Goal: Task Accomplishment & Management: Use online tool/utility

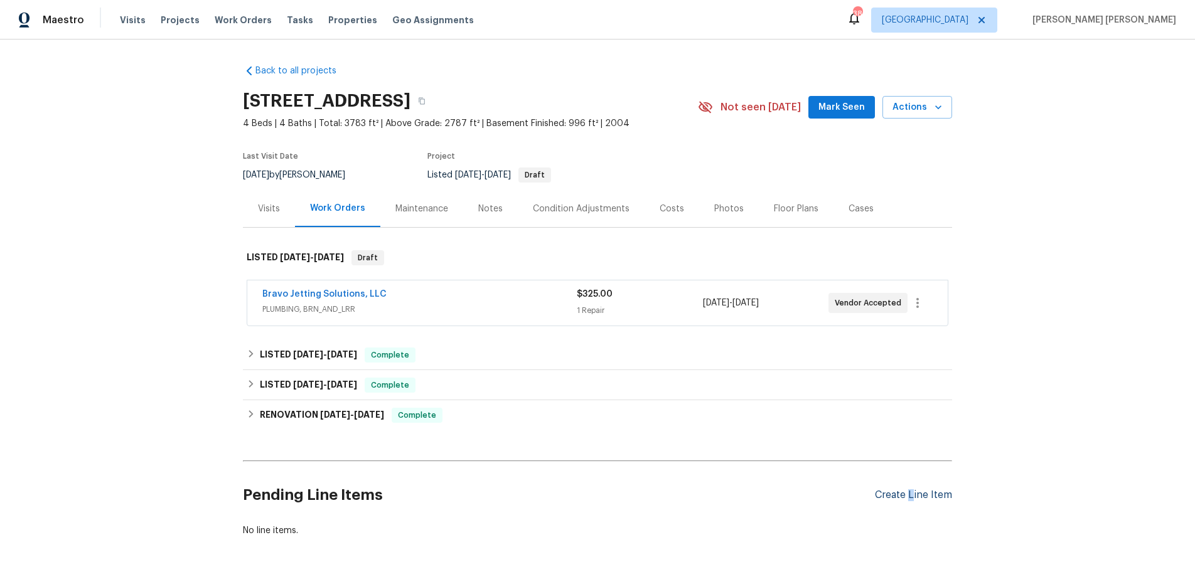
click at [911, 495] on div "Create Line Item" at bounding box center [913, 496] width 77 height 12
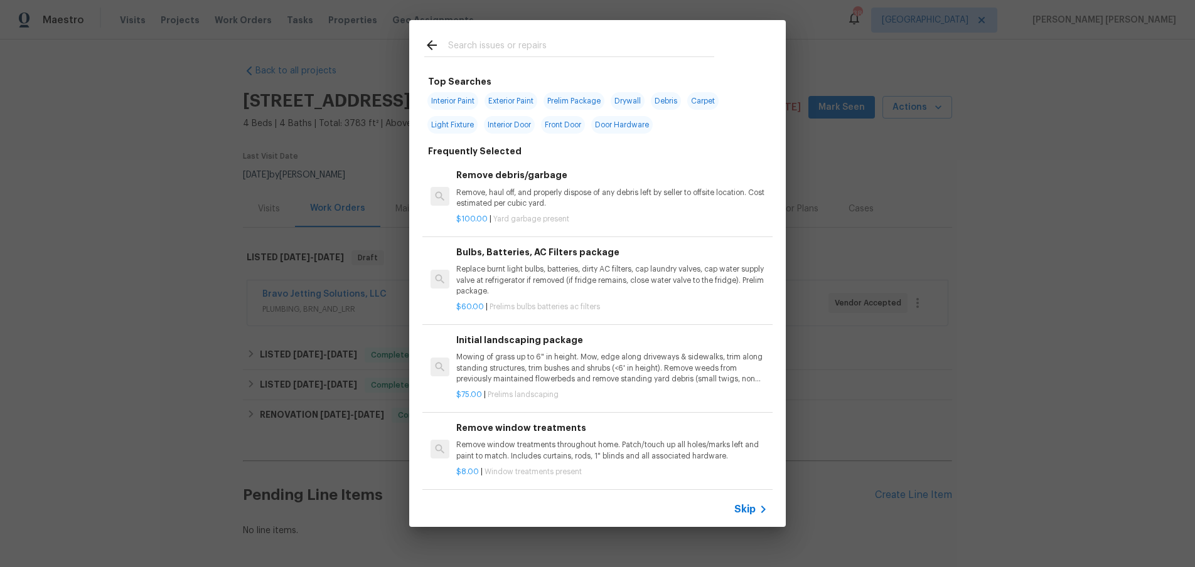
click at [741, 512] on span "Skip" at bounding box center [744, 509] width 21 height 13
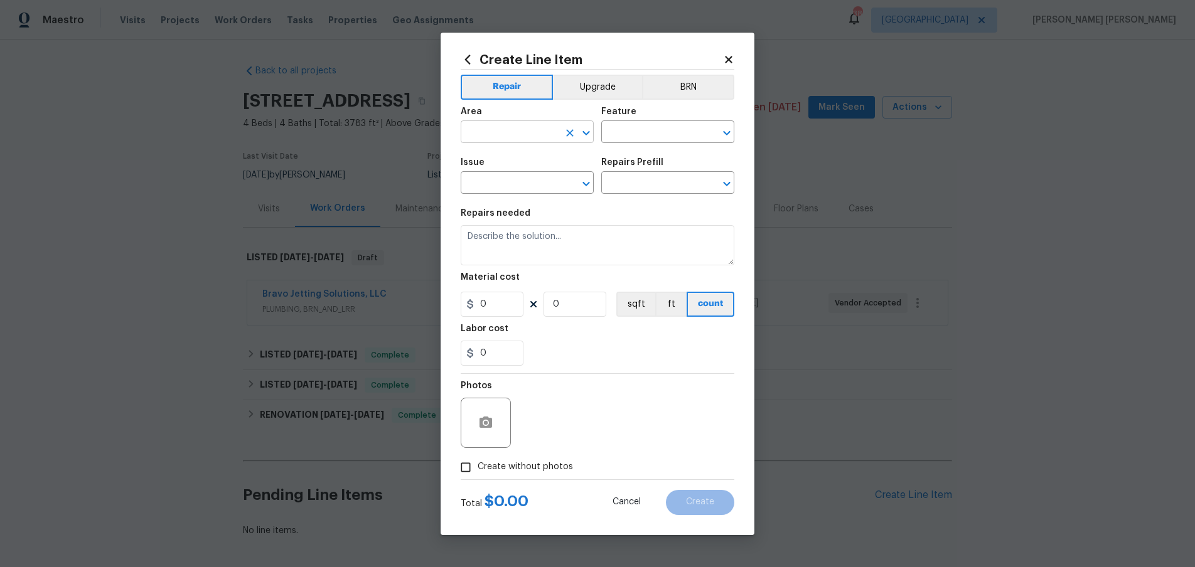
click at [585, 134] on icon "Open" at bounding box center [586, 133] width 7 height 4
click at [503, 129] on input "inter" at bounding box center [510, 133] width 98 height 19
drag, startPoint x: 503, startPoint y: 129, endPoint x: 414, endPoint y: 129, distance: 89.1
click at [414, 129] on div "Create Line Item Repair Upgrade BRN Area inter ​ Feature ​ Issue ​ Repairs Pref…" at bounding box center [597, 283] width 1195 height 567
type input "exter"
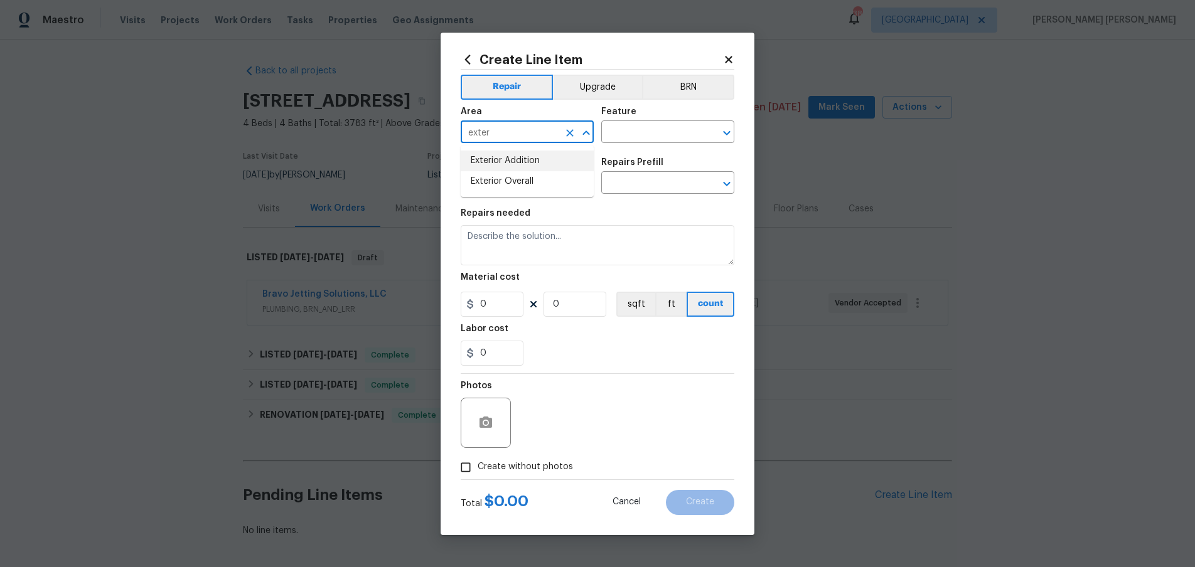
click at [530, 134] on input "exter" at bounding box center [510, 133] width 98 height 19
drag, startPoint x: 498, startPoint y: 131, endPoint x: 451, endPoint y: 128, distance: 47.8
click at [451, 128] on div "Create Line Item Repair Upgrade BRN Area exter ​ Feature ​ Issue ​ Repairs Pref…" at bounding box center [598, 284] width 314 height 503
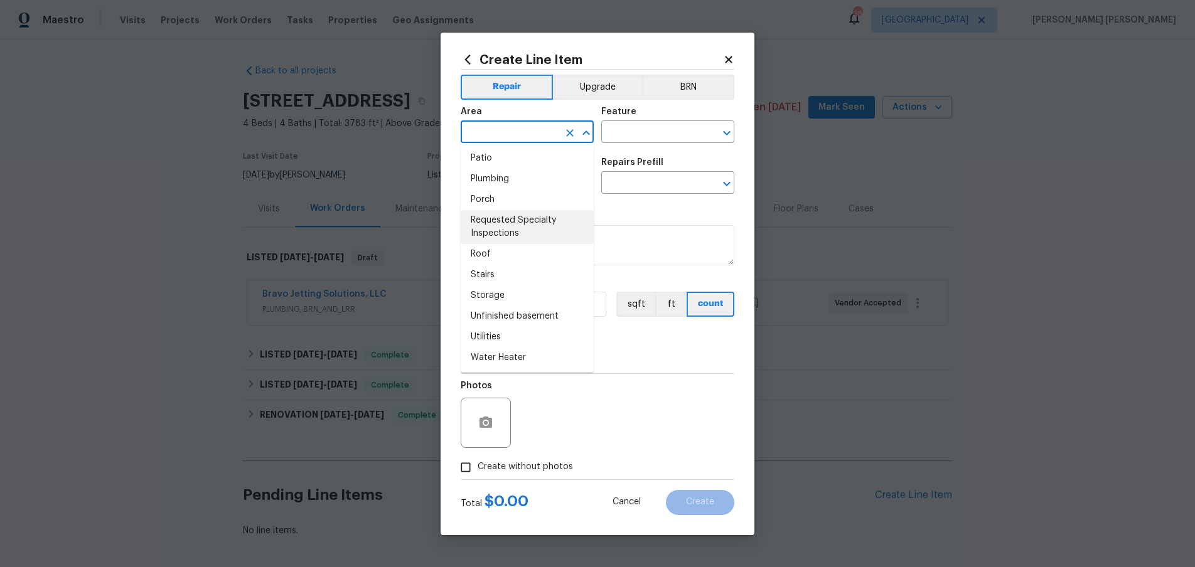
scroll to position [790, 0]
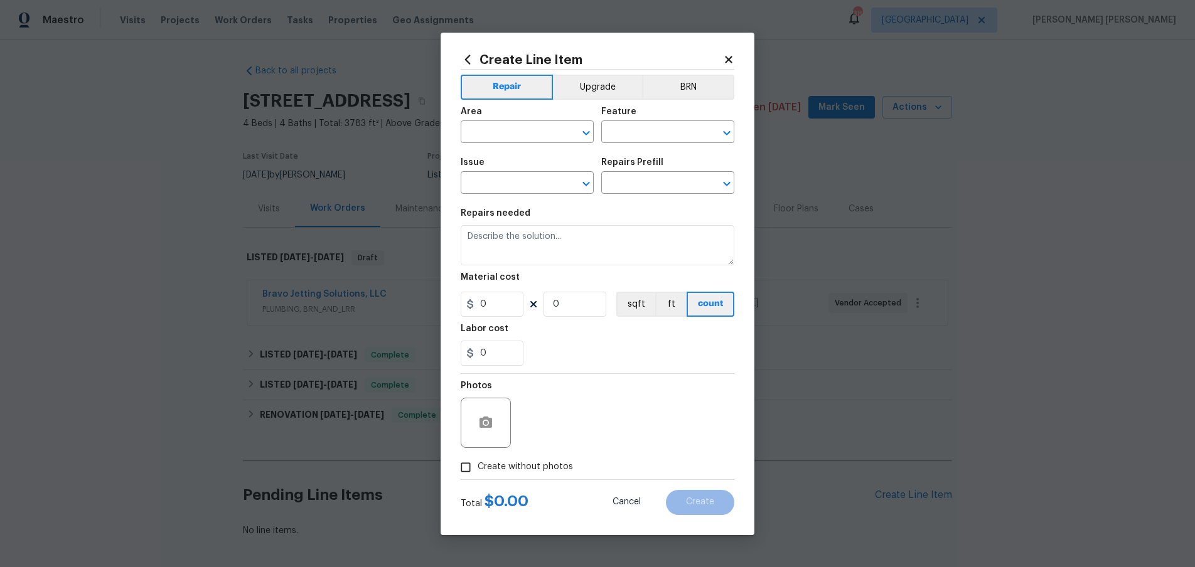
click at [542, 107] on div "Area" at bounding box center [527, 115] width 133 height 16
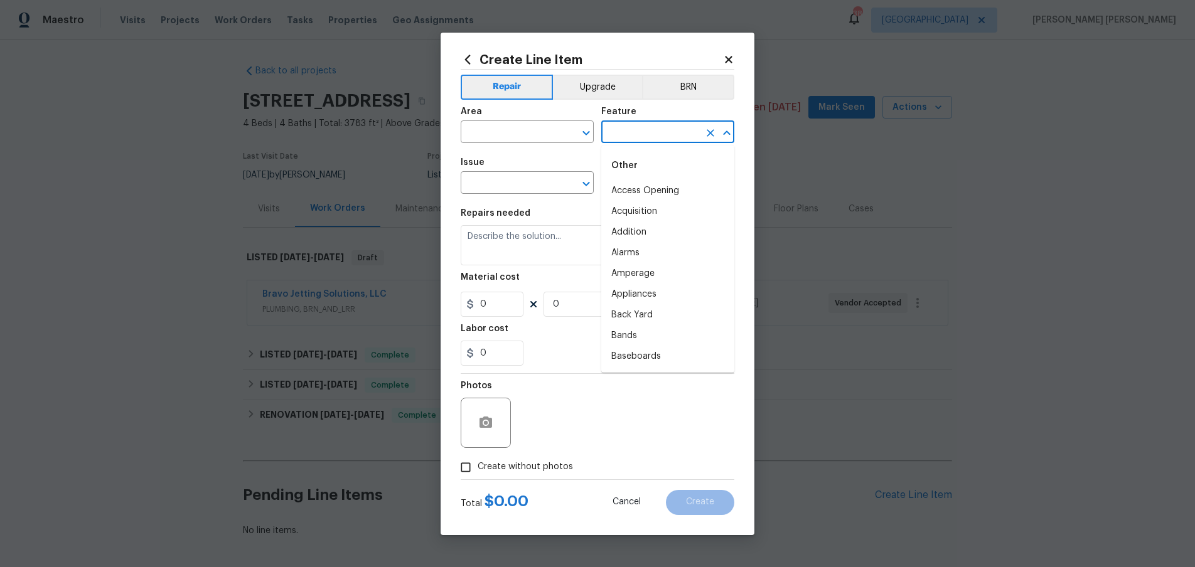
click at [675, 134] on input "text" at bounding box center [650, 133] width 98 height 19
click at [550, 397] on div "Photos" at bounding box center [598, 415] width 274 height 82
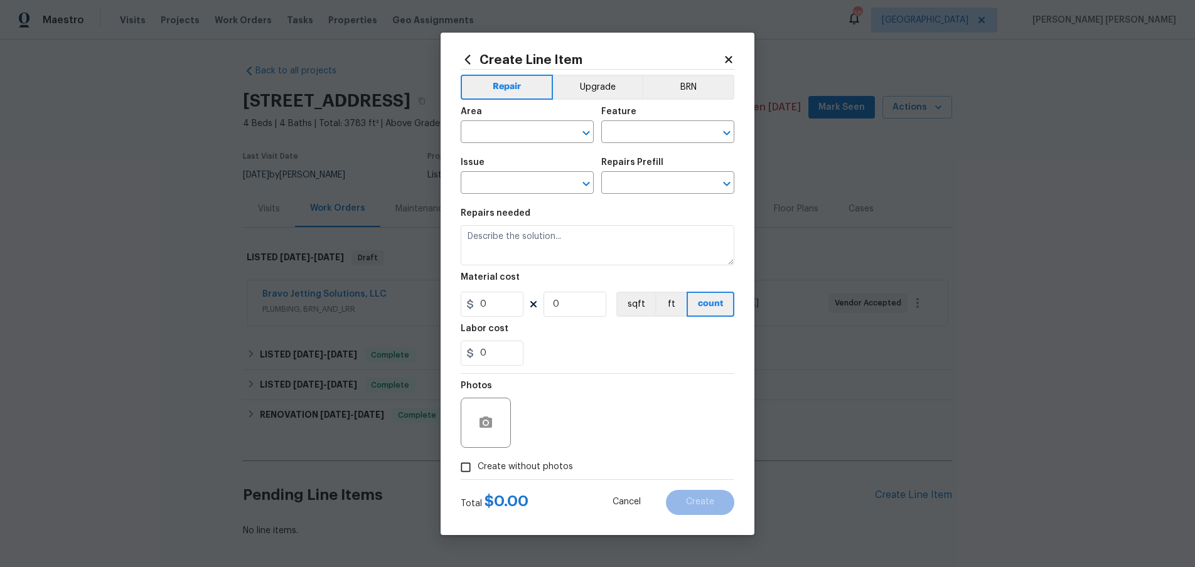
click at [550, 397] on div "Photos" at bounding box center [598, 415] width 274 height 82
click at [633, 353] on div "0" at bounding box center [598, 353] width 274 height 25
click at [545, 108] on div "Area" at bounding box center [527, 115] width 133 height 16
click at [530, 131] on input "text" at bounding box center [510, 133] width 98 height 19
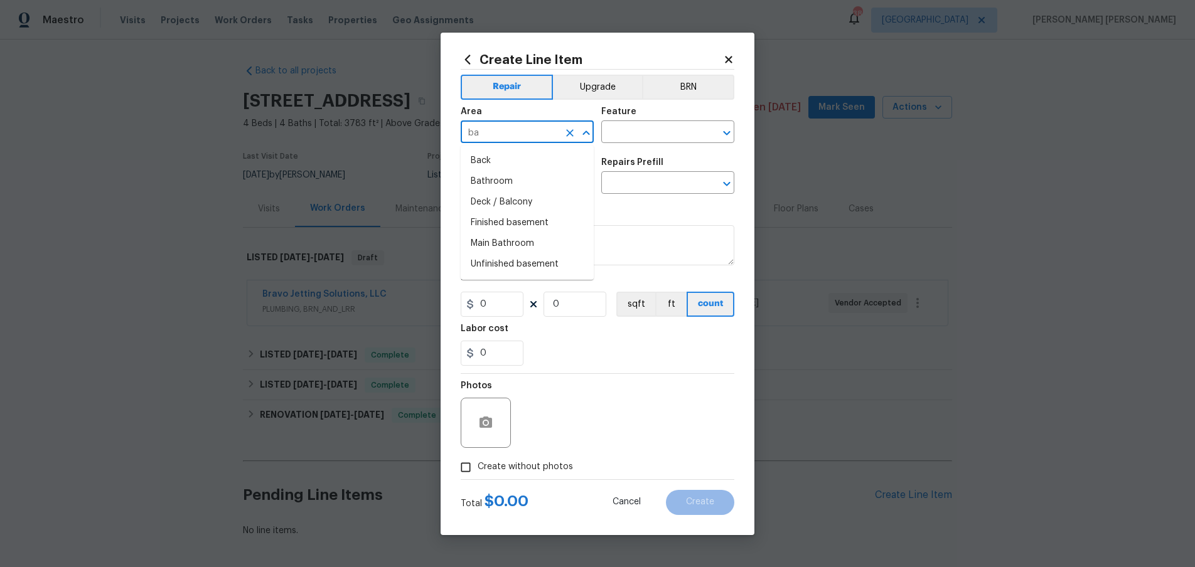
scroll to position [0, 0]
click at [519, 164] on li "Bathroom" at bounding box center [527, 161] width 133 height 21
type input "Bathroom"
click at [662, 127] on input "text" at bounding box center [650, 133] width 98 height 19
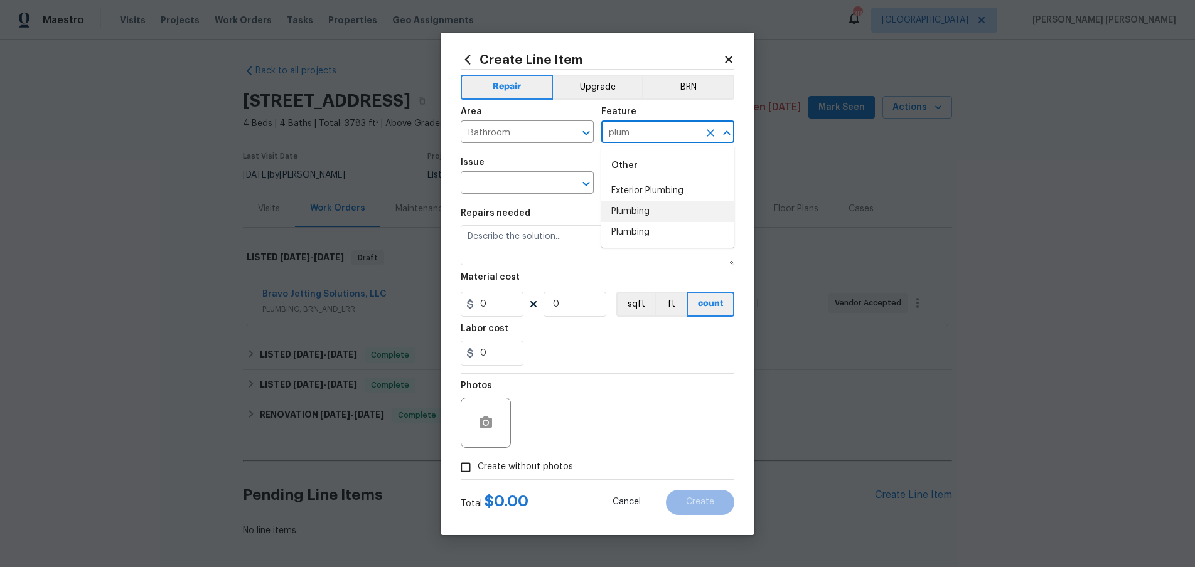
drag, startPoint x: 646, startPoint y: 208, endPoint x: 551, endPoint y: 199, distance: 95.8
click at [642, 208] on li "Plumbing" at bounding box center [667, 212] width 133 height 21
type input "Plumbing"
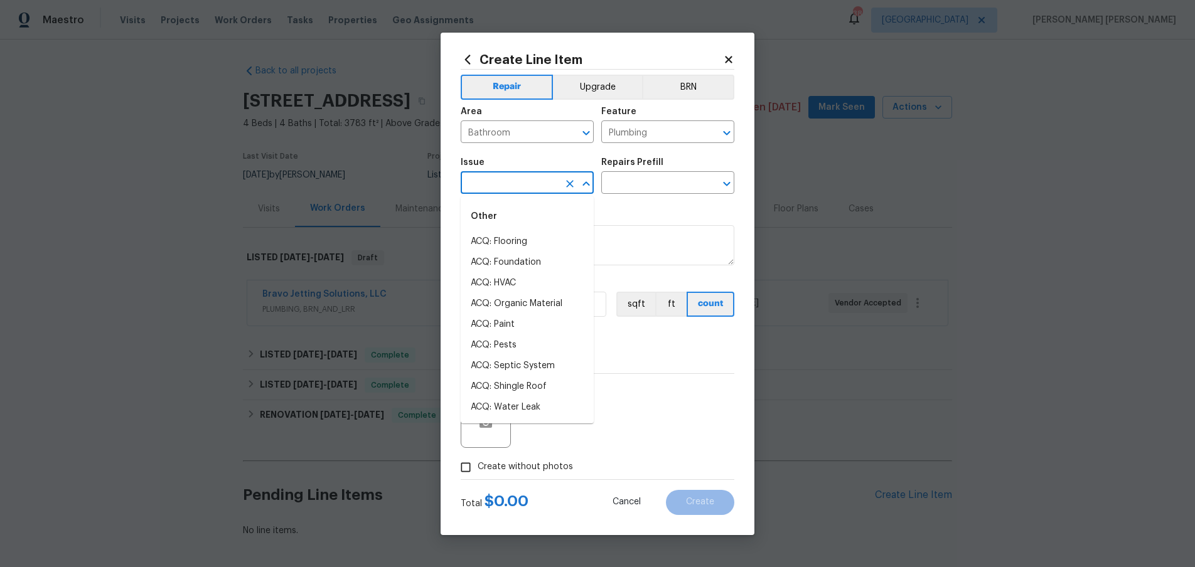
click at [519, 176] on input "text" at bounding box center [510, 184] width 98 height 19
drag, startPoint x: 508, startPoint y: 279, endPoint x: 515, endPoint y: 281, distance: 7.0
click at [508, 279] on li "Bathroom Plumbing" at bounding box center [527, 283] width 133 height 21
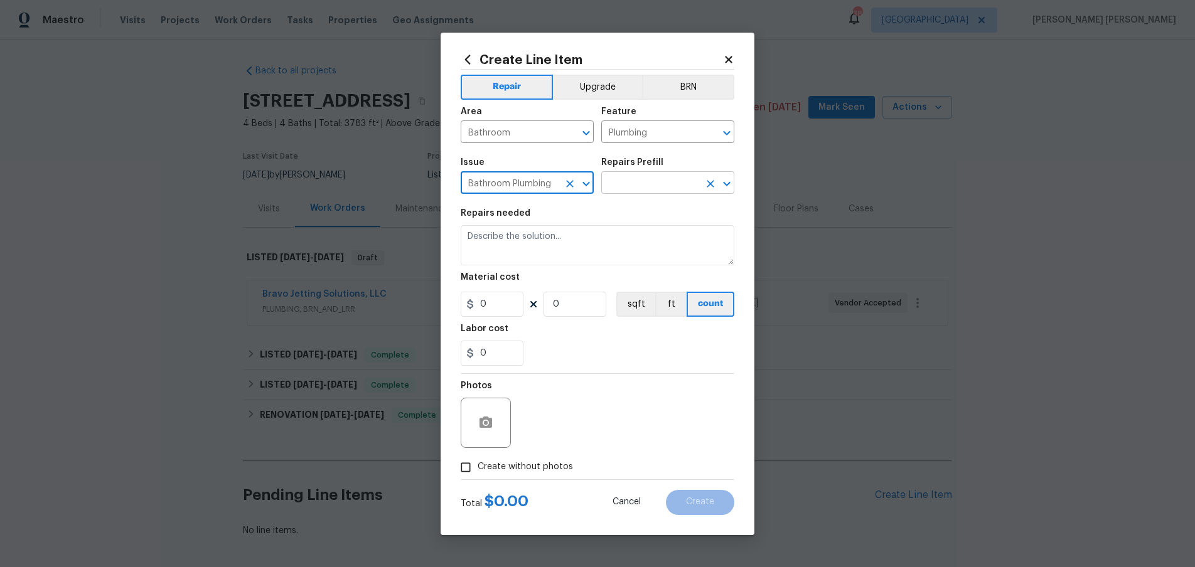
type input "Bathroom Plumbing"
drag, startPoint x: 654, startPoint y: 188, endPoint x: 593, endPoint y: 218, distance: 68.8
click at [657, 186] on input "text" at bounding box center [650, 184] width 98 height 19
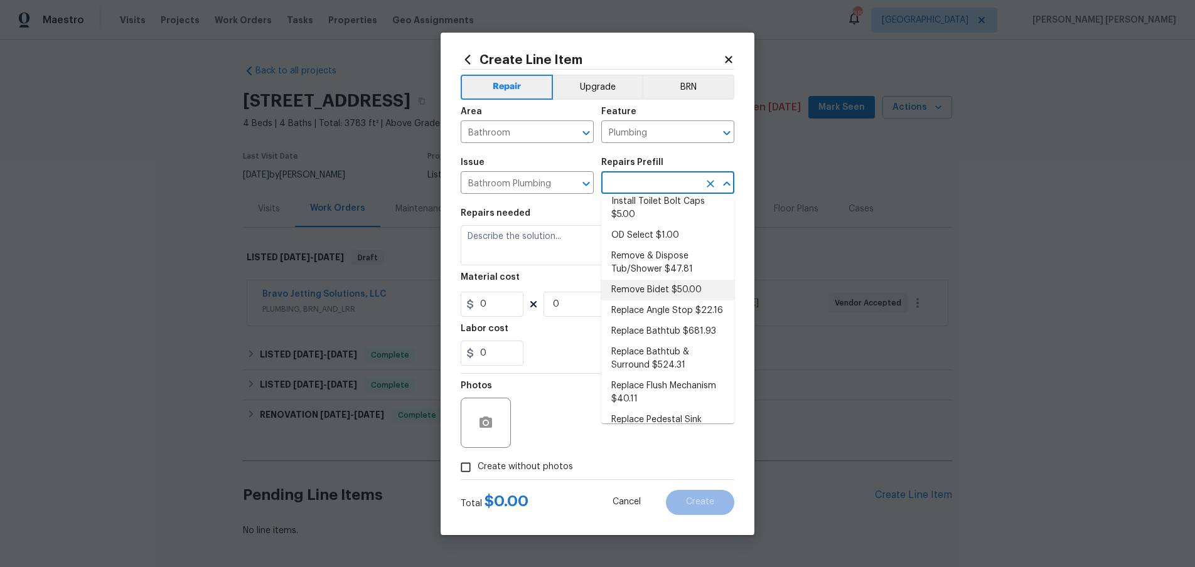
scroll to position [290, 0]
click at [683, 299] on li "Replace Angle Stop $22.16" at bounding box center [667, 309] width 133 height 21
type textarea "Remove the existing bathroom angle stop/valve and repalce with new. Ensure that…"
type input "1"
type input "Replace Angle Stop $22.16"
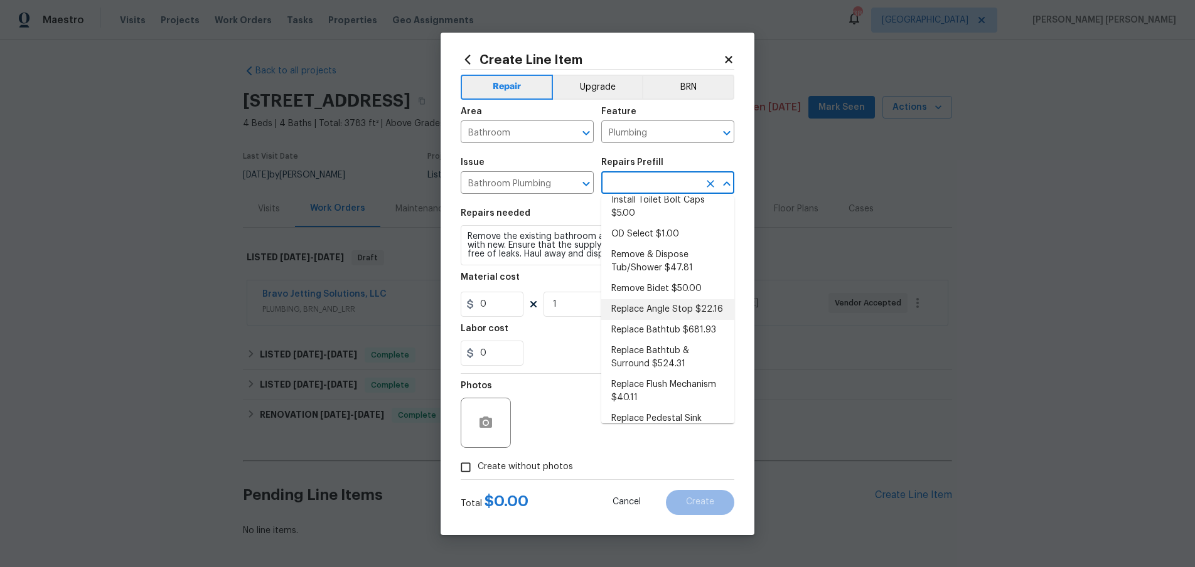
type input "22.16"
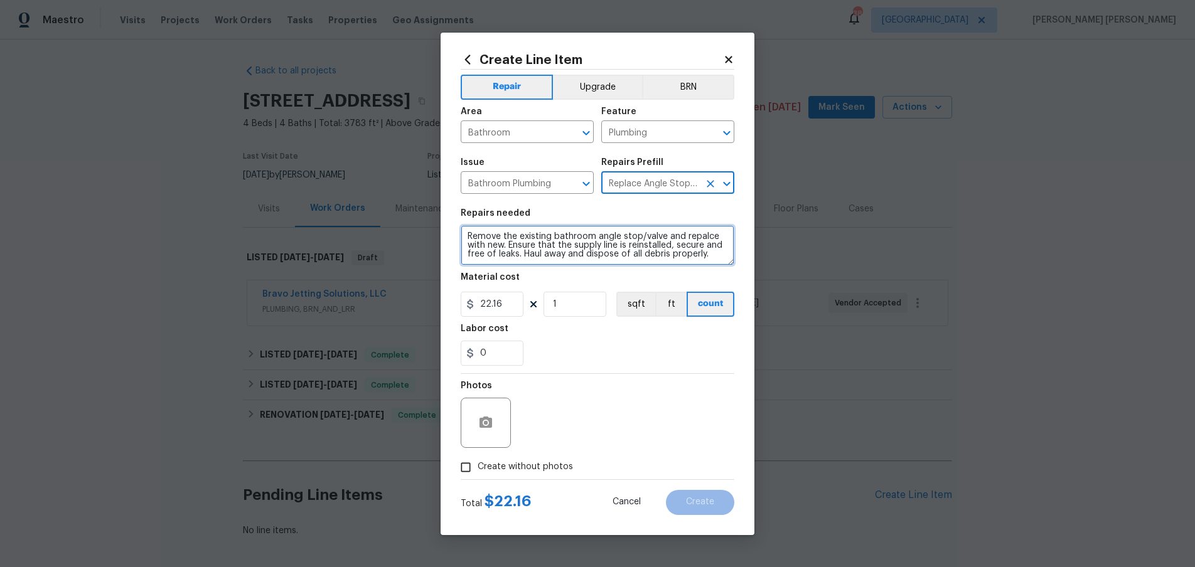
click at [465, 235] on textarea "Remove the existing bathroom angle stop/valve and repalce with new. Ensure that…" at bounding box center [598, 245] width 274 height 40
click at [709, 183] on icon "Clear" at bounding box center [710, 184] width 13 height 13
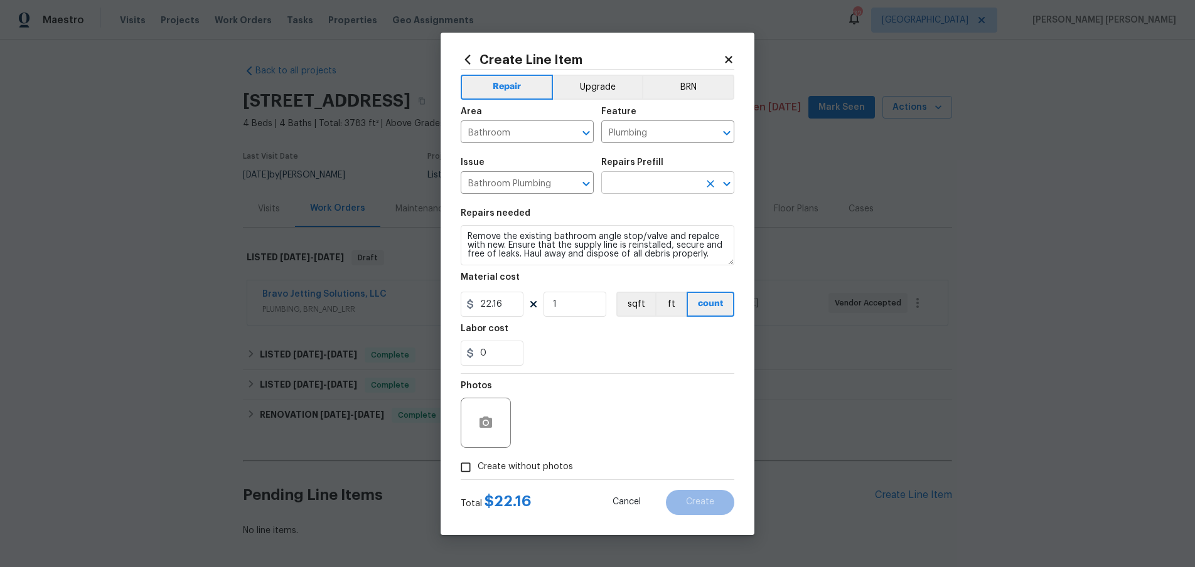
scroll to position [0, 0]
click at [726, 183] on icon "Open" at bounding box center [726, 183] width 15 height 15
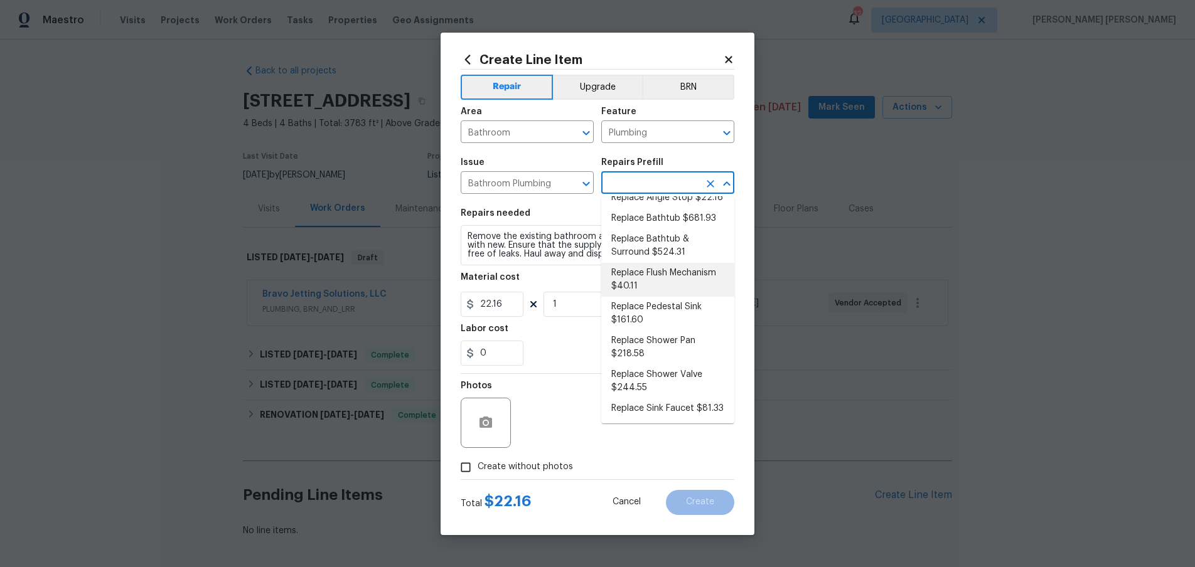
scroll to position [407, 0]
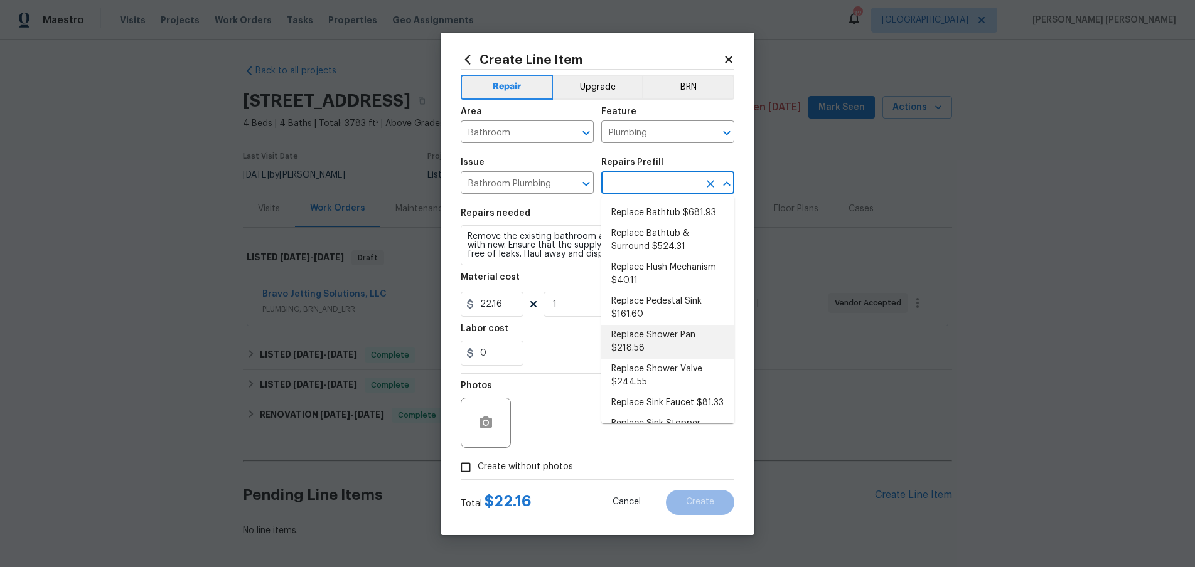
click at [658, 325] on li "Replace Shower Pan $218.58" at bounding box center [667, 342] width 133 height 34
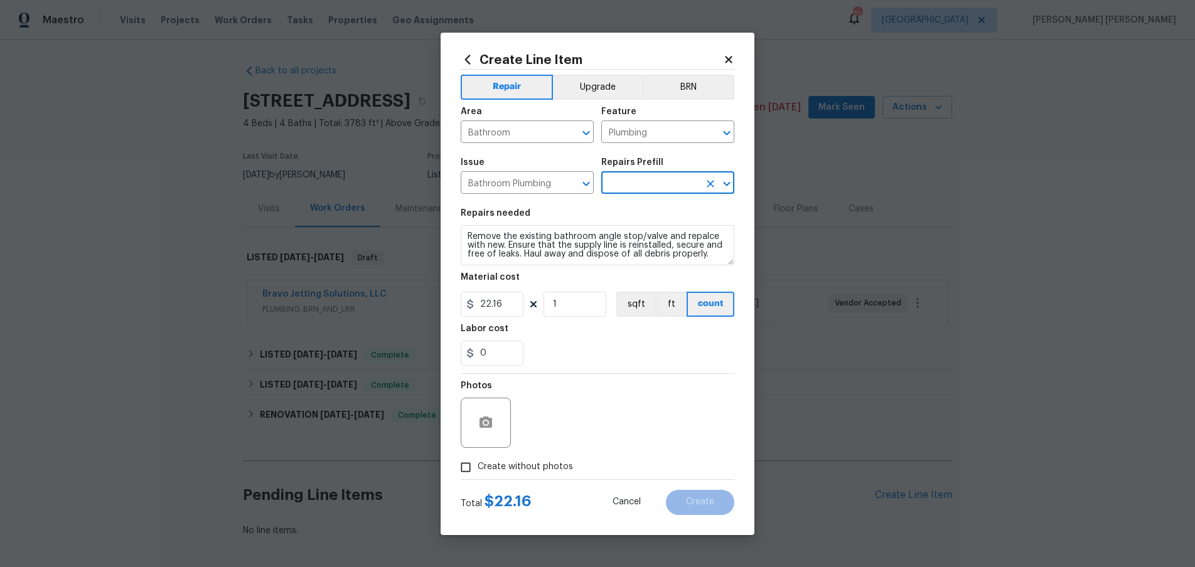
type input "Replace Shower Pan $218.58"
type textarea "Remove the existing shower pan, confirm that the drain is still usable and inst…"
type input "218.58"
click at [729, 183] on icon "Open" at bounding box center [726, 184] width 7 height 4
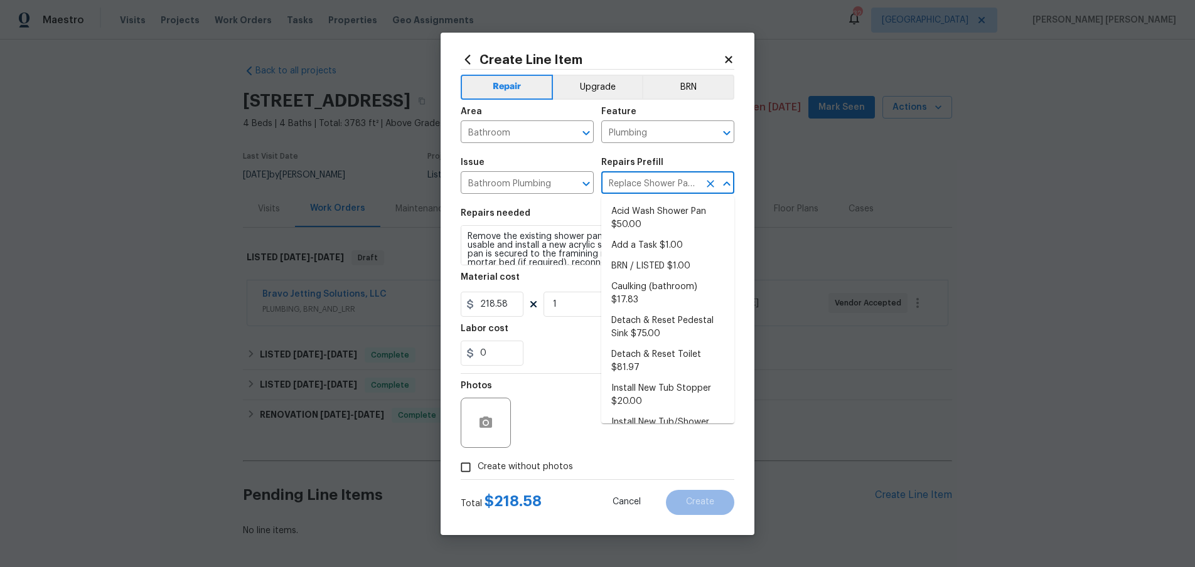
scroll to position [330, 0]
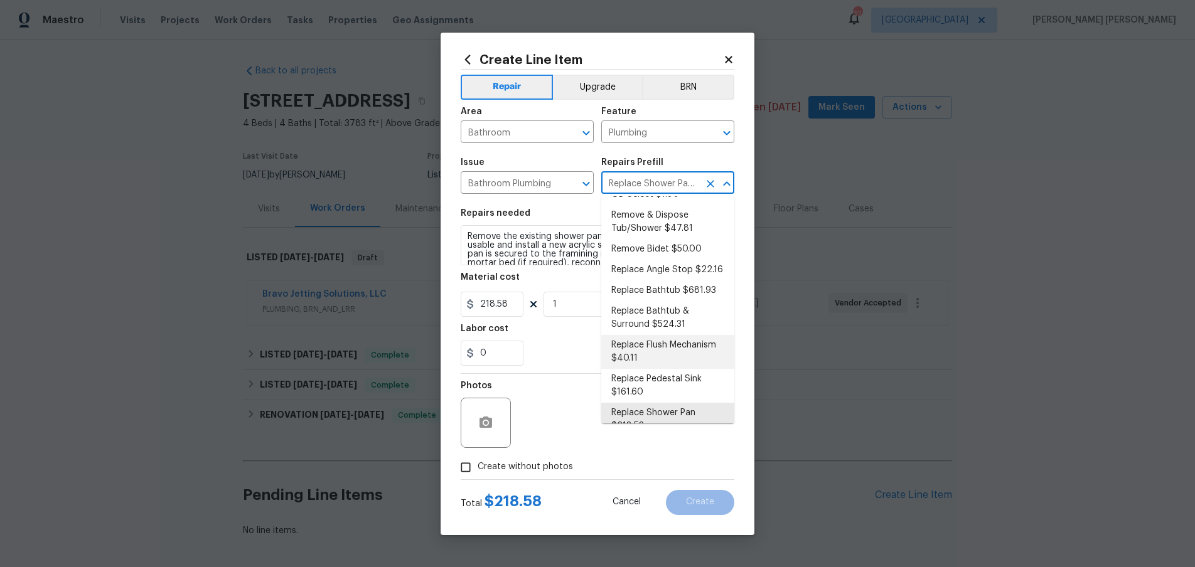
click at [666, 348] on li "Replace Flush Mechanism $40.11" at bounding box center [667, 352] width 133 height 34
type input "Replace Flush Mechanism $40.11"
type textarea "Remove and replace the toilet flush mechanism with new. Ensure that there are n…"
type input "40.11"
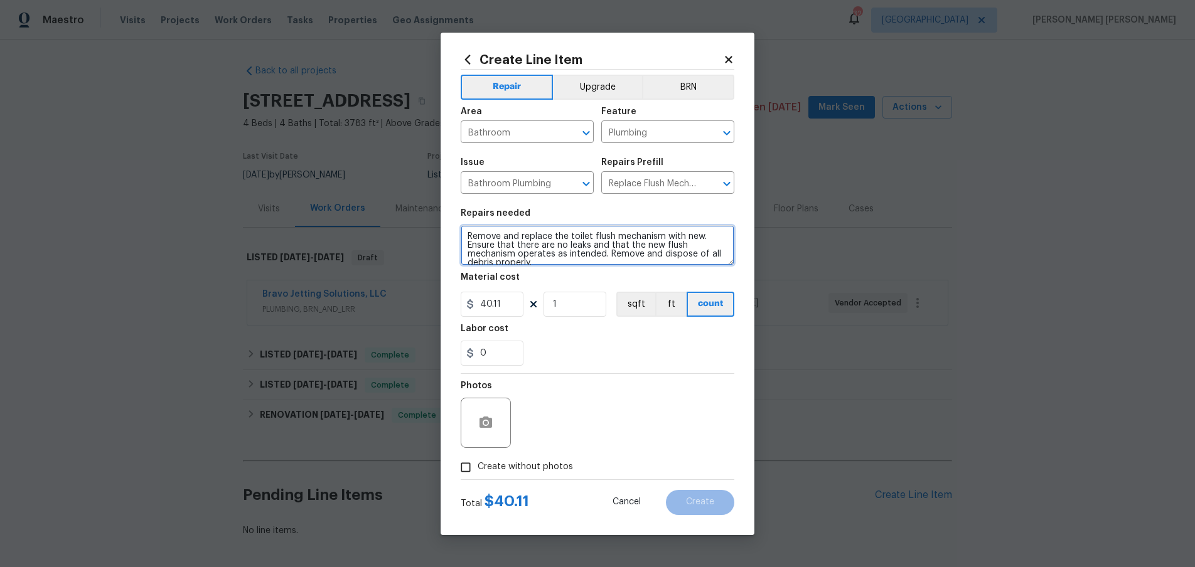
click at [465, 237] on textarea "Remove and replace the toilet flush mechanism with new. Ensure that there are n…" at bounding box center [598, 245] width 274 height 40
type textarea "Remove and replace the toilet flush mechanism with new. Ensure that there are n…"
click at [733, 182] on icon "Open" at bounding box center [726, 183] width 15 height 15
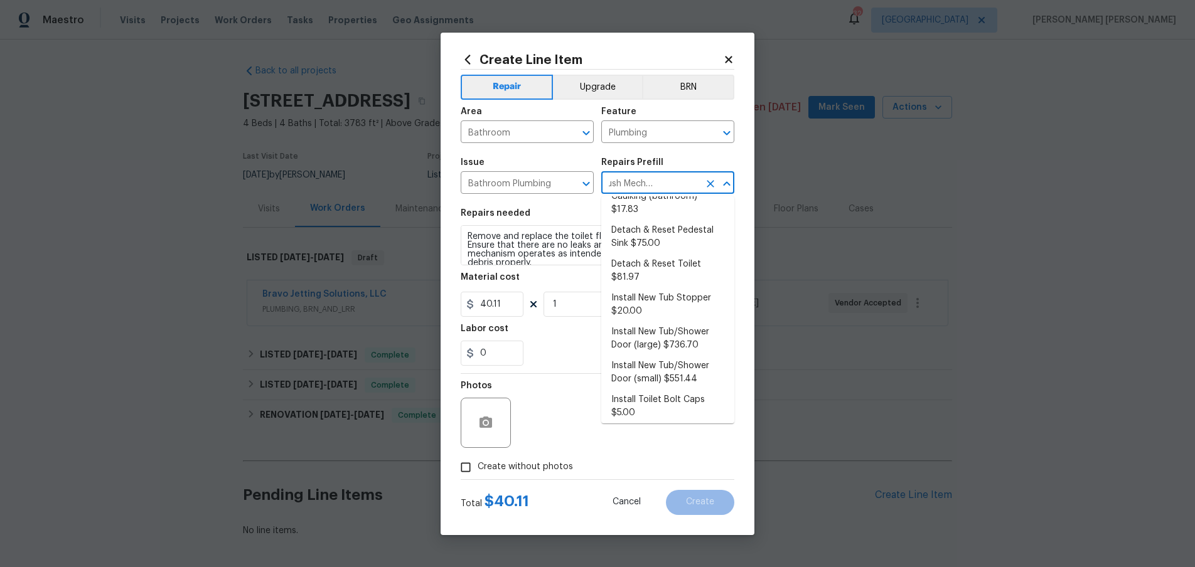
scroll to position [0, 0]
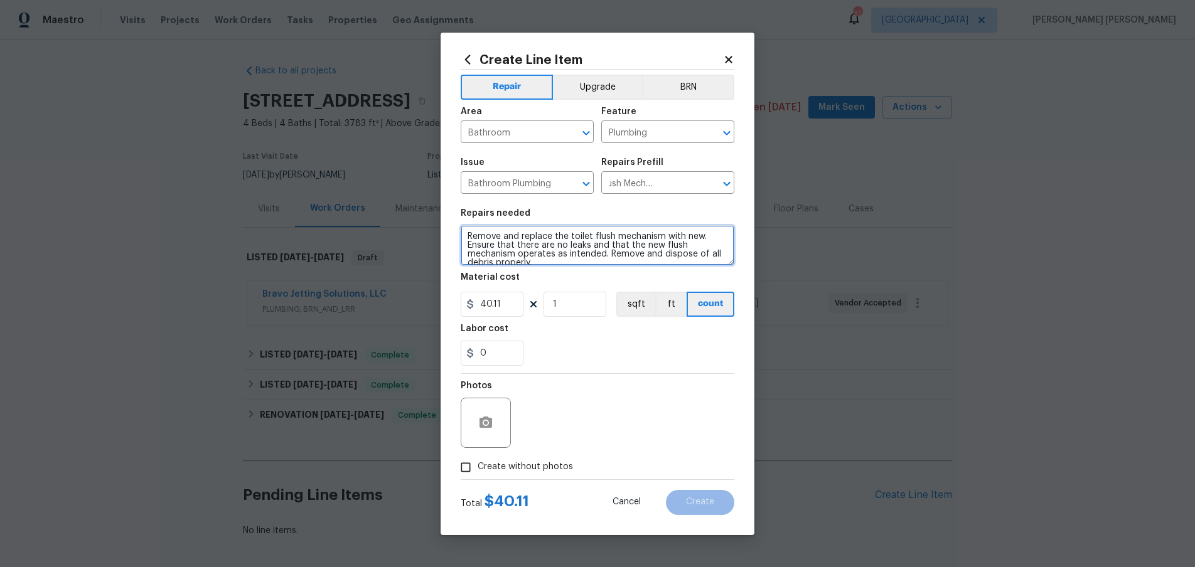
click at [530, 241] on textarea "Remove and replace the toilet flush mechanism with new. Ensure that there are n…" at bounding box center [598, 245] width 274 height 40
drag, startPoint x: 466, startPoint y: 235, endPoint x: 599, endPoint y: 269, distance: 137.5
click at [601, 270] on section "Repairs needed Remove and replace the toilet flush mechanism with new. Ensure t…" at bounding box center [598, 288] width 274 height 172
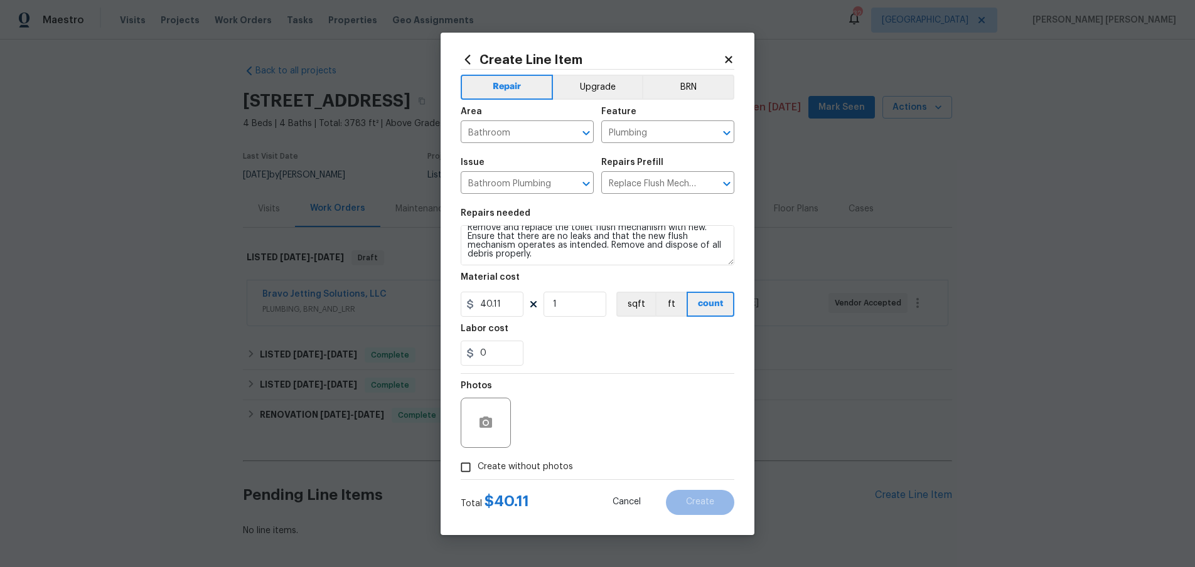
click at [729, 57] on icon at bounding box center [728, 59] width 7 height 7
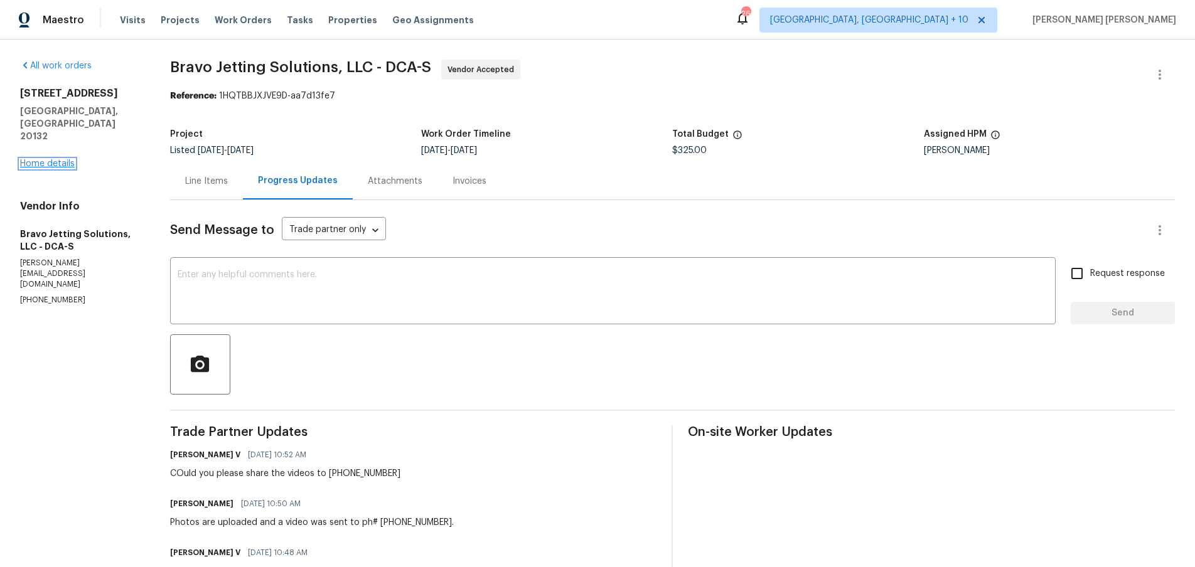
click at [56, 159] on link "Home details" at bounding box center [47, 163] width 55 height 9
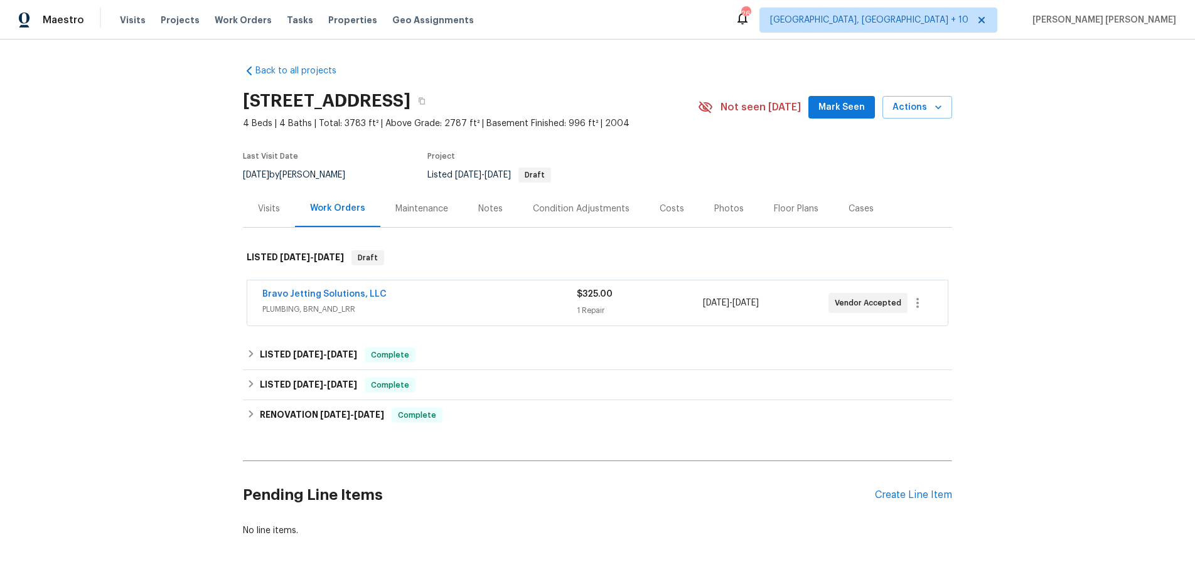
scroll to position [40, 0]
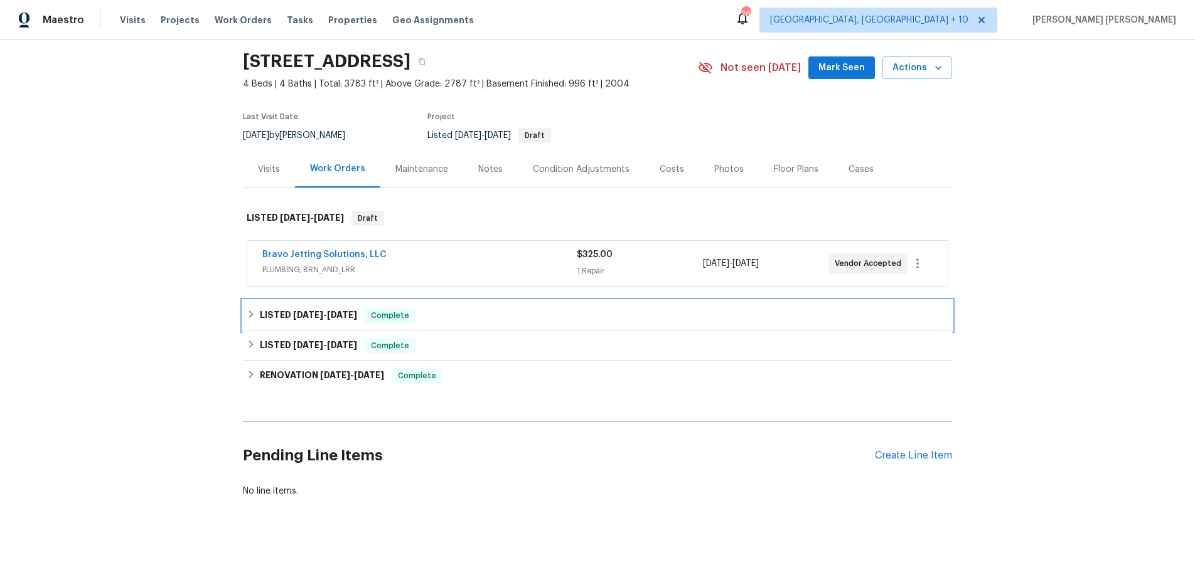
click at [329, 318] on span "7/29/25 - 9/4/25" at bounding box center [325, 315] width 64 height 9
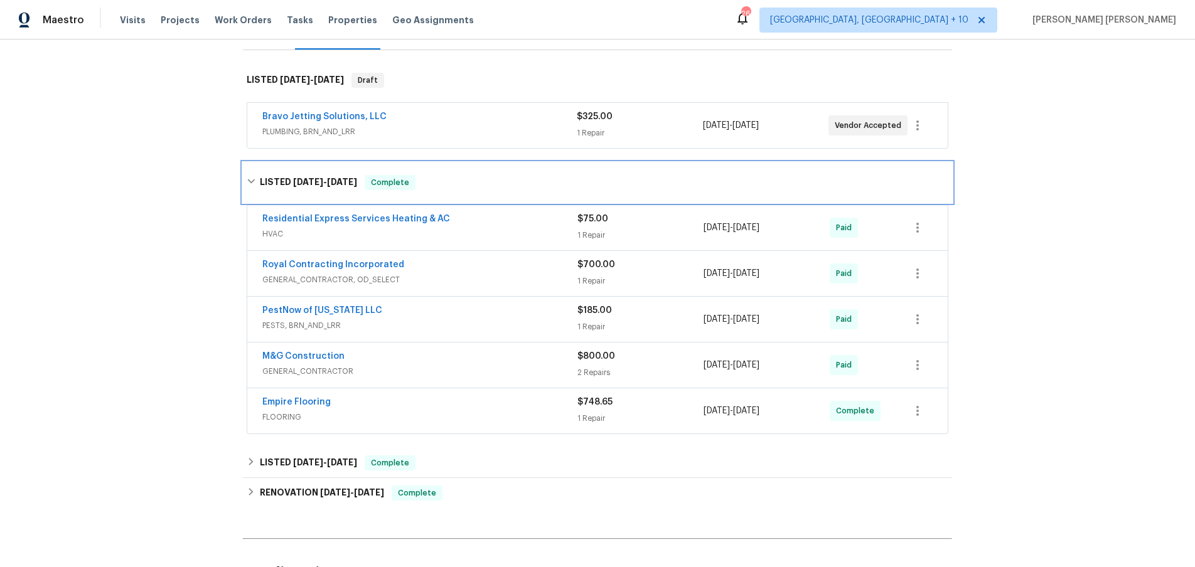
scroll to position [196, 0]
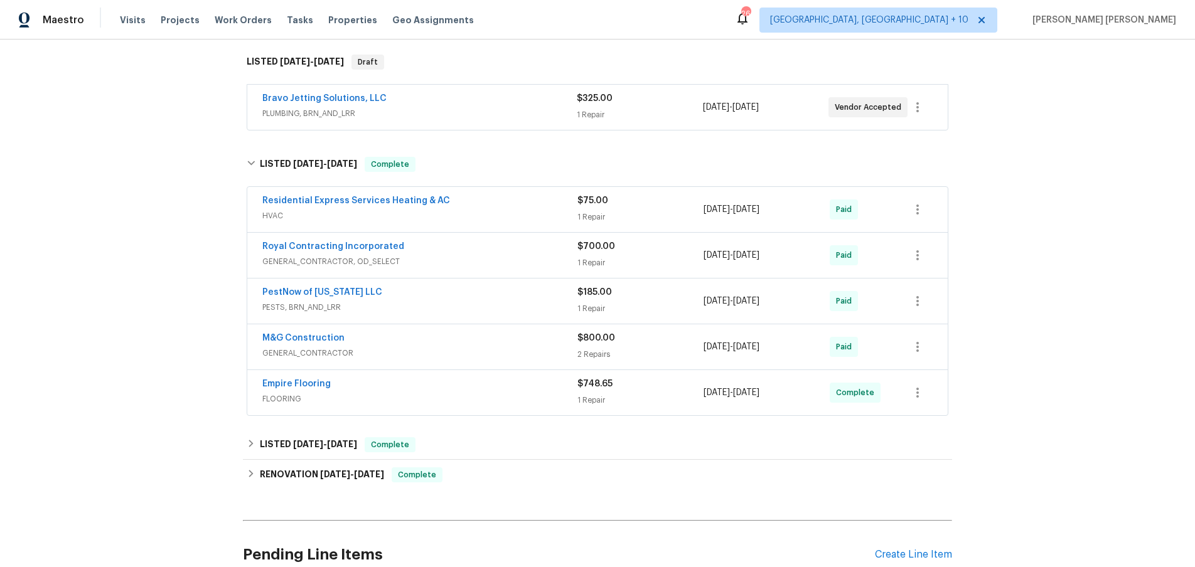
click at [503, 260] on span "GENERAL_CONTRACTOR, OD_SELECT" at bounding box center [419, 261] width 315 height 13
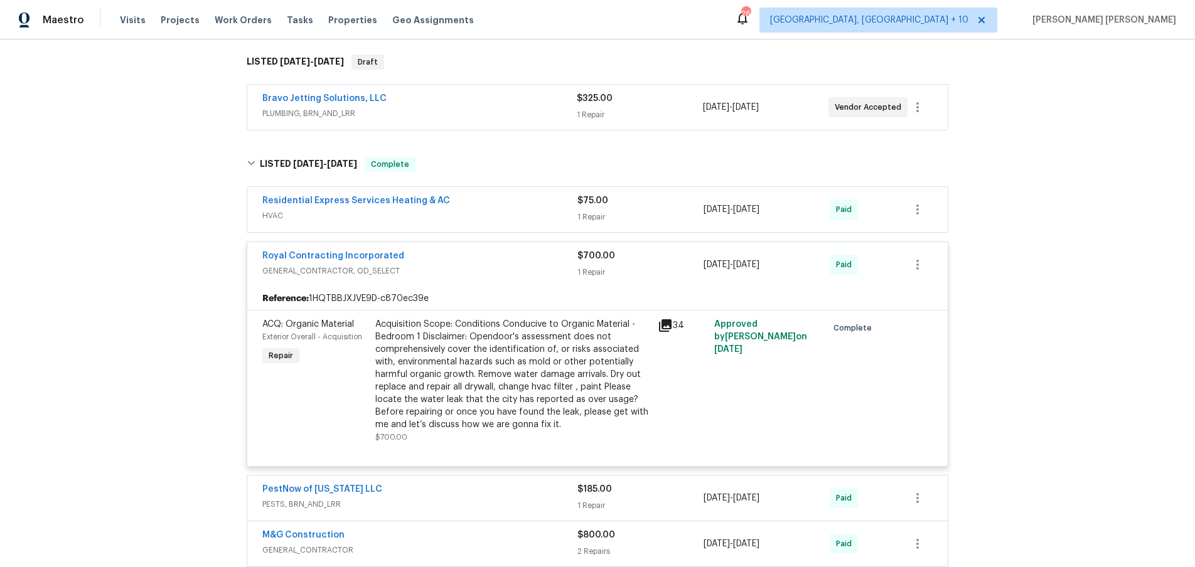
click at [512, 265] on span "GENERAL_CONTRACTOR, OD_SELECT" at bounding box center [419, 271] width 315 height 13
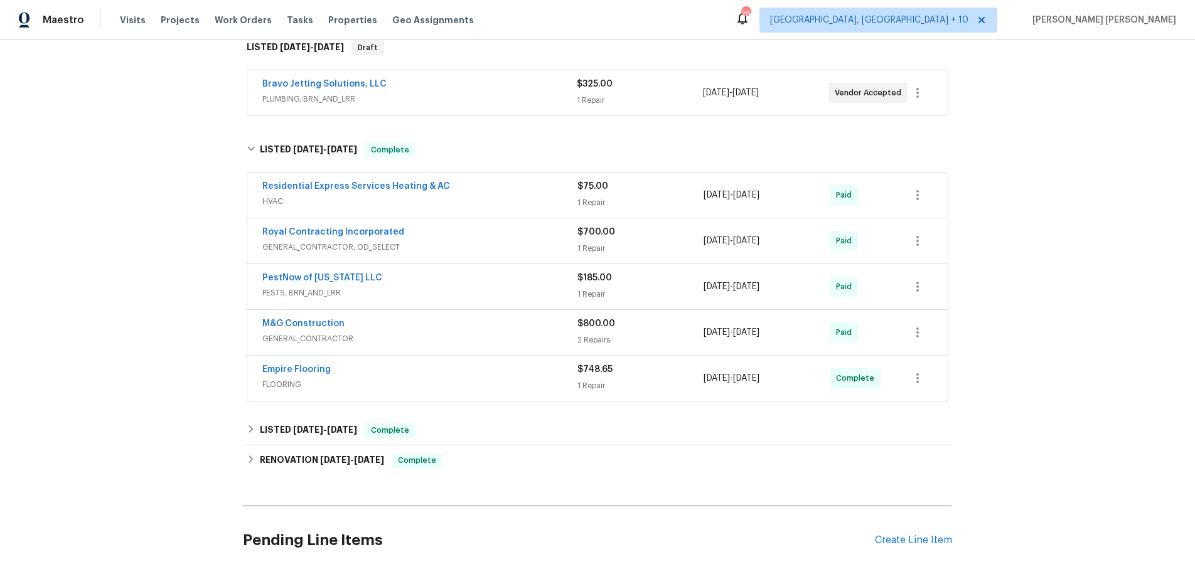
scroll to position [220, 0]
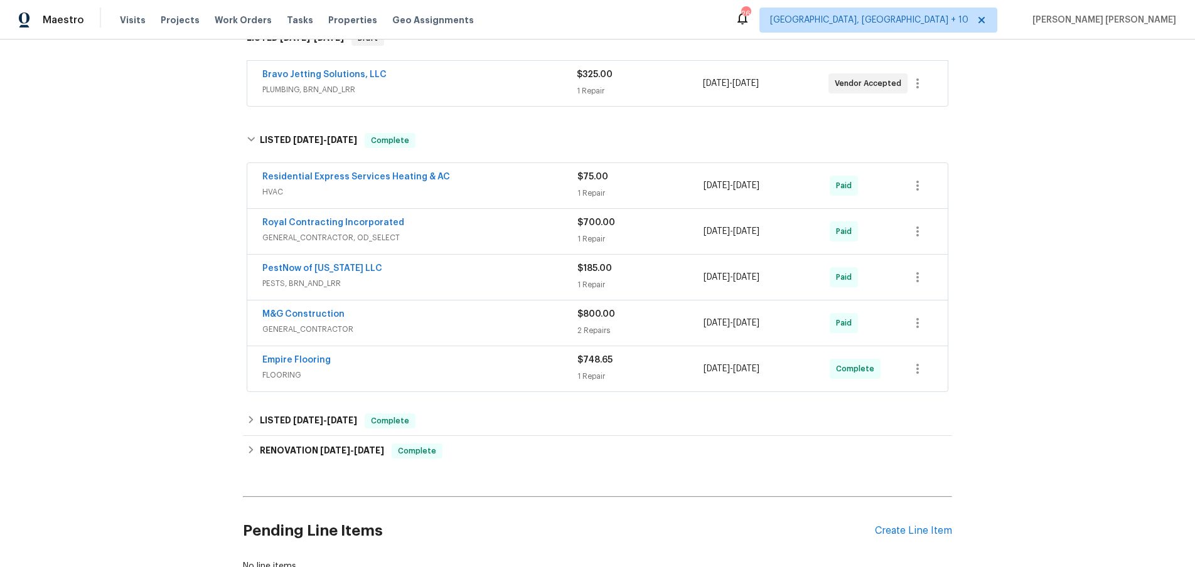
click at [512, 284] on span "PESTS, BRN_AND_LRR" at bounding box center [419, 283] width 315 height 13
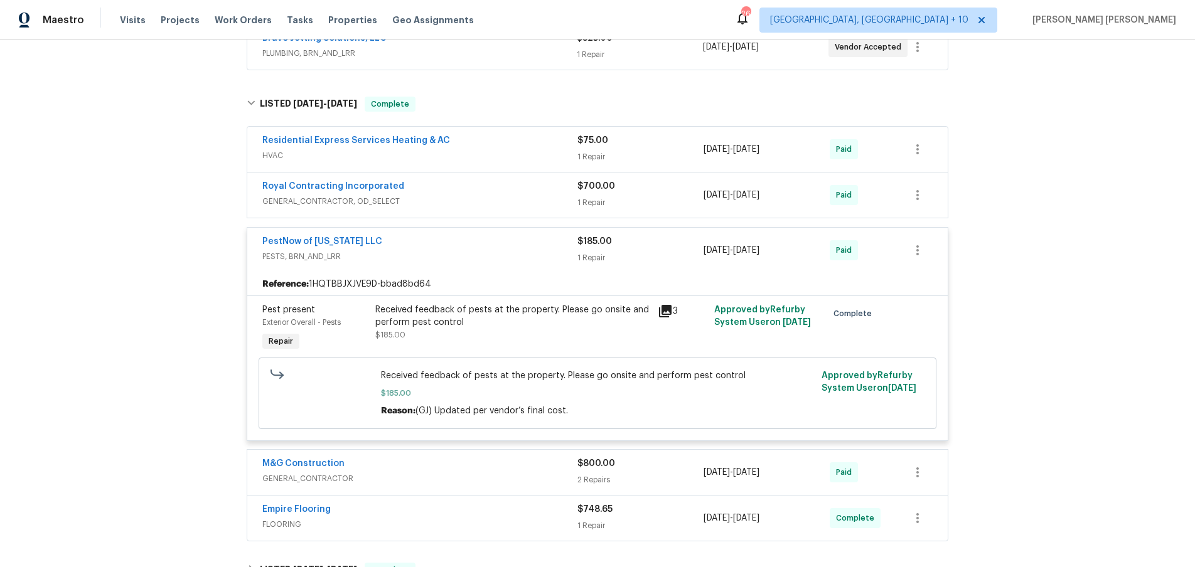
click at [511, 256] on span "PESTS, BRN_AND_LRR" at bounding box center [419, 256] width 315 height 13
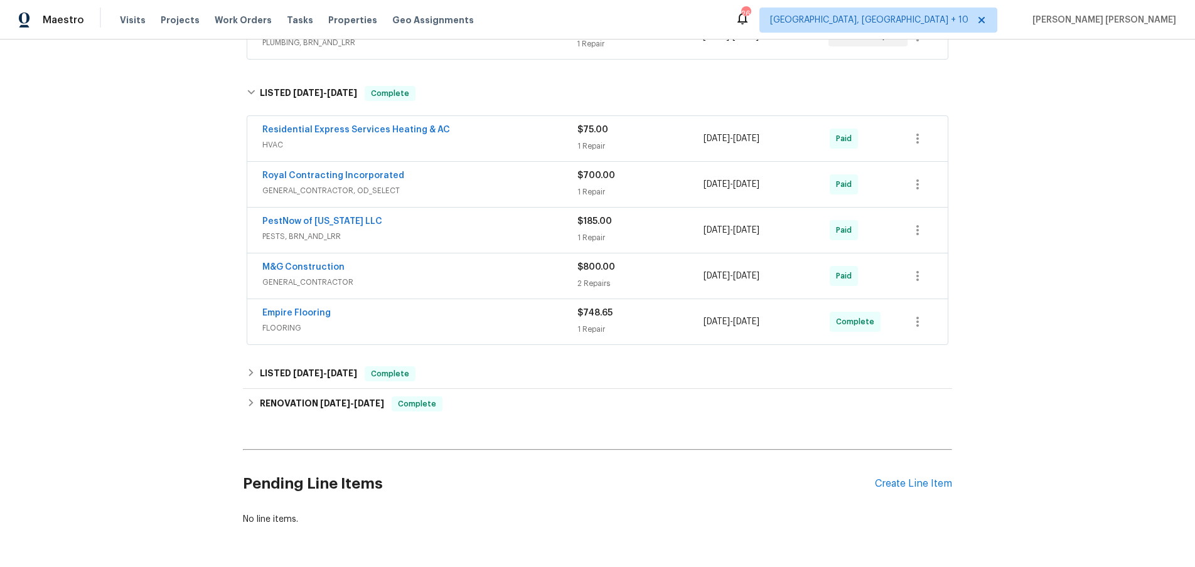
scroll to position [272, 0]
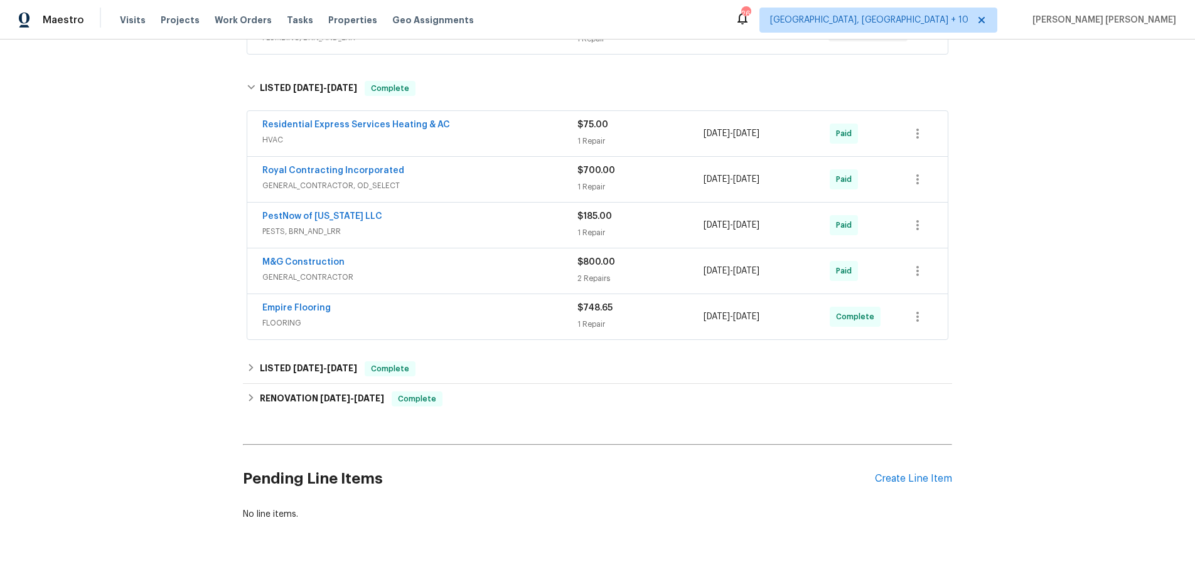
click at [515, 276] on span "GENERAL_CONTRACTOR" at bounding box center [419, 277] width 315 height 13
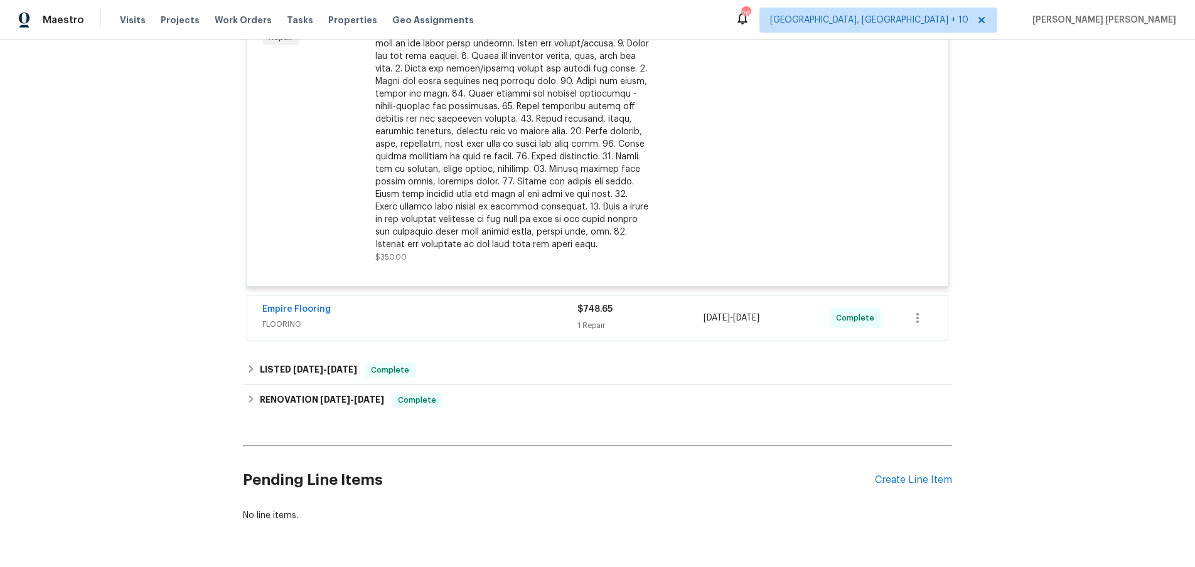
scroll to position [781, 0]
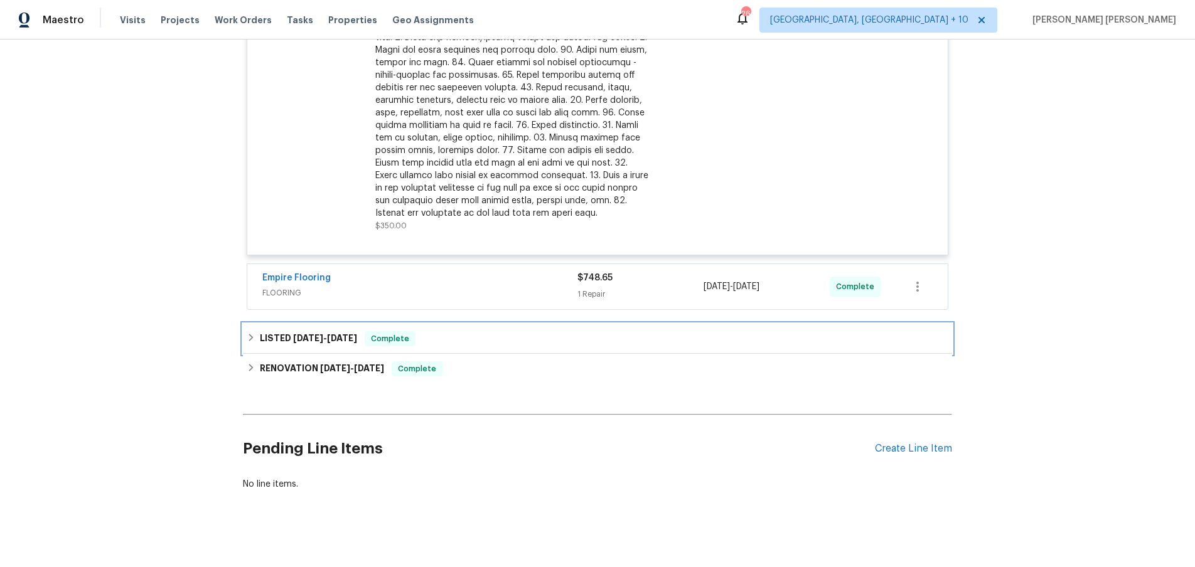
click at [549, 336] on div "LISTED 2/26/25 - 7/5/25 Complete" at bounding box center [598, 338] width 702 height 15
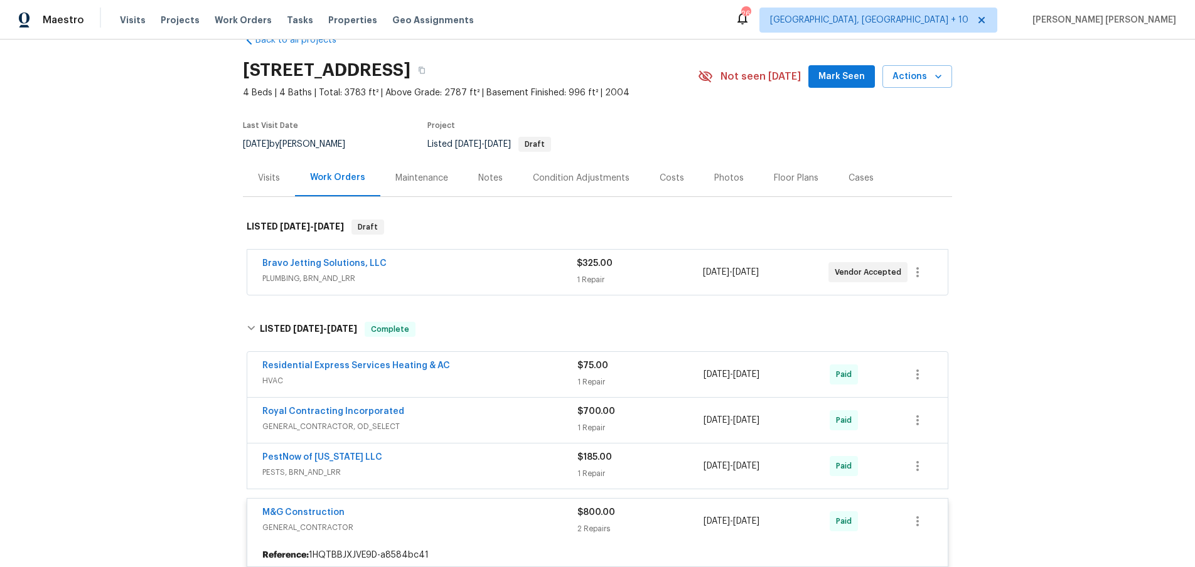
scroll to position [0, 0]
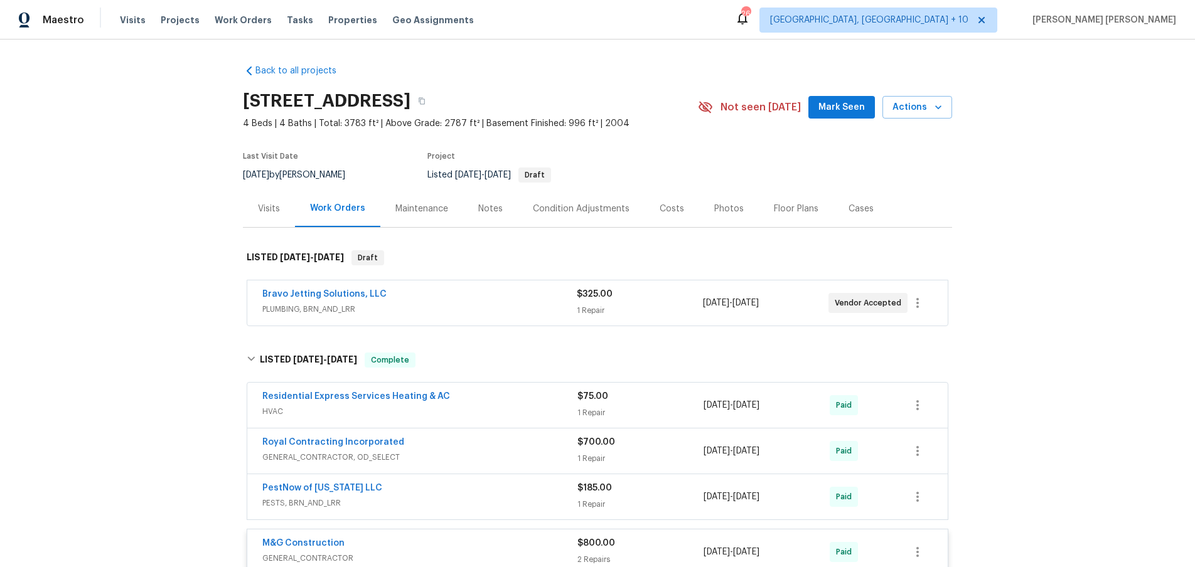
click at [272, 209] on div "Visits" at bounding box center [269, 209] width 22 height 13
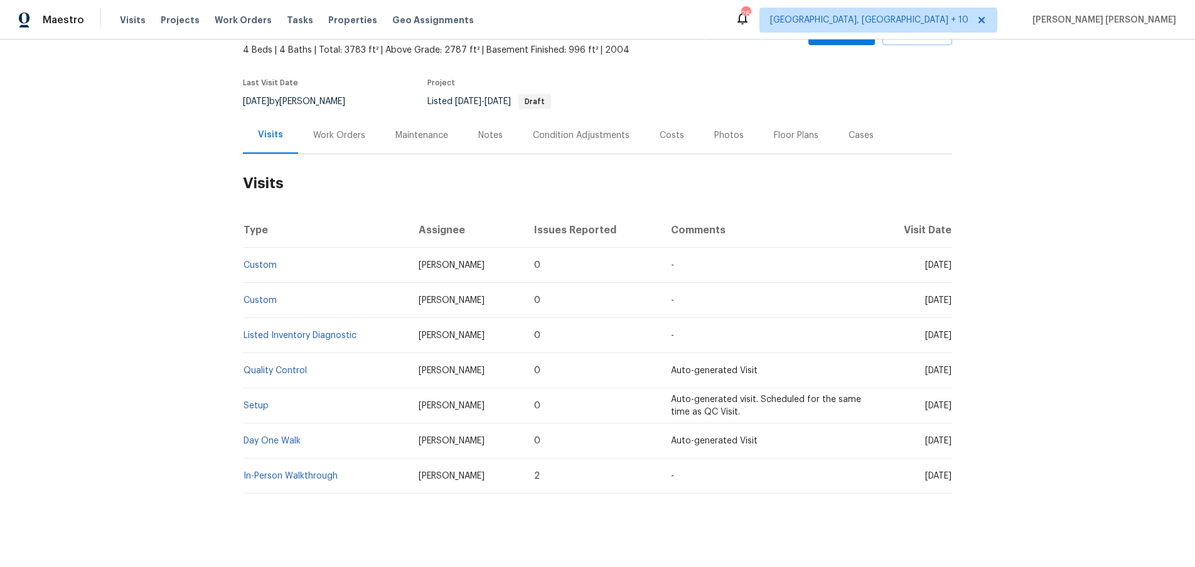
scroll to position [85, 0]
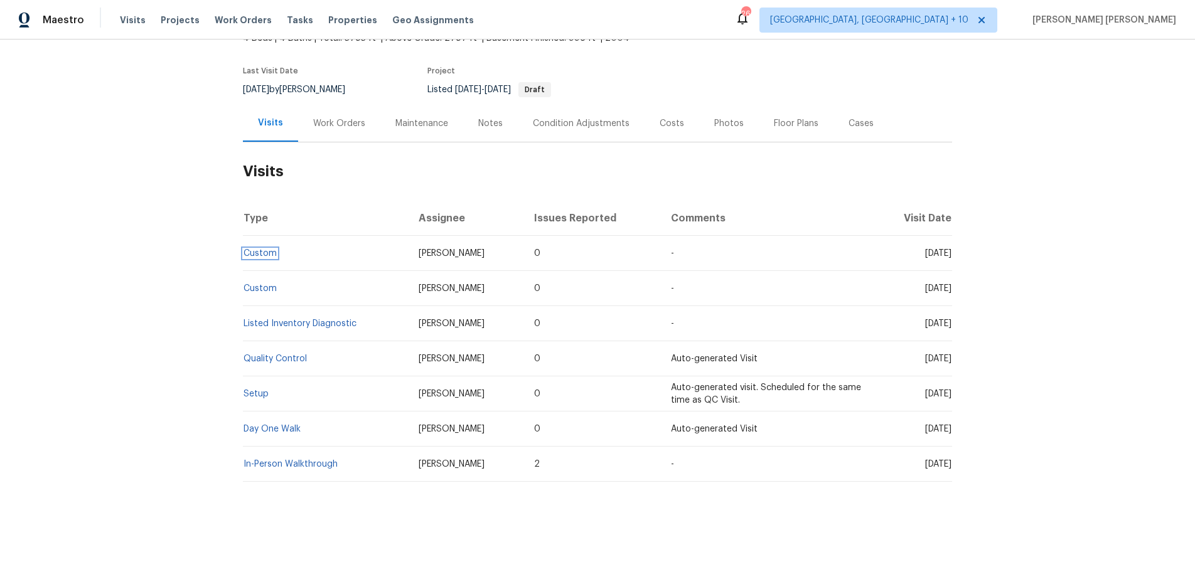
drag, startPoint x: 266, startPoint y: 252, endPoint x: 276, endPoint y: 247, distance: 11.0
click at [267, 250] on link "Custom" at bounding box center [260, 253] width 33 height 9
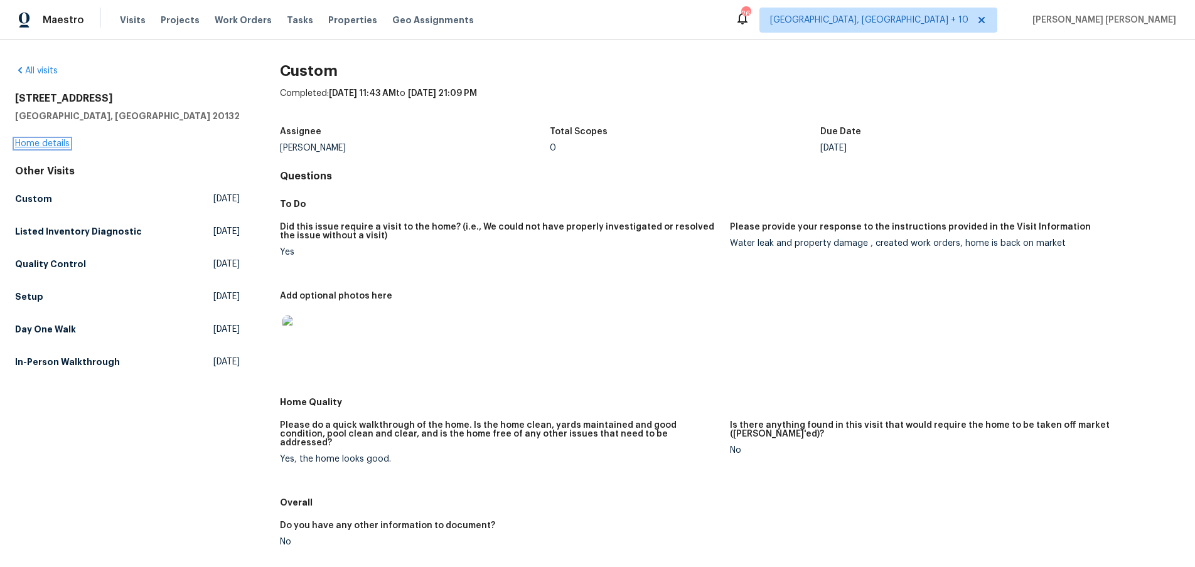
click at [26, 144] on link "Home details" at bounding box center [42, 143] width 55 height 9
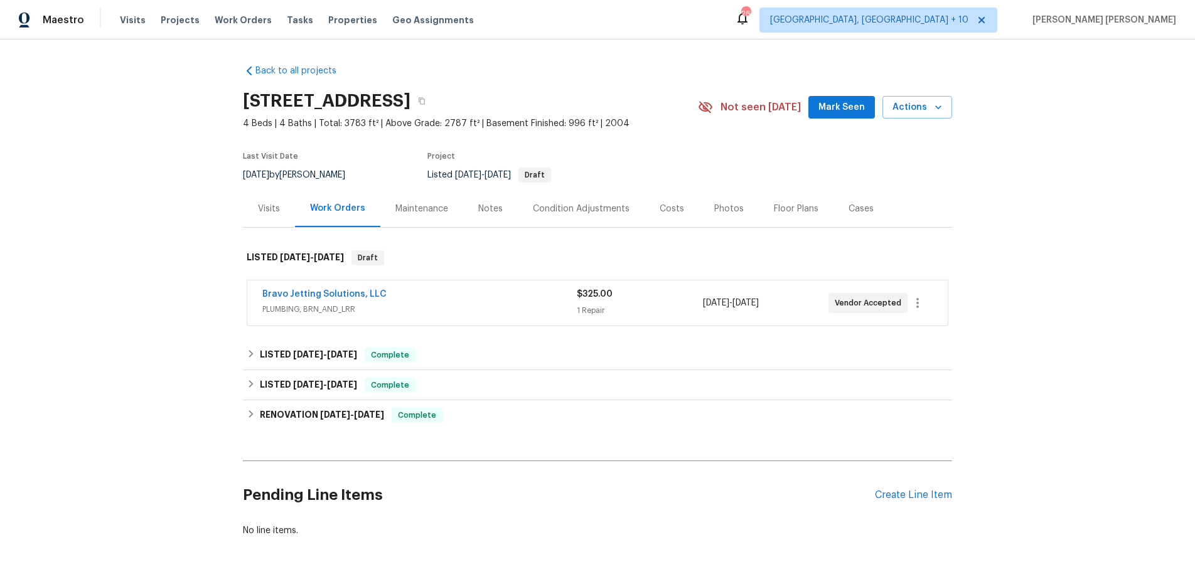
click at [445, 301] on div "Bravo Jetting Solutions, LLC" at bounding box center [419, 295] width 314 height 15
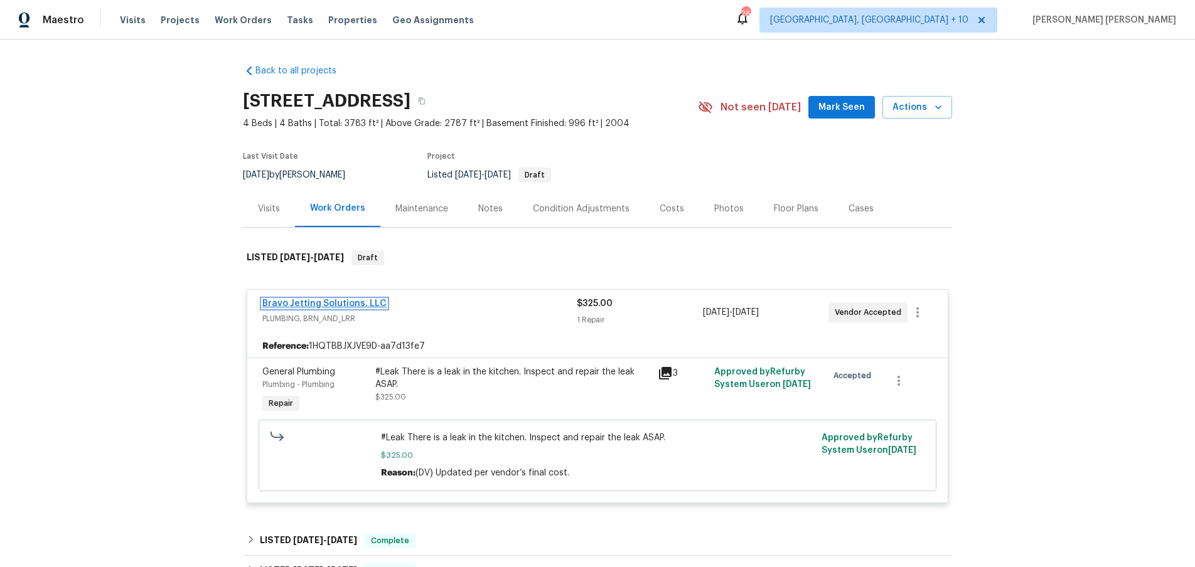
click at [331, 304] on link "Bravo Jetting Solutions, LLC" at bounding box center [324, 303] width 124 height 9
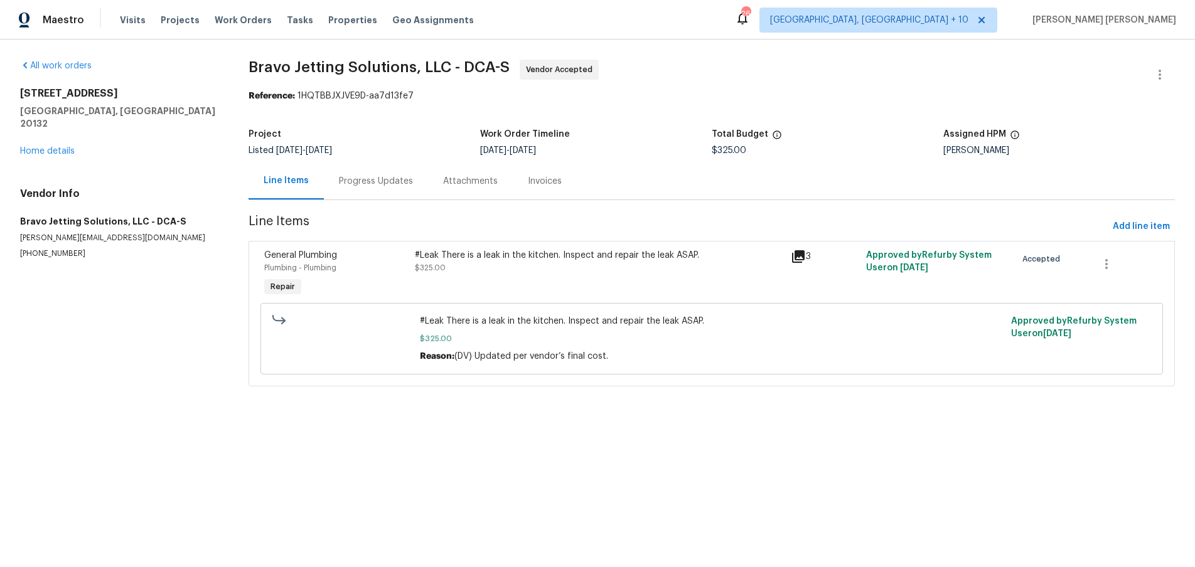
click at [370, 184] on div "Progress Updates" at bounding box center [376, 181] width 74 height 13
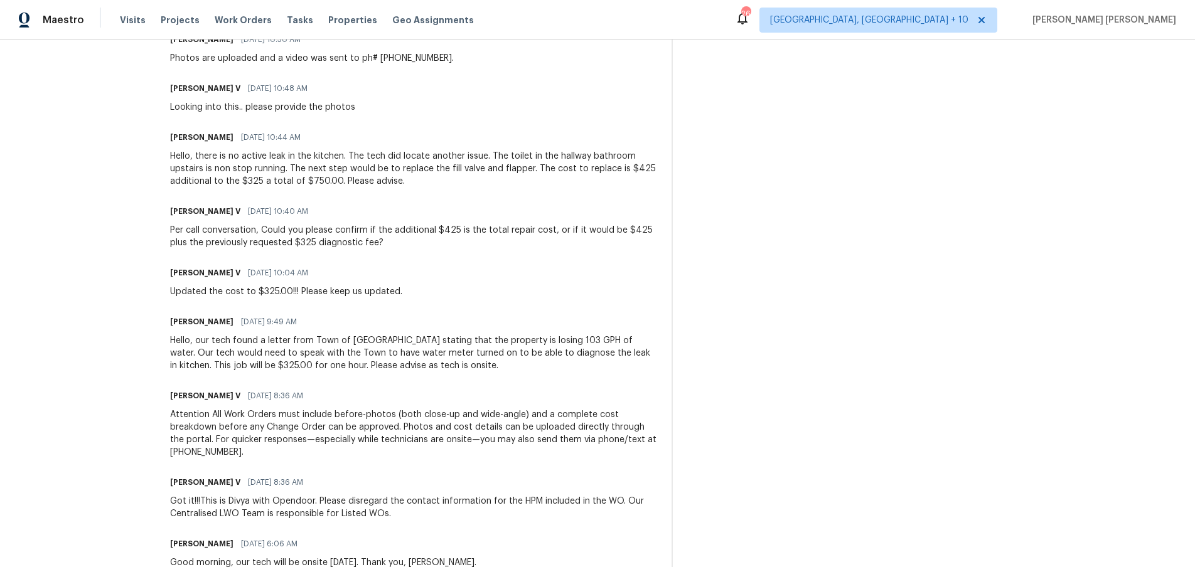
scroll to position [502, 0]
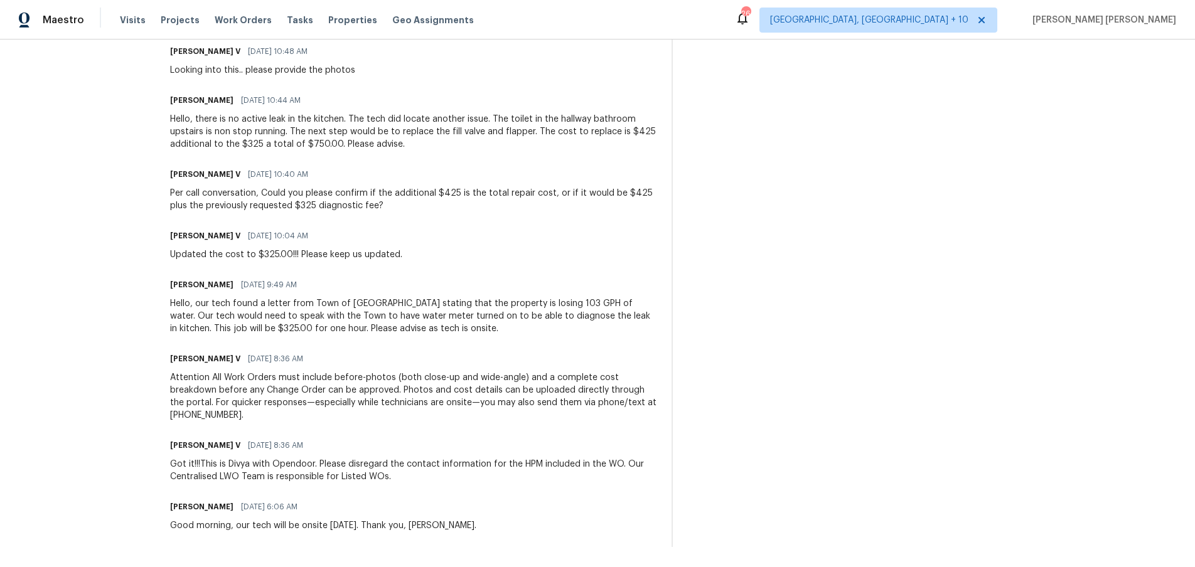
click at [493, 306] on div "Hello, our tech found a letter from Town of Purcellville stating that the prope…" at bounding box center [413, 317] width 487 height 38
click at [492, 307] on div "Hello, our tech found a letter from Town of Purcellville stating that the prope…" at bounding box center [413, 317] width 487 height 38
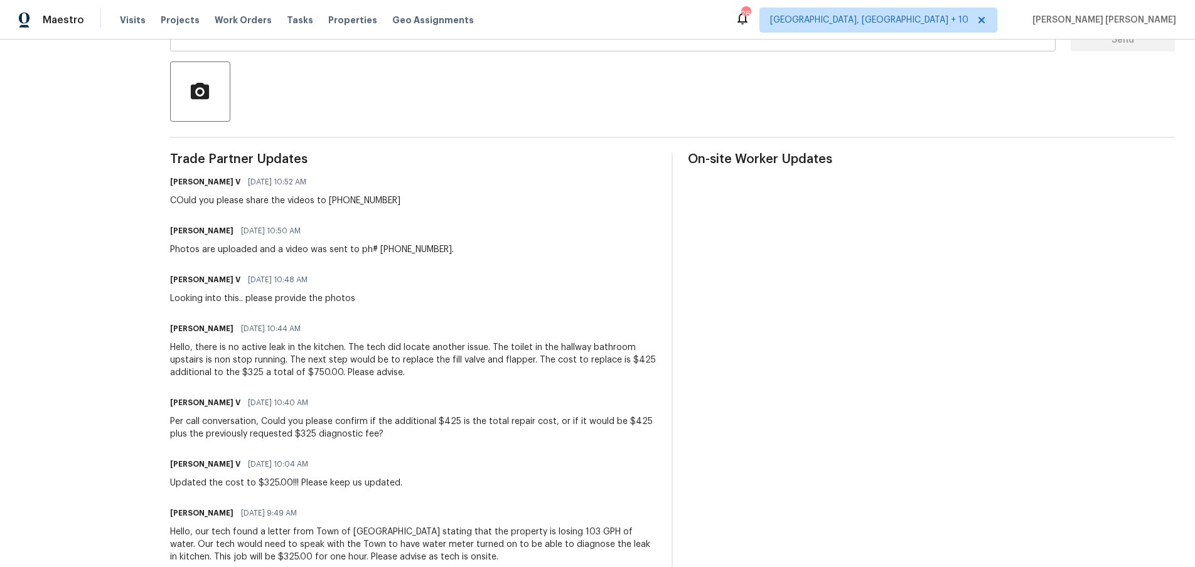
scroll to position [0, 0]
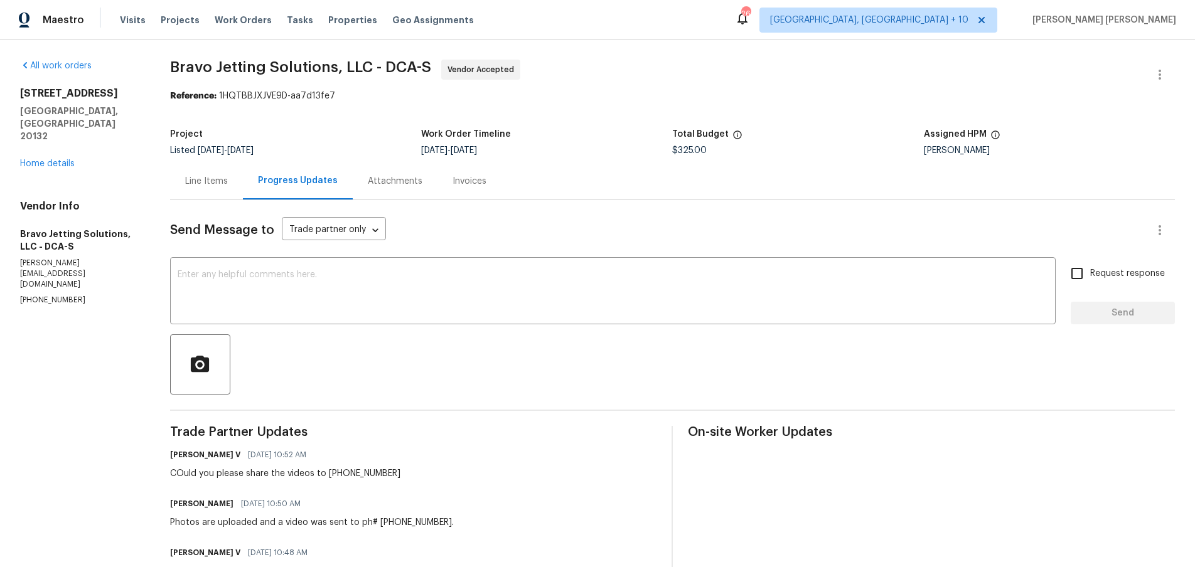
click at [219, 181] on div "Line Items" at bounding box center [206, 181] width 43 height 13
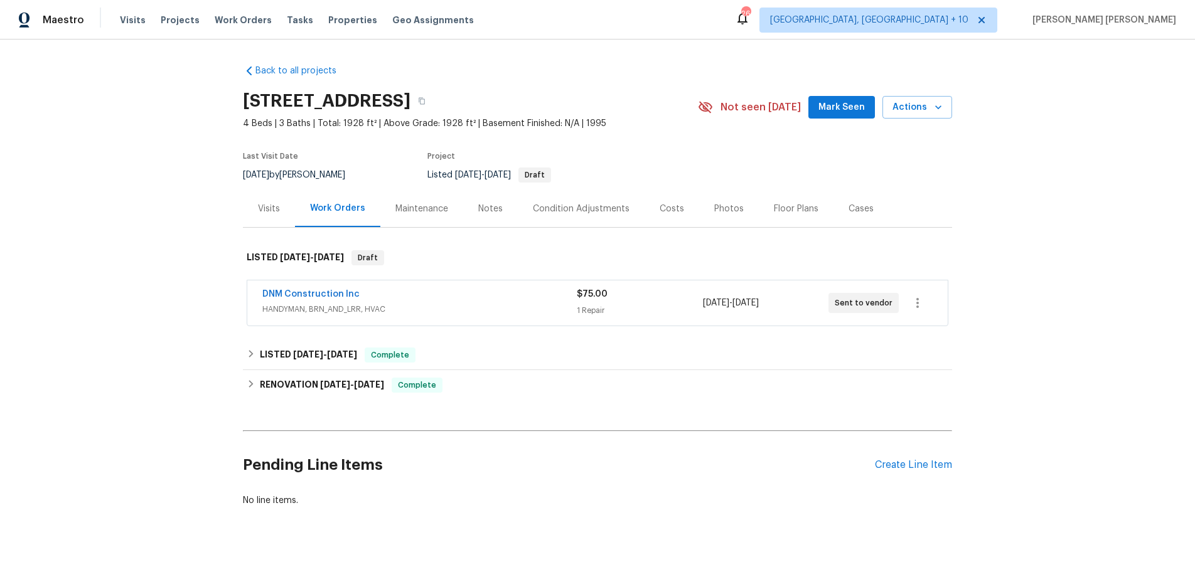
click at [261, 213] on div "Visits" at bounding box center [269, 209] width 22 height 13
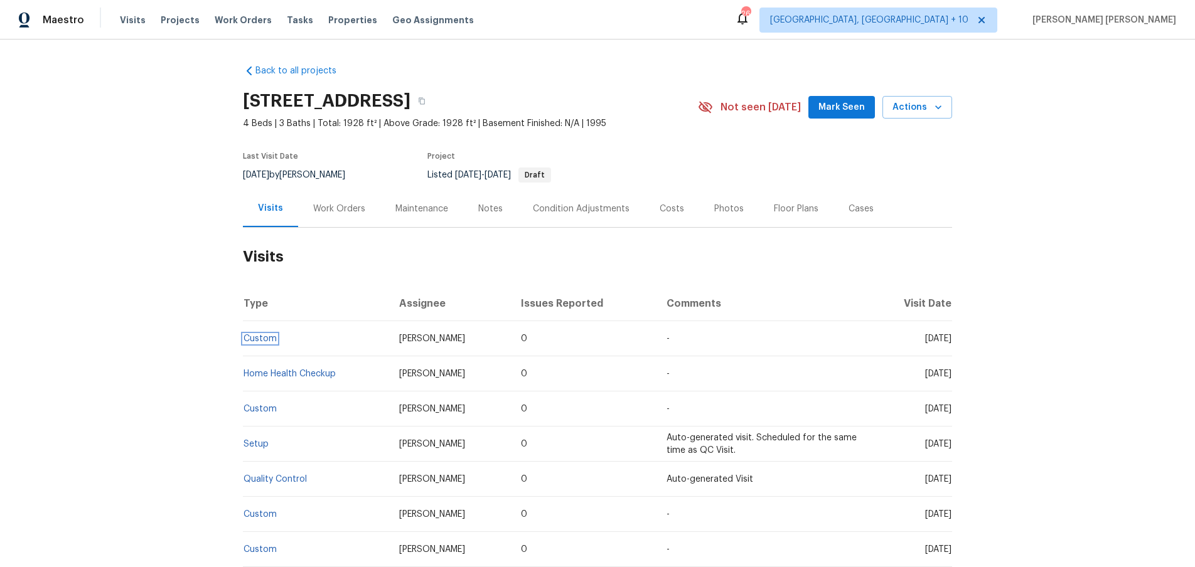
click at [261, 340] on link "Custom" at bounding box center [260, 339] width 33 height 9
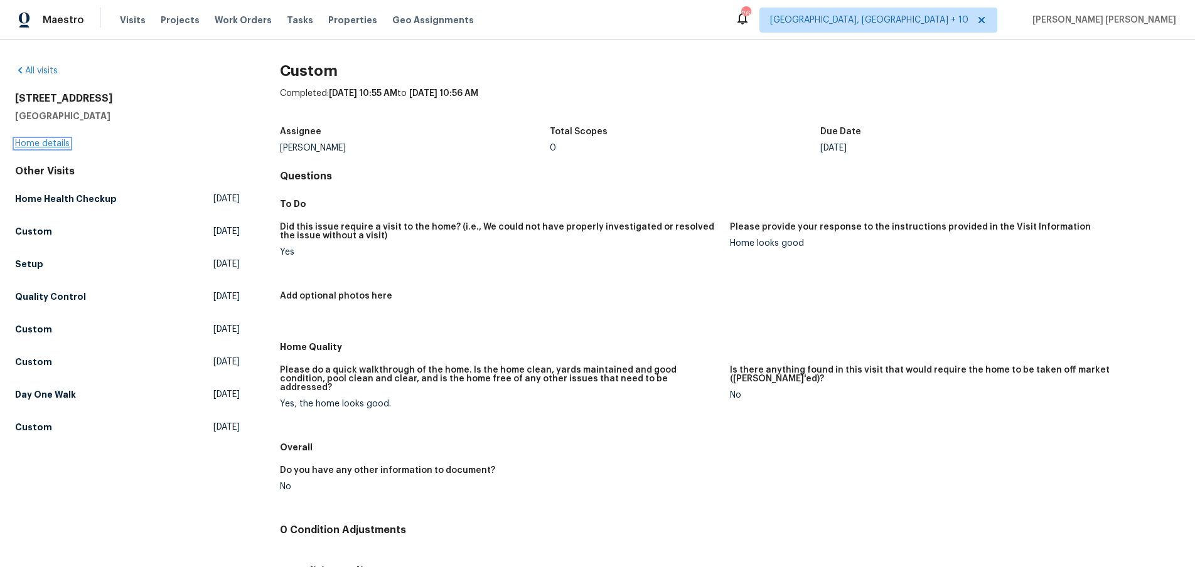
click at [48, 147] on link "Home details" at bounding box center [42, 143] width 55 height 9
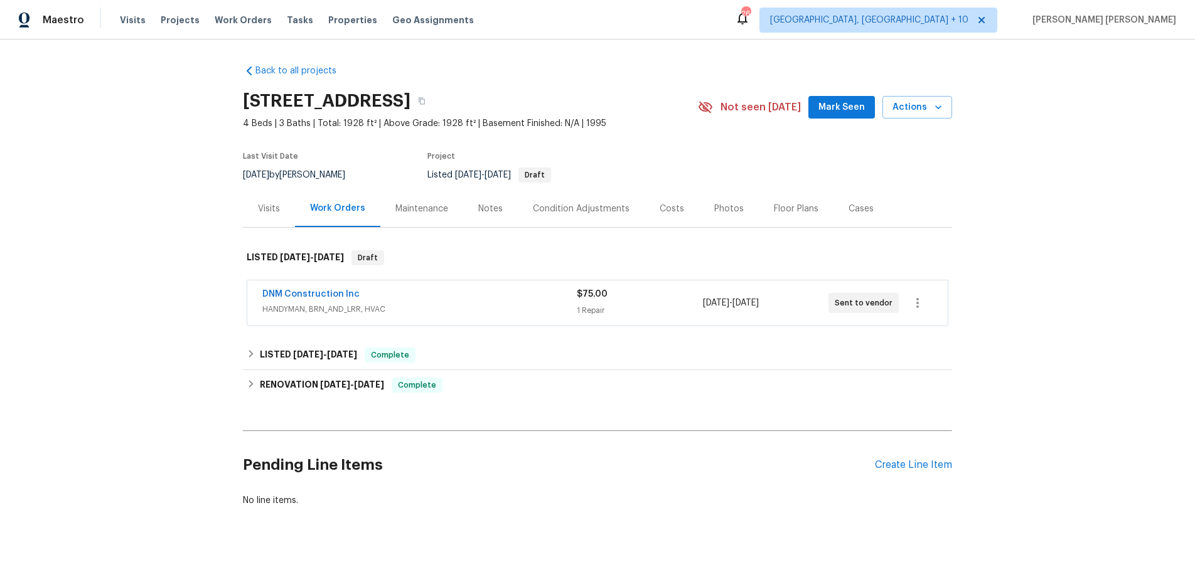
click at [271, 210] on div "Visits" at bounding box center [269, 209] width 22 height 13
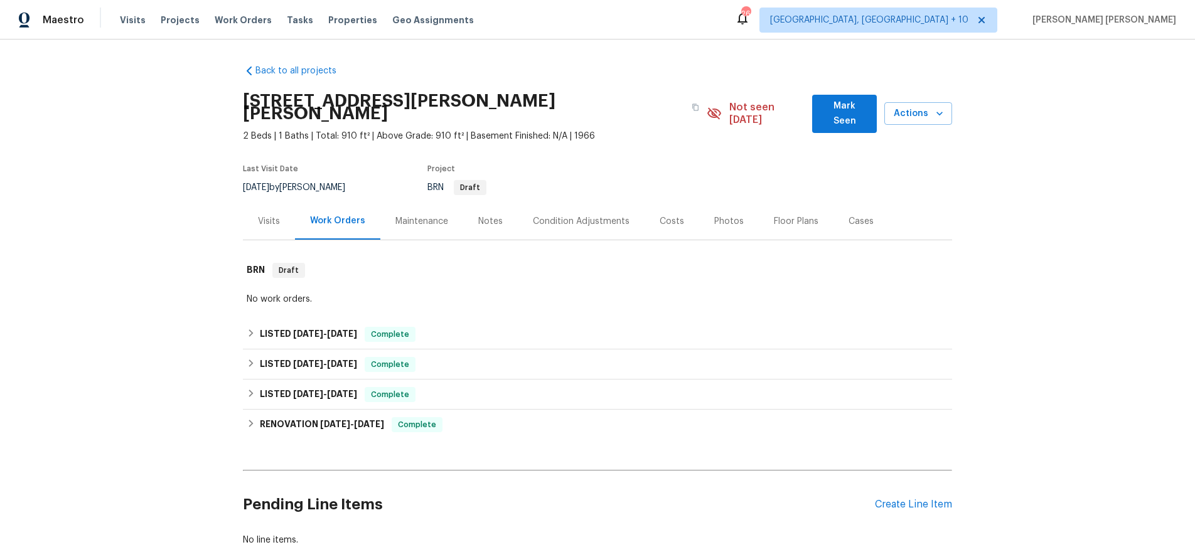
click at [250, 223] on div "Visits" at bounding box center [269, 221] width 52 height 37
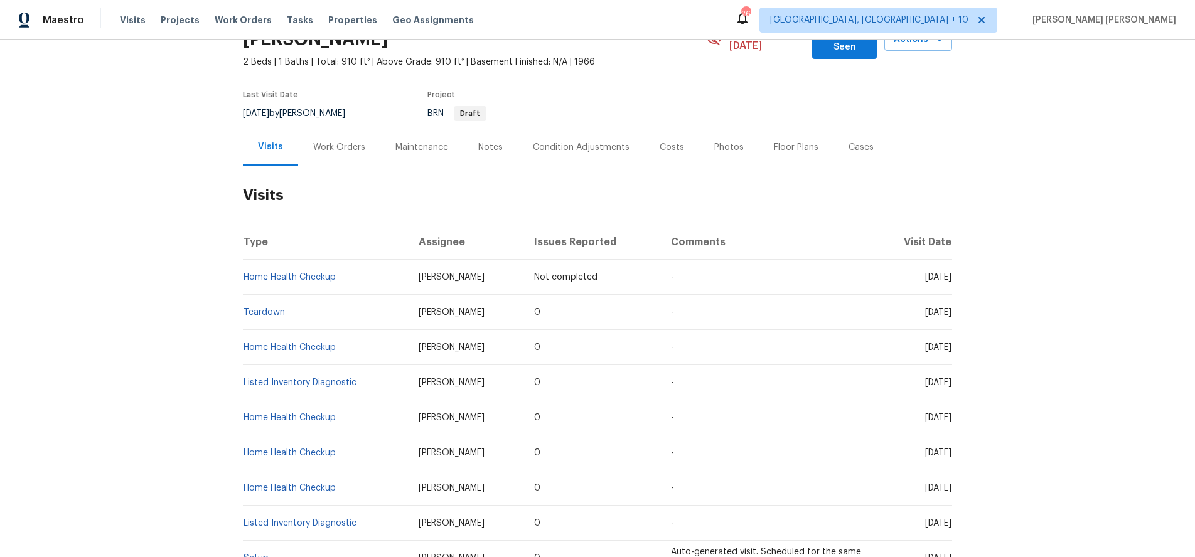
scroll to position [77, 0]
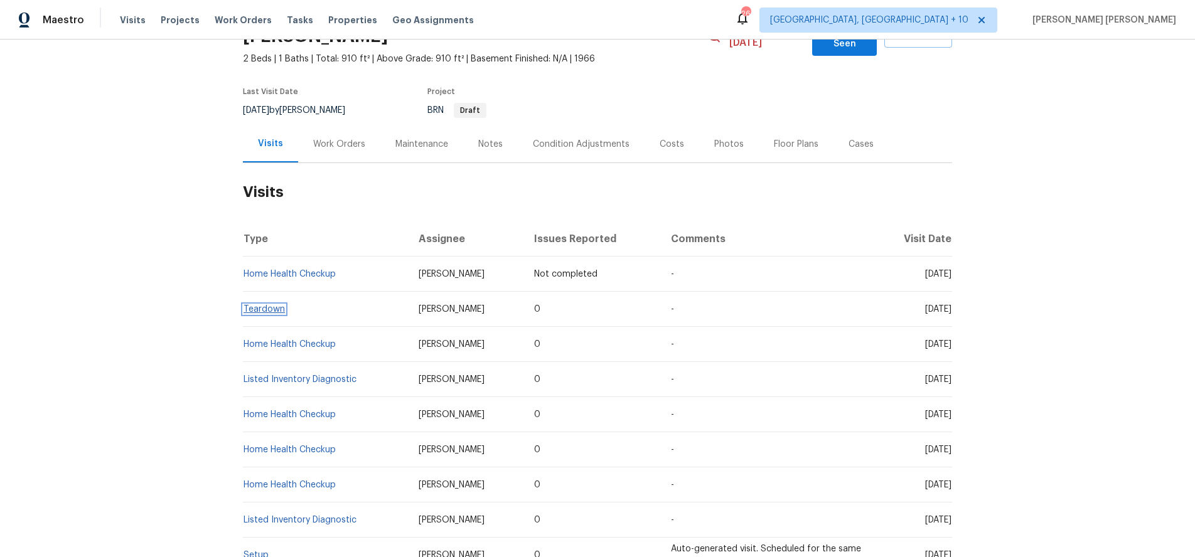
click at [264, 306] on link "Teardown" at bounding box center [264, 309] width 41 height 9
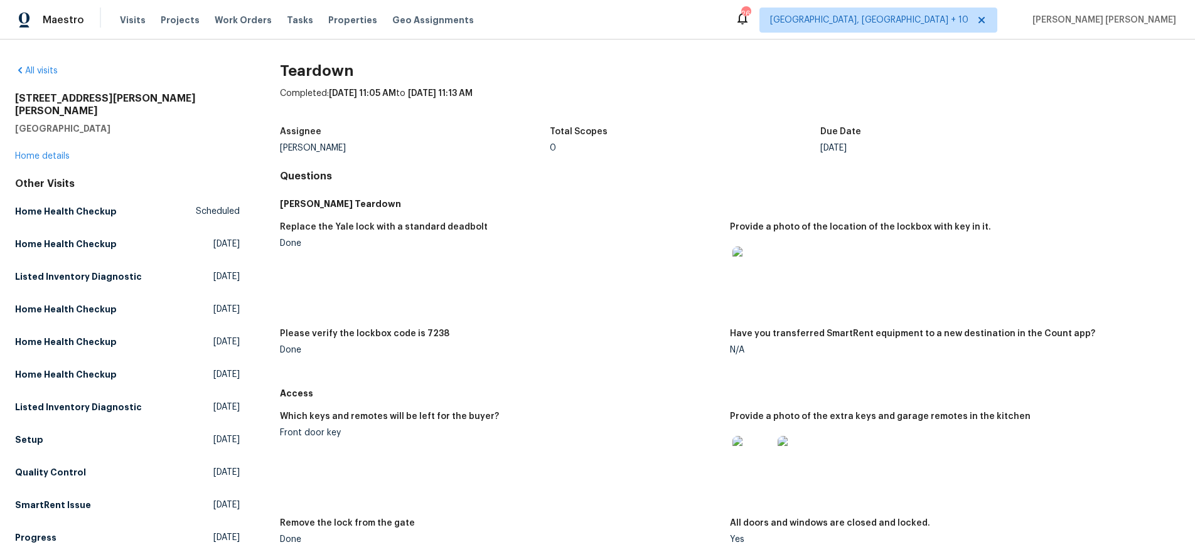
click at [761, 274] on img at bounding box center [753, 267] width 40 height 40
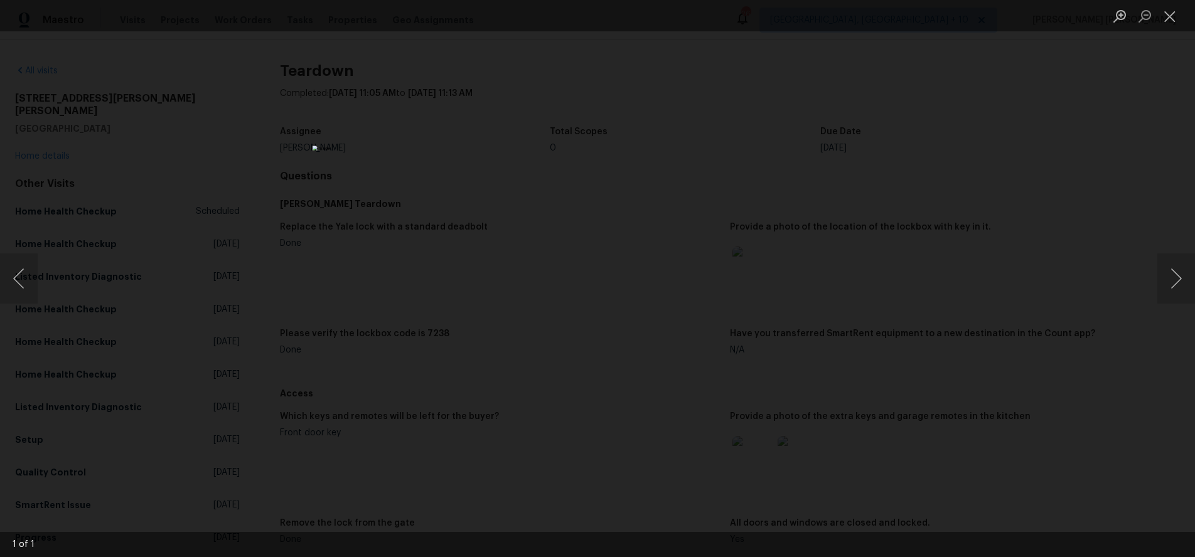
click at [994, 448] on div "Lightbox" at bounding box center [597, 278] width 1195 height 557
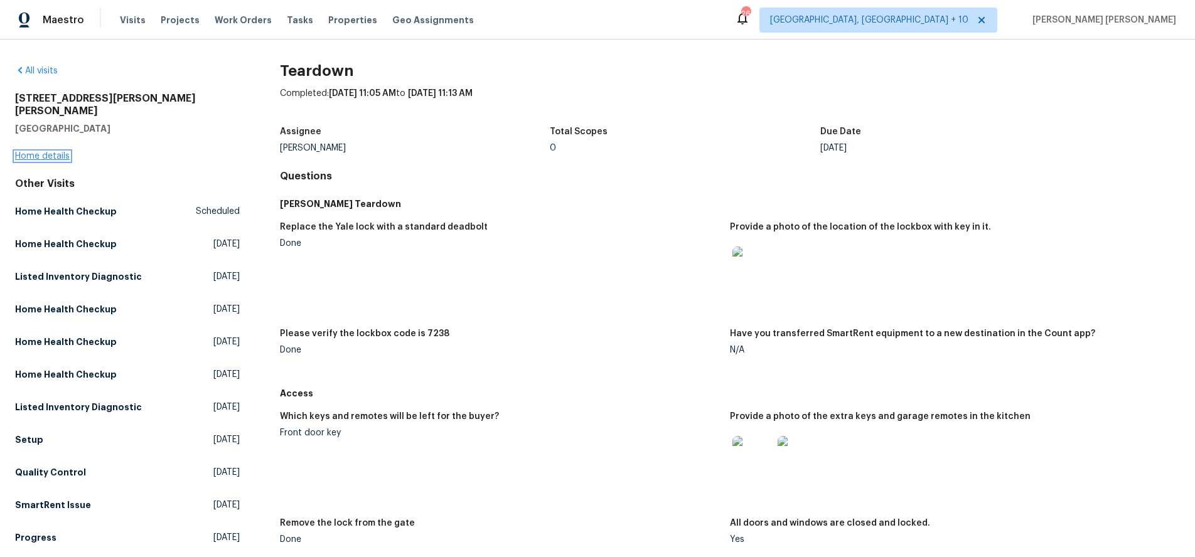
click at [56, 152] on link "Home details" at bounding box center [42, 156] width 55 height 9
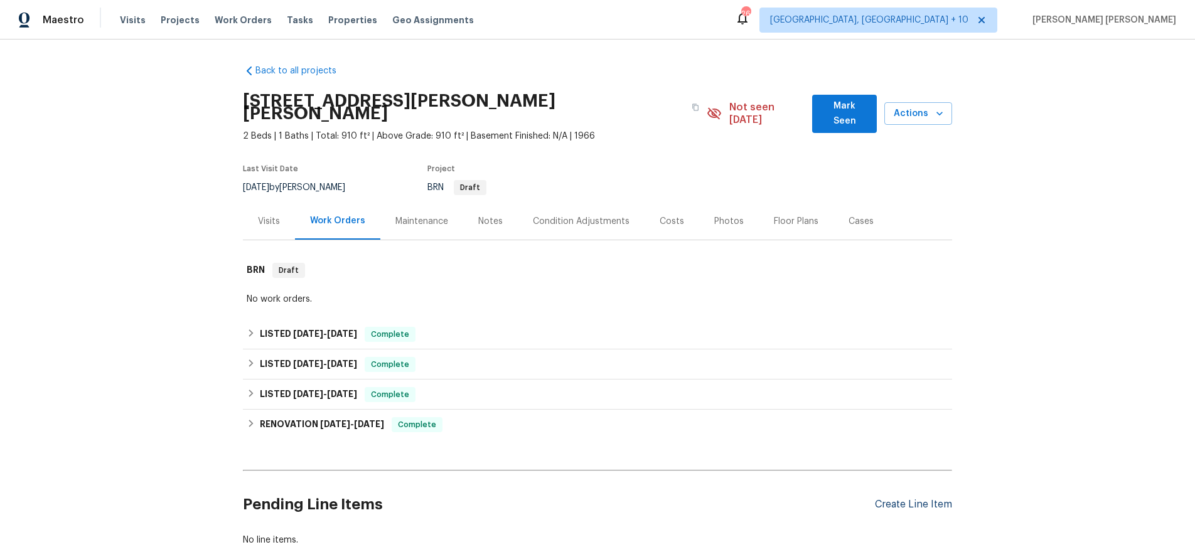
click at [908, 505] on div "Create Line Item" at bounding box center [913, 505] width 77 height 12
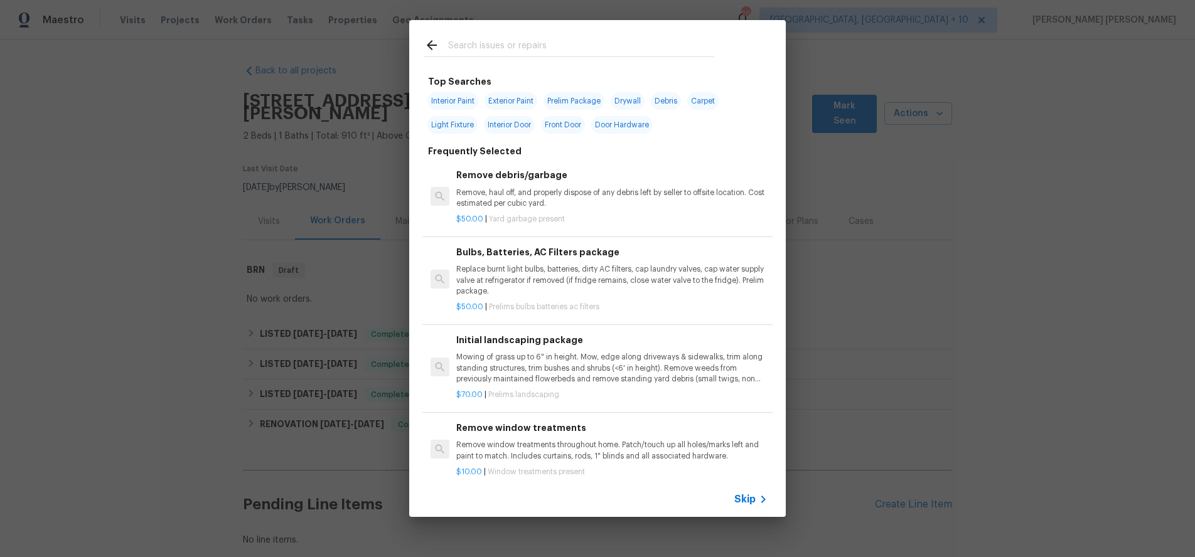
click at [747, 501] on span "Skip" at bounding box center [744, 499] width 21 height 13
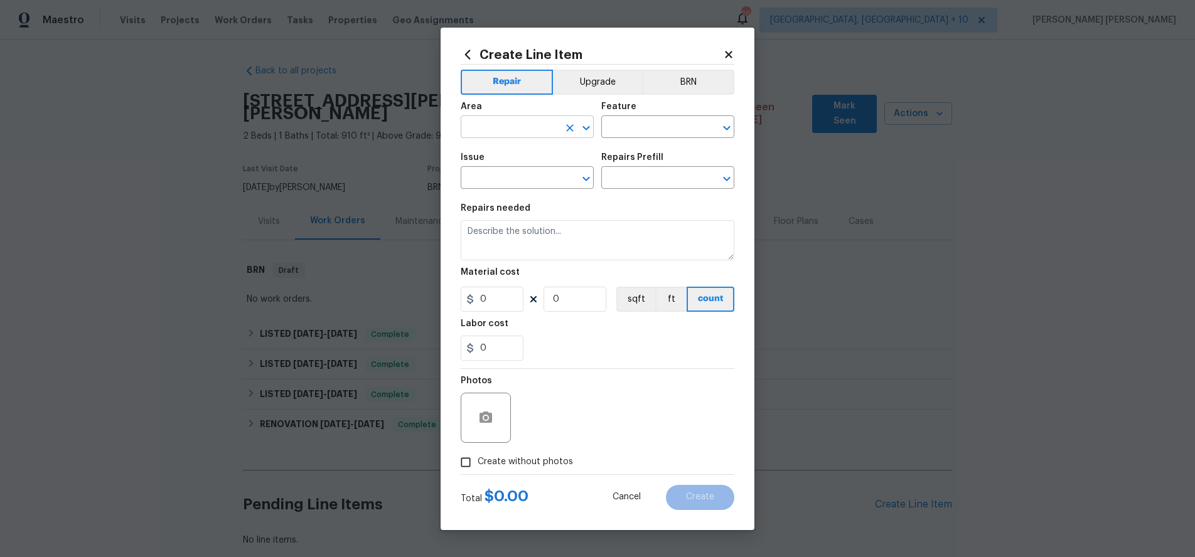
click at [531, 130] on input "text" at bounding box center [510, 128] width 98 height 19
type input "l"
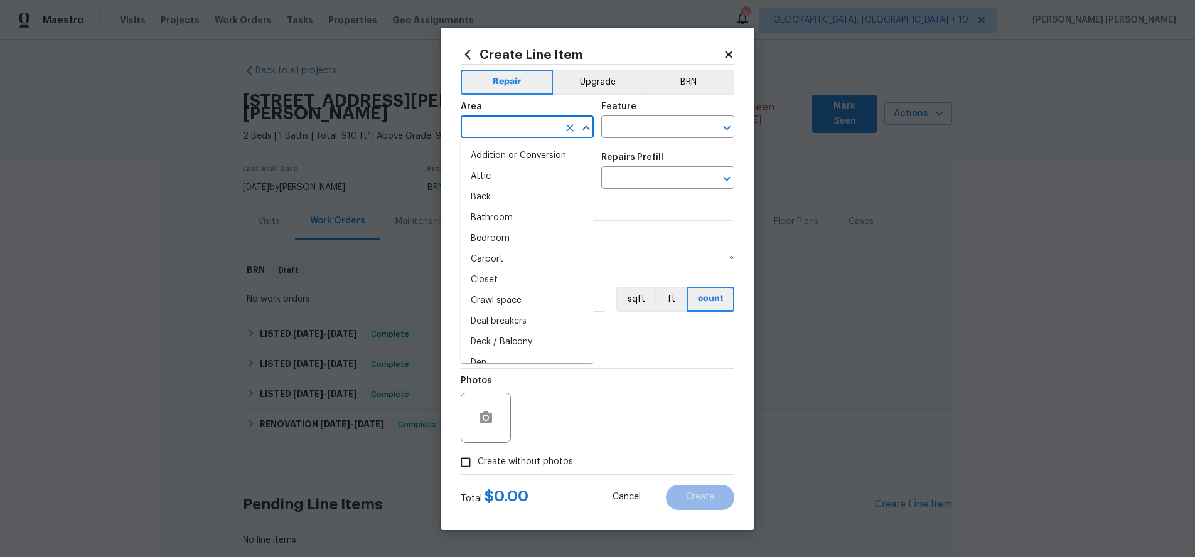
click at [504, 176] on li "Attic" at bounding box center [527, 176] width 133 height 21
type input "Attic"
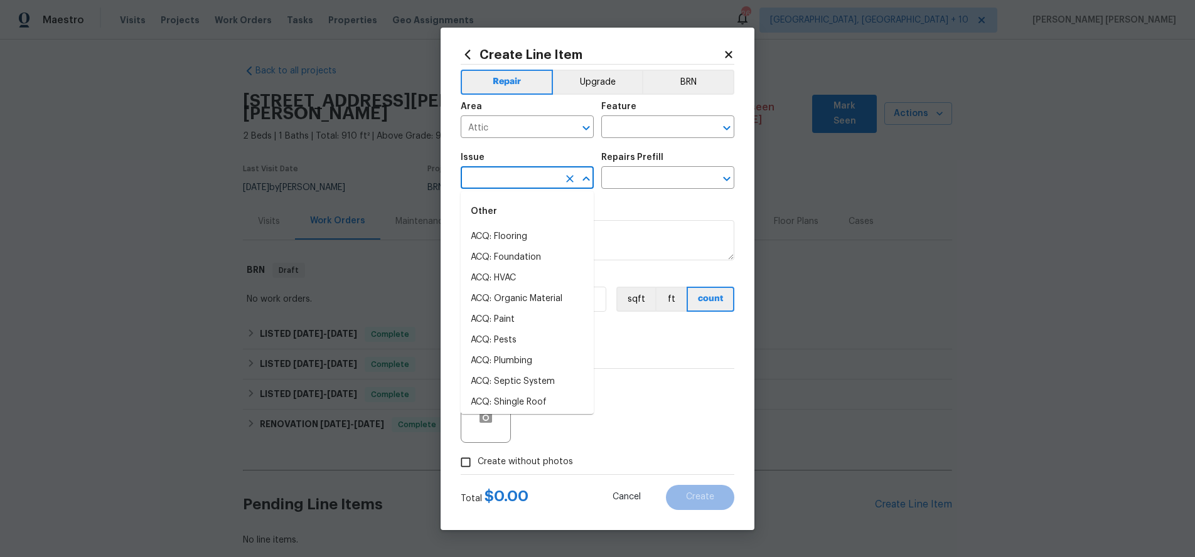
click at [530, 175] on input "text" at bounding box center [510, 178] width 98 height 19
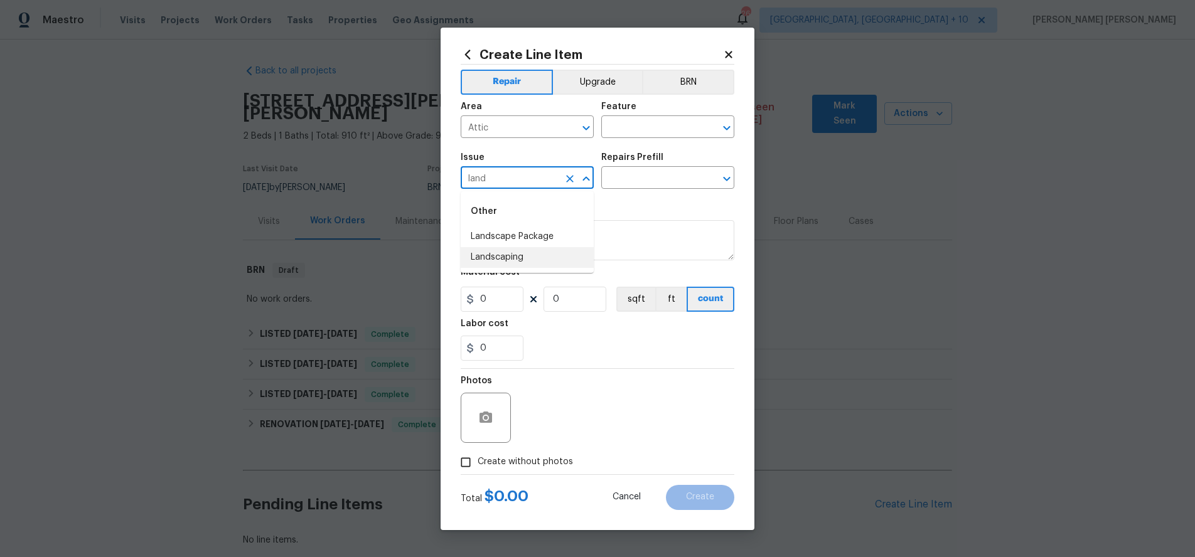
drag, startPoint x: 522, startPoint y: 260, endPoint x: 590, endPoint y: 234, distance: 72.5
click at [529, 256] on li "Landscaping" at bounding box center [527, 257] width 133 height 21
type input "Landscaping"
click at [625, 183] on input "text" at bounding box center [650, 178] width 98 height 19
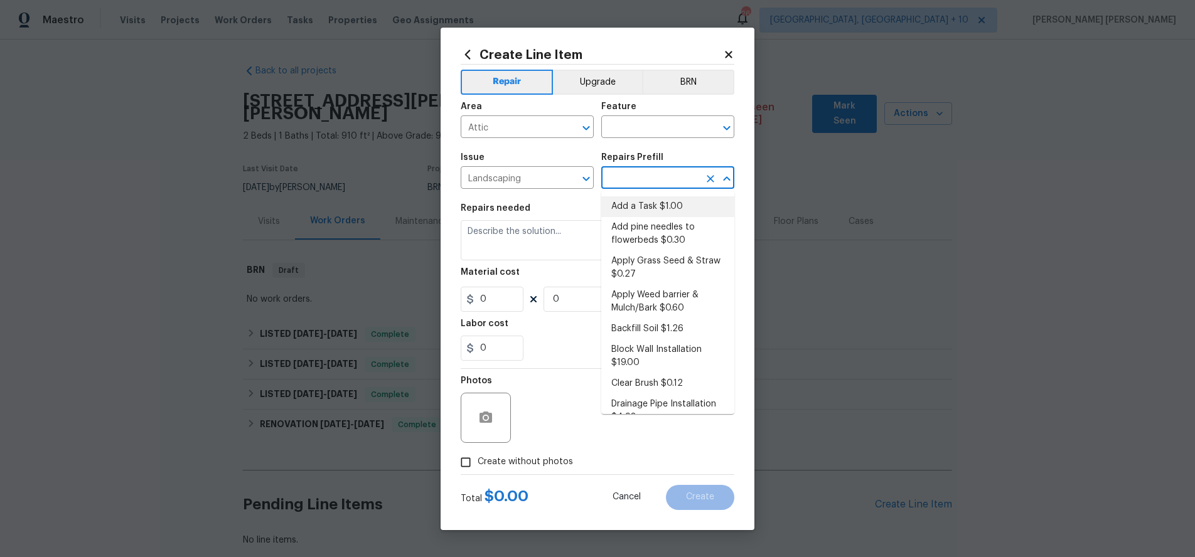
click at [655, 205] on li "Add a Task $1.00" at bounding box center [667, 206] width 133 height 21
type input "Add a Task $1.00"
type textarea "HPM to detail"
type input "1"
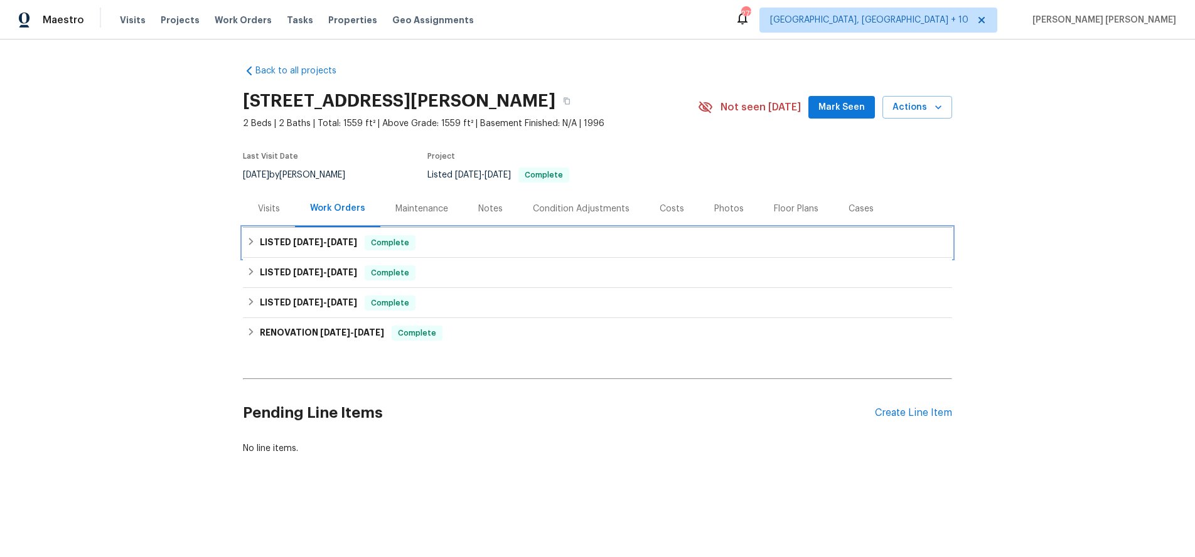
click at [282, 239] on h6 "LISTED 9/15/25 - 9/15/25" at bounding box center [308, 242] width 97 height 15
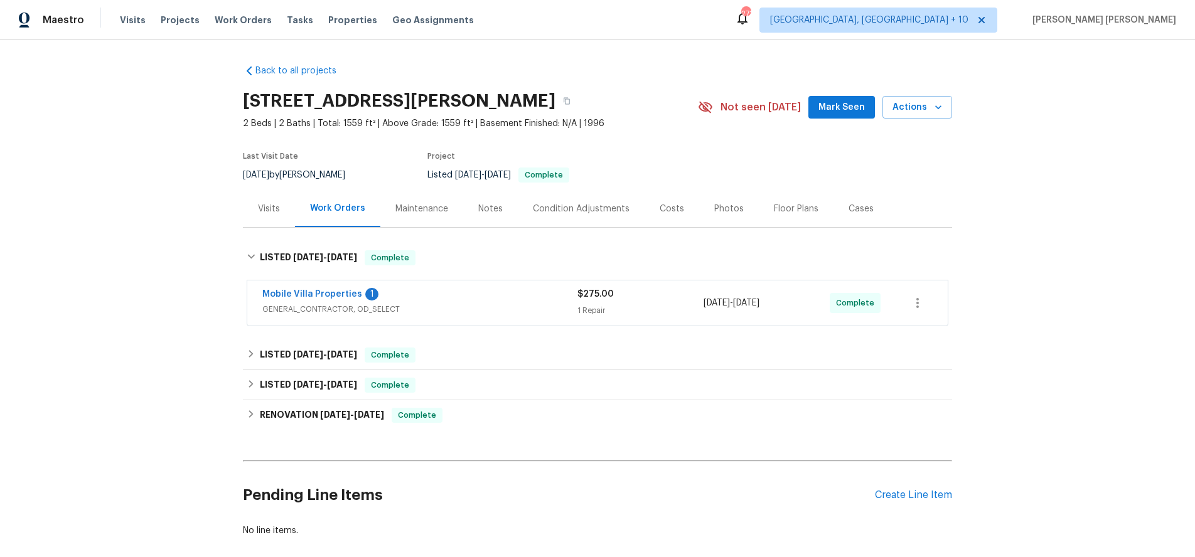
click at [509, 296] on div "Mobile Villa Properties 1" at bounding box center [419, 295] width 315 height 15
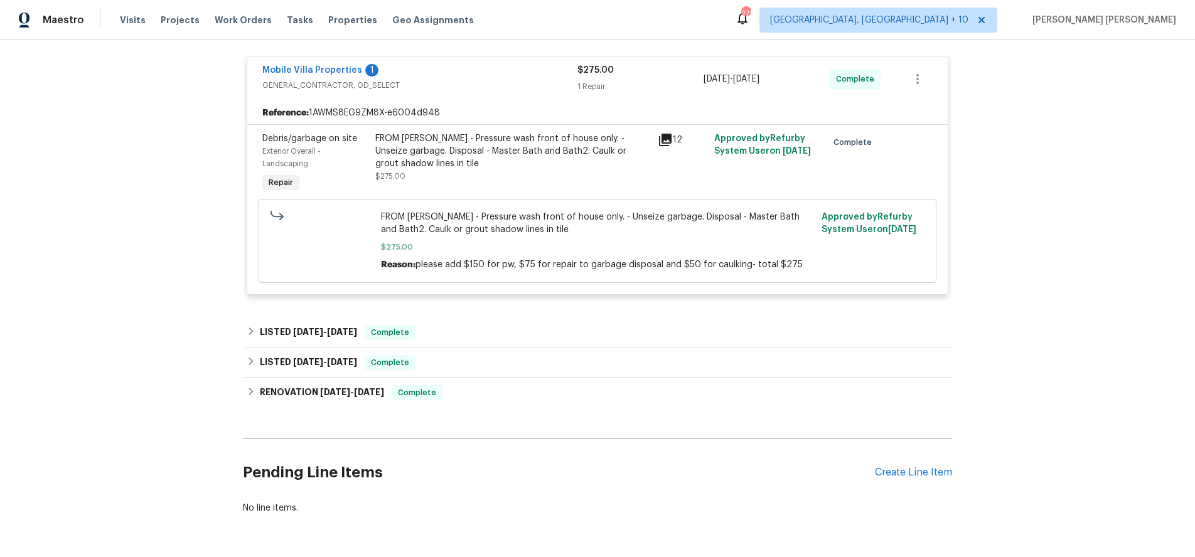
scroll to position [270, 0]
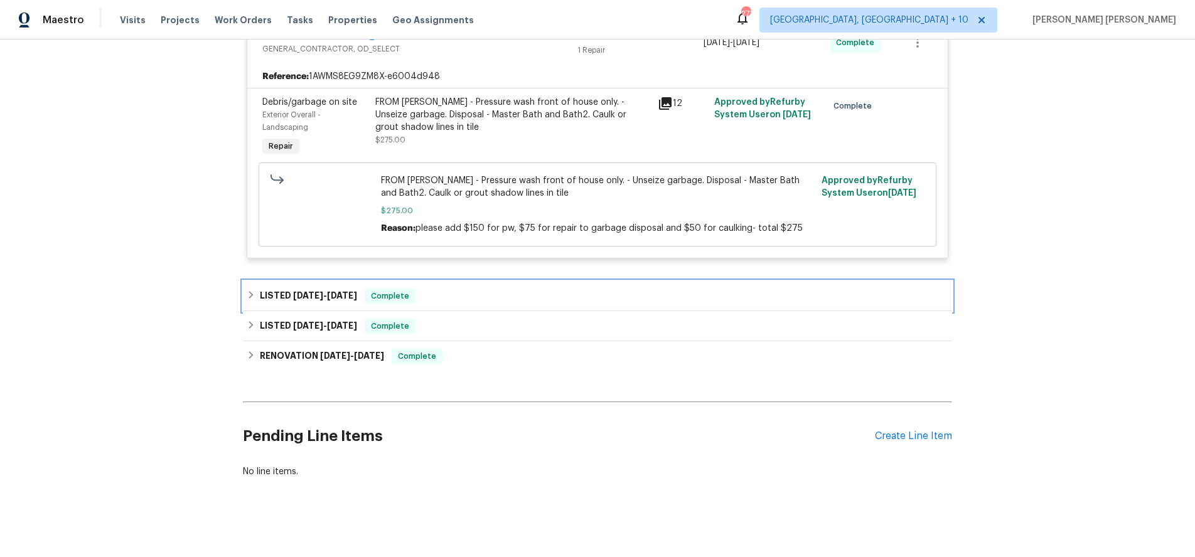
click at [304, 294] on span "7/17/25" at bounding box center [308, 295] width 30 height 9
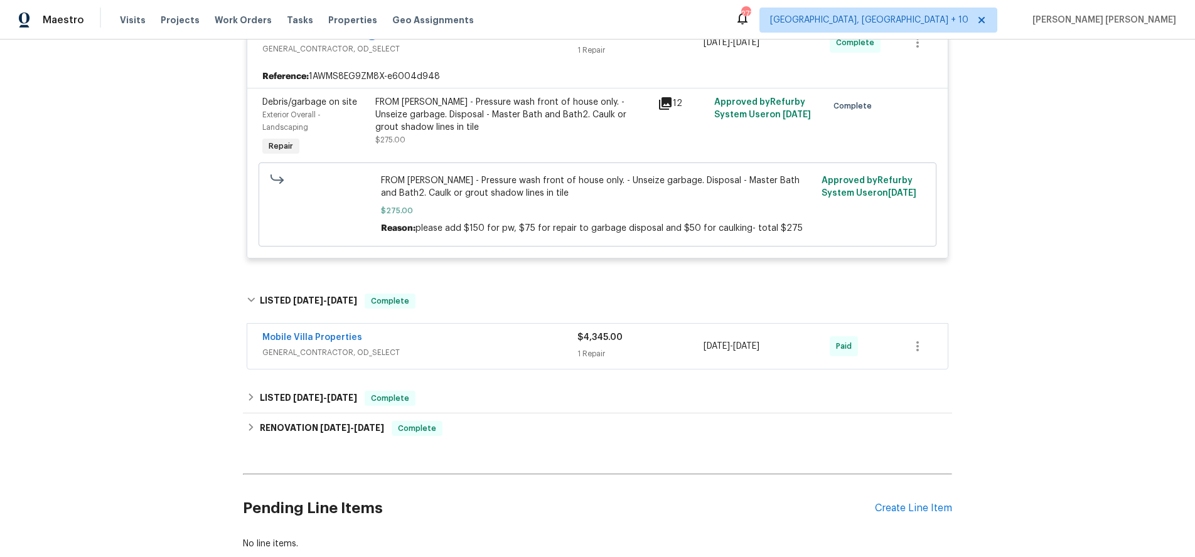
click at [536, 353] on span "GENERAL_CONTRACTOR, OD_SELECT" at bounding box center [419, 353] width 315 height 13
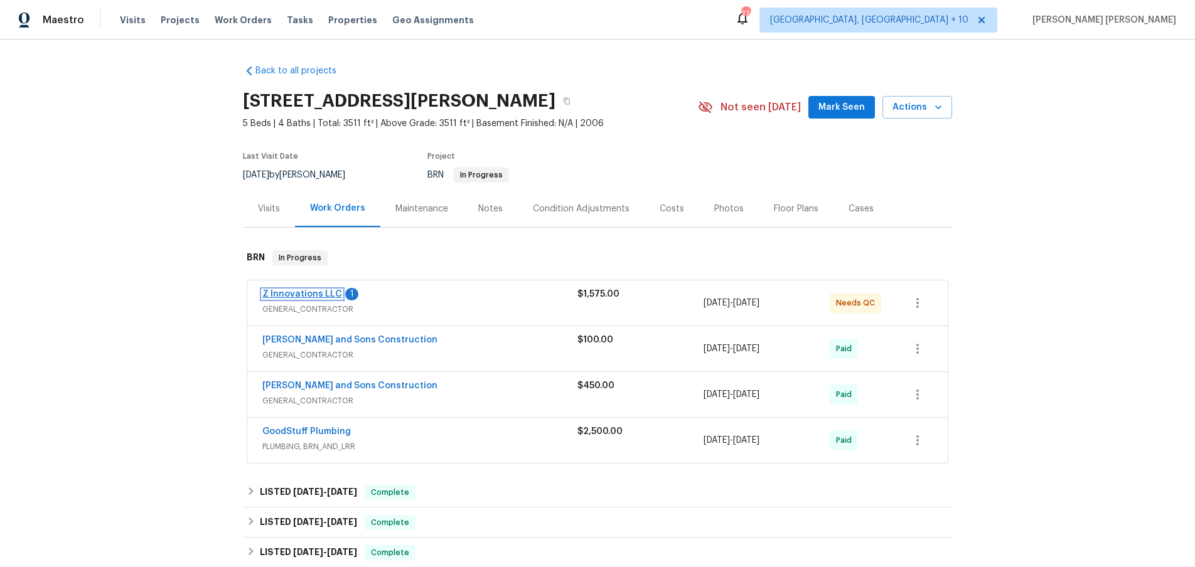
click at [297, 293] on link "Z Innovations LLC" at bounding box center [302, 294] width 80 height 9
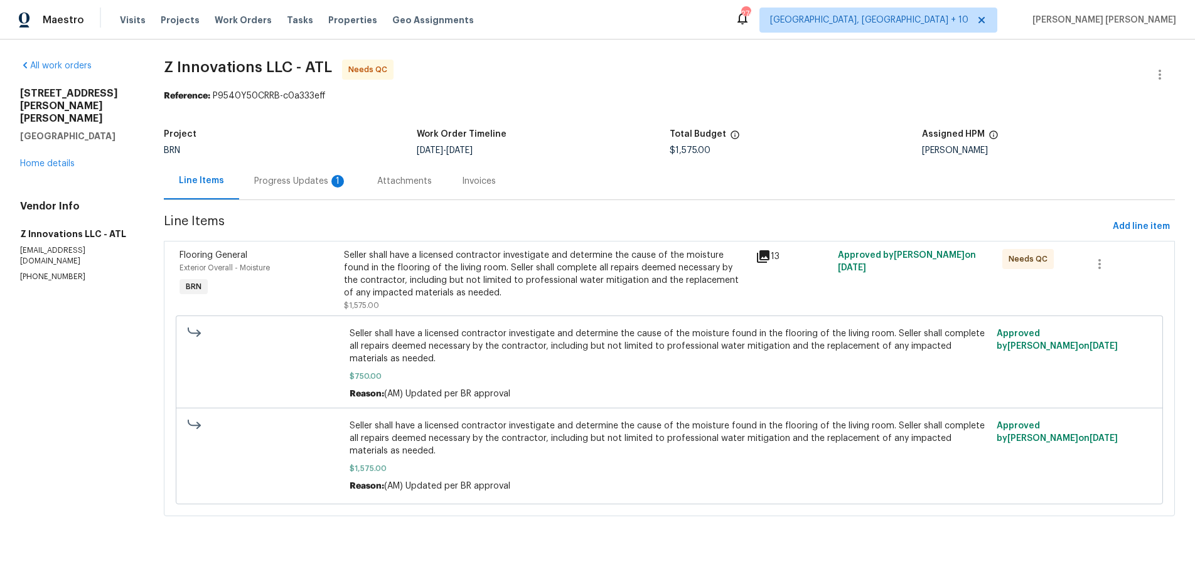
click at [291, 181] on div "Progress Updates 1" at bounding box center [300, 181] width 93 height 13
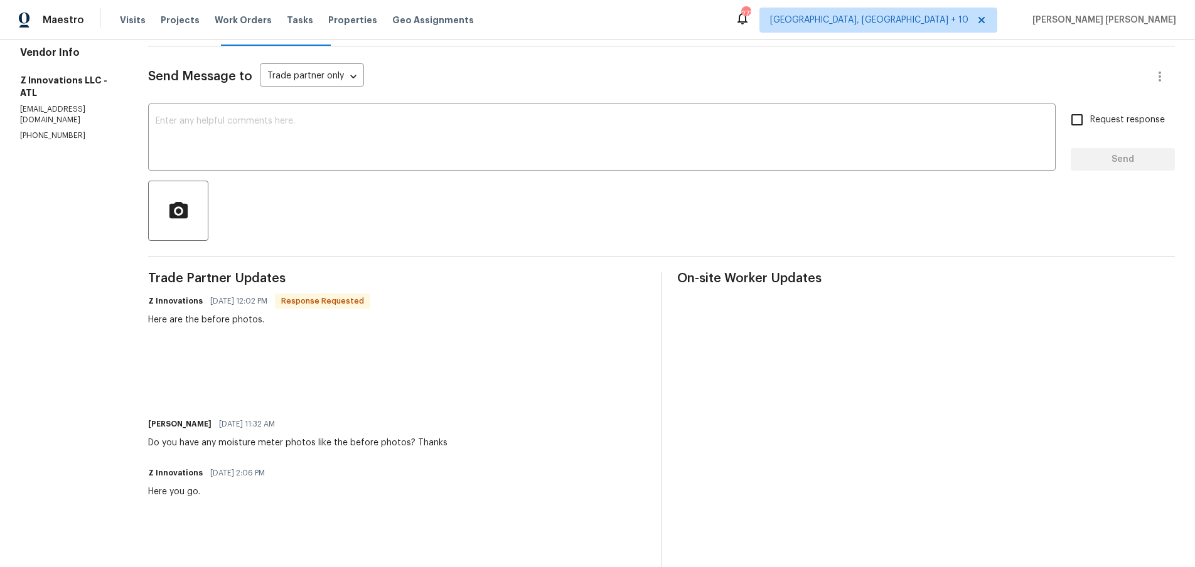
scroll to position [189, 0]
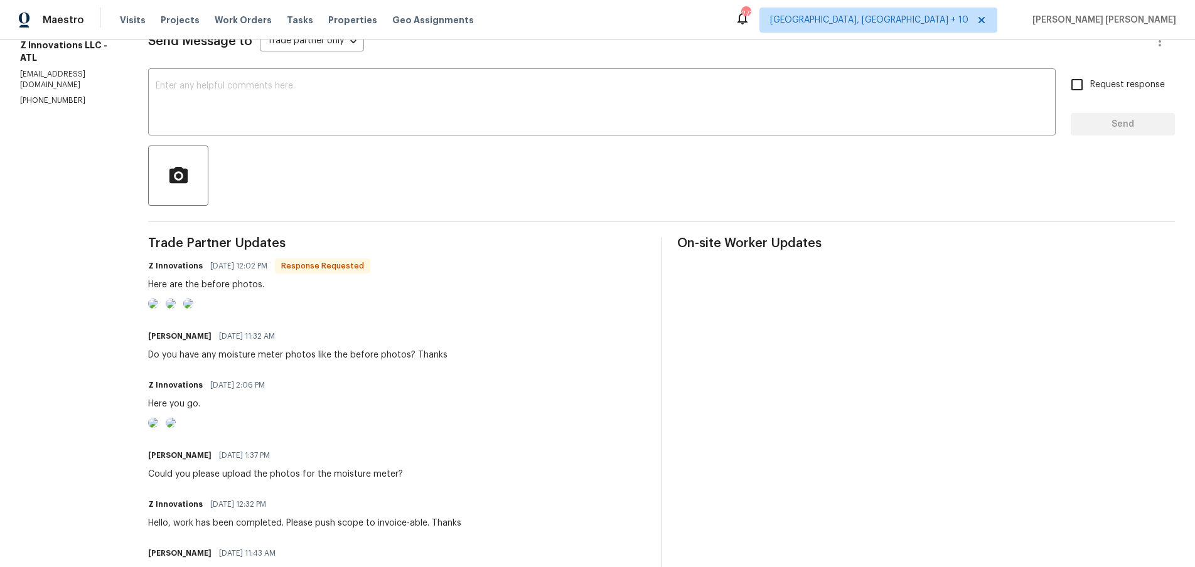
click at [158, 309] on img at bounding box center [153, 304] width 10 height 10
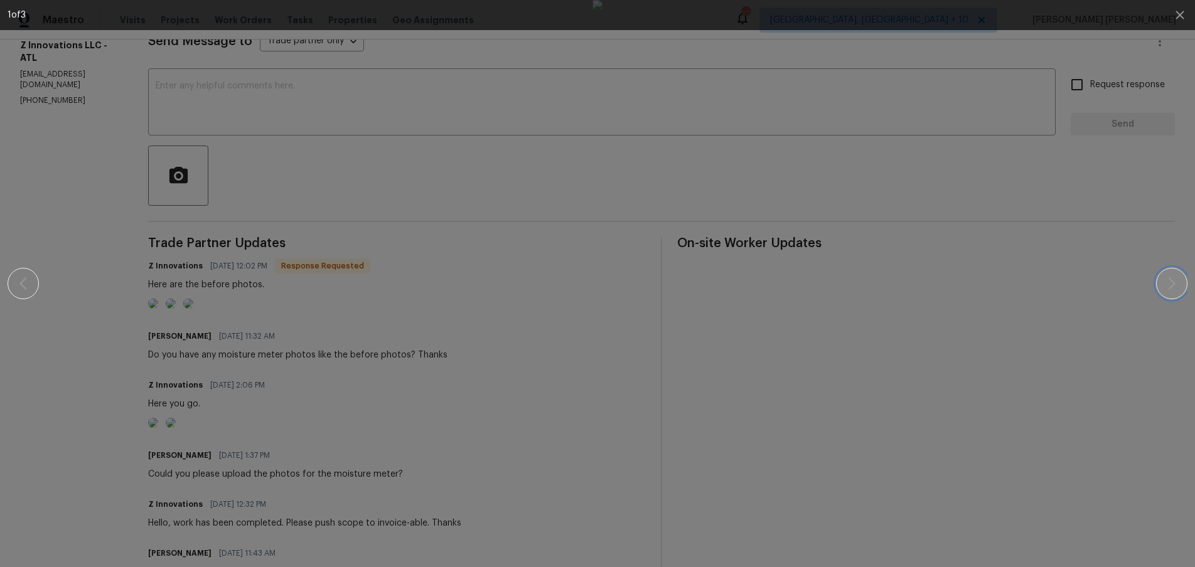
click at [1175, 284] on icon "button" at bounding box center [1172, 283] width 8 height 13
click at [1145, 375] on div at bounding box center [598, 283] width 1180 height 567
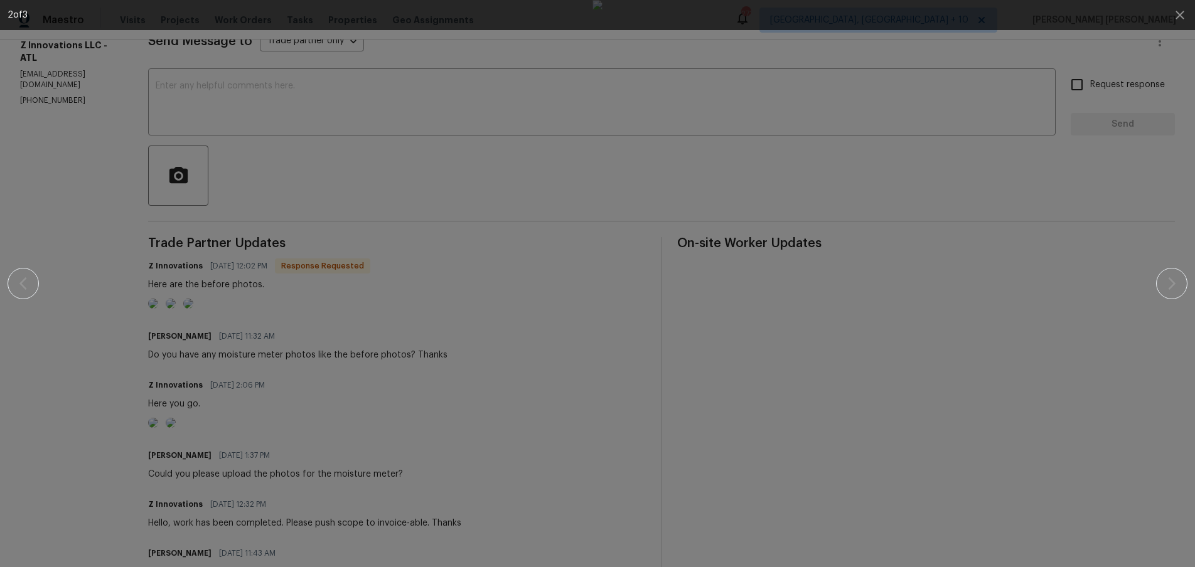
drag, startPoint x: 1145, startPoint y: 375, endPoint x: 1120, endPoint y: 370, distance: 25.5
click at [1144, 375] on div at bounding box center [598, 283] width 1180 height 567
click at [248, 519] on div at bounding box center [597, 283] width 1087 height 567
drag, startPoint x: 248, startPoint y: 519, endPoint x: 361, endPoint y: 493, distance: 115.7
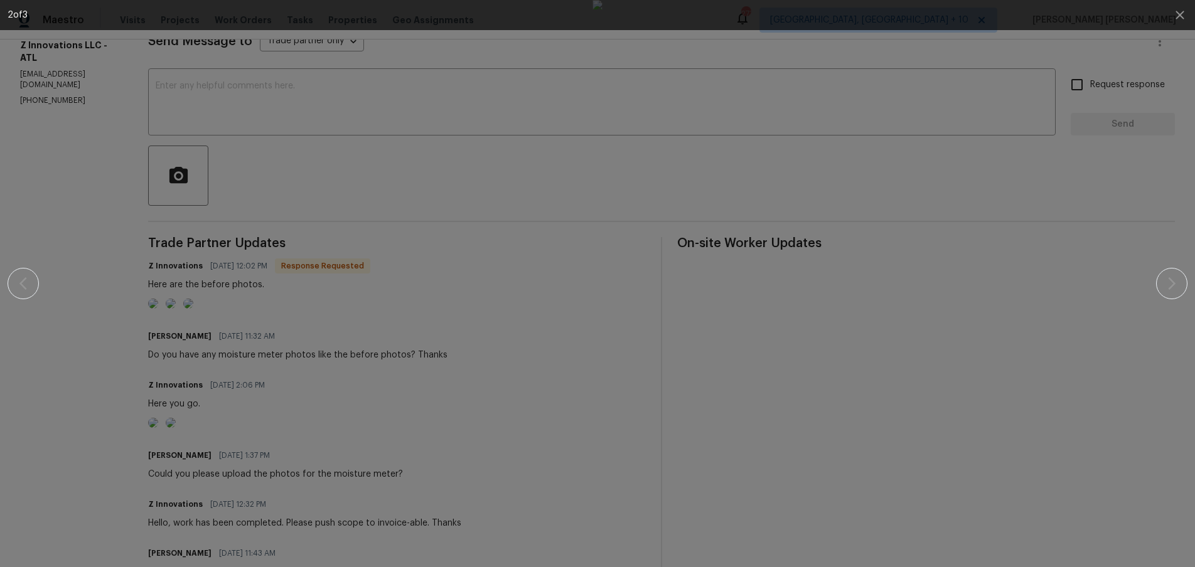
click at [277, 507] on div at bounding box center [597, 283] width 1087 height 567
click at [1180, 17] on icon "button" at bounding box center [1180, 15] width 15 height 15
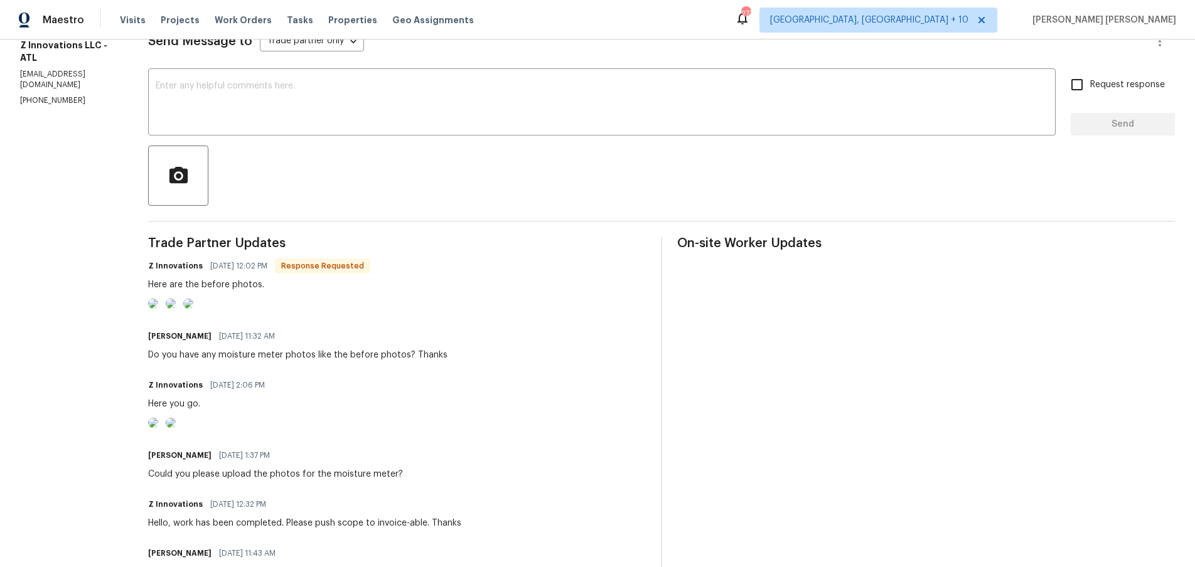
click at [158, 428] on img at bounding box center [153, 423] width 10 height 10
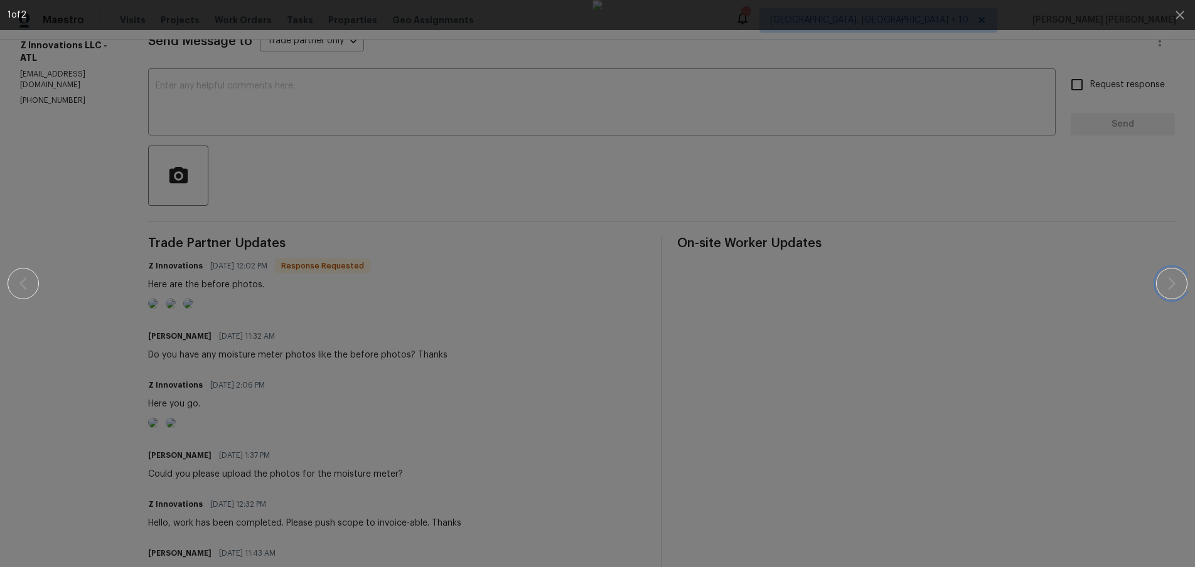
click at [1169, 291] on button "button" at bounding box center [1171, 283] width 31 height 31
click at [603, 362] on img at bounding box center [598, 283] width 10 height 567
click at [593, 202] on img at bounding box center [598, 283] width 10 height 567
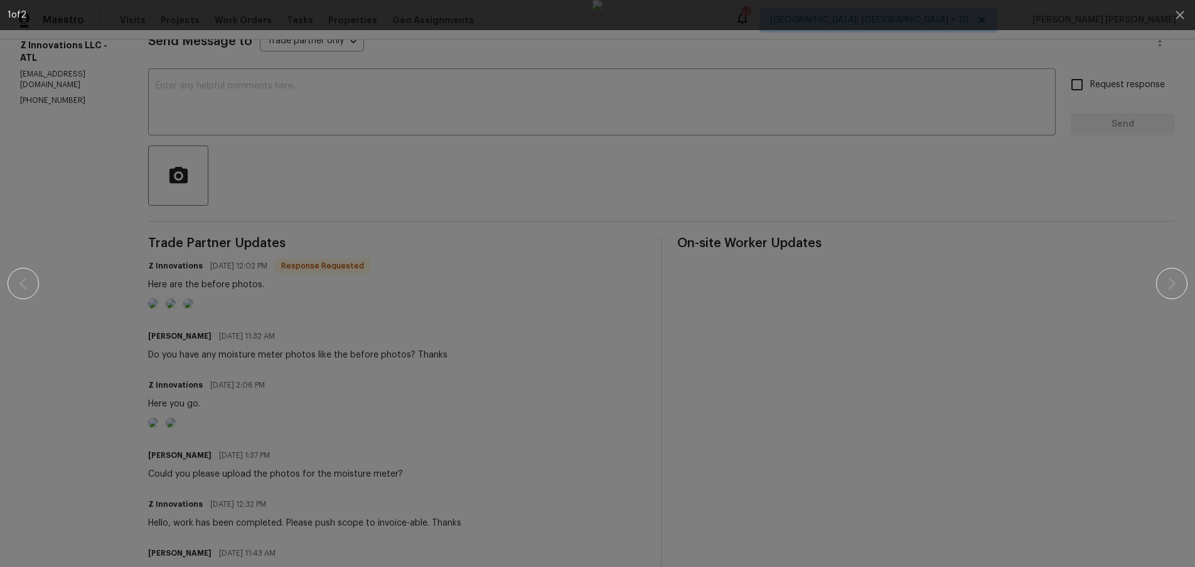
click at [593, 202] on img at bounding box center [598, 283] width 10 height 567
click at [1180, 16] on icon "button" at bounding box center [1180, 15] width 15 height 15
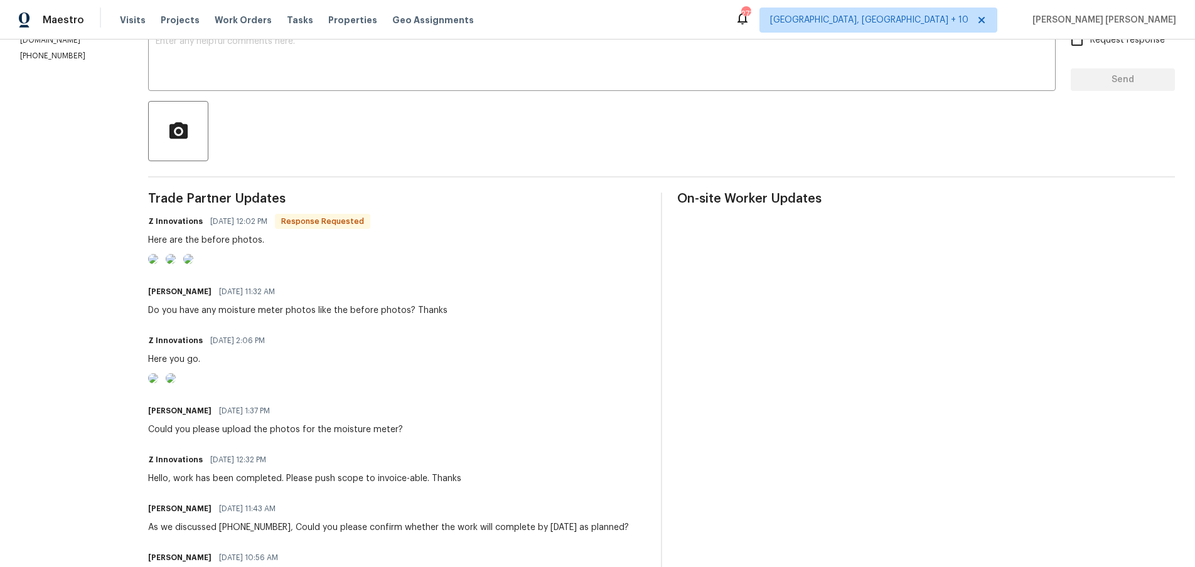
scroll to position [0, 0]
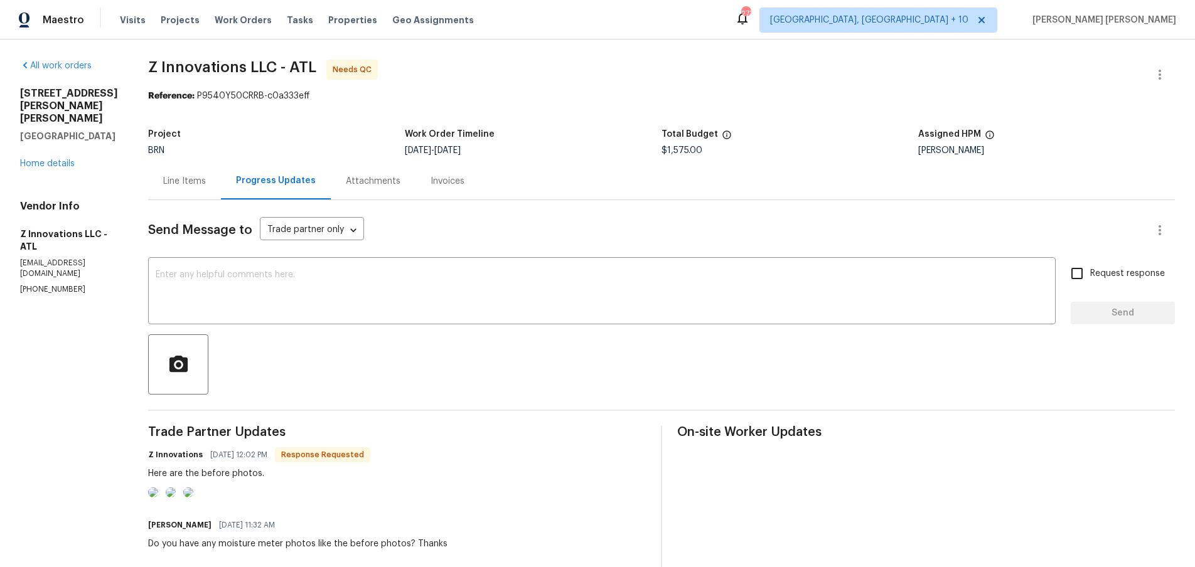
click at [183, 184] on div "Line Items" at bounding box center [184, 181] width 43 height 13
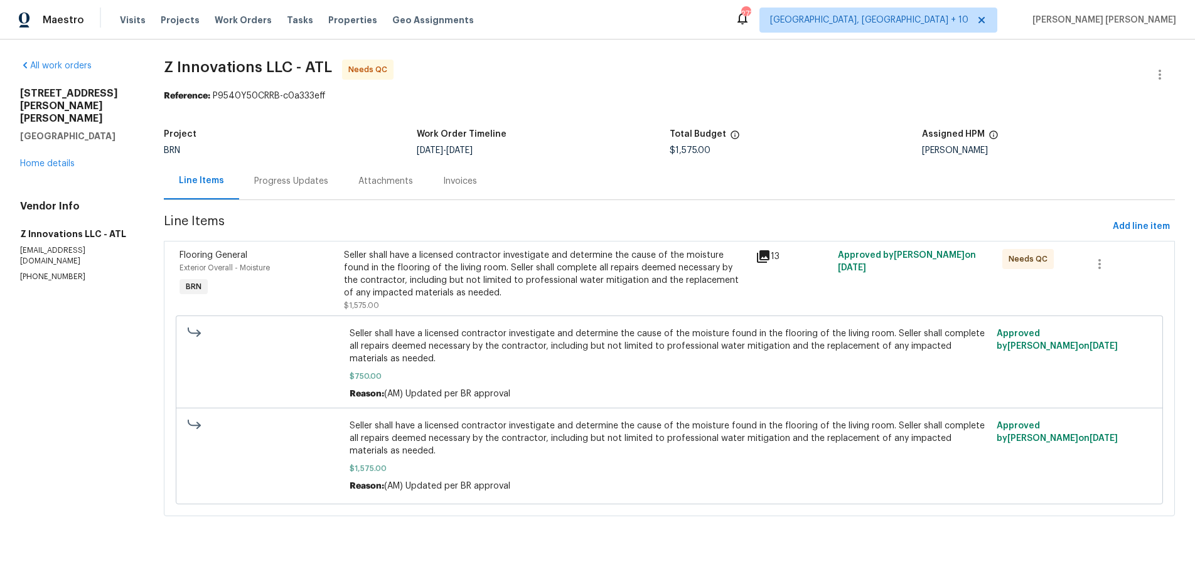
click at [767, 262] on icon at bounding box center [763, 256] width 13 height 13
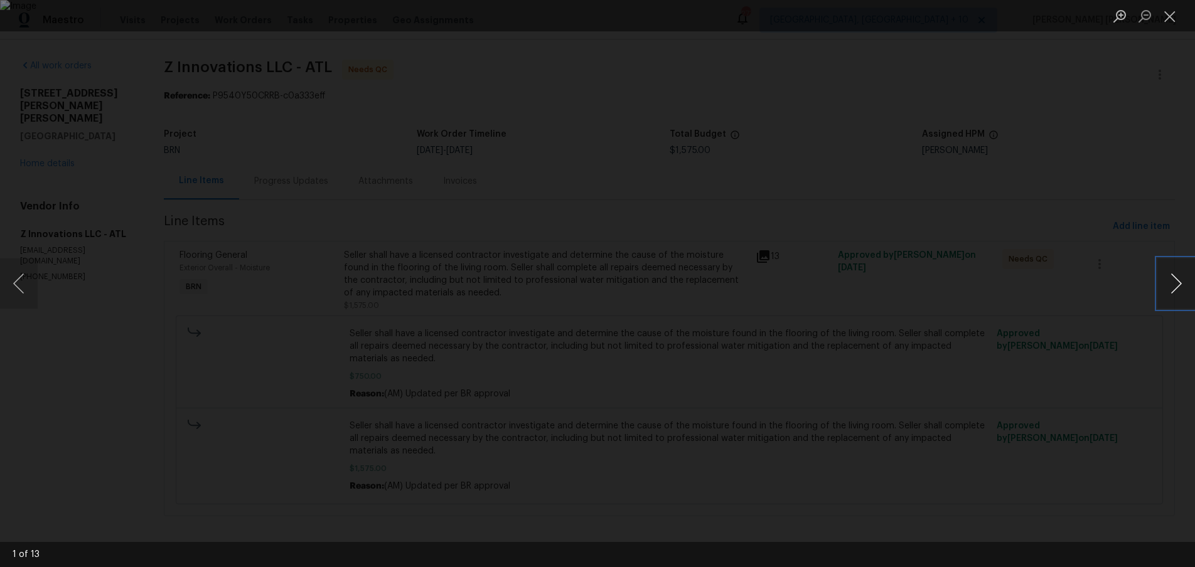
click at [1185, 303] on button "Next image" at bounding box center [1177, 284] width 38 height 50
click at [1180, 296] on button "Next image" at bounding box center [1177, 284] width 38 height 50
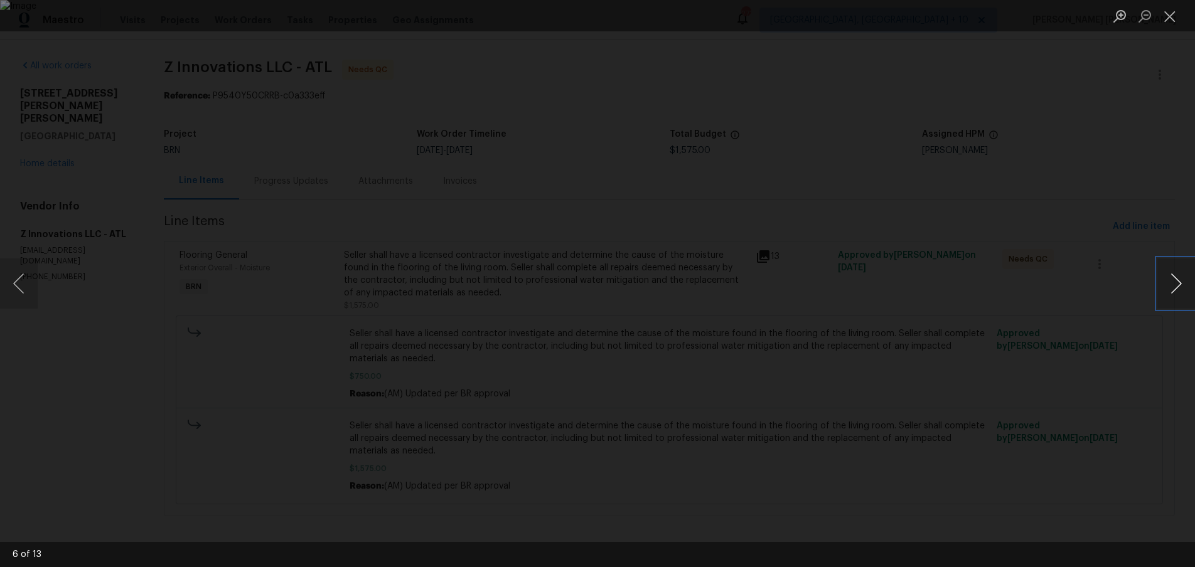
click at [1180, 296] on button "Next image" at bounding box center [1177, 284] width 38 height 50
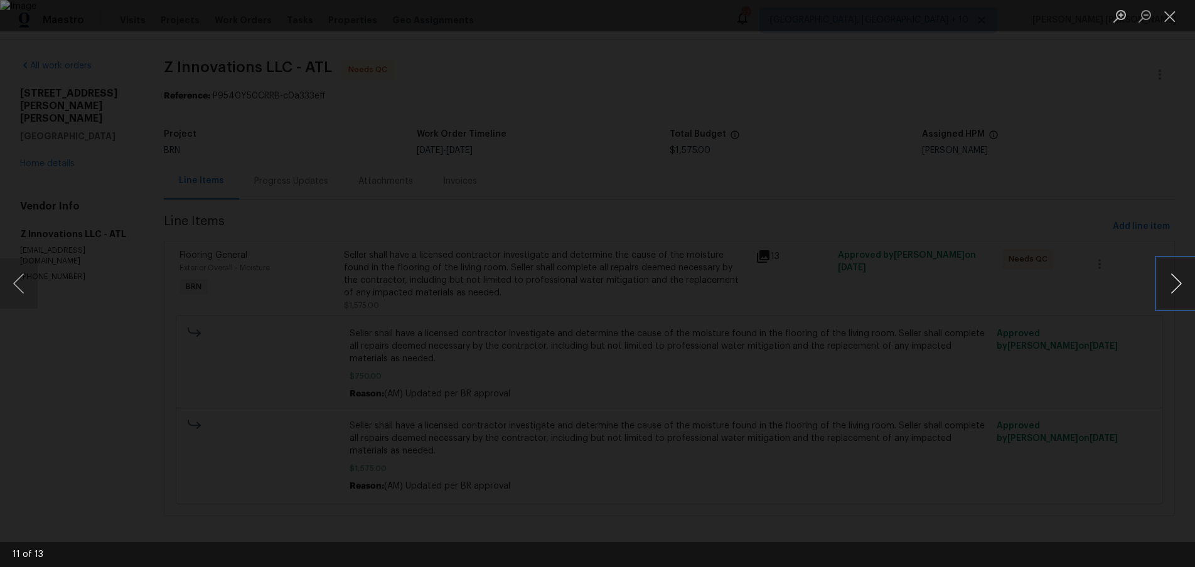
click at [1180, 296] on button "Next image" at bounding box center [1177, 284] width 38 height 50
click at [1182, 289] on button "Next image" at bounding box center [1177, 284] width 38 height 50
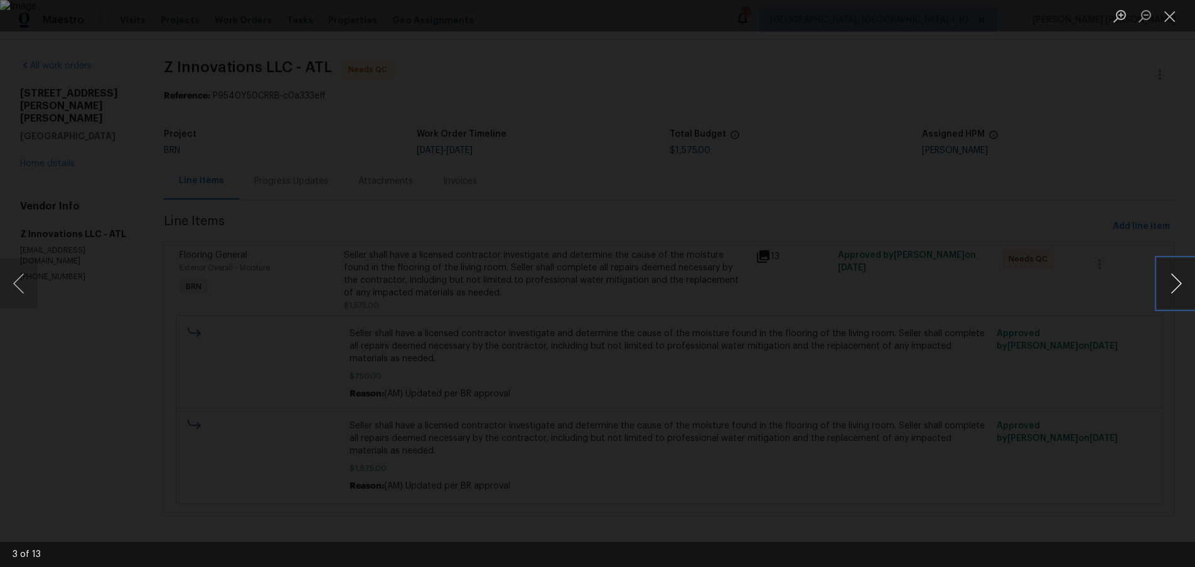
click at [1182, 289] on button "Next image" at bounding box center [1177, 284] width 38 height 50
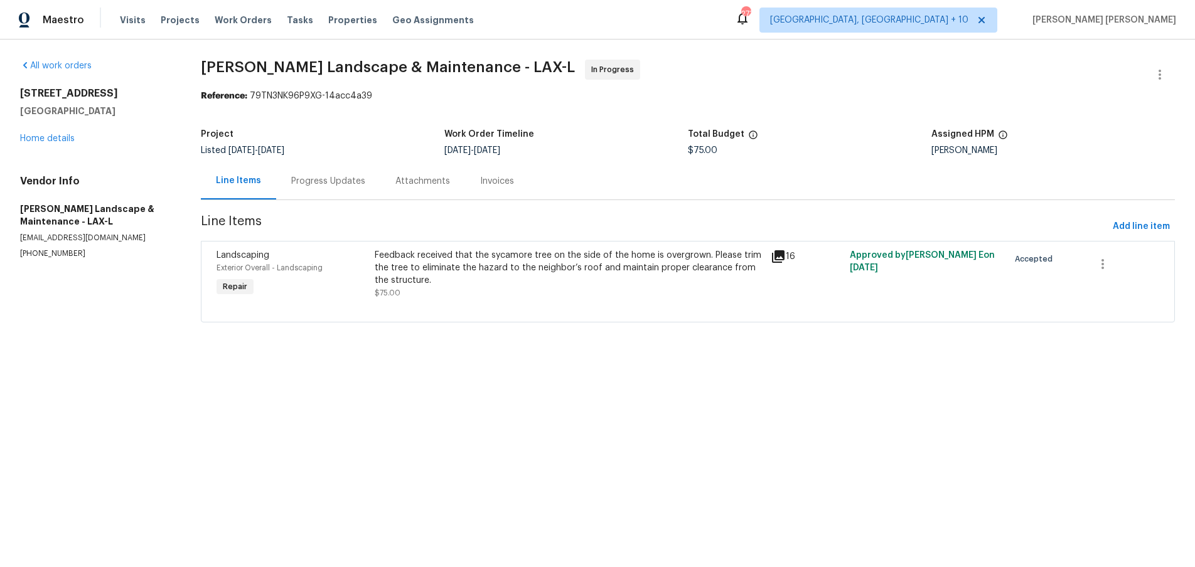
click at [782, 259] on icon at bounding box center [778, 256] width 15 height 15
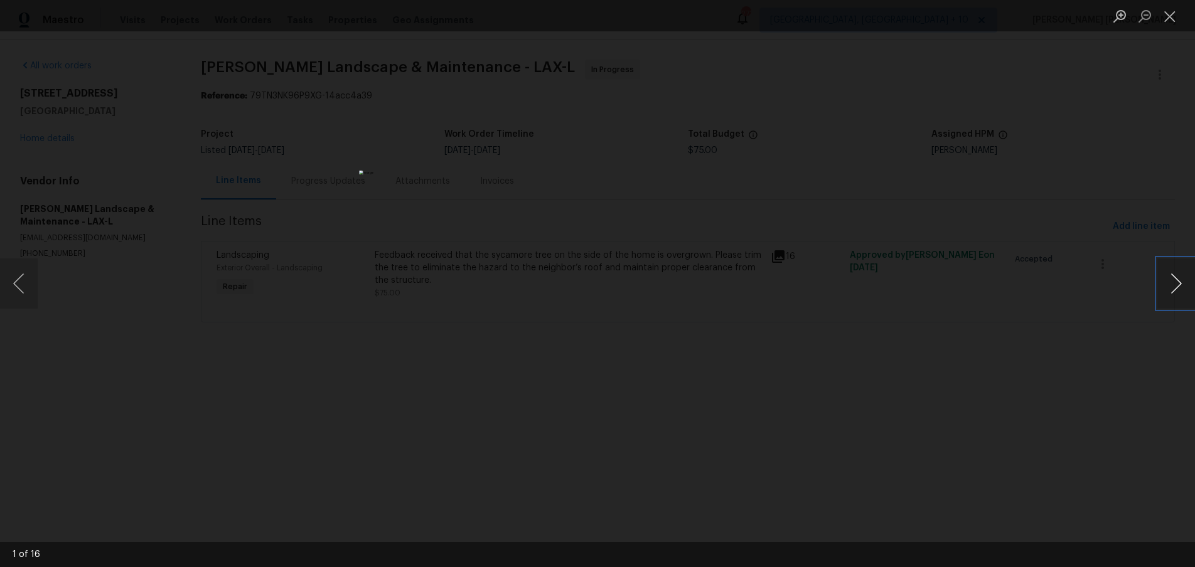
click at [1175, 289] on button "Next image" at bounding box center [1177, 284] width 38 height 50
click at [1180, 285] on button "Next image" at bounding box center [1177, 284] width 38 height 50
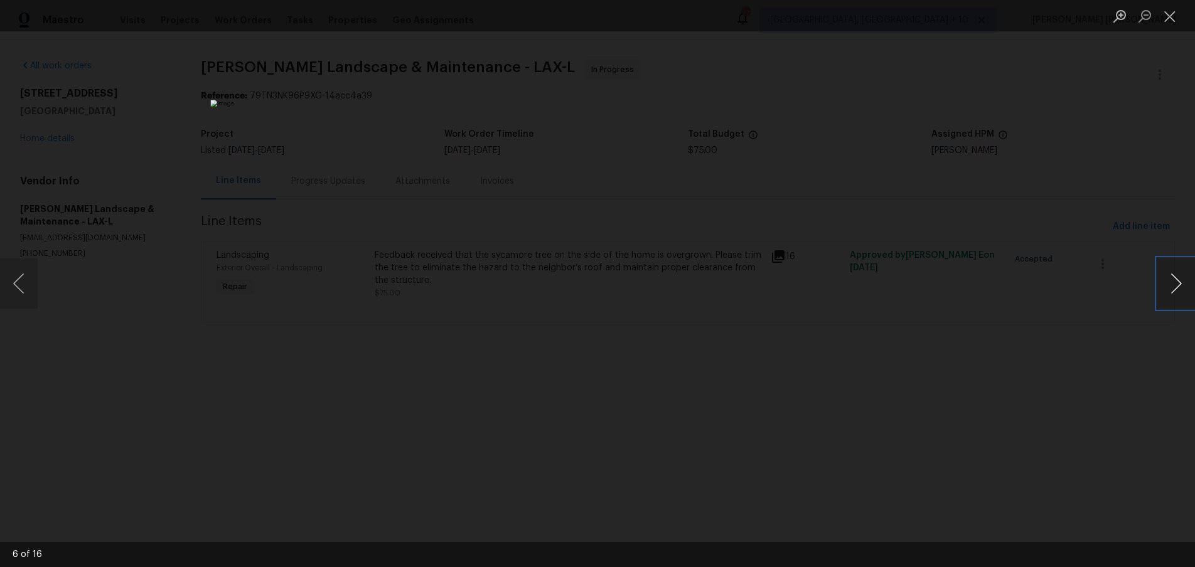
click at [1180, 285] on button "Next image" at bounding box center [1177, 284] width 38 height 50
click at [11, 285] on button "Previous image" at bounding box center [19, 284] width 38 height 50
drag, startPoint x: 60, startPoint y: 158, endPoint x: 59, endPoint y: 144, distance: 13.2
click at [60, 150] on div "Lightbox" at bounding box center [597, 283] width 1195 height 567
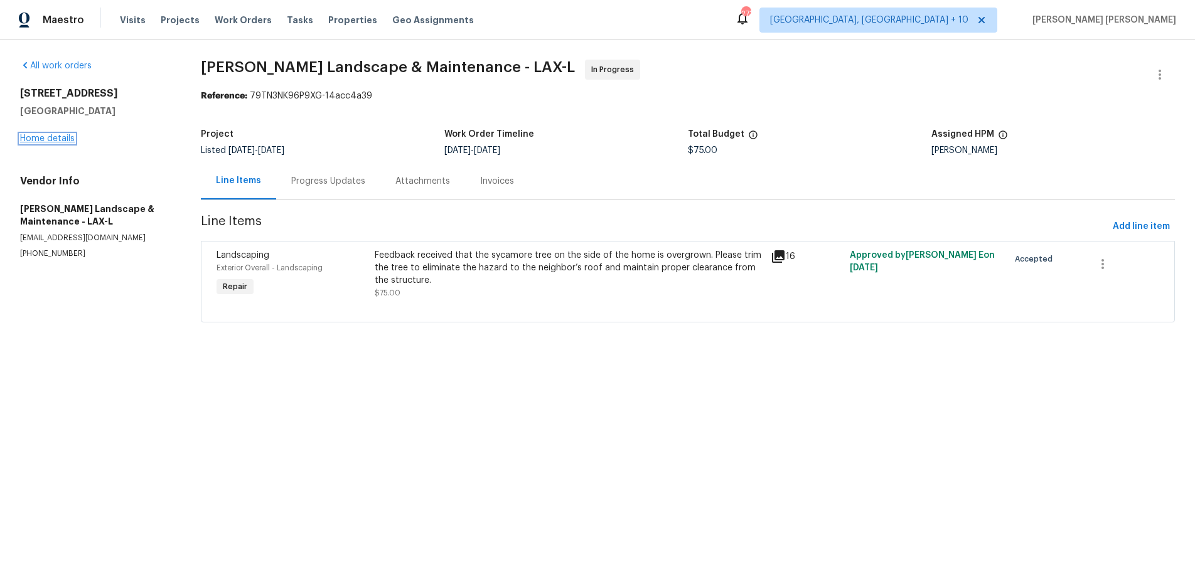
click at [55, 140] on link "Home details" at bounding box center [47, 138] width 55 height 9
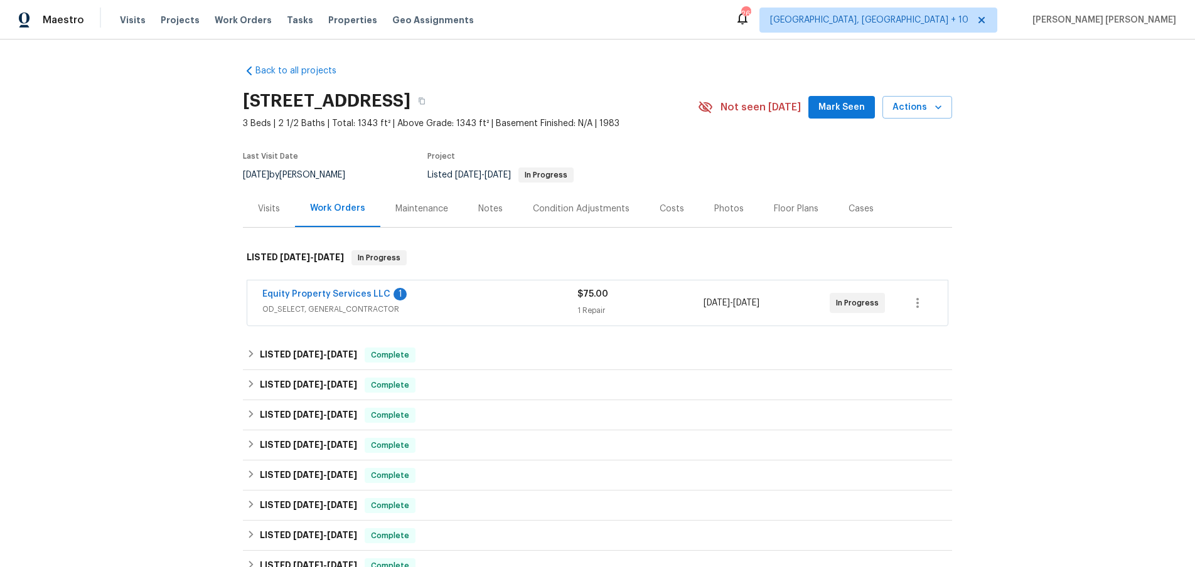
click at [495, 312] on span "OD_SELECT, GENERAL_CONTRACTOR" at bounding box center [419, 309] width 315 height 13
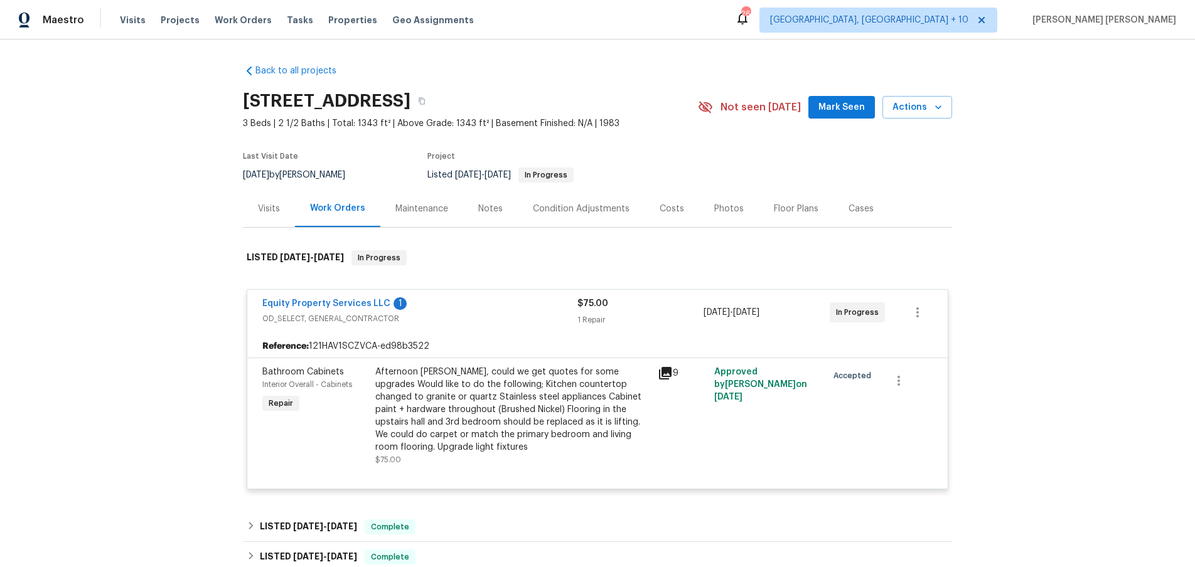
click at [664, 370] on icon at bounding box center [665, 373] width 13 height 13
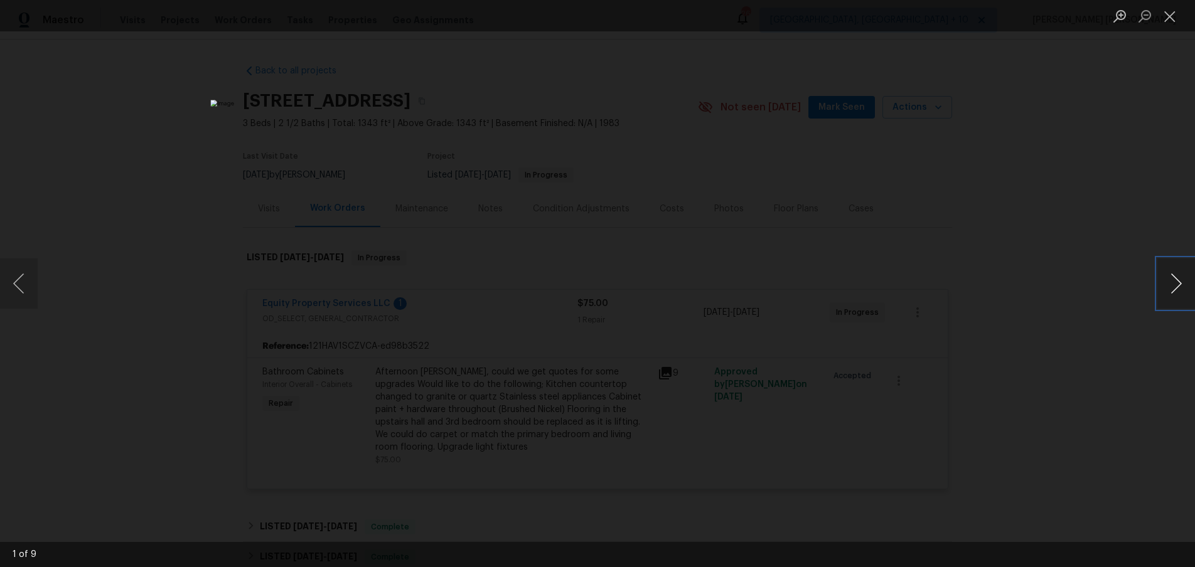
click at [1170, 288] on button "Next image" at bounding box center [1177, 284] width 38 height 50
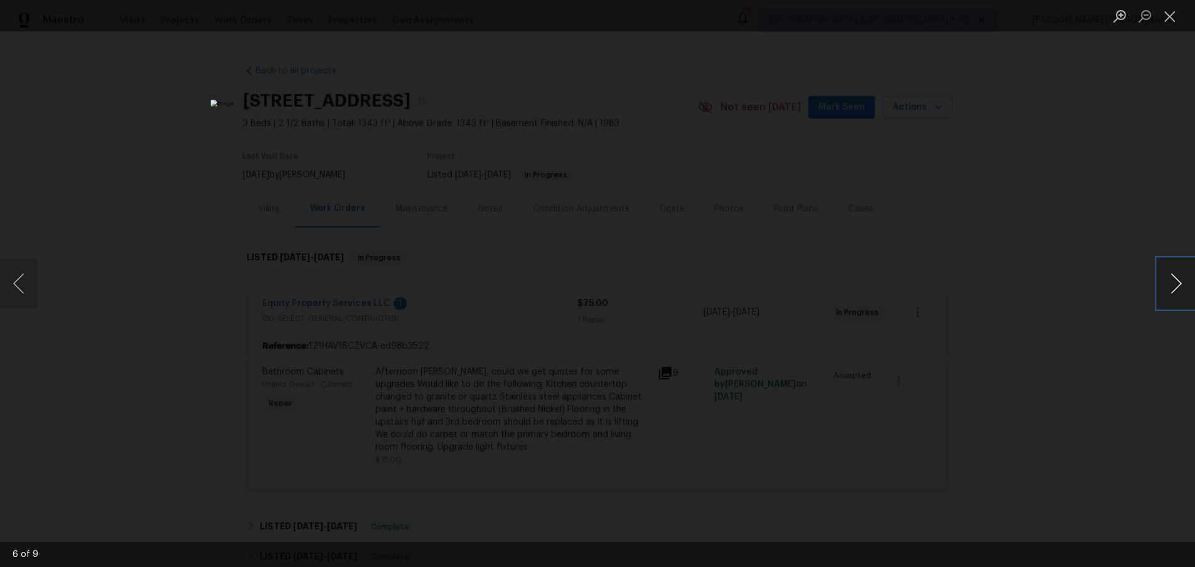
click at [1170, 288] on button "Next image" at bounding box center [1177, 284] width 38 height 50
click at [1083, 395] on div "Lightbox" at bounding box center [597, 283] width 1195 height 567
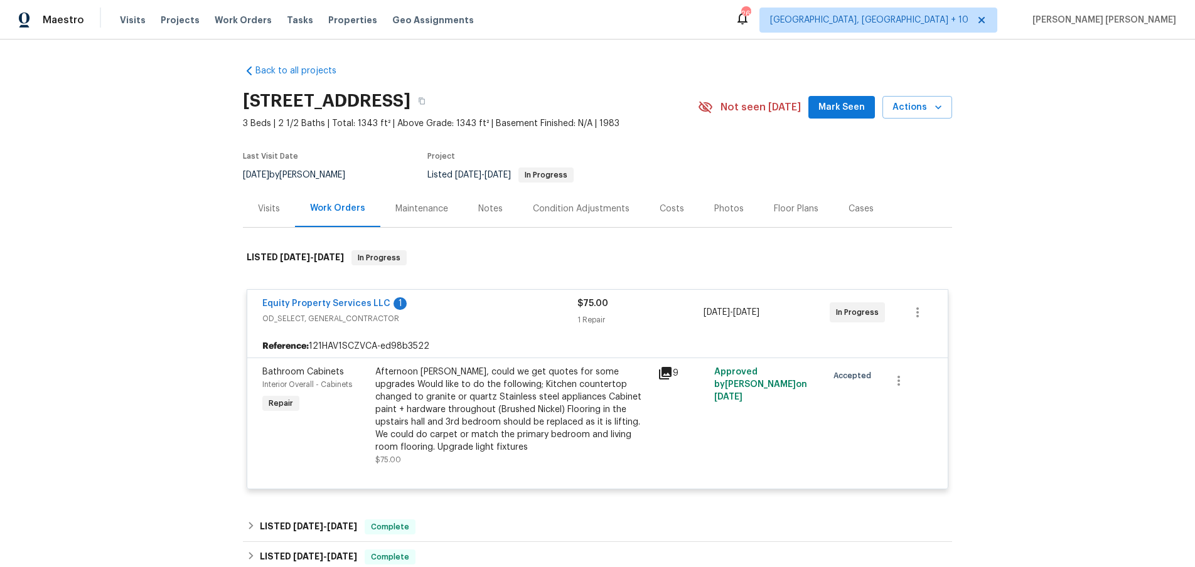
click at [268, 212] on div "Visits" at bounding box center [269, 209] width 22 height 13
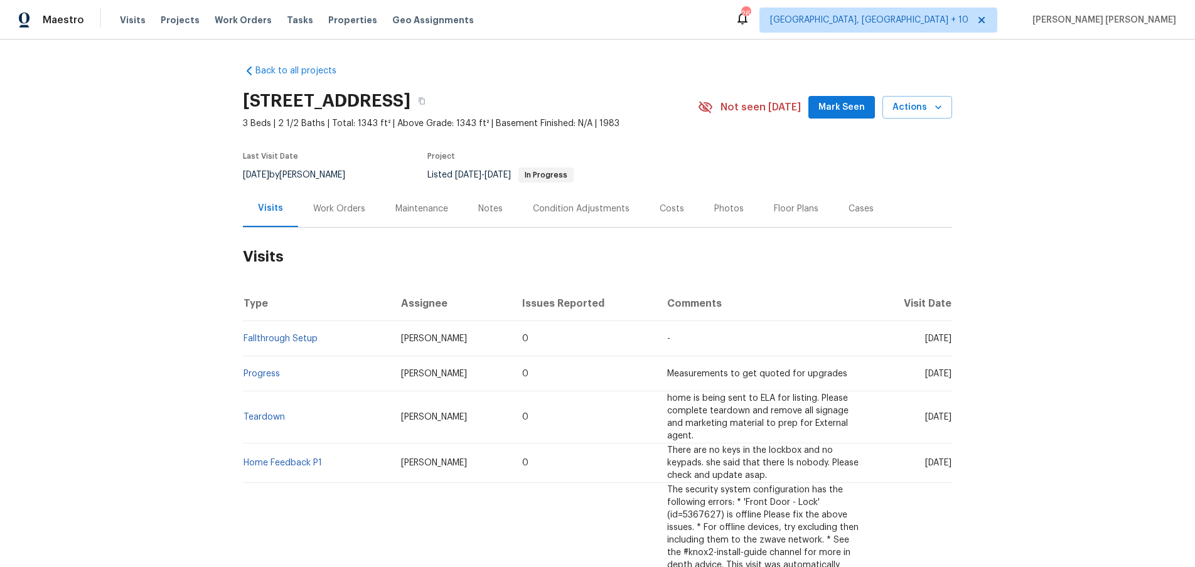
click at [336, 208] on div "Work Orders" at bounding box center [339, 209] width 52 height 13
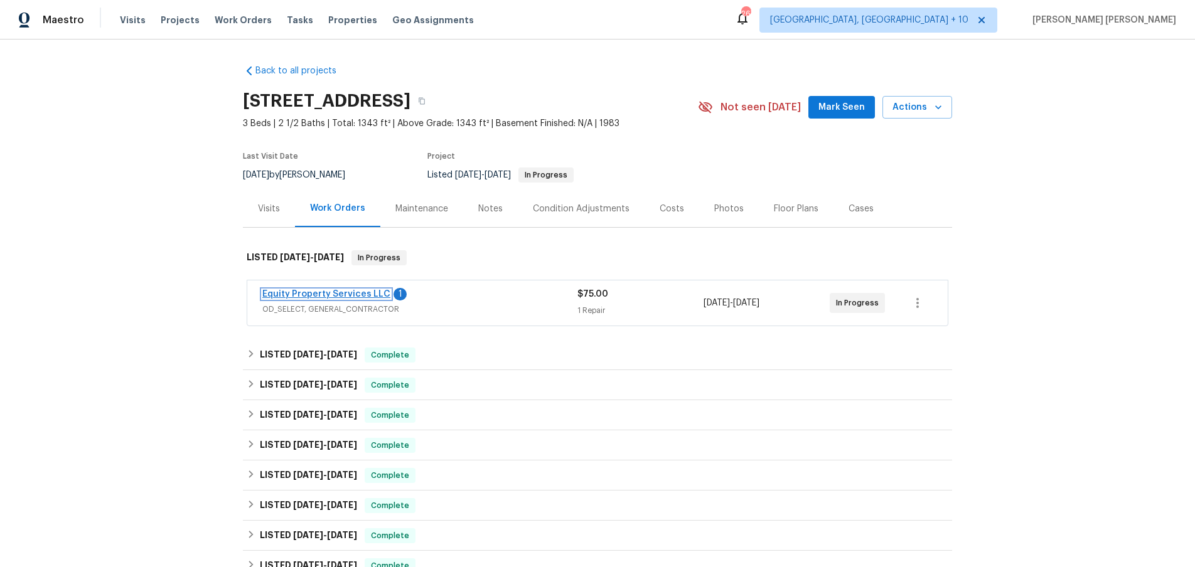
click at [336, 294] on link "Equity Property Services LLC" at bounding box center [326, 294] width 128 height 9
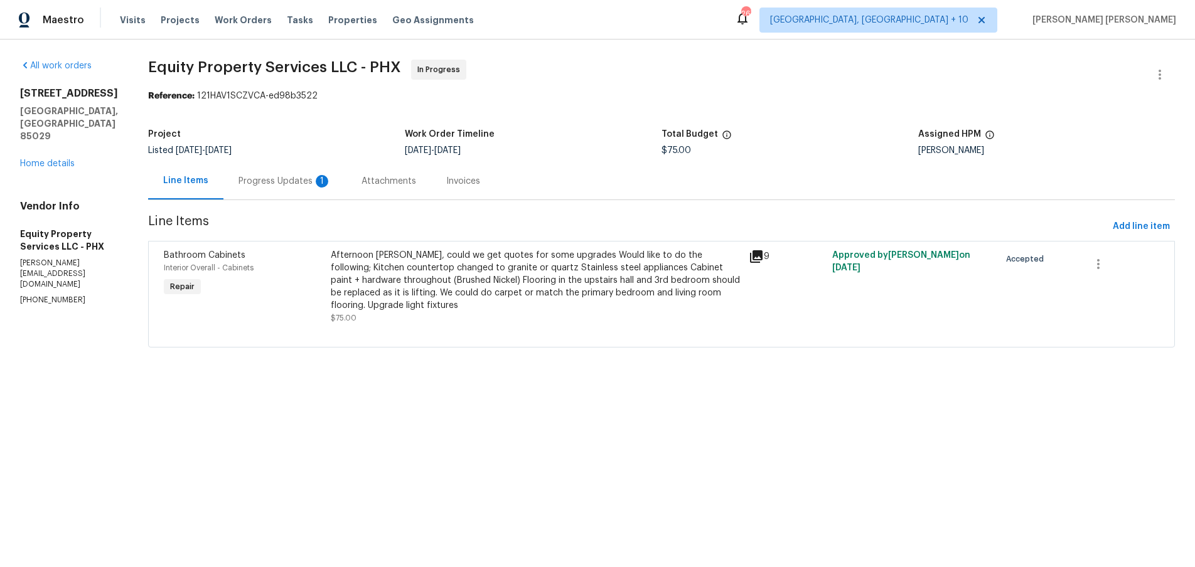
click at [280, 180] on div "Progress Updates 1" at bounding box center [285, 181] width 93 height 13
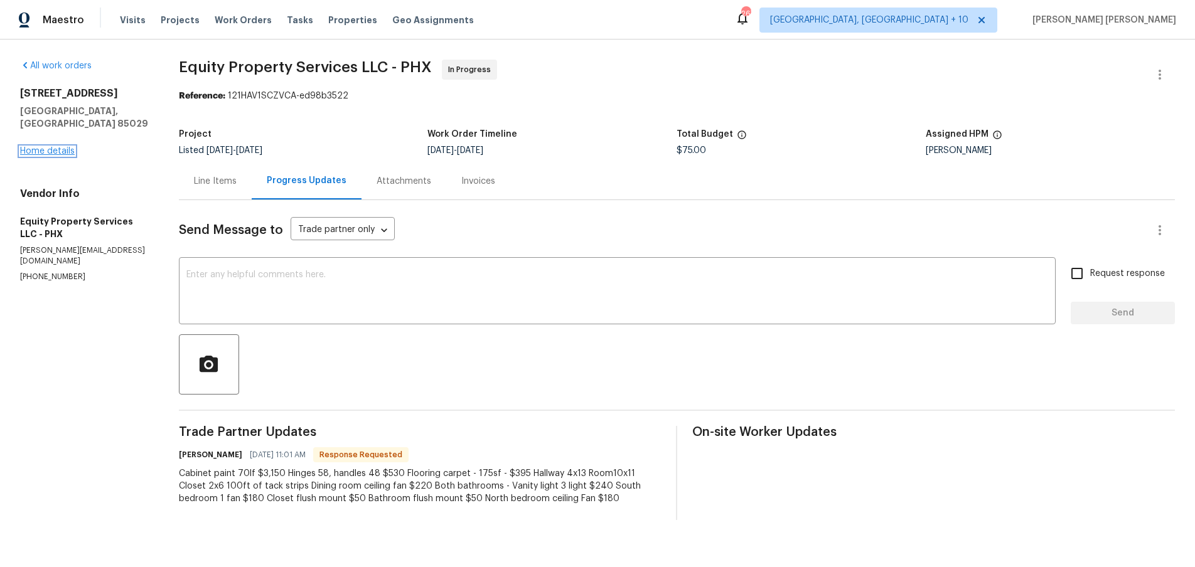
click at [38, 147] on link "Home details" at bounding box center [47, 151] width 55 height 9
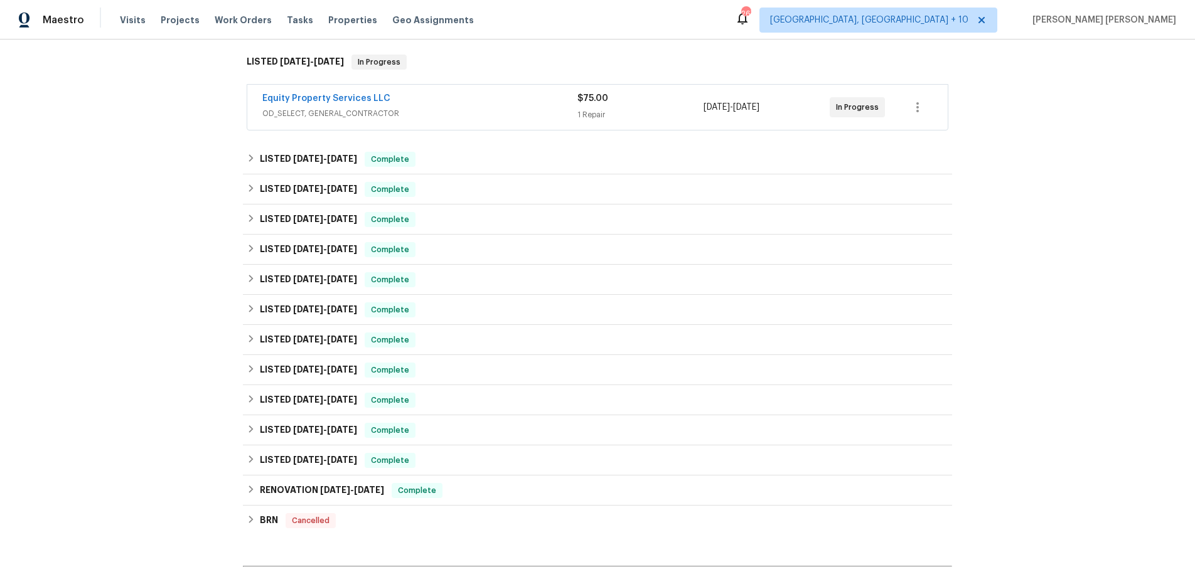
scroll to position [357, 0]
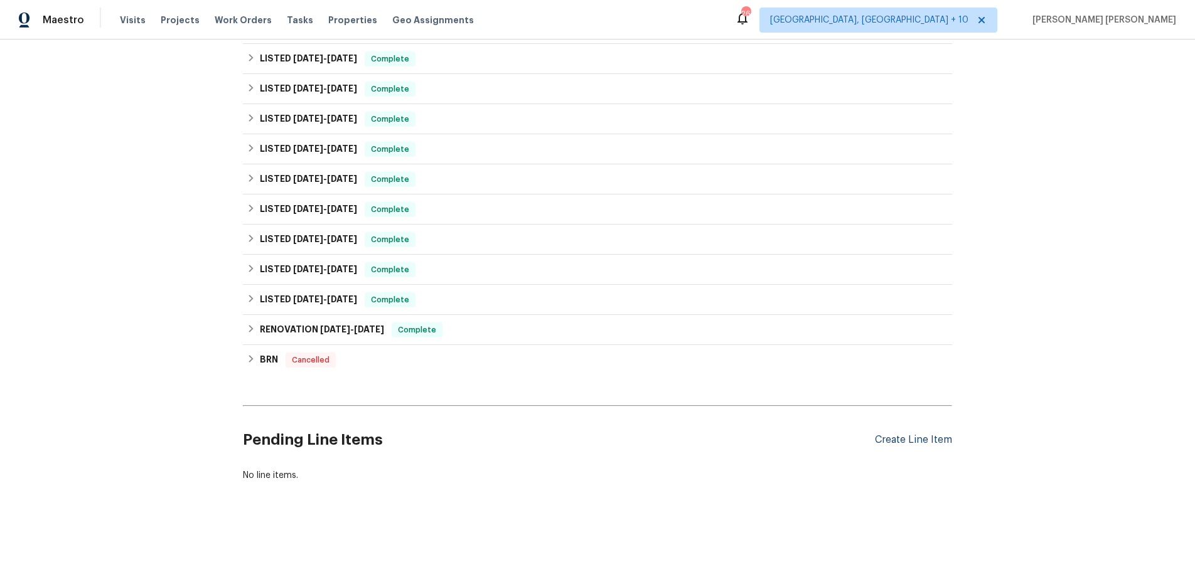
click at [930, 439] on div "Create Line Item" at bounding box center [913, 440] width 77 height 12
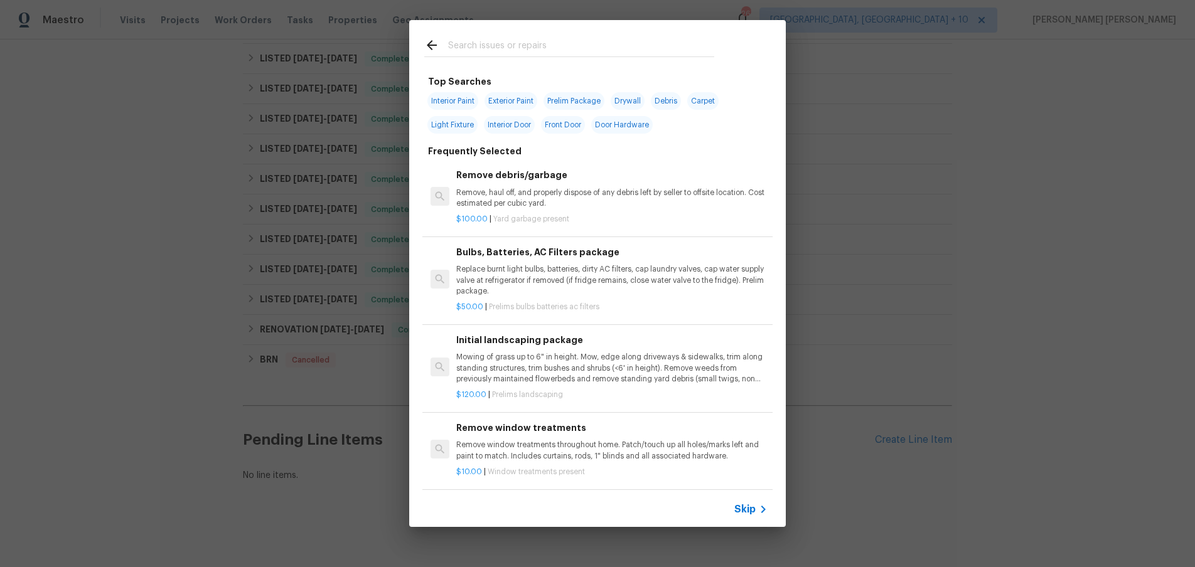
click at [750, 512] on span "Skip" at bounding box center [744, 509] width 21 height 13
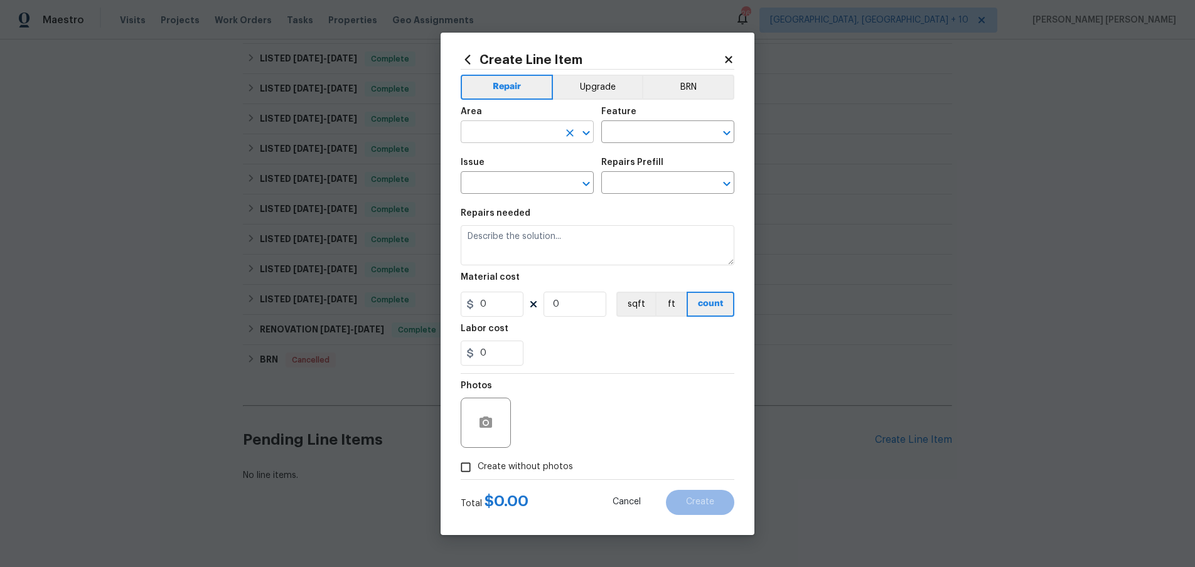
click at [543, 127] on input "text" at bounding box center [510, 133] width 98 height 19
click at [540, 154] on li "Plumbing" at bounding box center [527, 161] width 133 height 21
type input "Plumbing"
click at [613, 132] on input "text" at bounding box center [650, 133] width 98 height 19
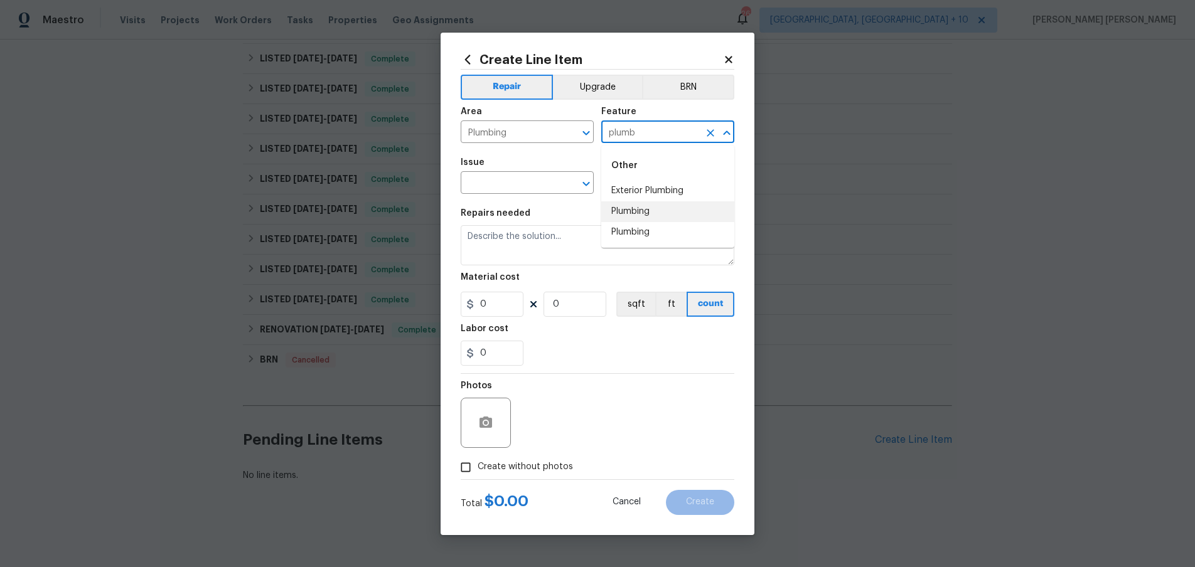
drag, startPoint x: 643, startPoint y: 212, endPoint x: 612, endPoint y: 208, distance: 31.5
click at [638, 212] on li "Plumbing" at bounding box center [667, 212] width 133 height 21
type input "Plumbing"
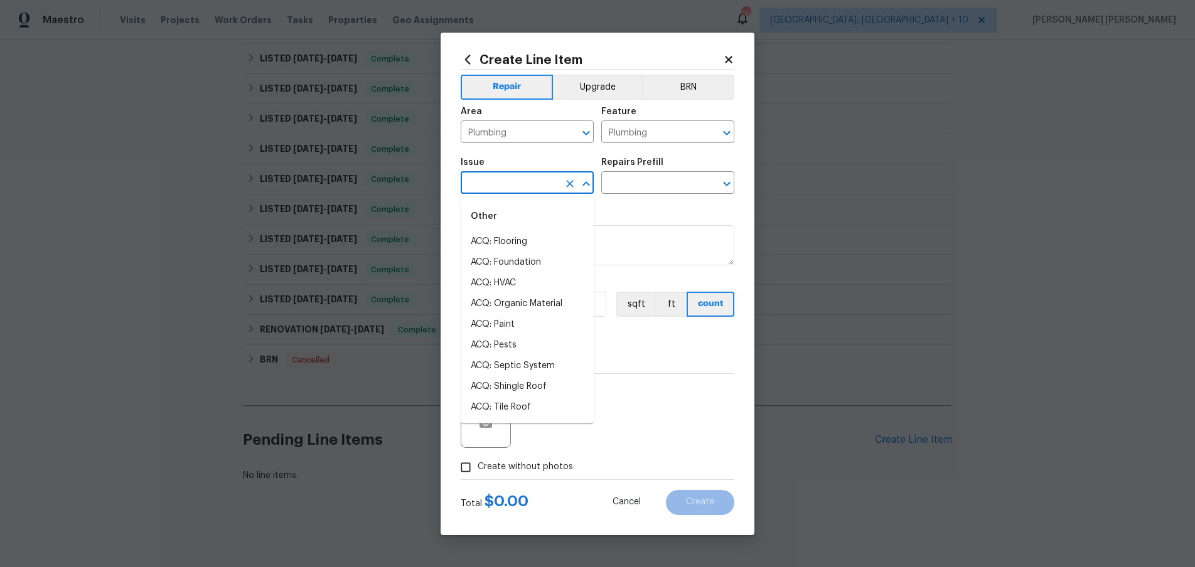
click at [546, 188] on input "text" at bounding box center [510, 184] width 98 height 19
click at [550, 261] on li "General Plumbing" at bounding box center [527, 262] width 133 height 21
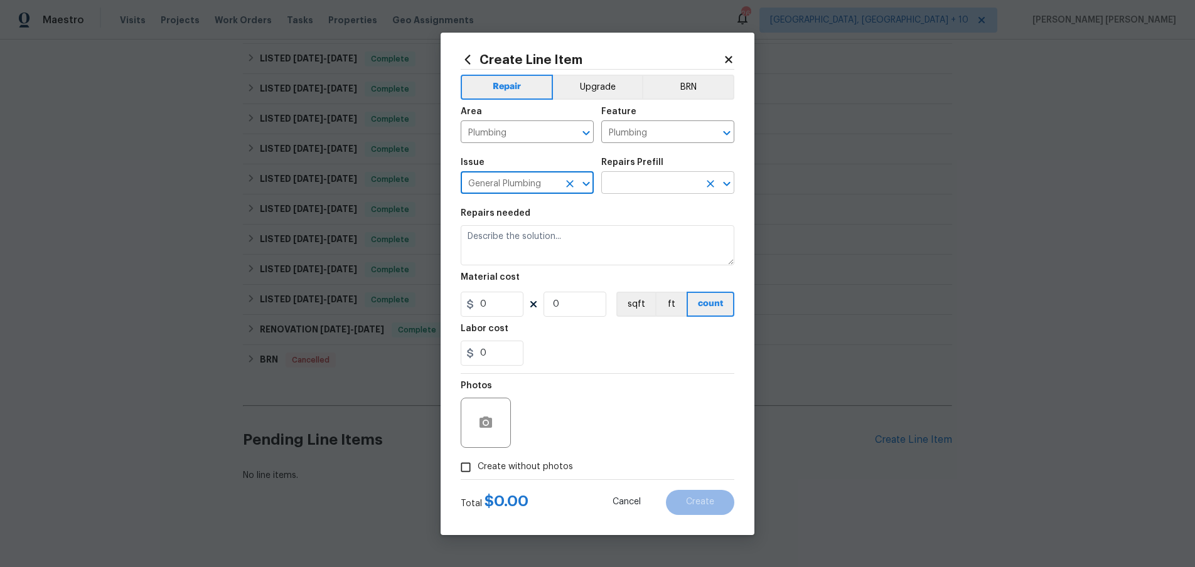
type input "General Plumbing"
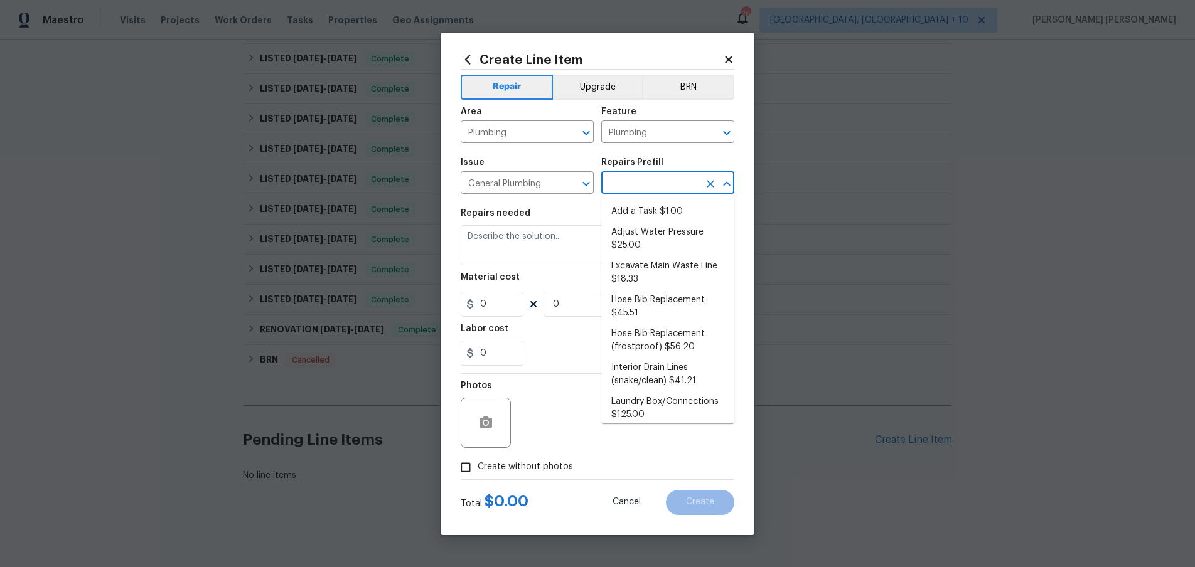
click at [628, 178] on input "text" at bounding box center [650, 184] width 98 height 19
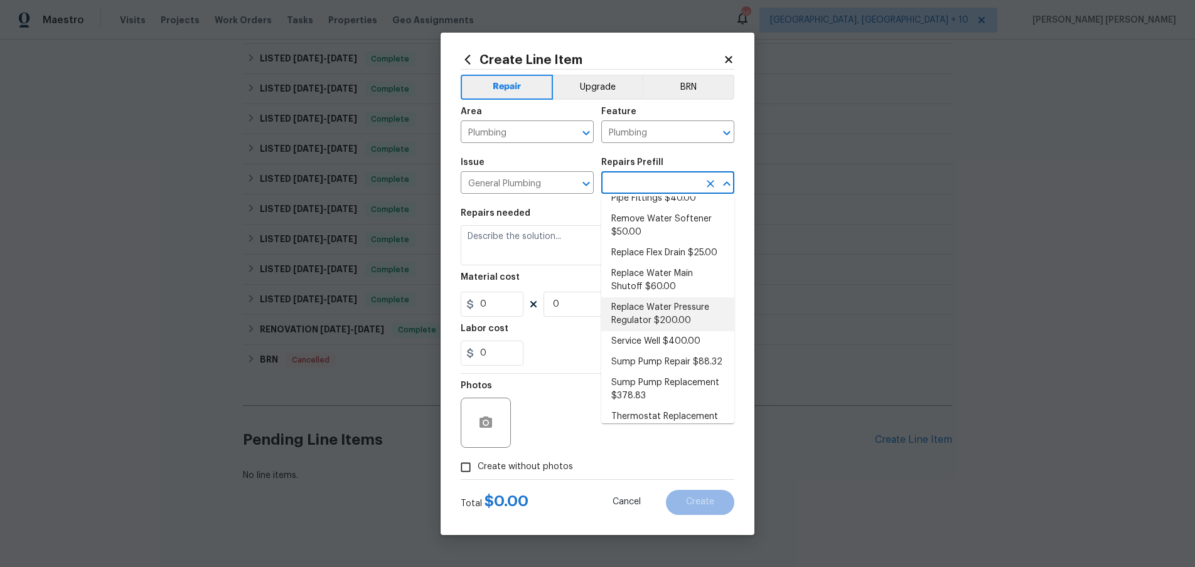
scroll to position [316, 0]
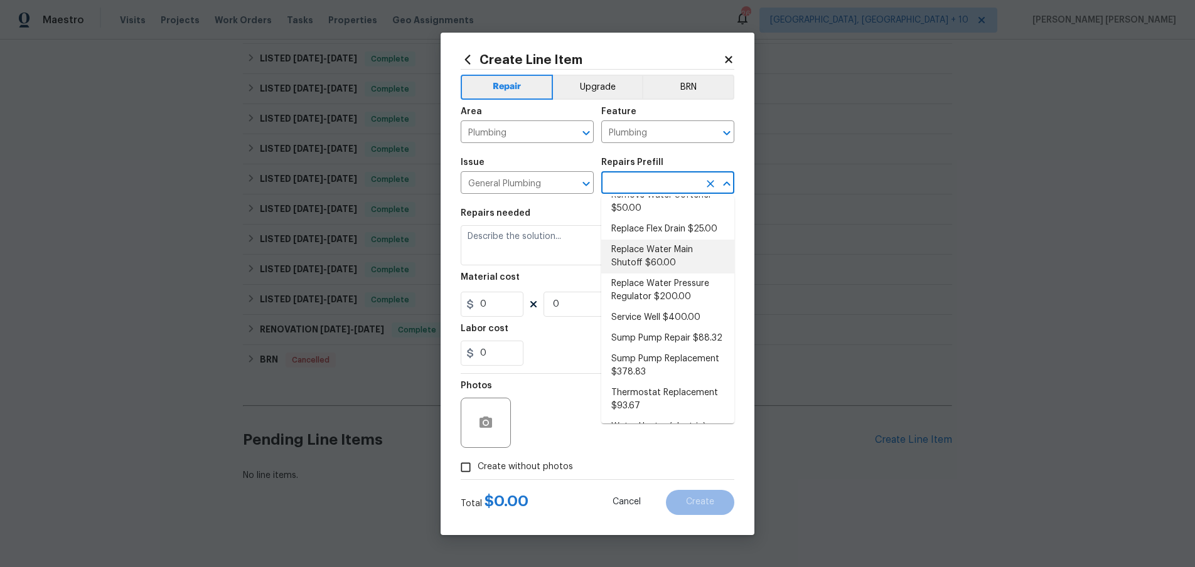
click at [679, 259] on li "Replace Water Main Shutoff $60.00" at bounding box center [667, 257] width 133 height 34
type input "Replace Water Main Shutoff $60.00"
type textarea "Remove and replace the homes main water supply shutoff. Ensure that there are n…"
type input "60"
type input "1"
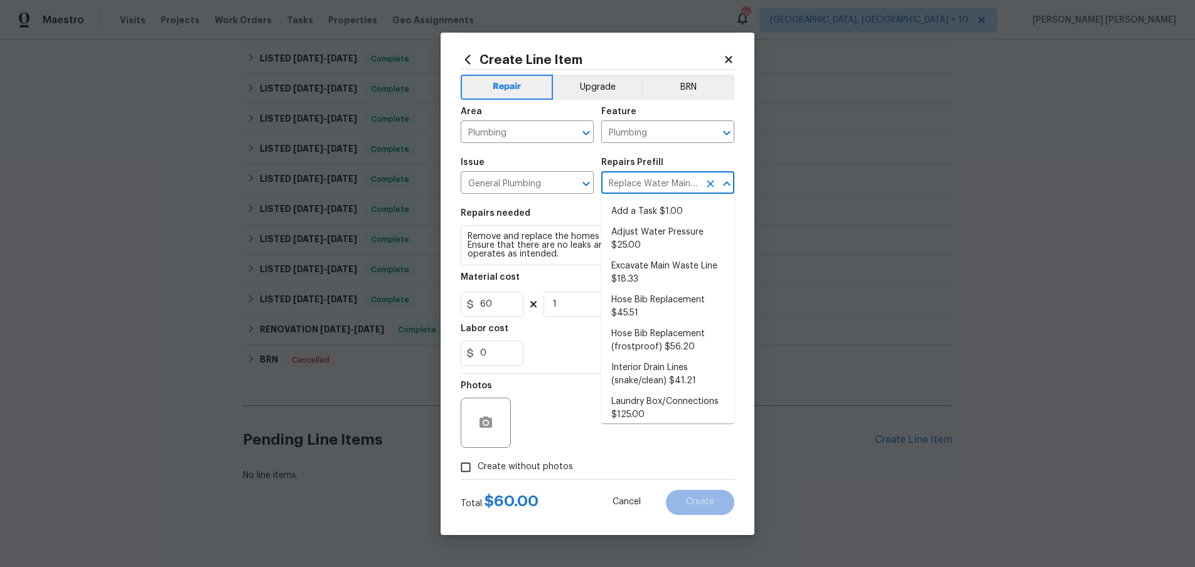
scroll to position [166, 0]
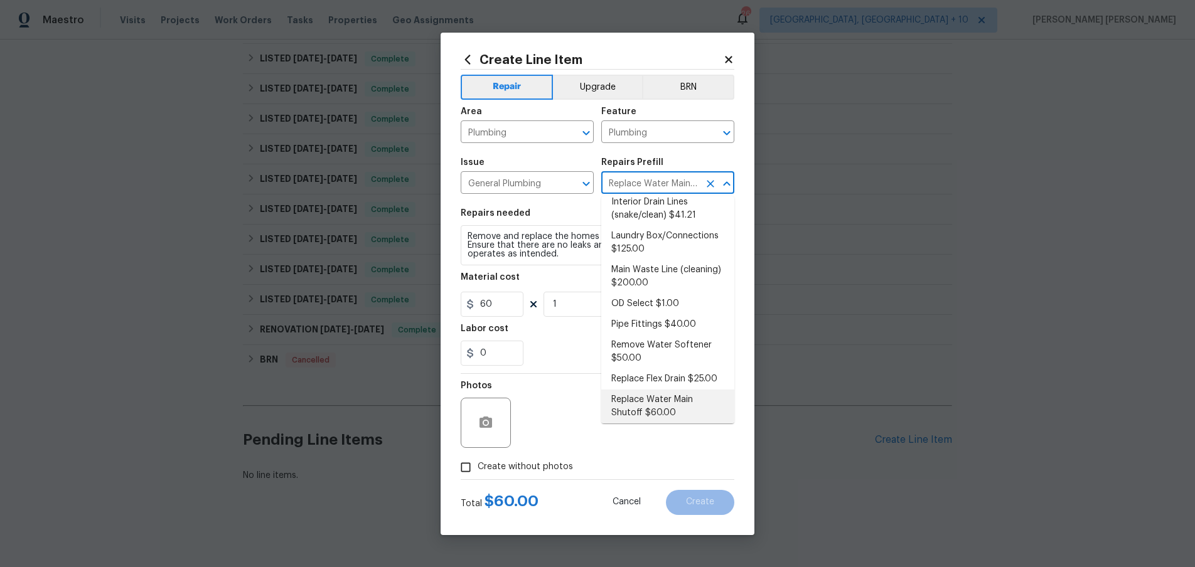
click at [729, 183] on icon "Close" at bounding box center [726, 183] width 15 height 15
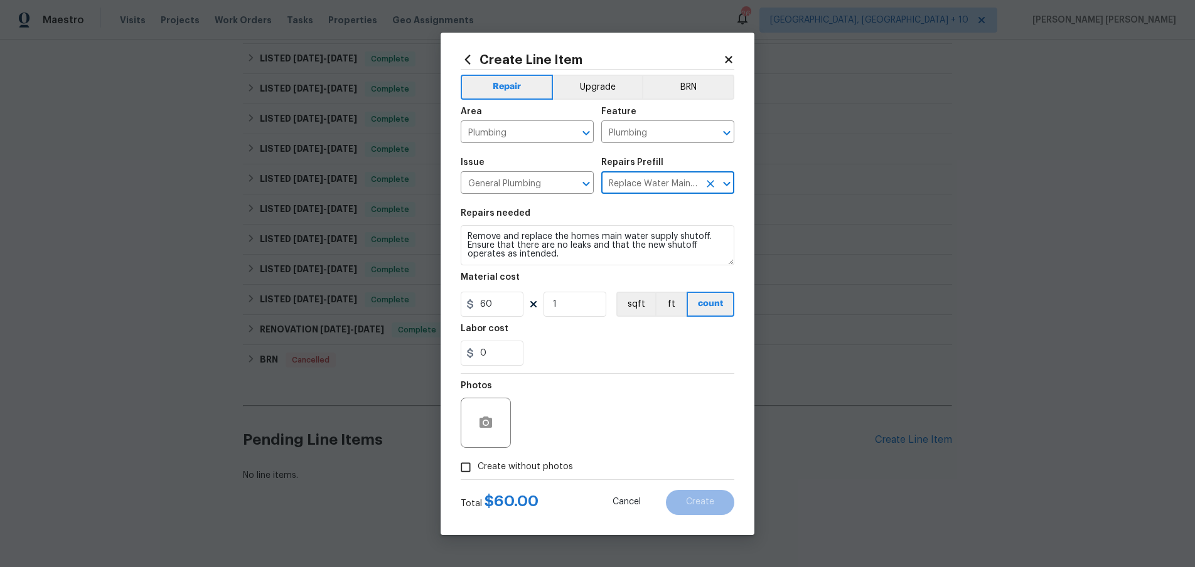
click at [729, 183] on icon "Open" at bounding box center [726, 184] width 7 height 4
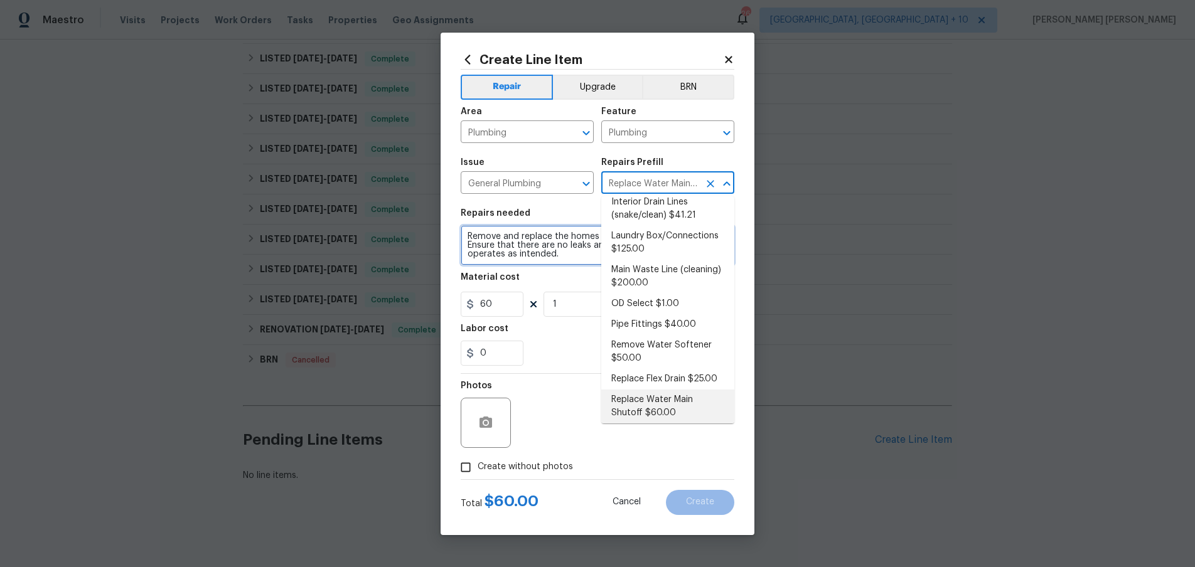
click at [469, 239] on textarea "Remove and replace the homes main water supply shutoff. Ensure that there are n…" at bounding box center [598, 245] width 274 height 40
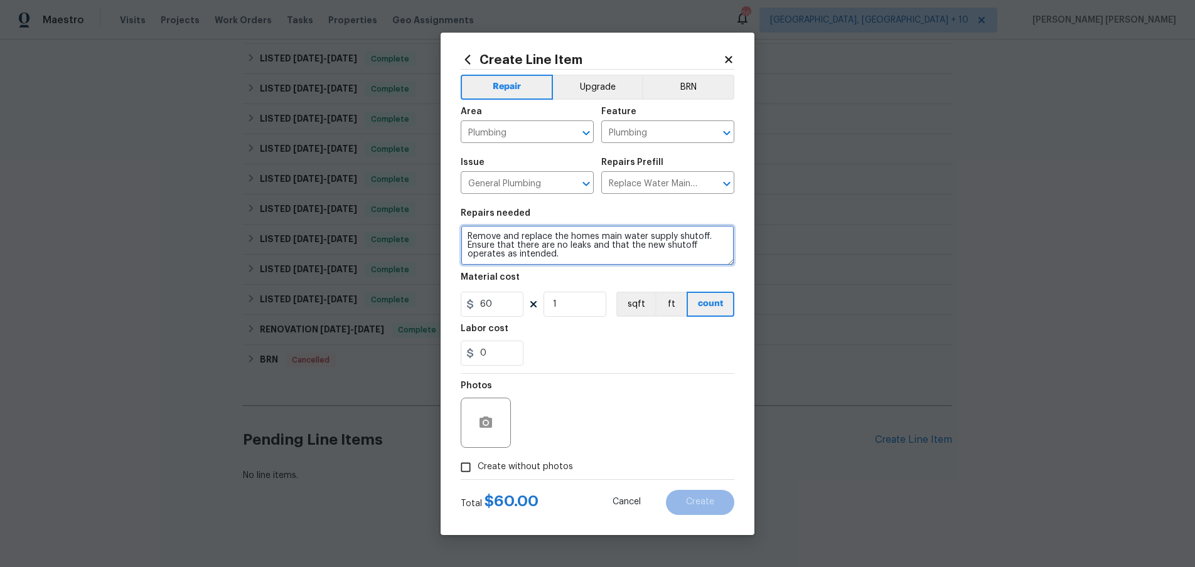
drag, startPoint x: 468, startPoint y: 237, endPoint x: 599, endPoint y: 262, distance: 133.7
click at [599, 262] on textarea "Remove and replace the homes main water supply shutoff. Ensure that there are n…" at bounding box center [598, 245] width 274 height 40
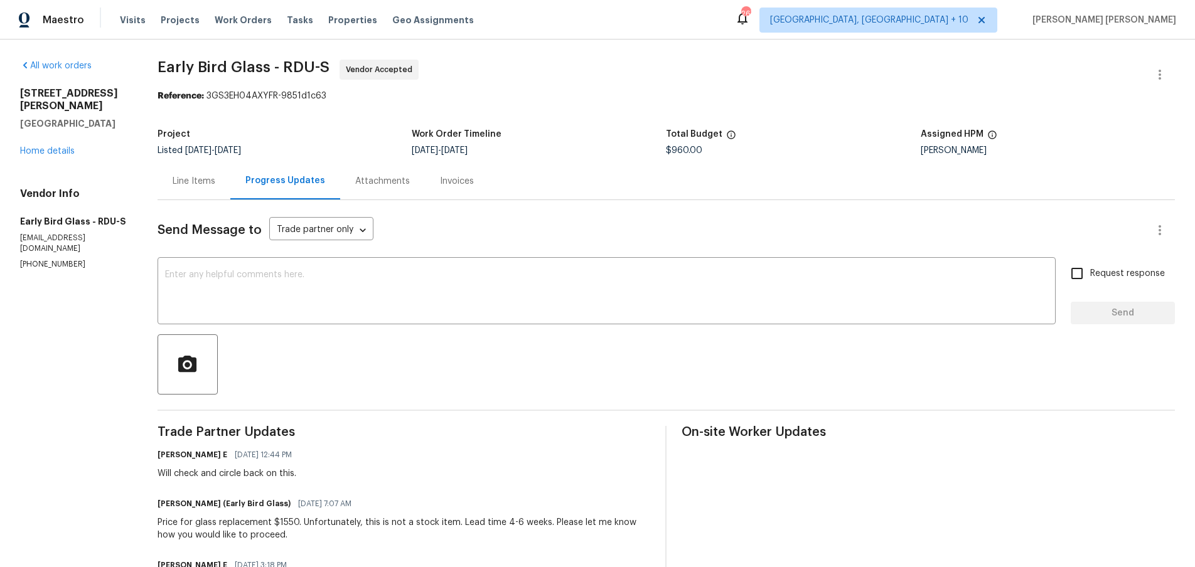
click at [193, 183] on div "Line Items" at bounding box center [194, 181] width 43 height 13
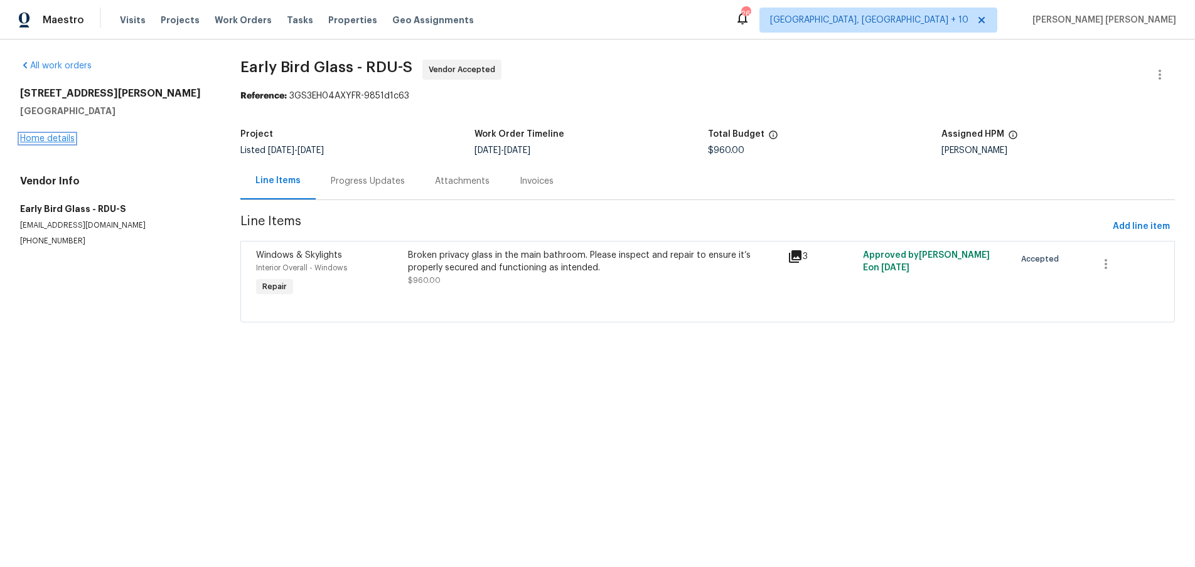
click at [47, 138] on link "Home details" at bounding box center [47, 138] width 55 height 9
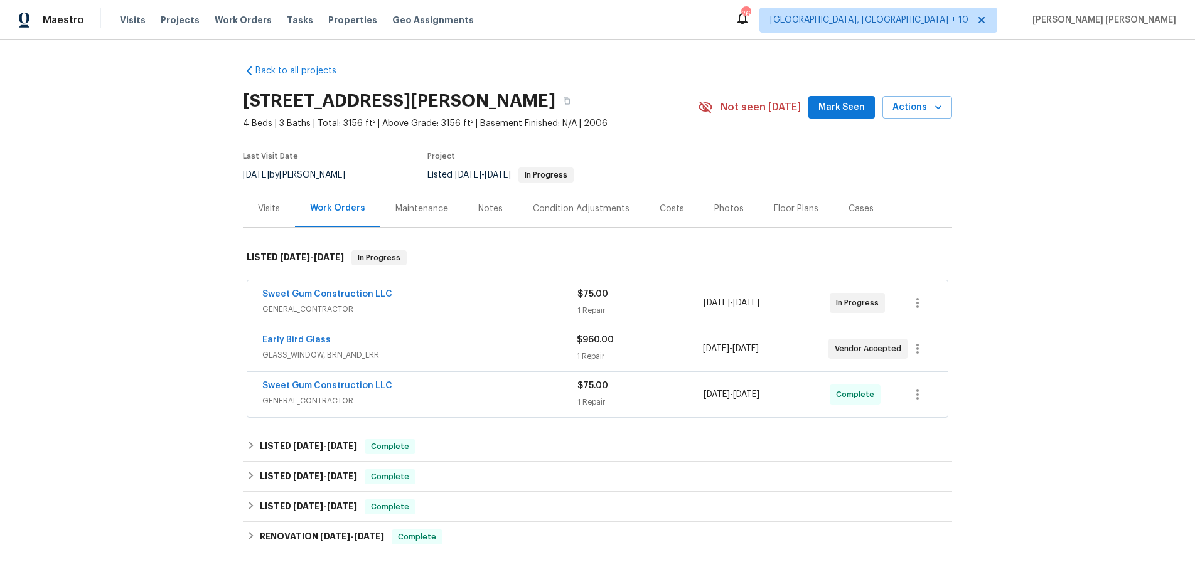
scroll to position [1, 0]
click at [314, 294] on link "Sweet Gum Construction LLC" at bounding box center [327, 293] width 130 height 9
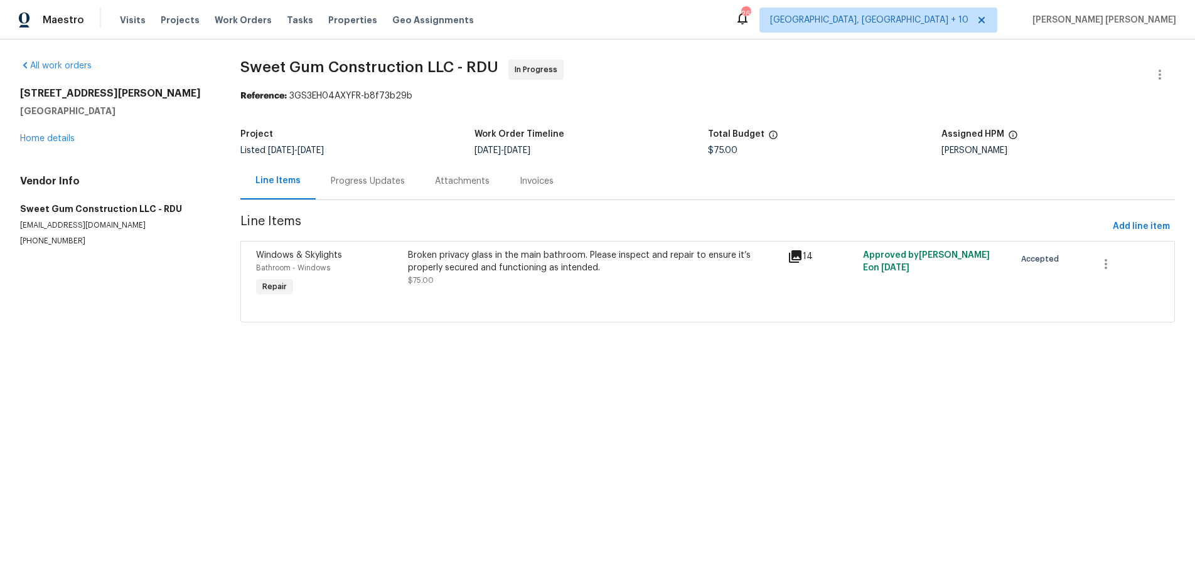
click at [799, 255] on icon at bounding box center [795, 256] width 13 height 13
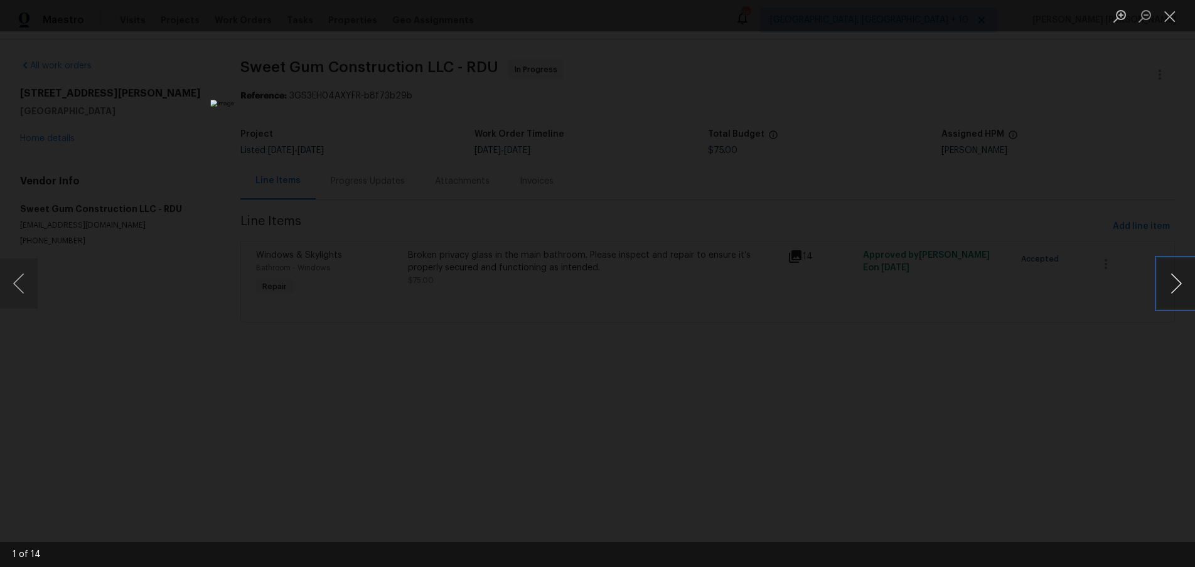
click at [1172, 284] on button "Next image" at bounding box center [1177, 284] width 38 height 50
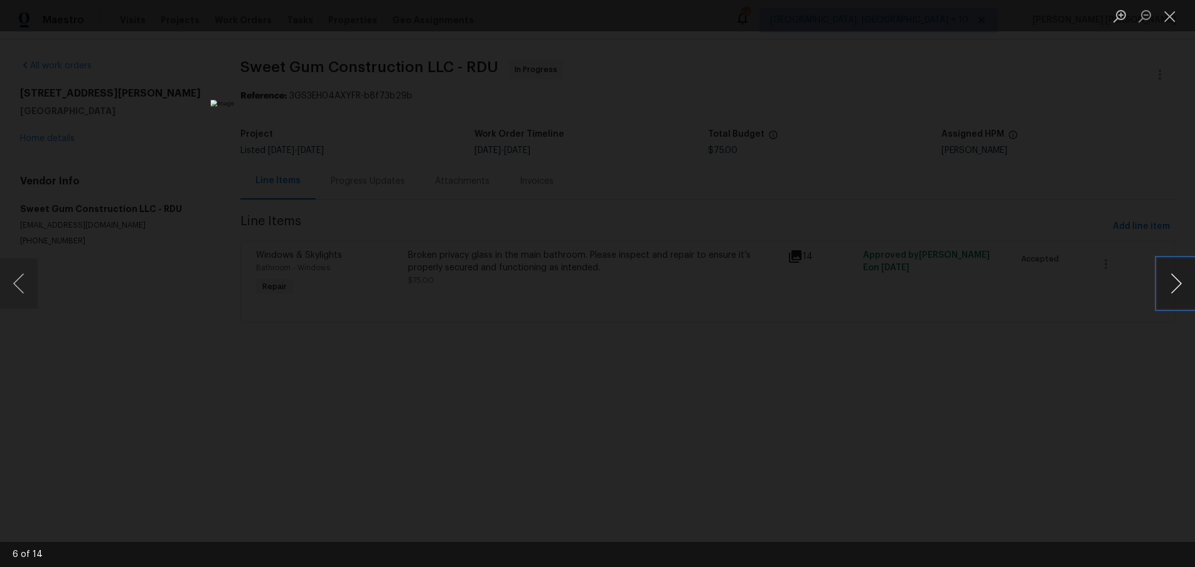
click at [1172, 284] on button "Next image" at bounding box center [1177, 284] width 38 height 50
click at [1054, 418] on div "Lightbox" at bounding box center [597, 283] width 1195 height 567
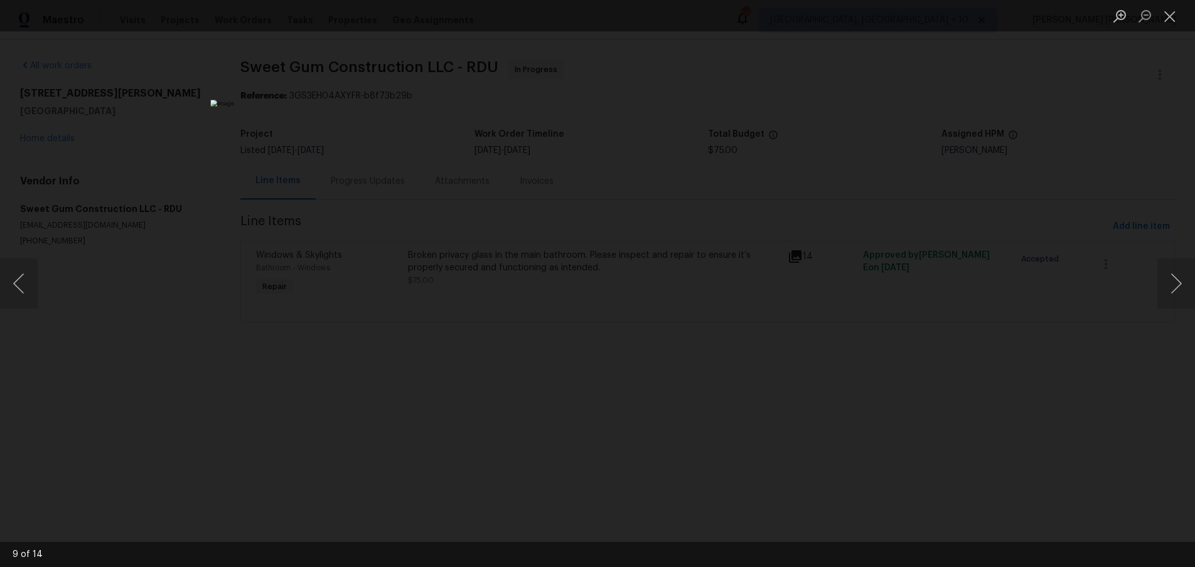
drag, startPoint x: 235, startPoint y: 357, endPoint x: 258, endPoint y: 331, distance: 34.3
click at [238, 354] on div "Lightbox" at bounding box center [597, 283] width 1195 height 567
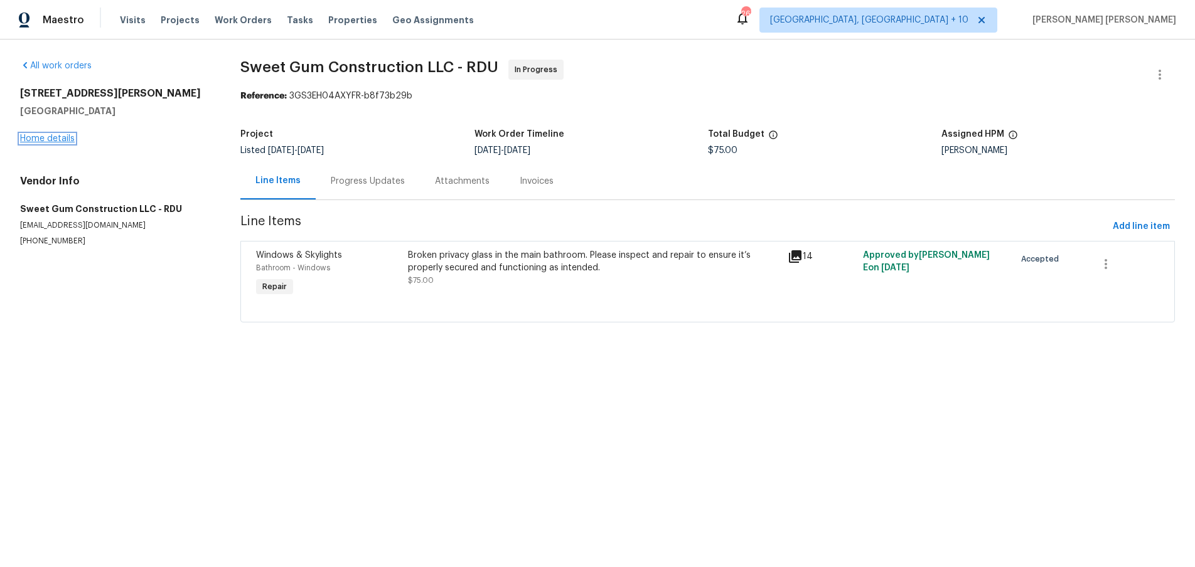
click at [52, 139] on link "Home details" at bounding box center [47, 138] width 55 height 9
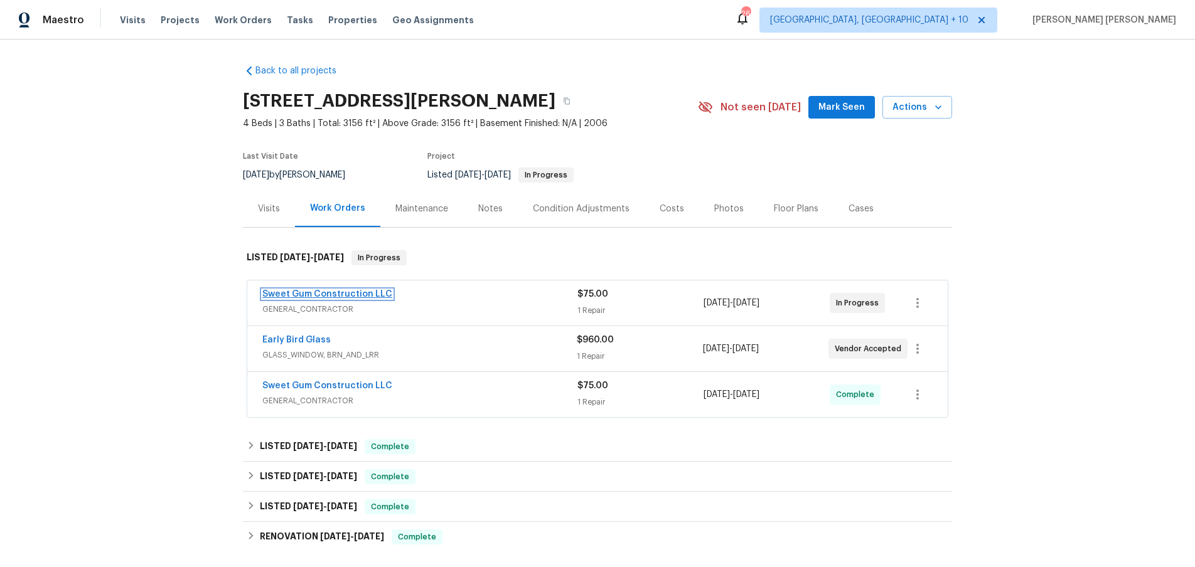
click at [353, 297] on link "Sweet Gum Construction LLC" at bounding box center [327, 294] width 130 height 9
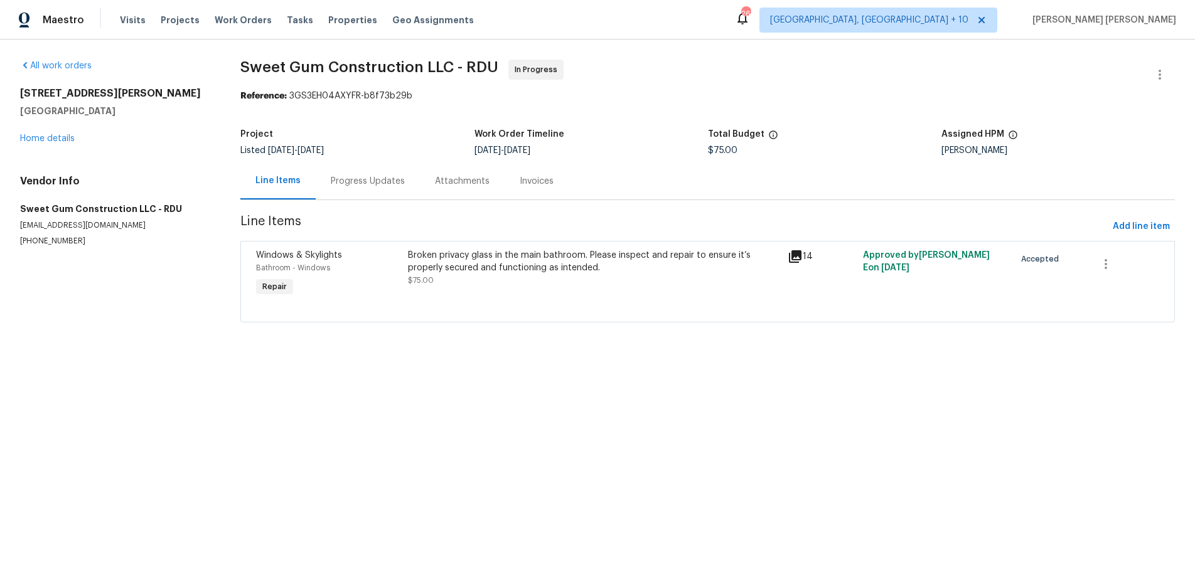
click at [377, 188] on div "Progress Updates" at bounding box center [368, 181] width 104 height 37
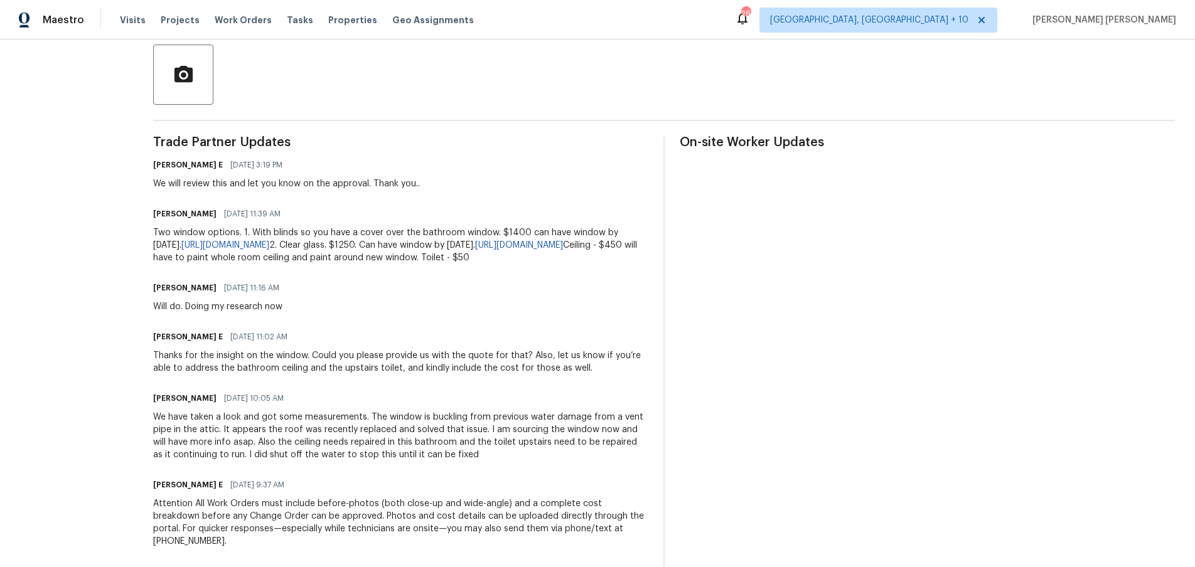
scroll to position [406, 0]
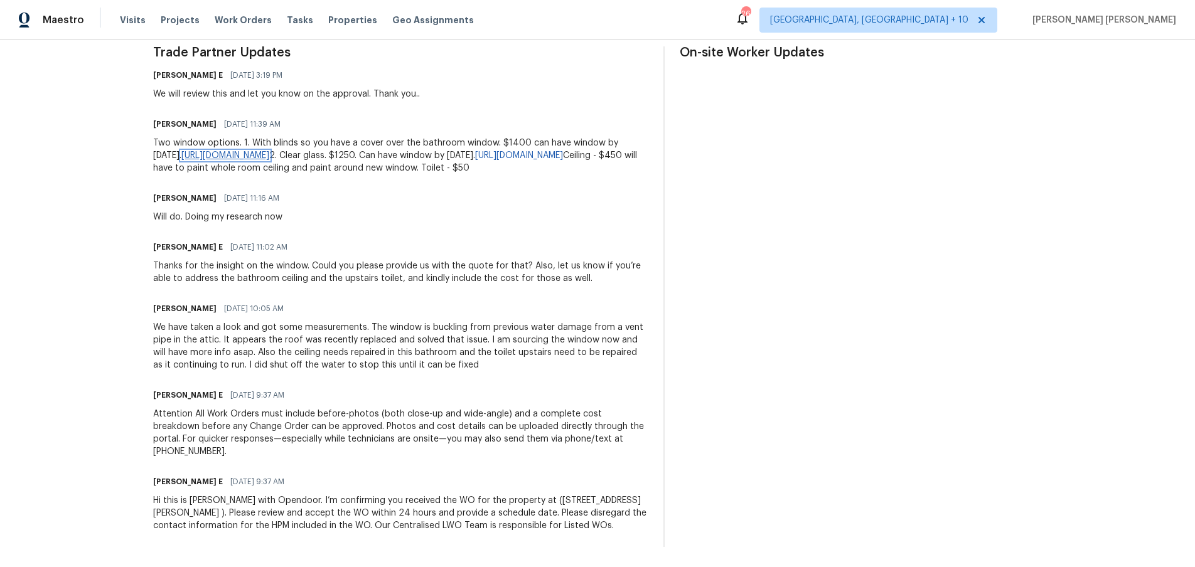
click at [269, 151] on link "[URL][DOMAIN_NAME]" at bounding box center [225, 155] width 88 height 9
click at [534, 151] on link "[URL][DOMAIN_NAME]" at bounding box center [519, 155] width 88 height 9
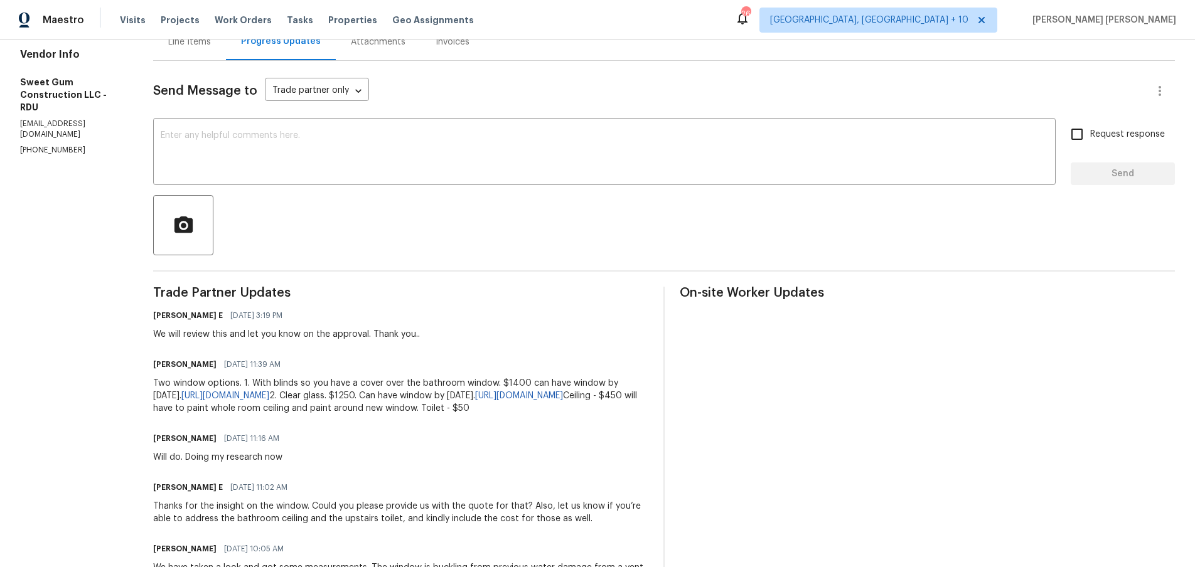
scroll to position [0, 0]
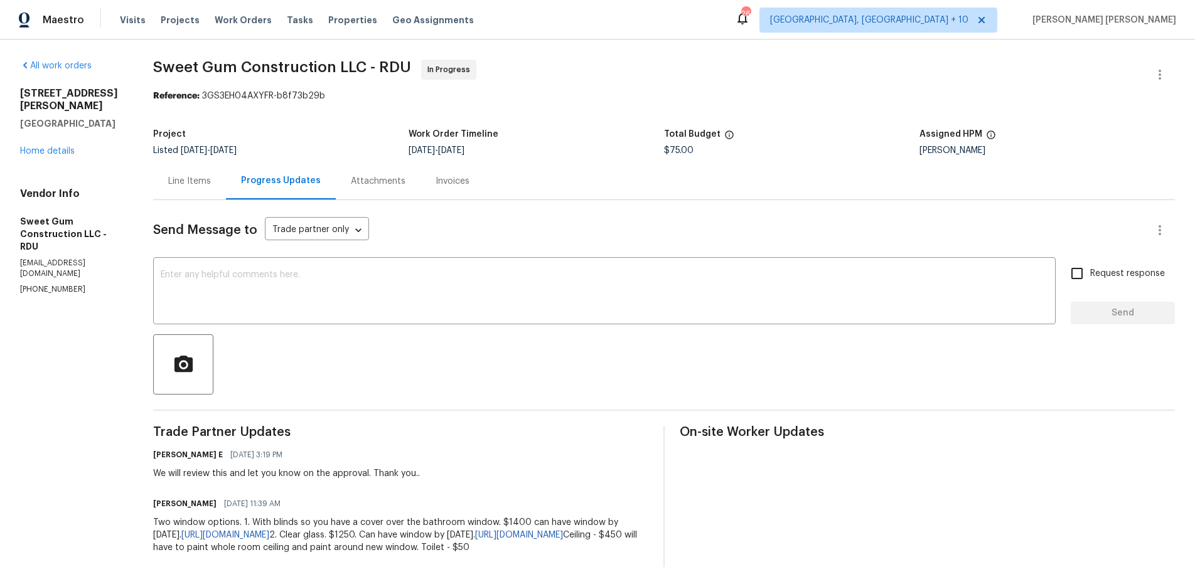
click at [211, 183] on div "Line Items" at bounding box center [189, 181] width 43 height 13
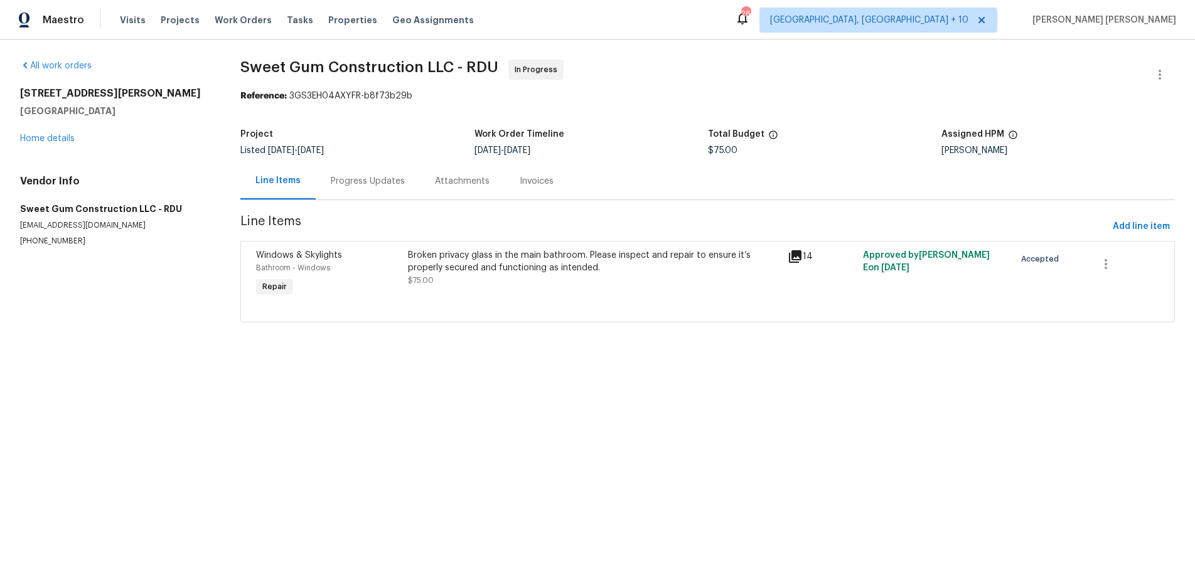
click at [798, 259] on icon at bounding box center [795, 256] width 15 height 15
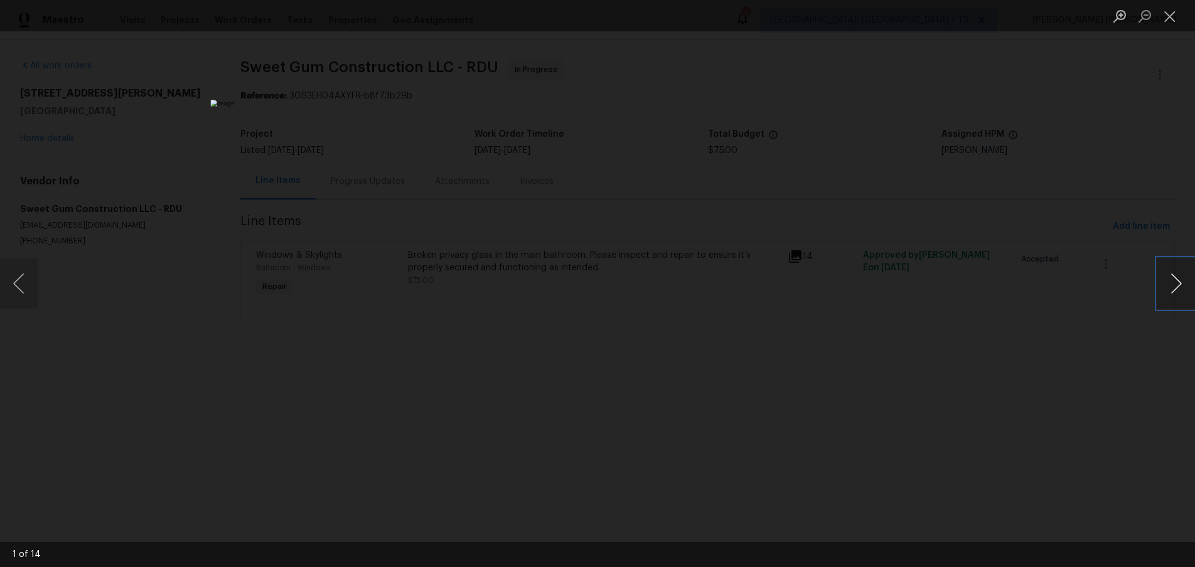
click at [1171, 298] on button "Next image" at bounding box center [1177, 284] width 38 height 50
click at [1172, 298] on button "Next image" at bounding box center [1177, 284] width 38 height 50
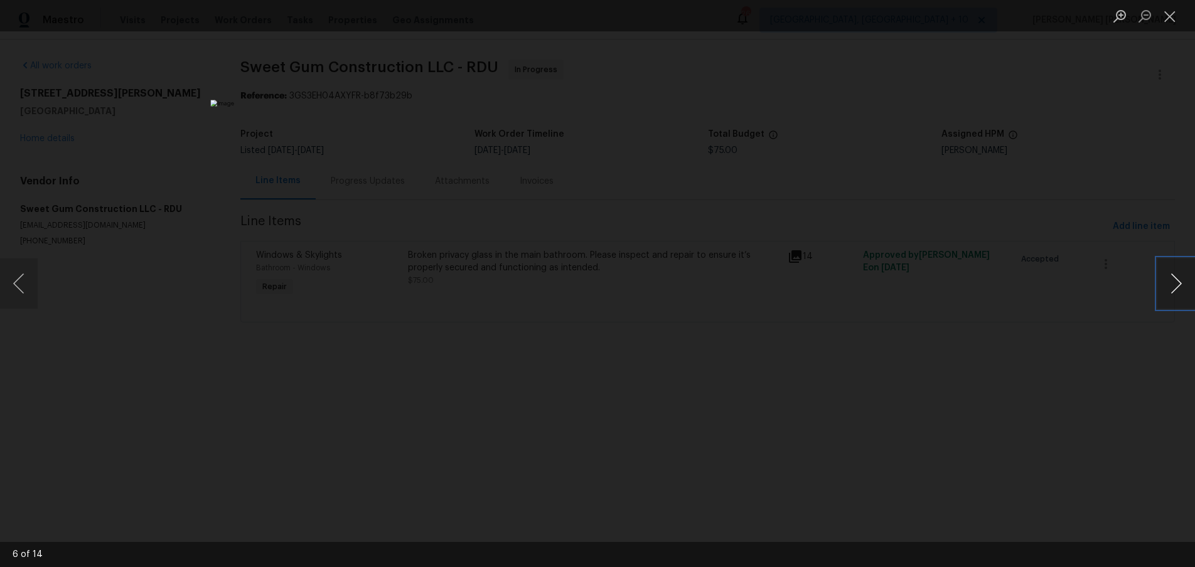
click at [1172, 298] on button "Next image" at bounding box center [1177, 284] width 38 height 50
click at [960, 474] on div "Lightbox" at bounding box center [597, 283] width 1195 height 567
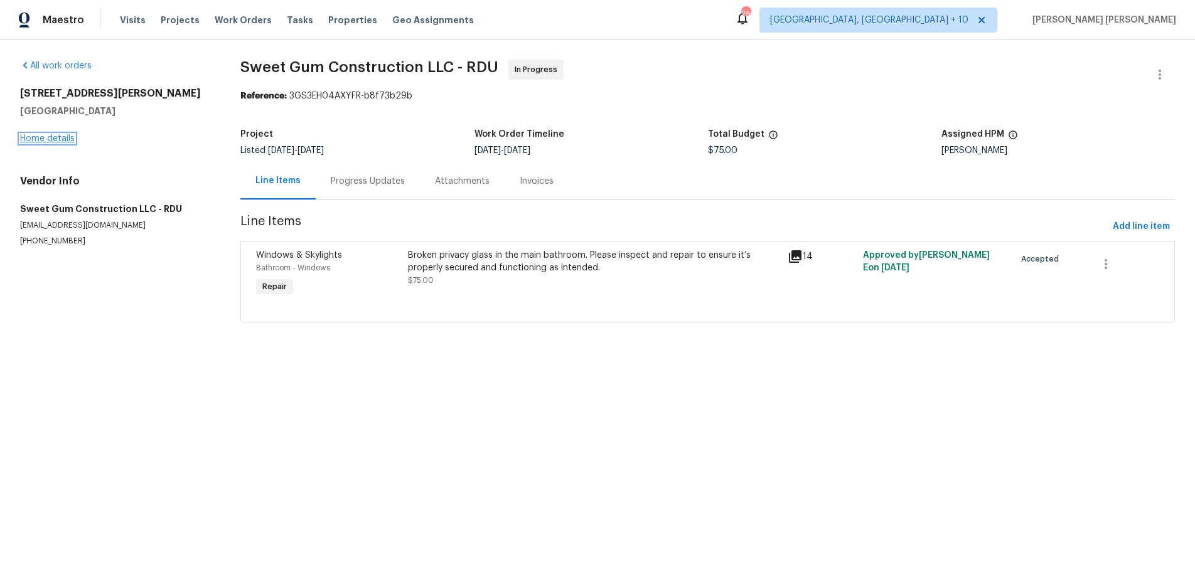
click at [54, 136] on link "Home details" at bounding box center [47, 138] width 55 height 9
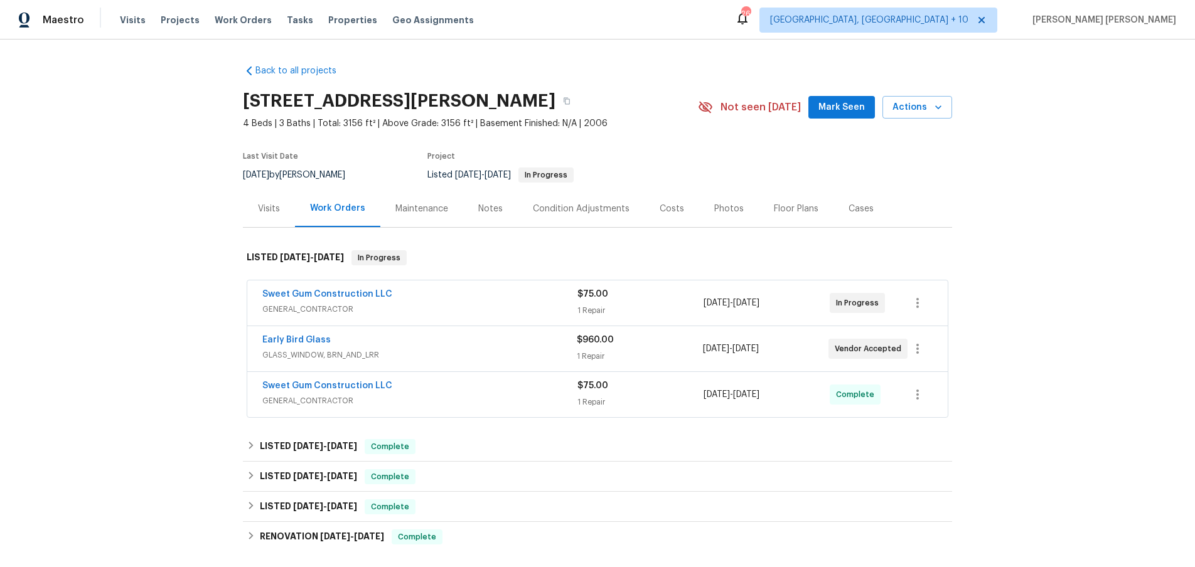
drag, startPoint x: 780, startPoint y: 208, endPoint x: 804, endPoint y: 221, distance: 26.4
click at [780, 208] on div "Floor Plans" at bounding box center [796, 209] width 45 height 13
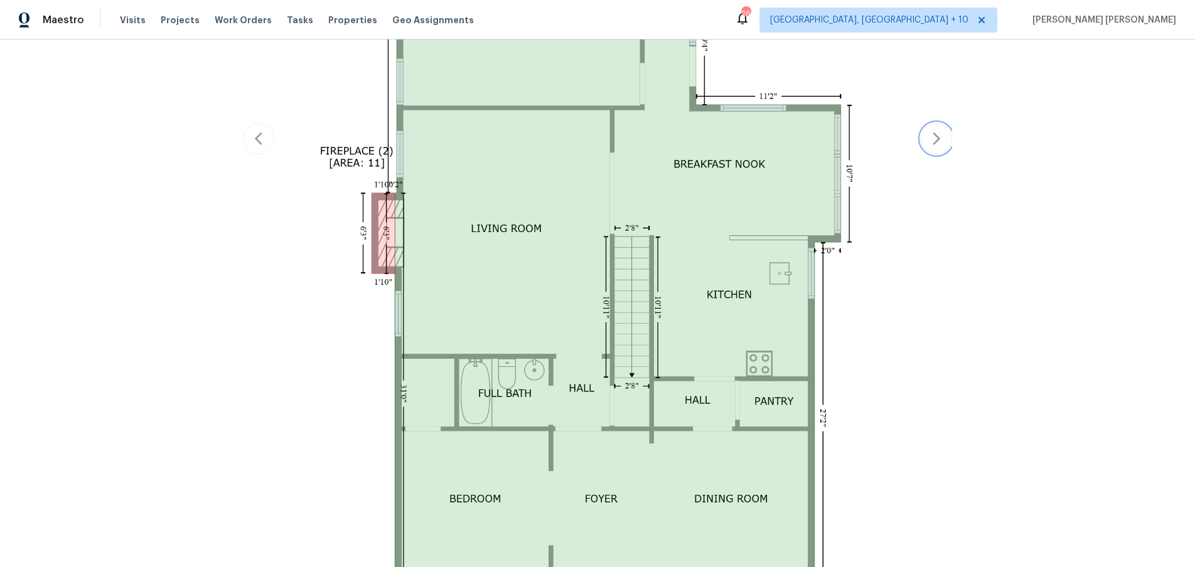
click at [944, 144] on button "button" at bounding box center [936, 138] width 31 height 31
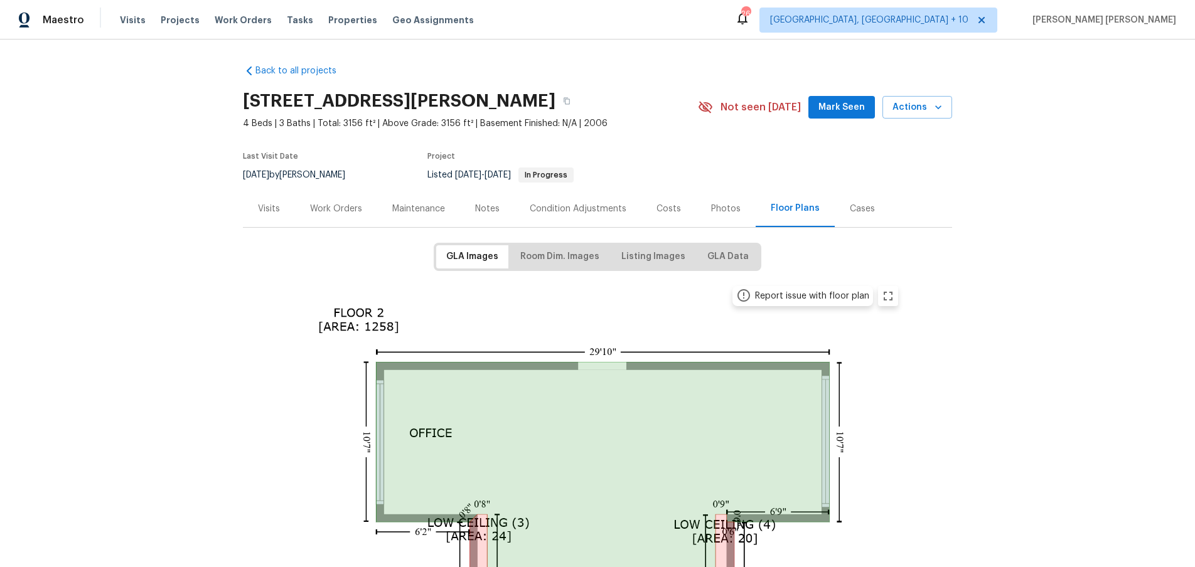
click at [341, 213] on div "Work Orders" at bounding box center [336, 209] width 52 height 13
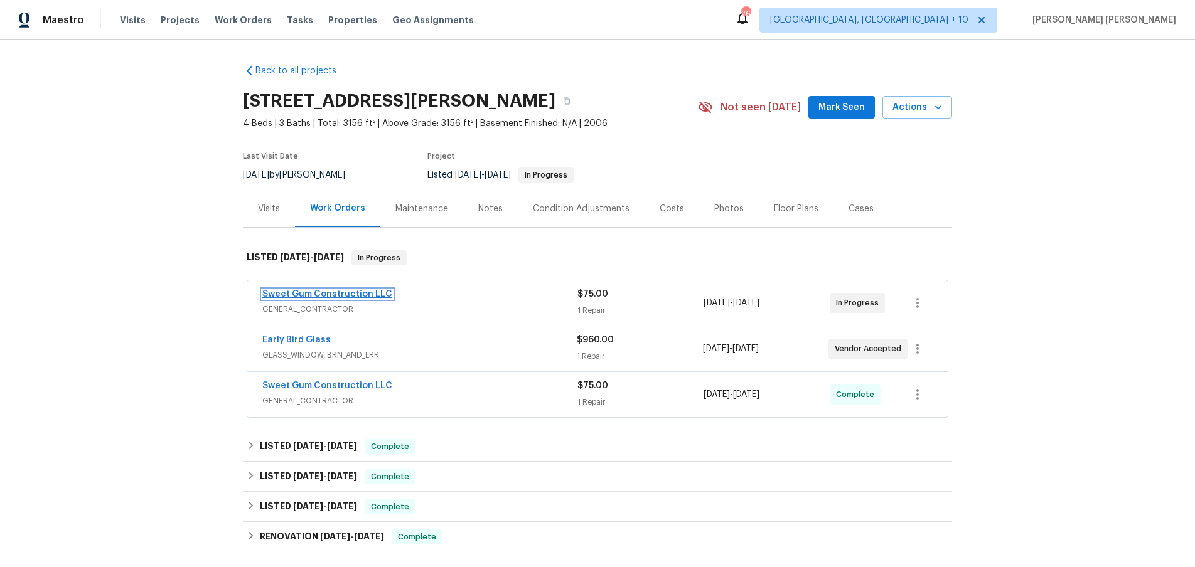
click at [334, 295] on link "Sweet Gum Construction LLC" at bounding box center [327, 294] width 130 height 9
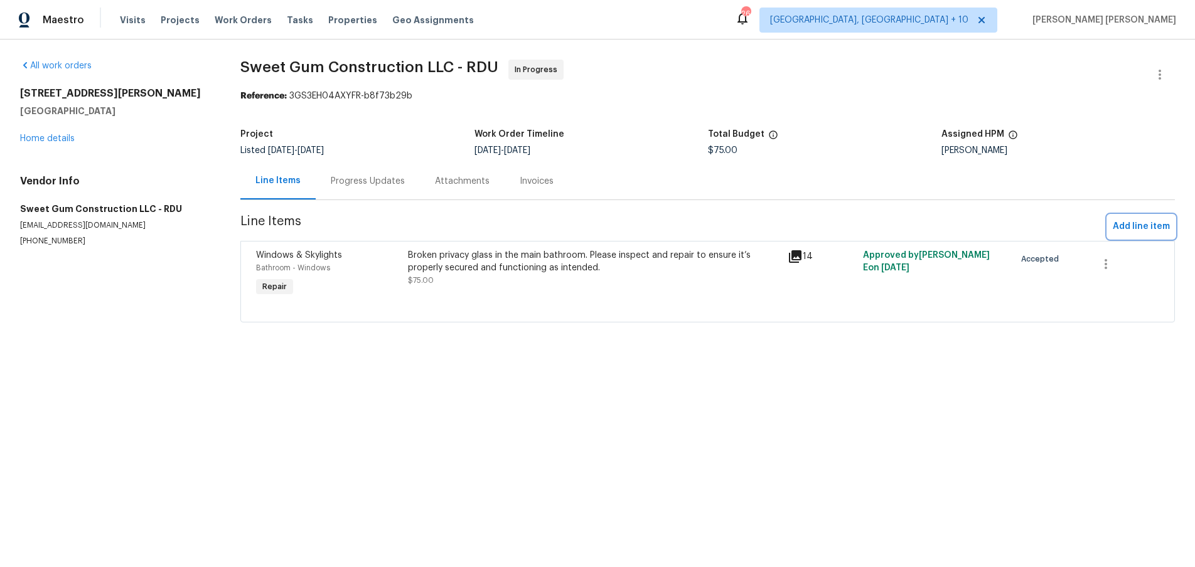
click at [1130, 227] on span "Add line item" at bounding box center [1141, 227] width 57 height 16
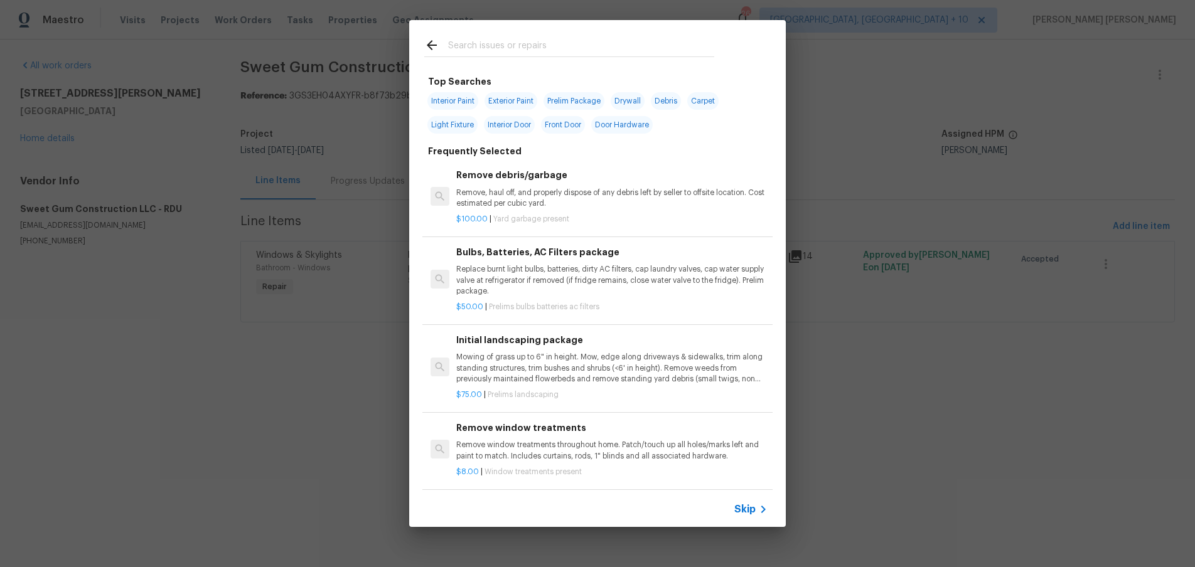
click at [754, 508] on span "Skip" at bounding box center [744, 509] width 21 height 13
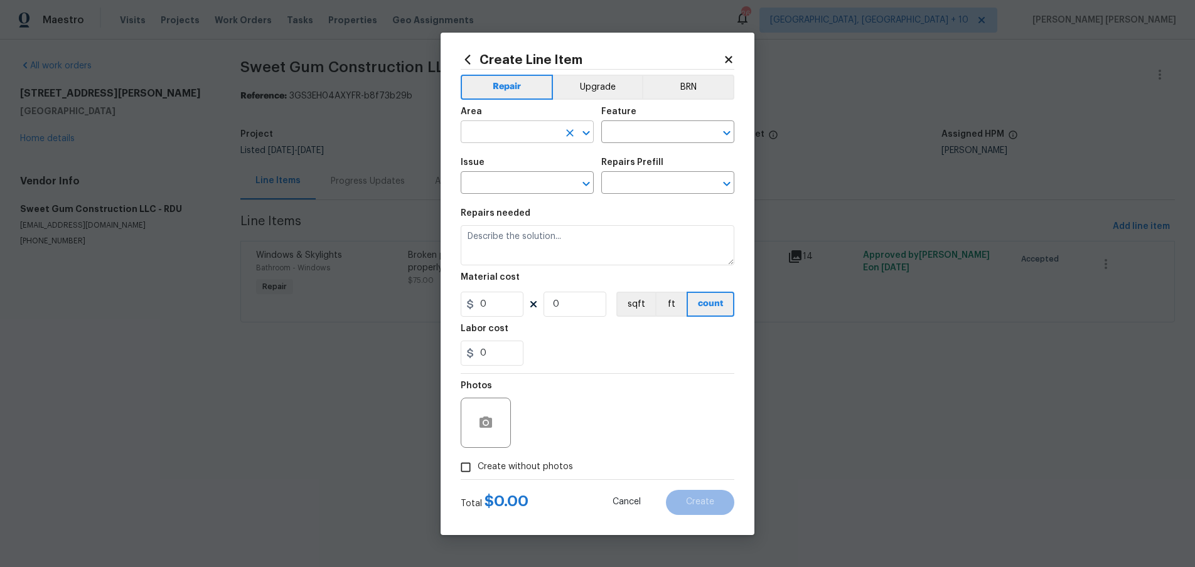
click at [521, 131] on input "text" at bounding box center [510, 133] width 98 height 19
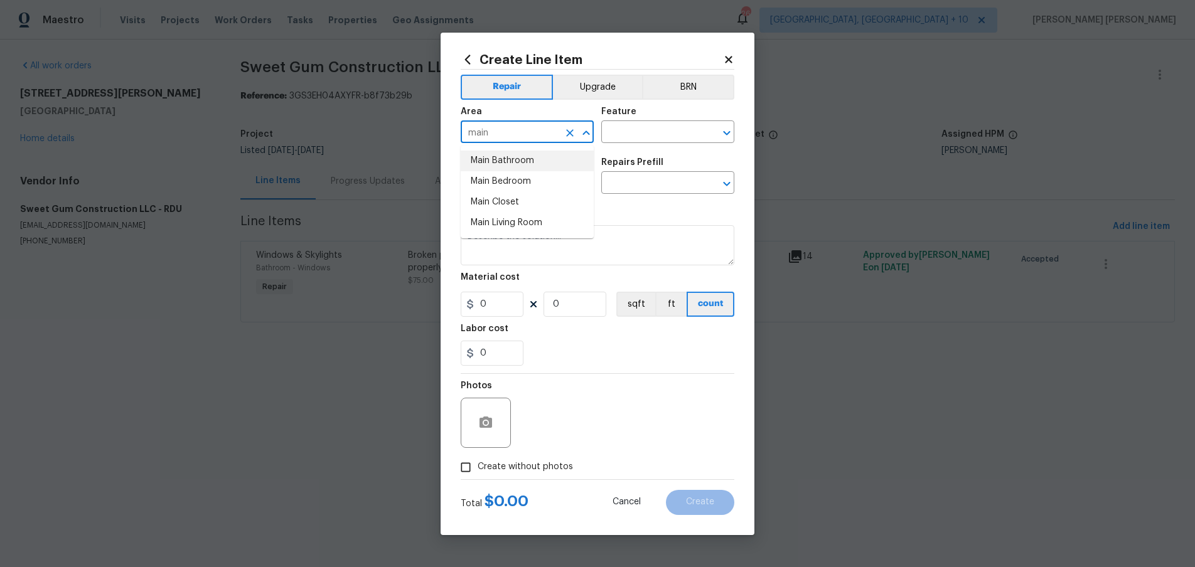
click at [547, 160] on li "Main Bathroom" at bounding box center [527, 161] width 133 height 21
type input "Main Bathroom"
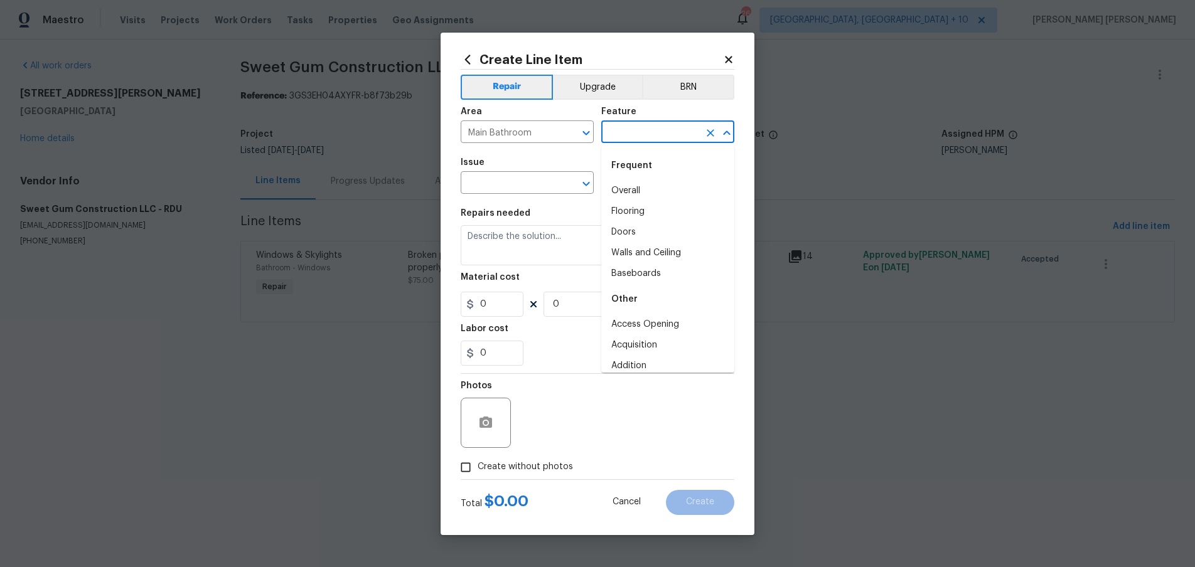
click at [634, 127] on input "text" at bounding box center [650, 133] width 98 height 19
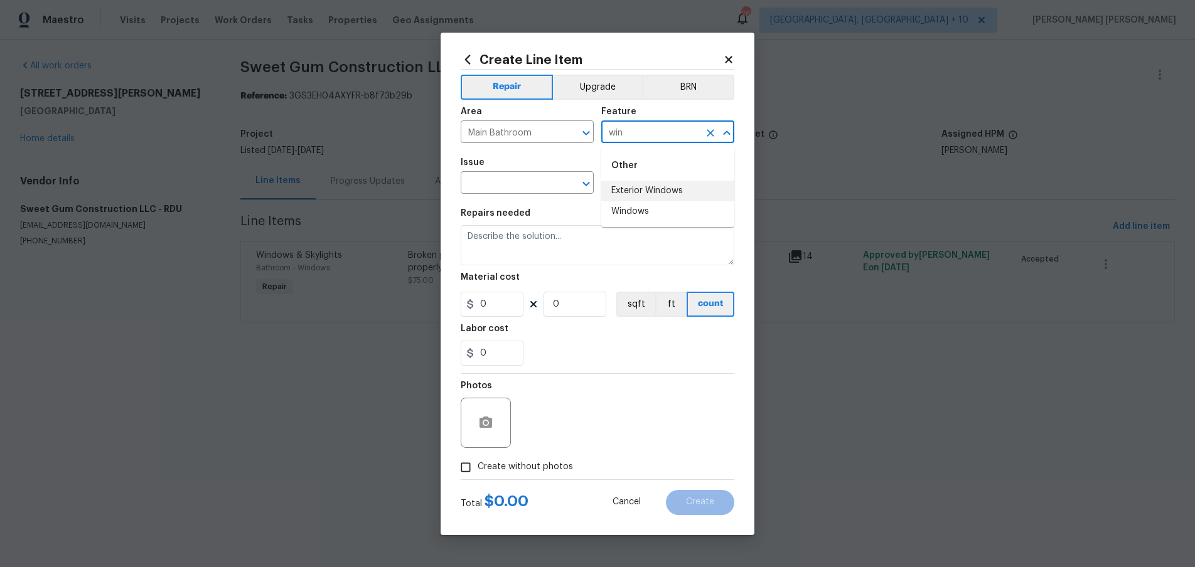
click at [636, 196] on li "Exterior Windows" at bounding box center [667, 191] width 133 height 21
type input "Exterior Windows"
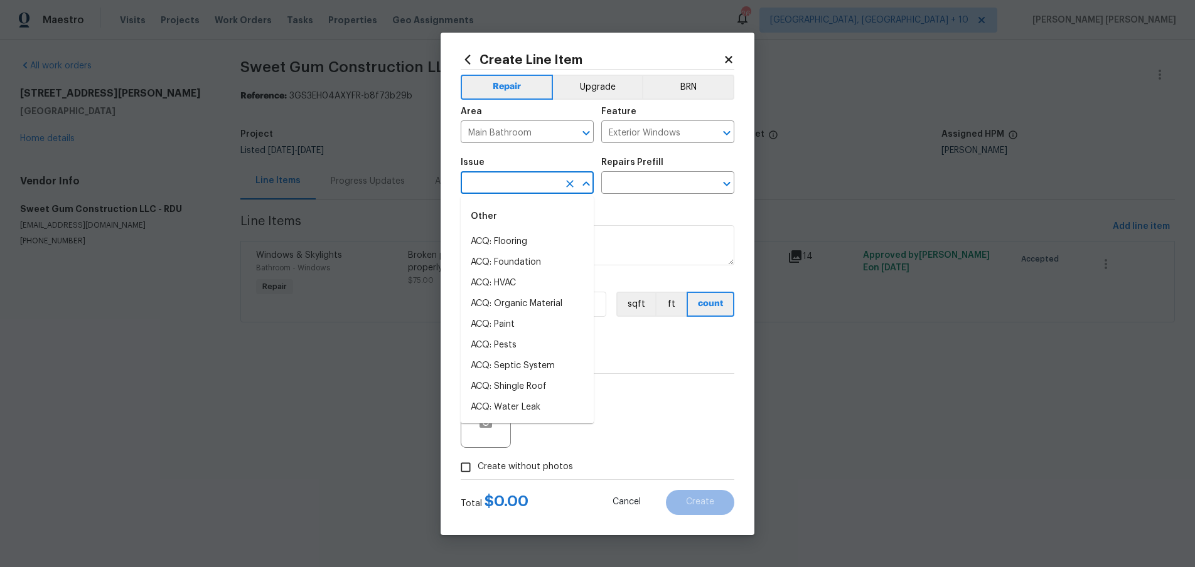
click at [520, 186] on input "text" at bounding box center [510, 184] width 98 height 19
click at [549, 271] on li "Windows & Skylights" at bounding box center [527, 276] width 133 height 21
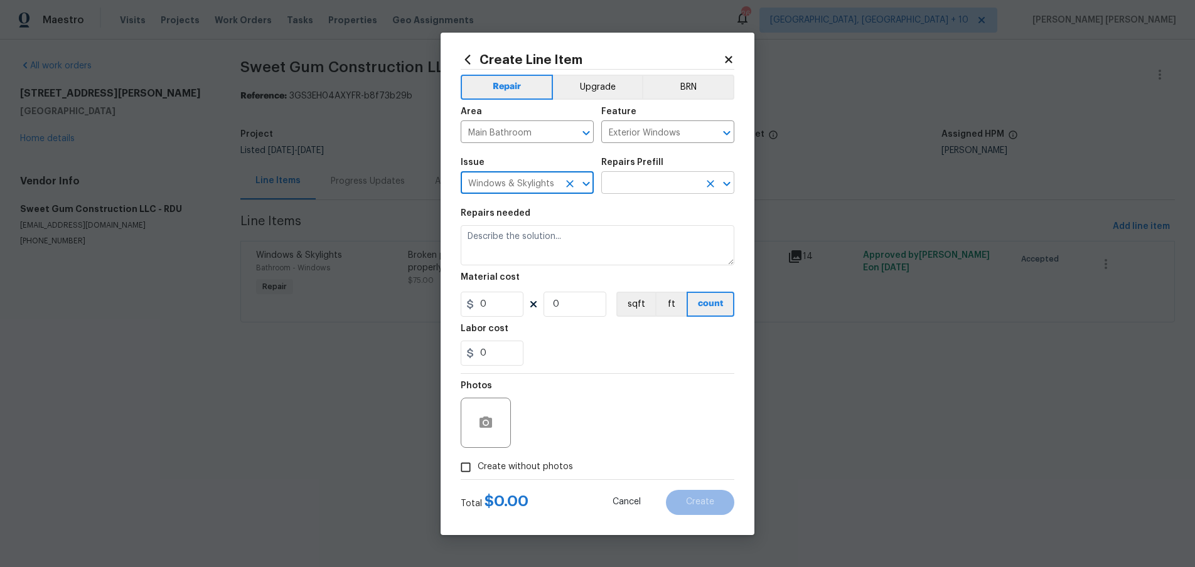
type input "Windows & Skylights"
click at [644, 178] on input "text" at bounding box center [650, 184] width 98 height 19
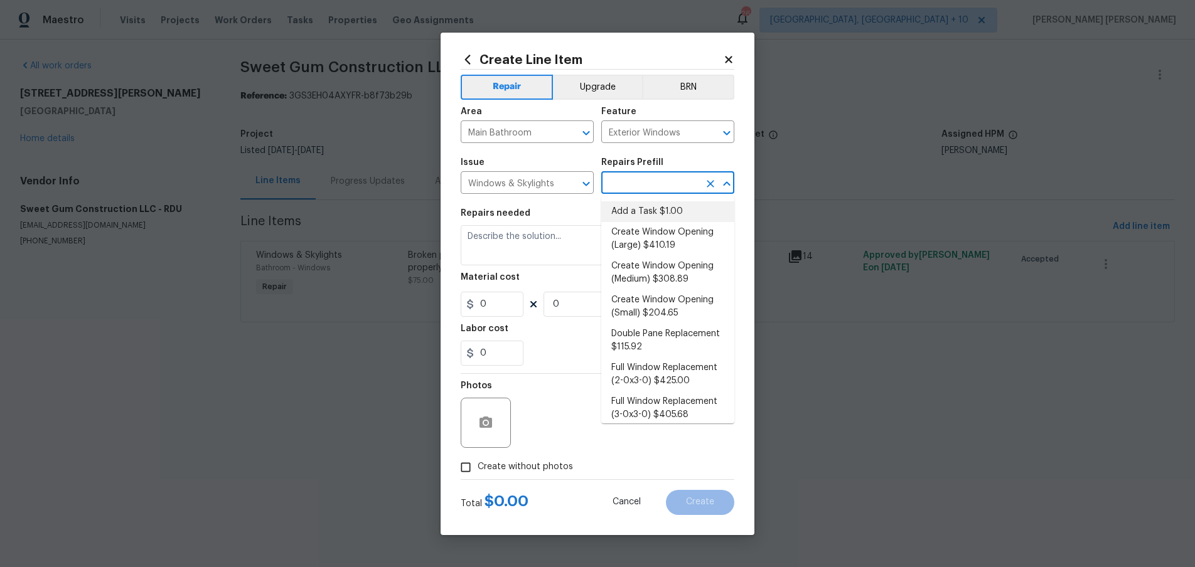
click at [665, 213] on li "Add a Task $1.00" at bounding box center [667, 212] width 133 height 21
type input "Add a Task $1.00"
type textarea "HPM to detail"
type input "1"
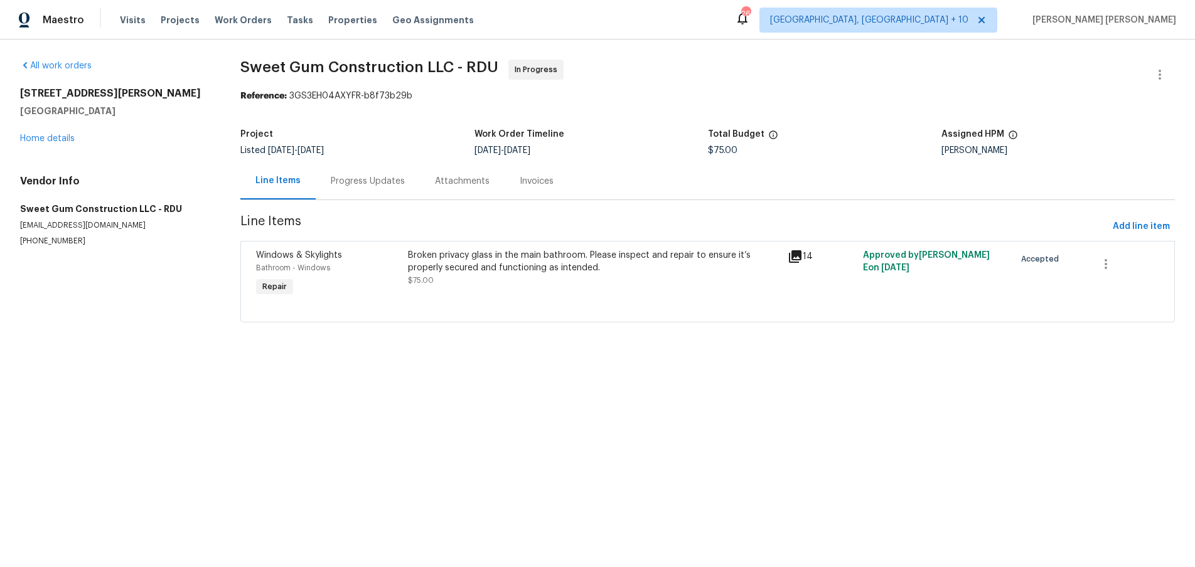
click at [970, 358] on html "Maestro Visits Projects Work Orders Tasks Properties Geo Assignments [STREET_AD…" at bounding box center [597, 179] width 1195 height 358
click at [526, 264] on div "Broken privacy glass in the main bathroom. Please inspect and repair to ensure …" at bounding box center [594, 261] width 372 height 25
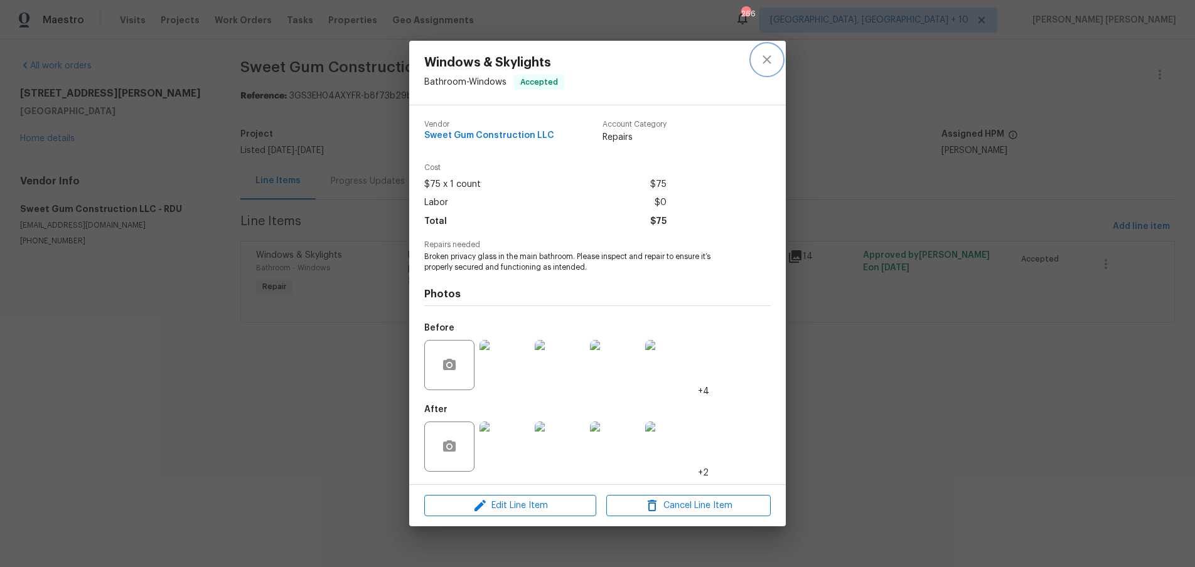
drag, startPoint x: 761, startPoint y: 58, endPoint x: 745, endPoint y: 62, distance: 17.5
click at [753, 60] on button "close" at bounding box center [767, 60] width 30 height 30
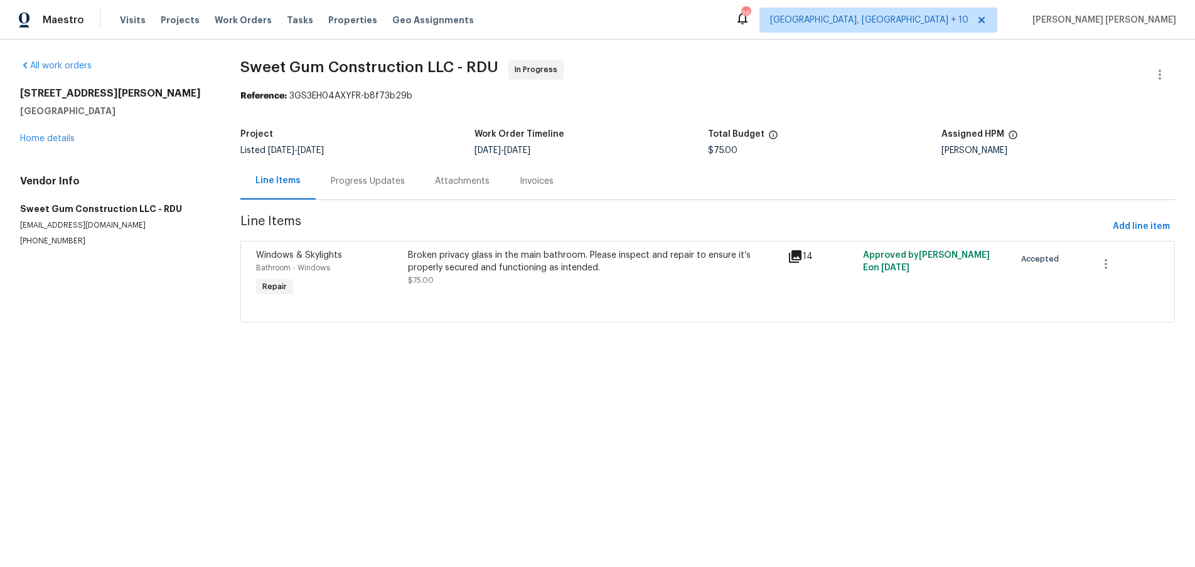
click at [375, 180] on div "Progress Updates" at bounding box center [368, 181] width 74 height 13
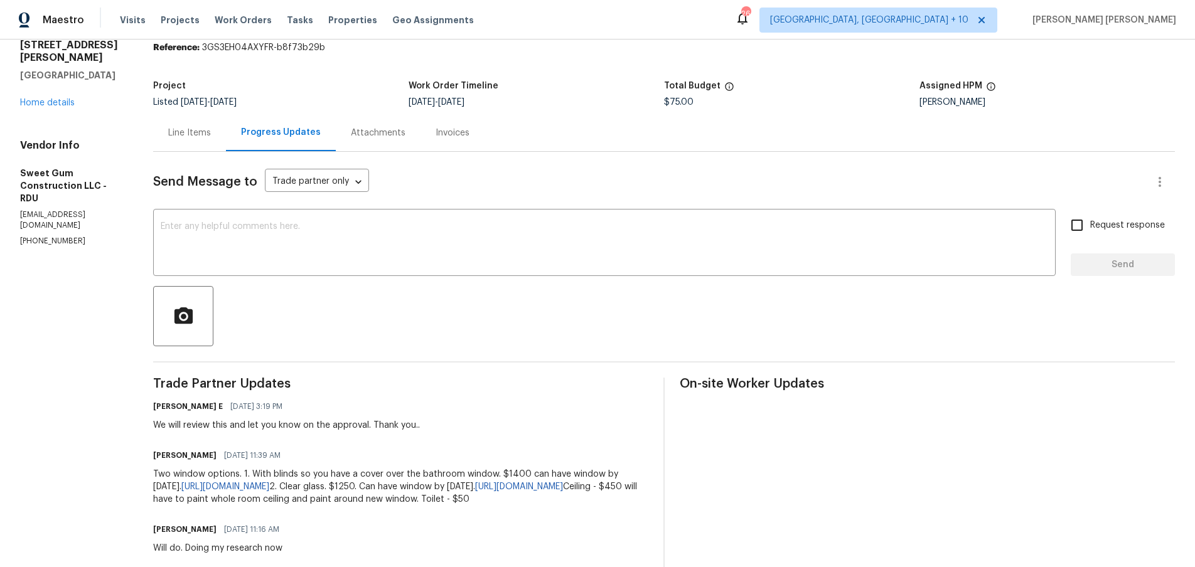
scroll to position [50, 0]
click at [207, 133] on div "Line Items" at bounding box center [189, 131] width 43 height 13
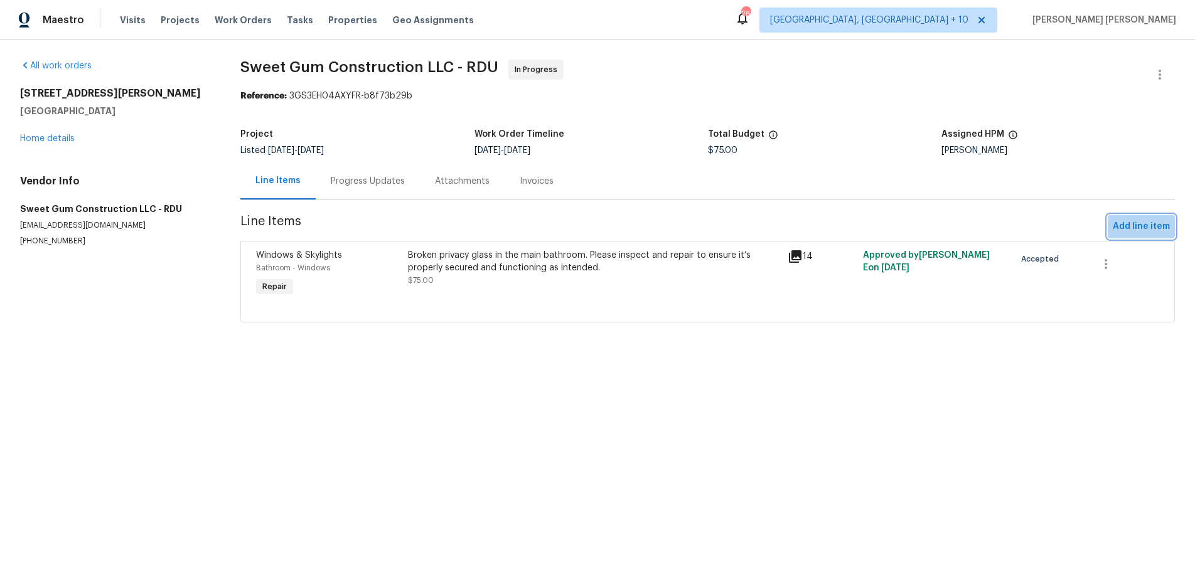
click at [1136, 223] on span "Add line item" at bounding box center [1141, 227] width 57 height 16
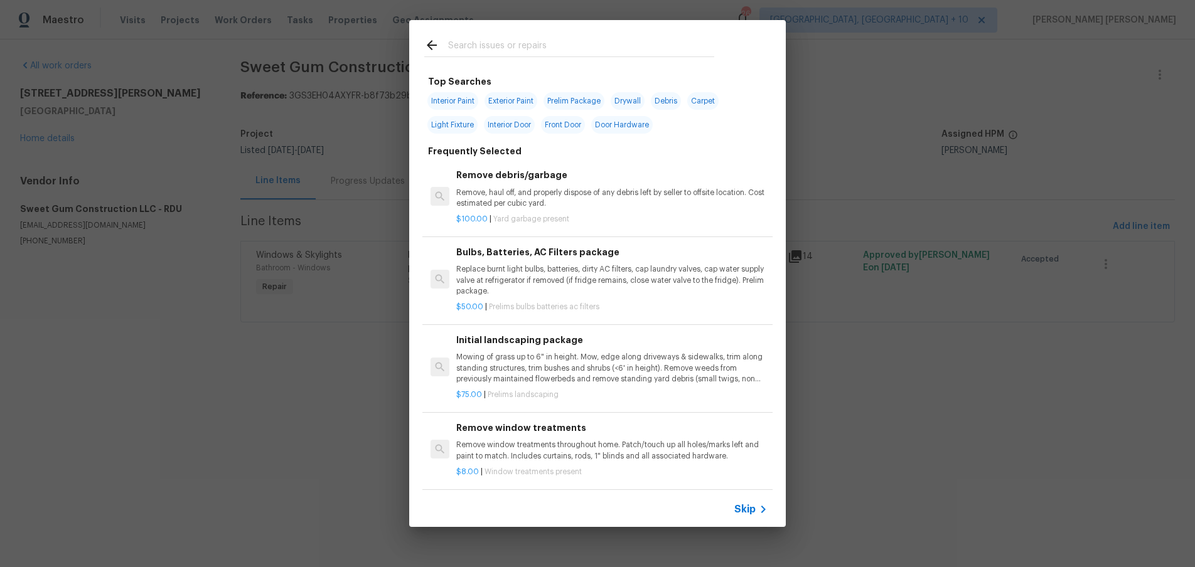
click at [753, 514] on span "Skip" at bounding box center [744, 509] width 21 height 13
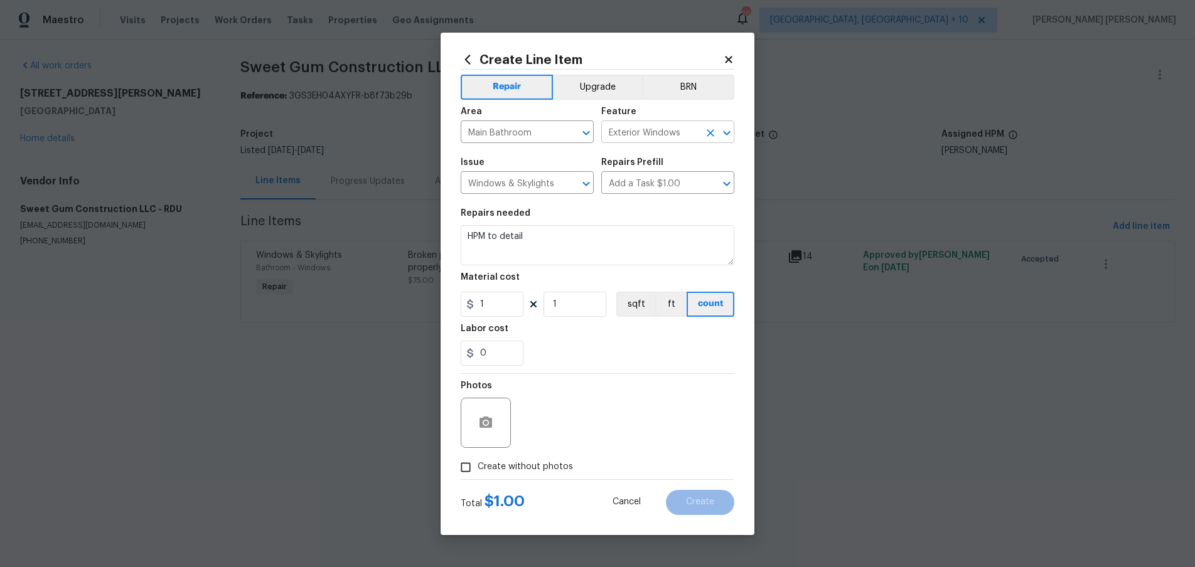
click at [679, 130] on input "Exterior Windows" at bounding box center [650, 133] width 98 height 19
type input "d"
drag, startPoint x: 650, startPoint y: 192, endPoint x: 534, endPoint y: 194, distance: 115.5
click at [630, 191] on li "Walls and Ceiling" at bounding box center [667, 191] width 133 height 21
type input "Walls and Ceiling"
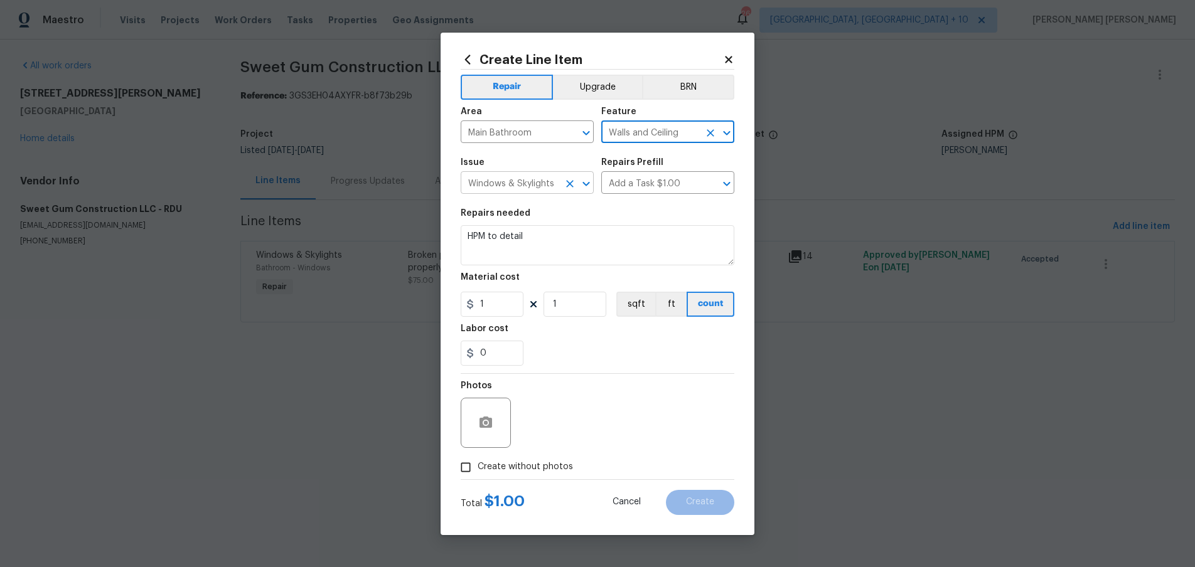
click at [511, 188] on input "Windows & Skylights" at bounding box center [510, 184] width 98 height 19
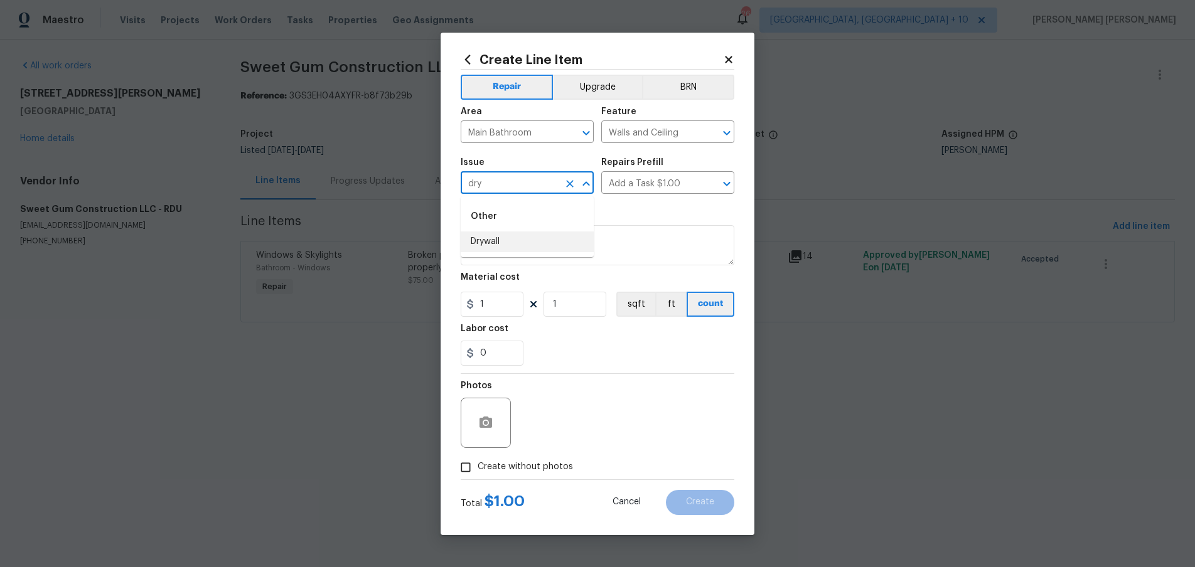
drag, startPoint x: 532, startPoint y: 251, endPoint x: 540, endPoint y: 249, distance: 8.4
click at [532, 251] on li "Drywall" at bounding box center [527, 242] width 133 height 21
type input "Drywall"
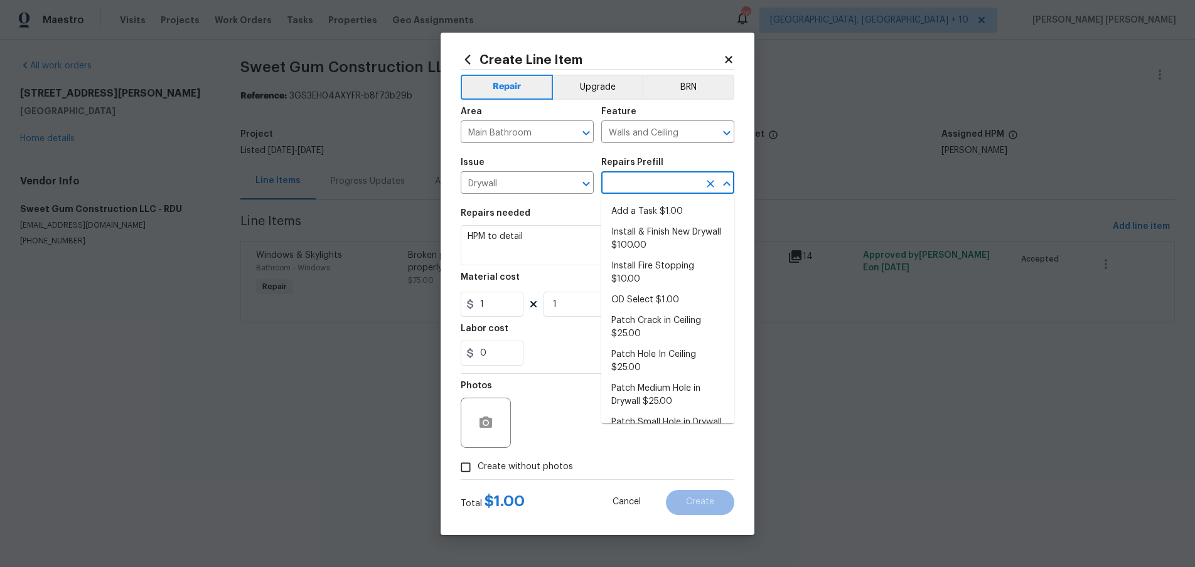
click at [642, 186] on input "text" at bounding box center [650, 184] width 98 height 19
click at [647, 205] on li "Add a Task $1.00" at bounding box center [667, 212] width 133 height 21
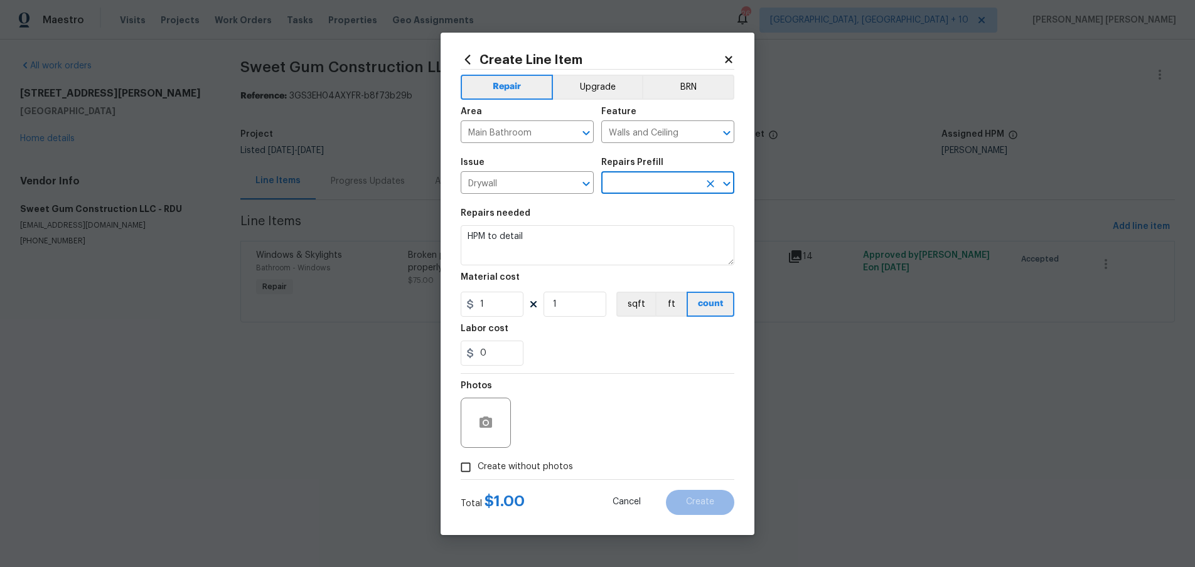
type input "Add a Task $1.00"
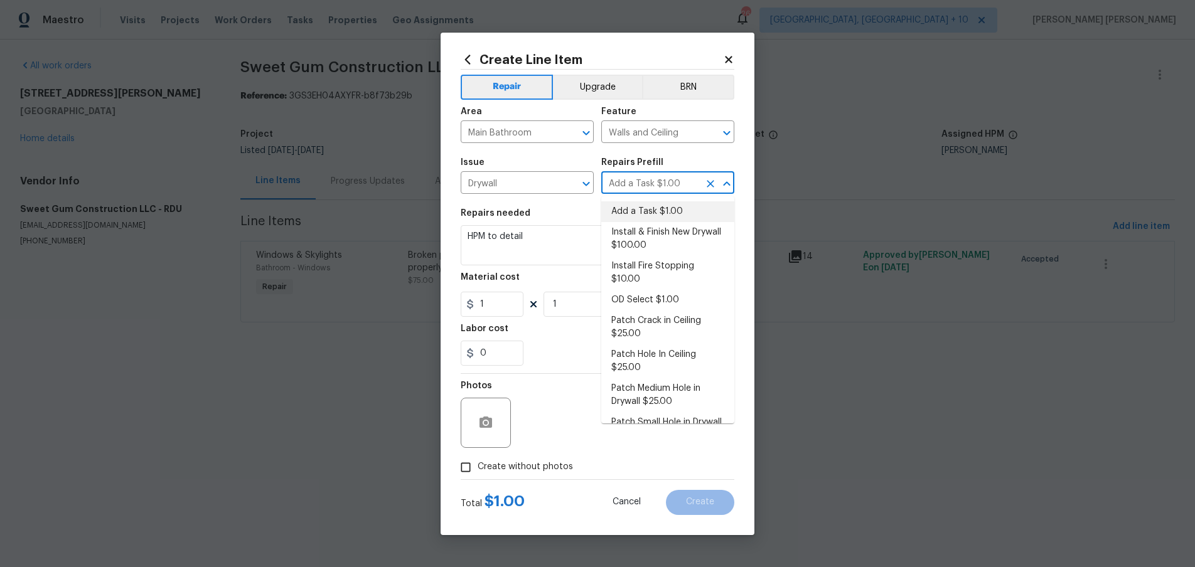
click at [727, 56] on icon at bounding box center [728, 59] width 7 height 7
click at [727, 56] on div "All work orders 3116 Kirby St Durham, NC 27713 Home details Vendor Info Sweet G…" at bounding box center [597, 199] width 1195 height 318
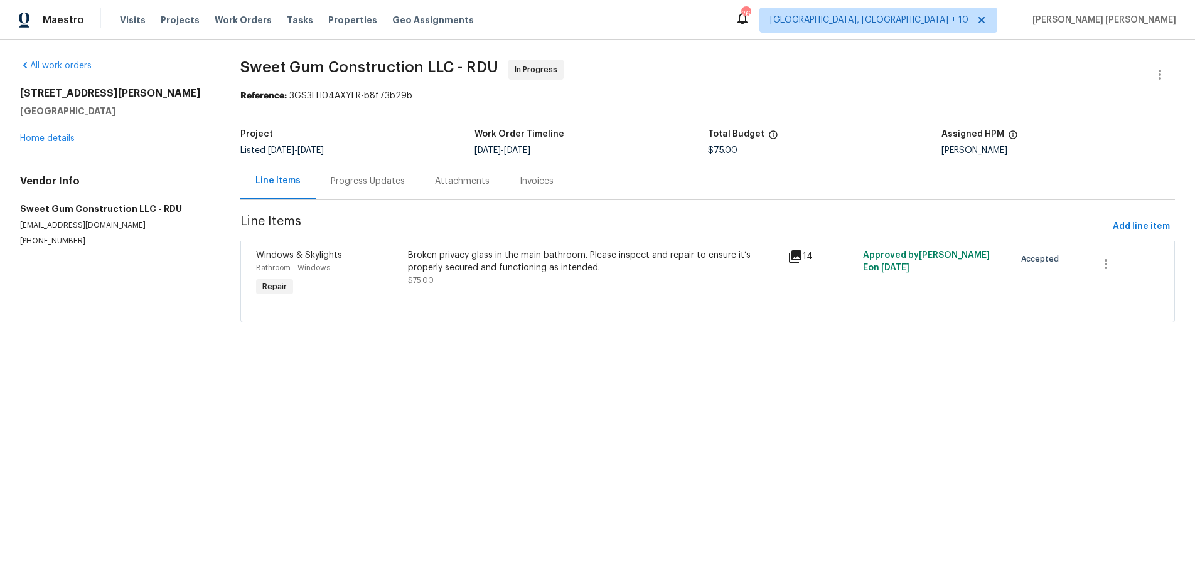
click at [383, 180] on div "Progress Updates" at bounding box center [368, 181] width 74 height 13
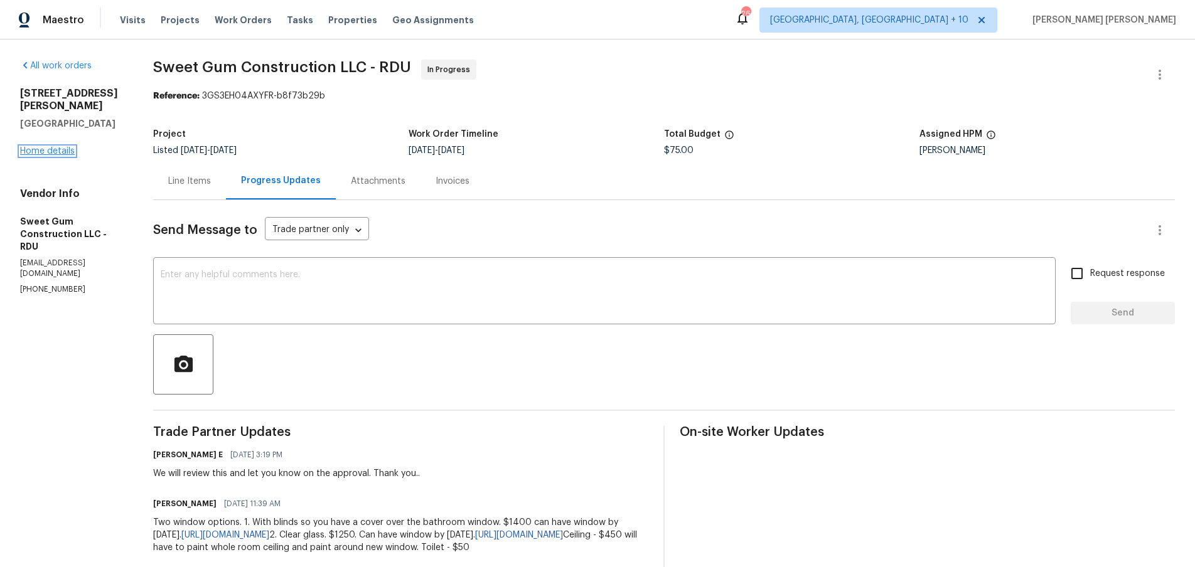
click at [66, 147] on link "Home details" at bounding box center [47, 151] width 55 height 9
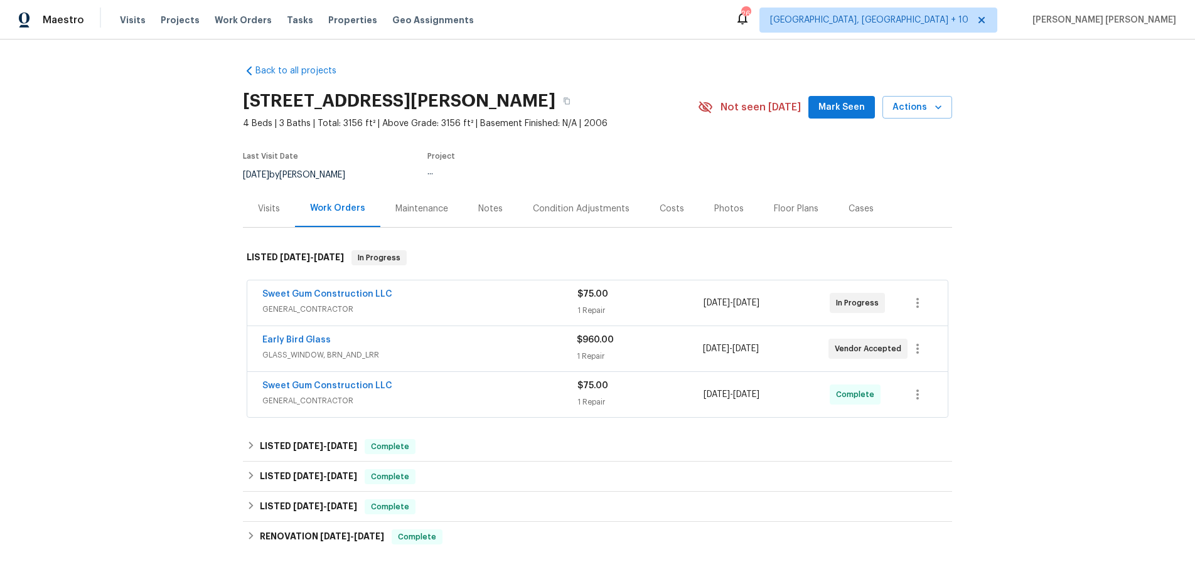
scroll to position [177, 0]
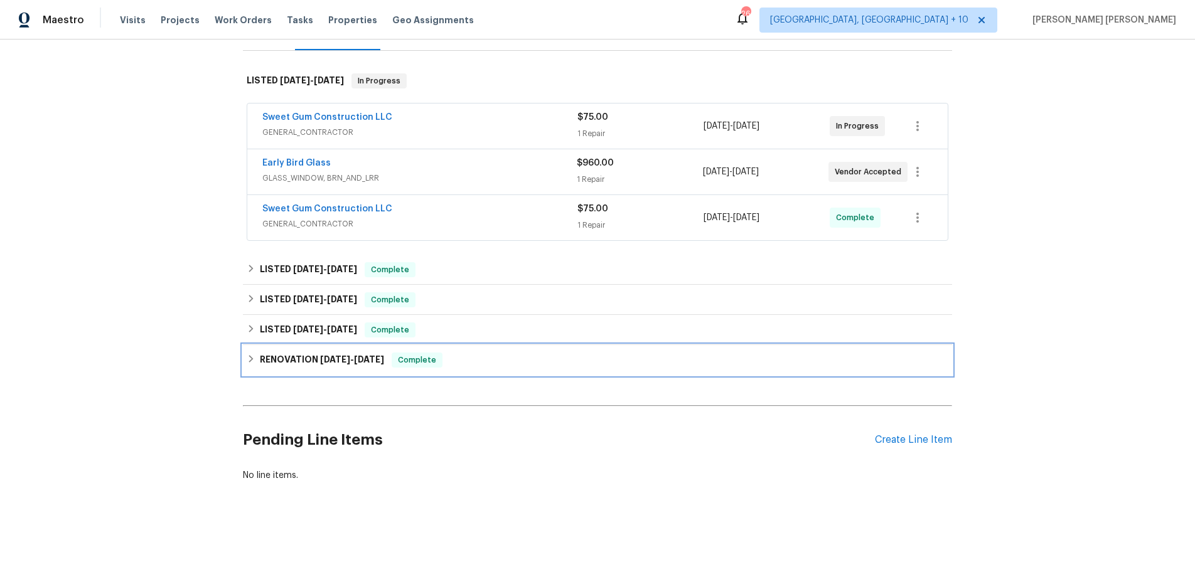
click at [257, 356] on div "RENOVATION 5/16/25 - 5/26/25 Complete" at bounding box center [598, 360] width 702 height 15
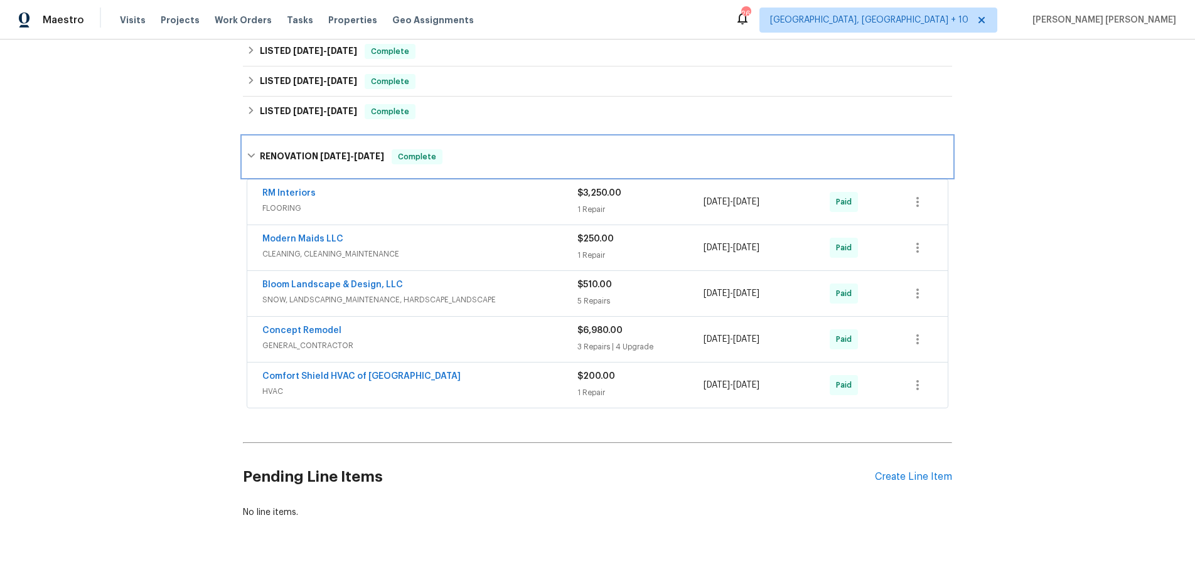
scroll to position [377, 0]
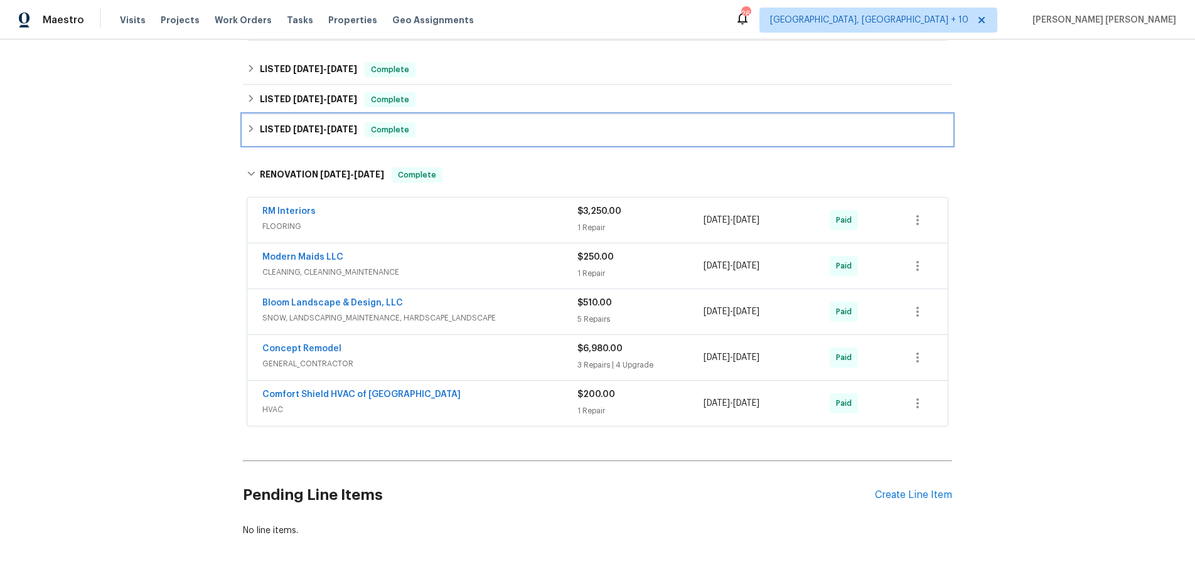
click at [247, 127] on icon at bounding box center [251, 128] width 9 height 9
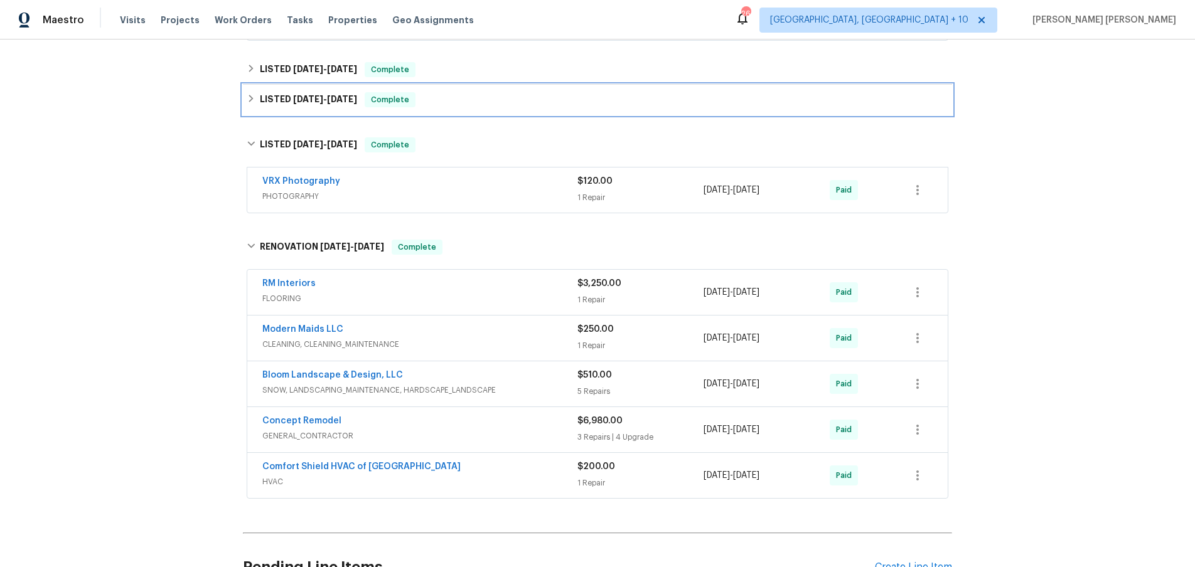
click at [247, 100] on icon at bounding box center [251, 98] width 9 height 9
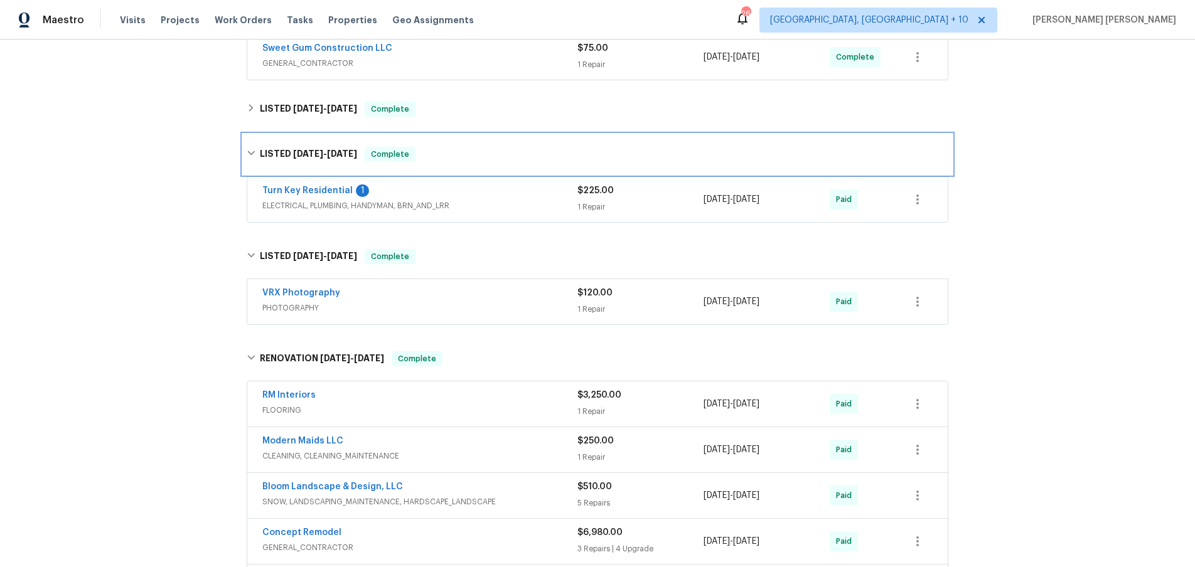
scroll to position [315, 0]
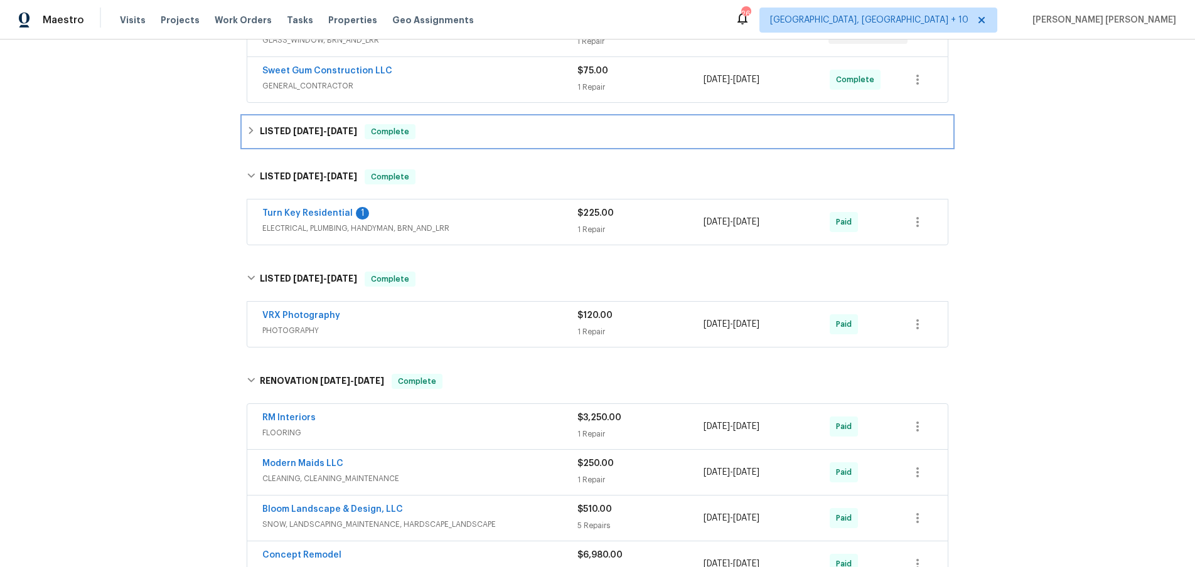
click at [253, 130] on icon at bounding box center [251, 130] width 9 height 9
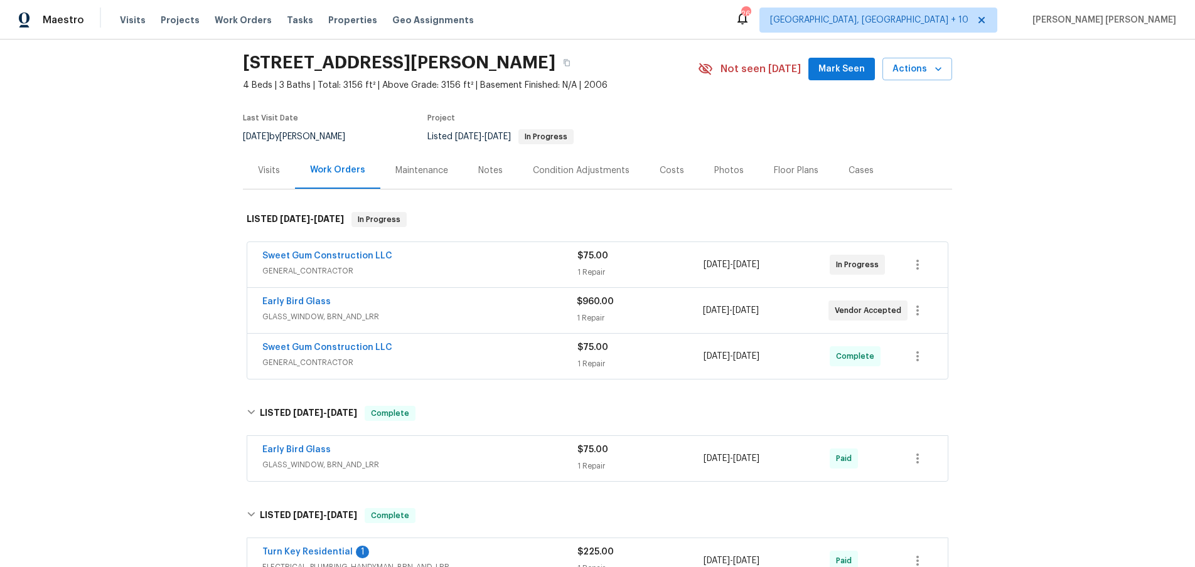
scroll to position [0, 0]
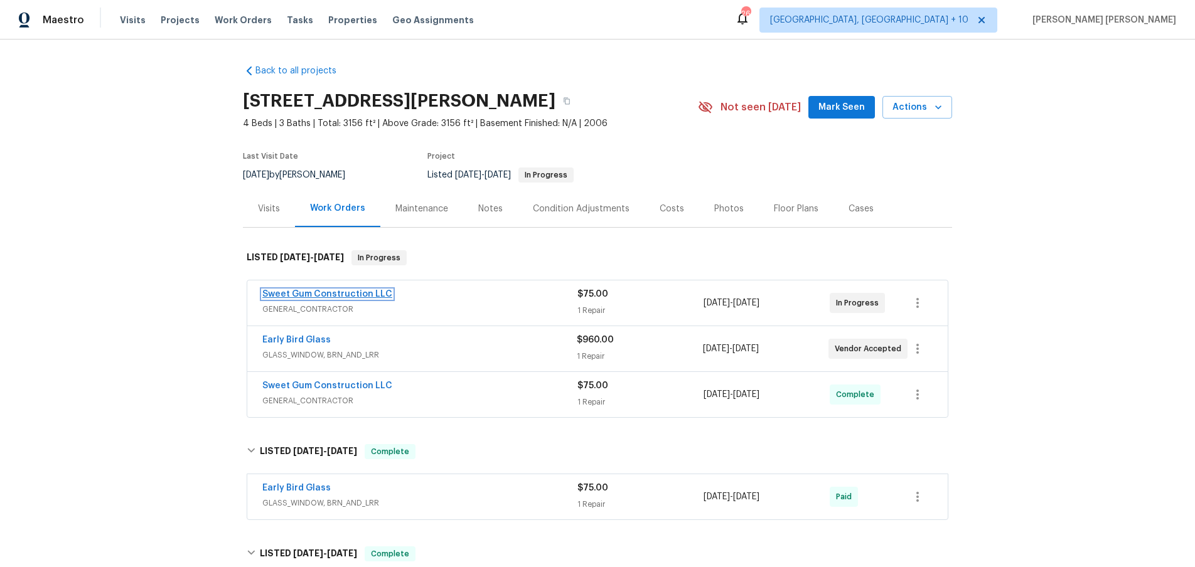
click at [335, 296] on link "Sweet Gum Construction LLC" at bounding box center [327, 294] width 130 height 9
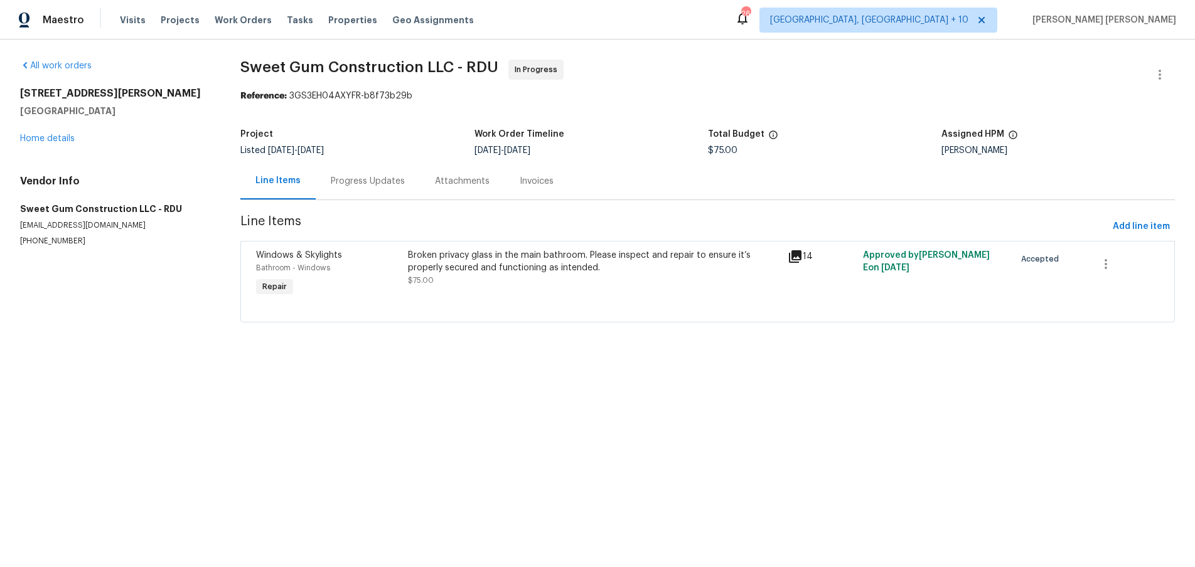
drag, startPoint x: 371, startPoint y: 177, endPoint x: 377, endPoint y: 186, distance: 10.4
click at [371, 177] on div "Progress Updates" at bounding box center [368, 181] width 74 height 13
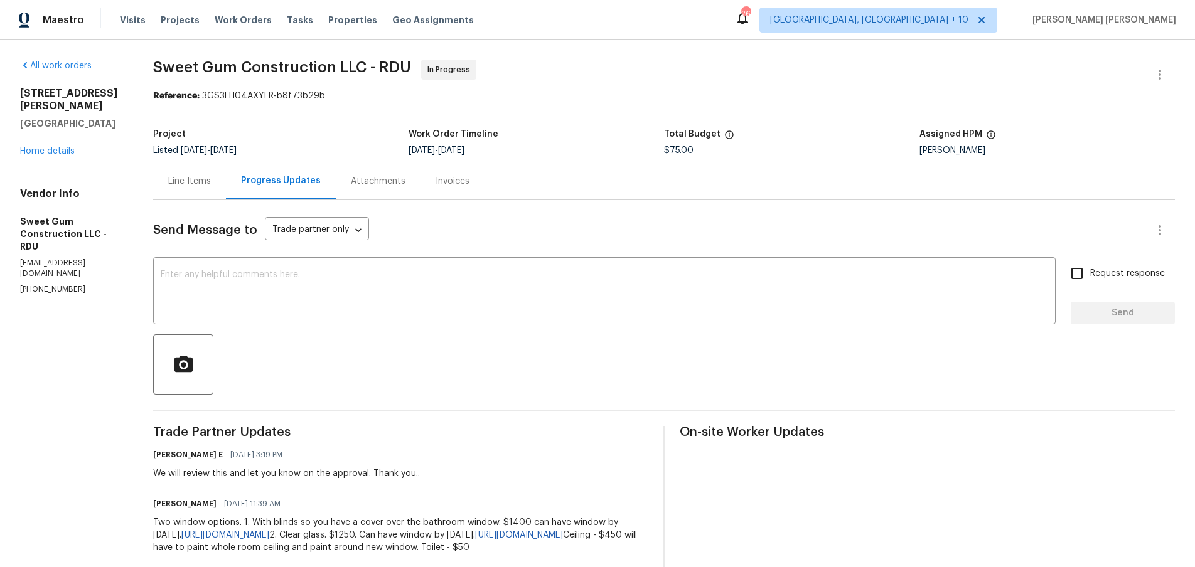
click at [211, 187] on div "Line Items" at bounding box center [189, 181] width 43 height 13
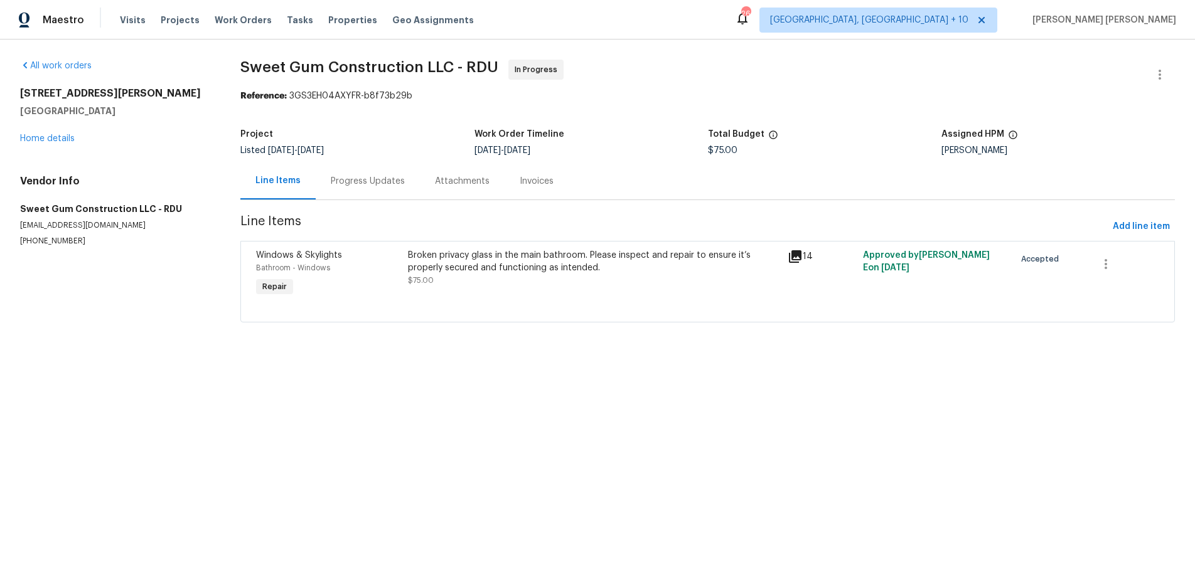
click at [916, 278] on div "Approved by Keerthana E on 9/18/2025" at bounding box center [935, 274] width 152 height 58
click at [942, 264] on div "Approved by Keerthana E on 9/18/2025" at bounding box center [935, 274] width 152 height 58
click at [1158, 223] on span "Add line item" at bounding box center [1141, 227] width 57 height 16
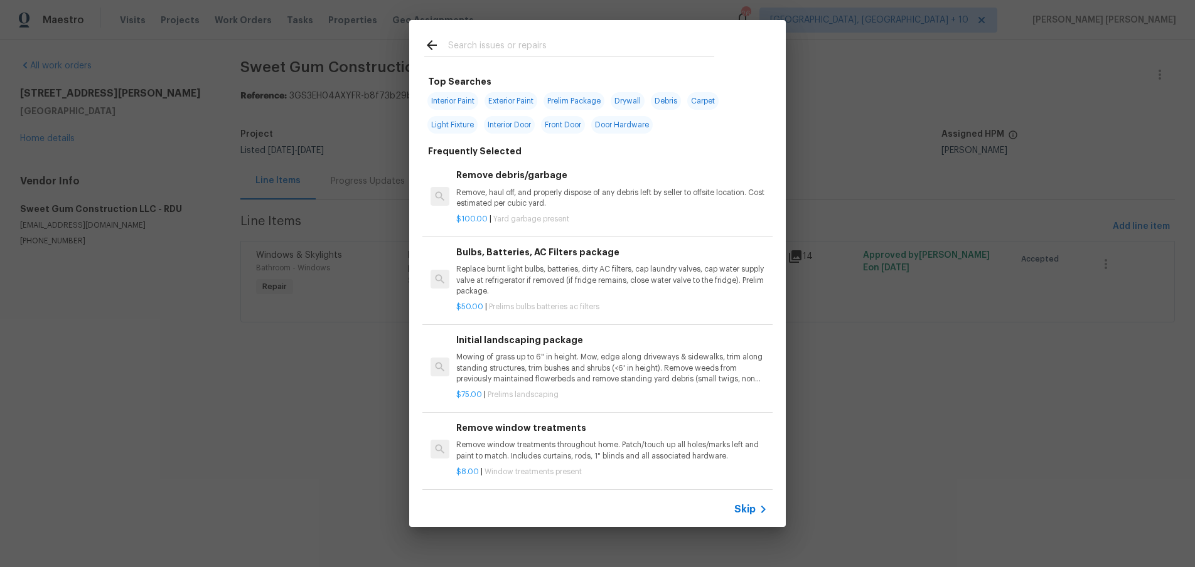
click at [746, 507] on span "Skip" at bounding box center [744, 509] width 21 height 13
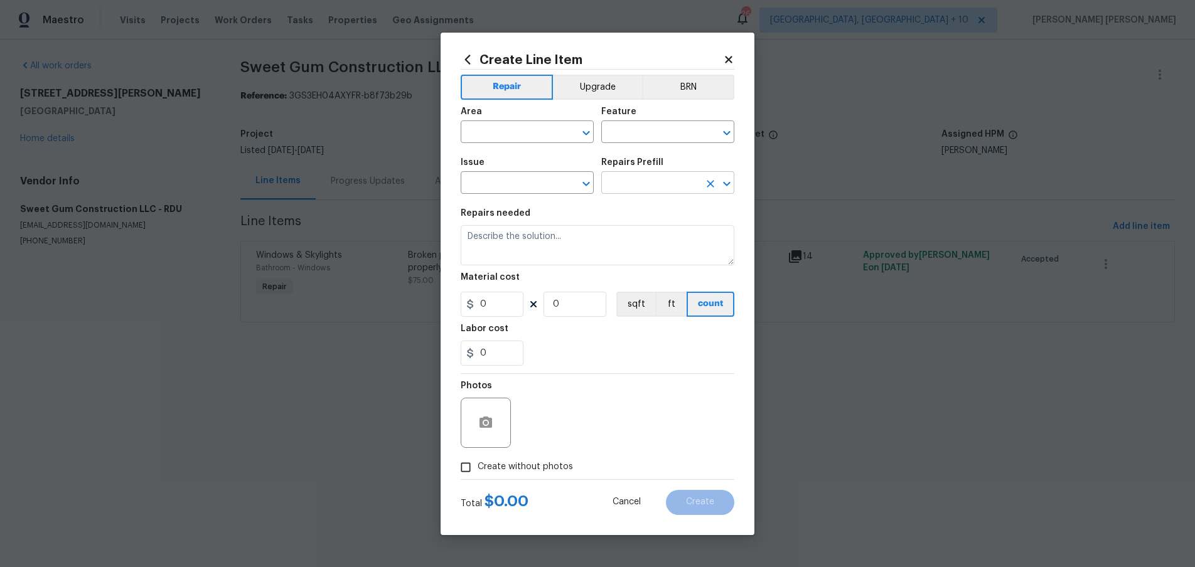
click at [641, 183] on input "text" at bounding box center [650, 184] width 98 height 19
click at [530, 183] on input "text" at bounding box center [510, 184] width 98 height 19
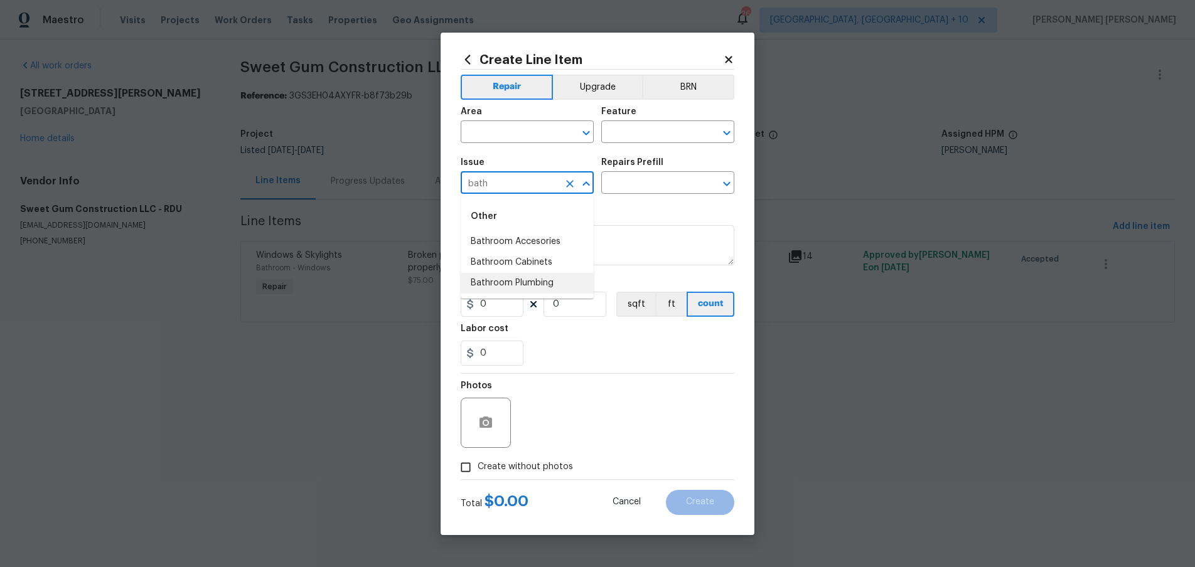
drag, startPoint x: 540, startPoint y: 291, endPoint x: 585, endPoint y: 255, distance: 57.3
click at [540, 290] on li "Bathroom Plumbing" at bounding box center [527, 283] width 133 height 21
type input "Bathroom Plumbing"
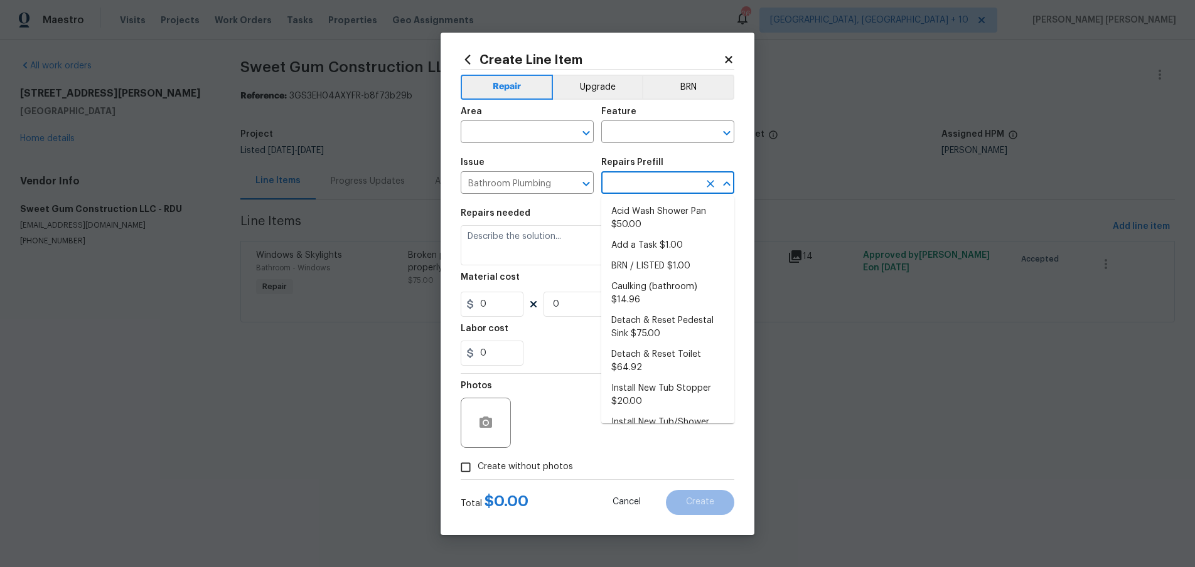
click at [640, 181] on input "text" at bounding box center [650, 184] width 98 height 19
click at [661, 318] on li "Replace Flush Mechanism $34.97" at bounding box center [667, 326] width 133 height 34
type input "Plumbing"
type input "Replace Flush Mechanism $34.97"
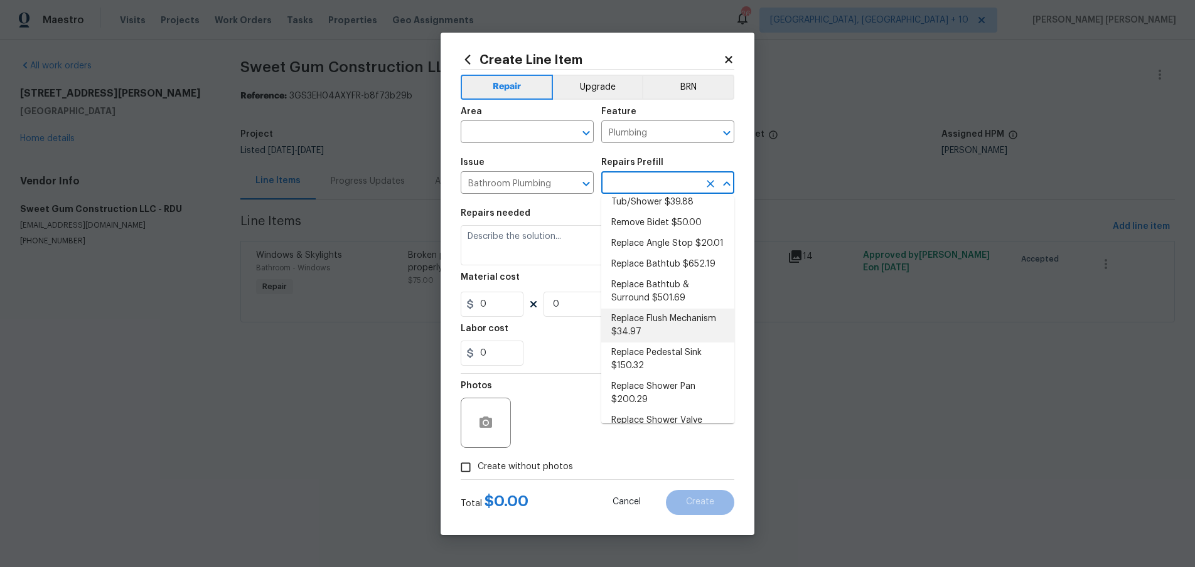
type textarea "Remove and replace the toilet flush mechanism with new. Ensure that there are n…"
type input "34.97"
type input "1"
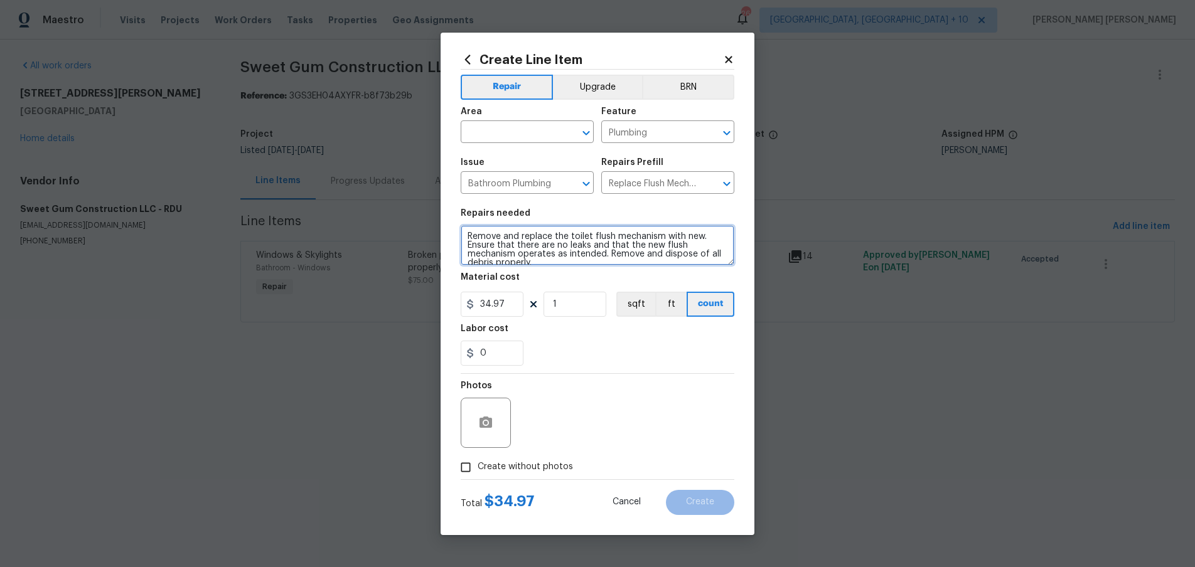
scroll to position [9, 0]
drag, startPoint x: 498, startPoint y: 239, endPoint x: 567, endPoint y: 270, distance: 75.0
click at [591, 279] on section "Repairs needed Remove and replace the toilet flush mechanism with new. Ensure t…" at bounding box center [598, 288] width 274 height 172
click at [654, 133] on input "Plumbing" at bounding box center [650, 133] width 98 height 19
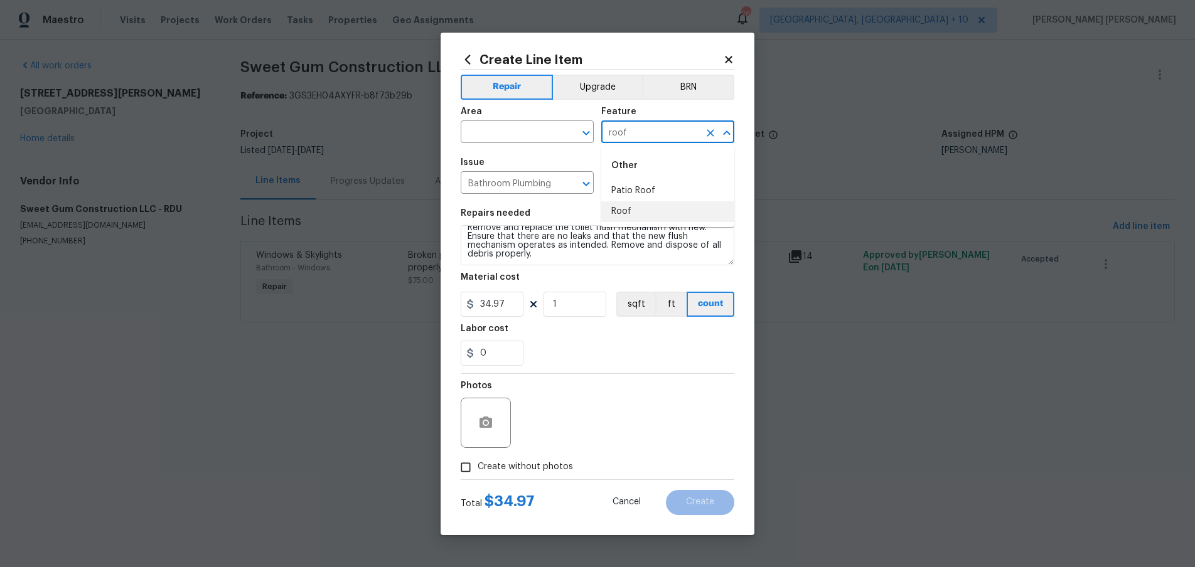
drag, startPoint x: 633, startPoint y: 215, endPoint x: 559, endPoint y: 203, distance: 74.4
click at [589, 208] on body "Maestro Visits Projects Work Orders Tasks Properties Geo Assignments 266 Cincin…" at bounding box center [597, 179] width 1195 height 358
type input "Plumbing"
click at [532, 156] on span "Issue Bathroom Plumbing ​" at bounding box center [527, 176] width 133 height 51
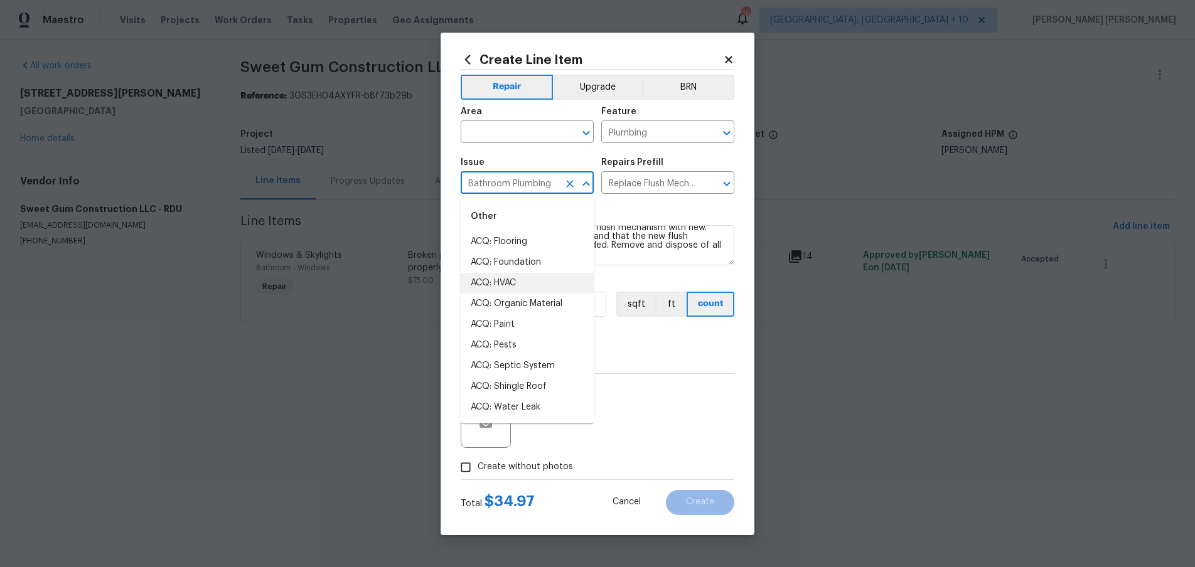
click at [533, 186] on input "Bathroom Plumbing" at bounding box center [510, 184] width 98 height 19
click at [533, 267] on li "Roof Repair" at bounding box center [527, 262] width 133 height 21
type input "Roof Repair"
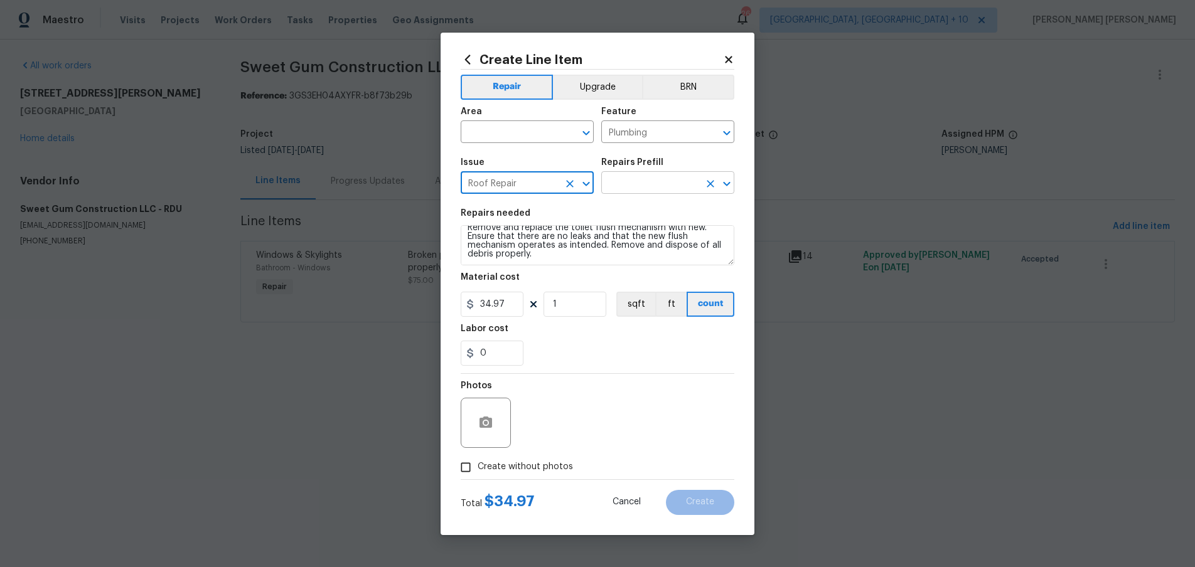
type input "Roof Repair"
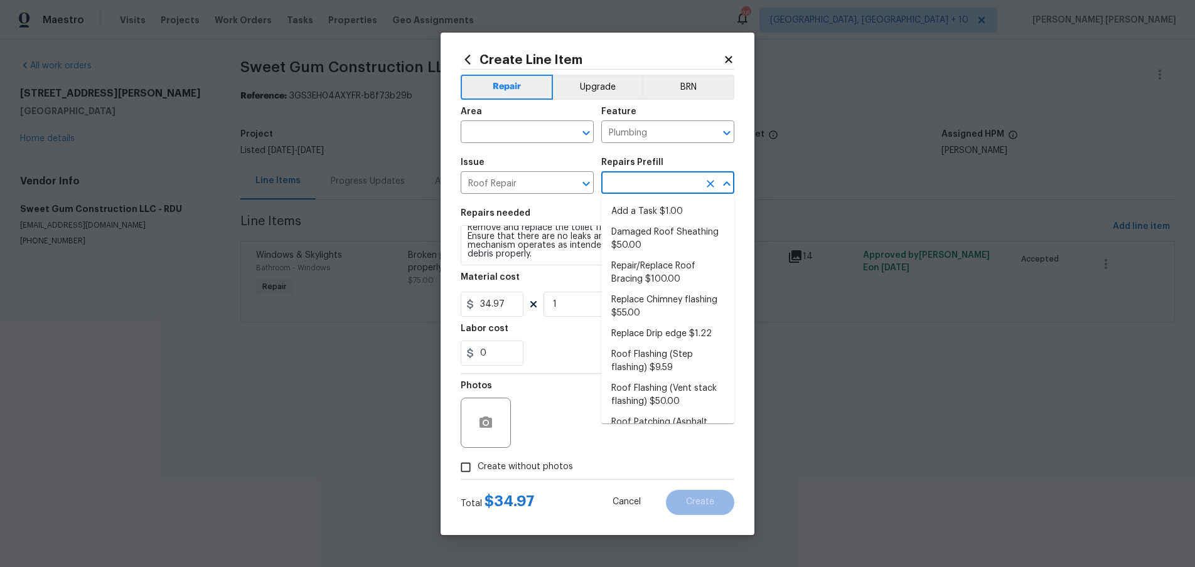
drag, startPoint x: 642, startPoint y: 186, endPoint x: 628, endPoint y: 184, distance: 13.4
click at [642, 186] on input "text" at bounding box center [650, 184] width 98 height 19
click at [651, 206] on li "Add a Task $1.00" at bounding box center [667, 212] width 133 height 21
type input "Eaves and Trim"
type input "Add a Task $1.00"
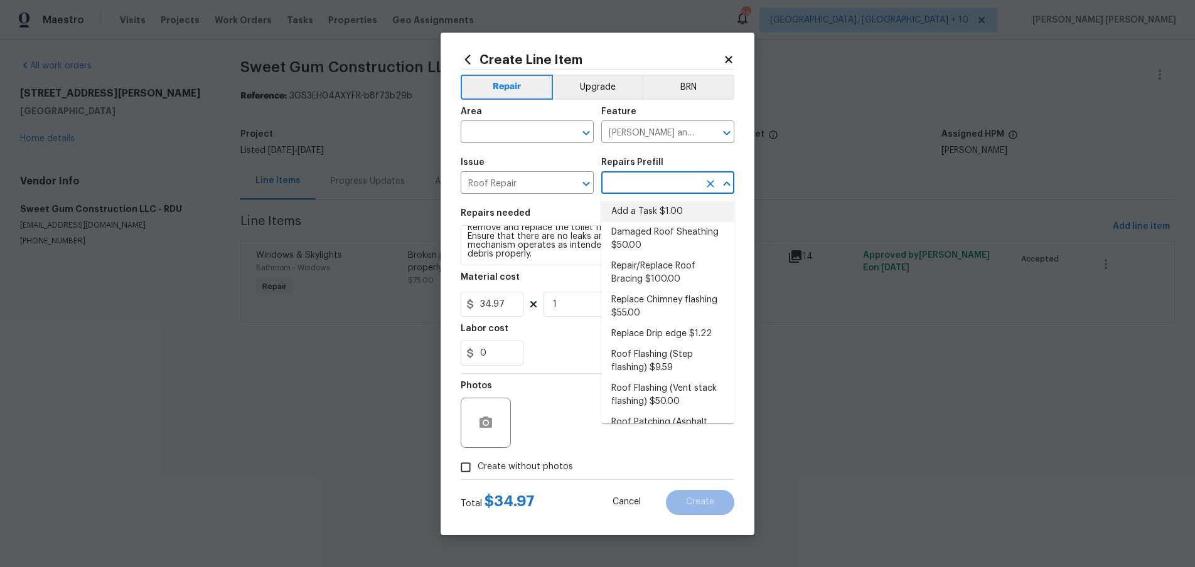
type textarea "HPM to detail"
type input "1"
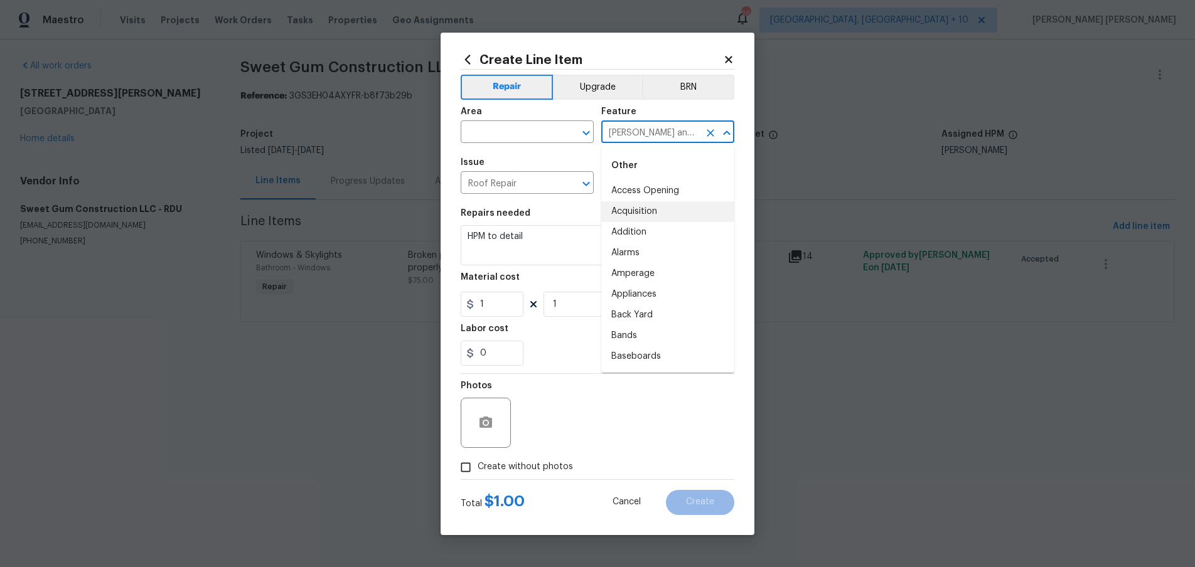
click at [650, 134] on input "Eaves and Trim" at bounding box center [650, 133] width 98 height 19
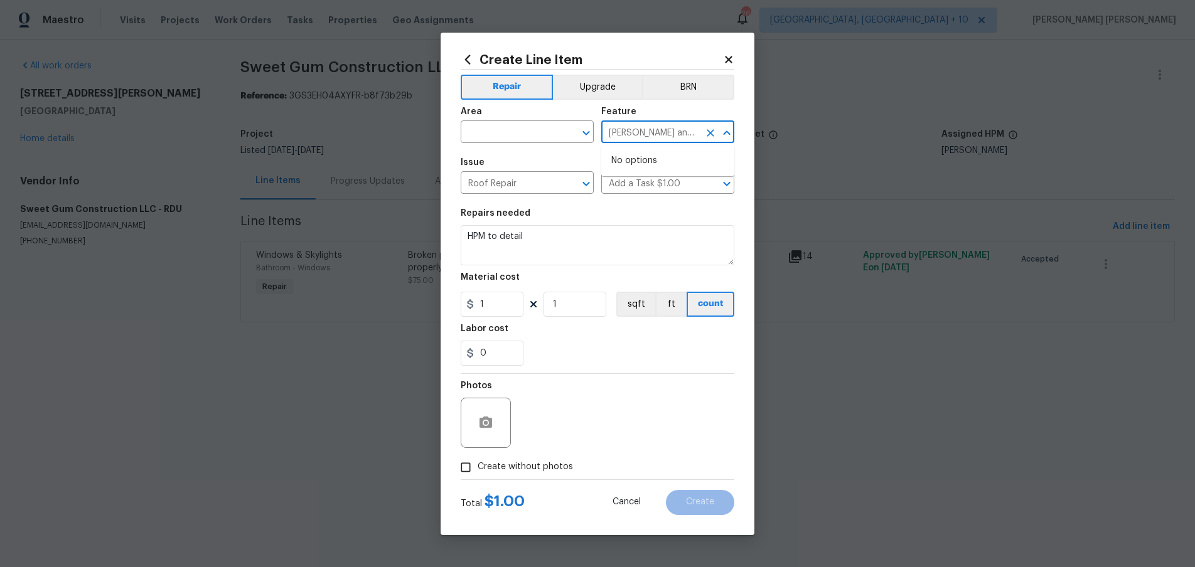
type input "Eaves andwall Trim"
click at [708, 133] on icon "Clear" at bounding box center [710, 133] width 13 height 13
click at [639, 130] on input "text" at bounding box center [650, 133] width 98 height 19
click at [640, 191] on li "Walls and Ceiling" at bounding box center [667, 191] width 133 height 21
type input "Walls and Ceiling"
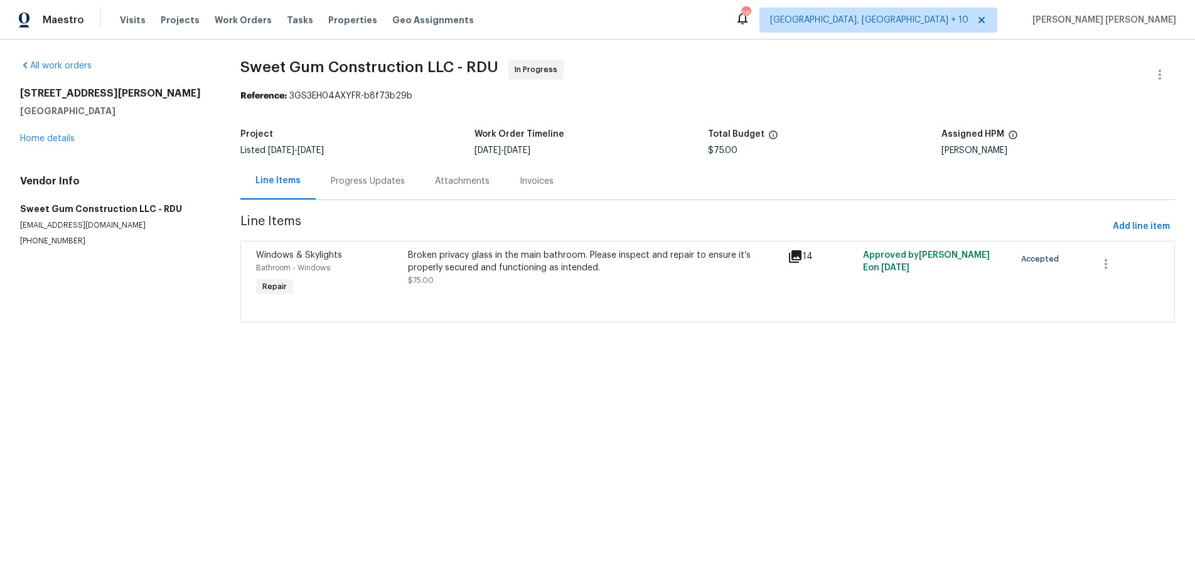
drag, startPoint x: 1032, startPoint y: 407, endPoint x: 989, endPoint y: 373, distance: 54.9
click at [1018, 358] on html "Maestro Visits Projects Work Orders Tasks Properties Geo Assignments 265 Cincin…" at bounding box center [597, 179] width 1195 height 358
click at [391, 185] on div "Progress Updates" at bounding box center [368, 181] width 74 height 13
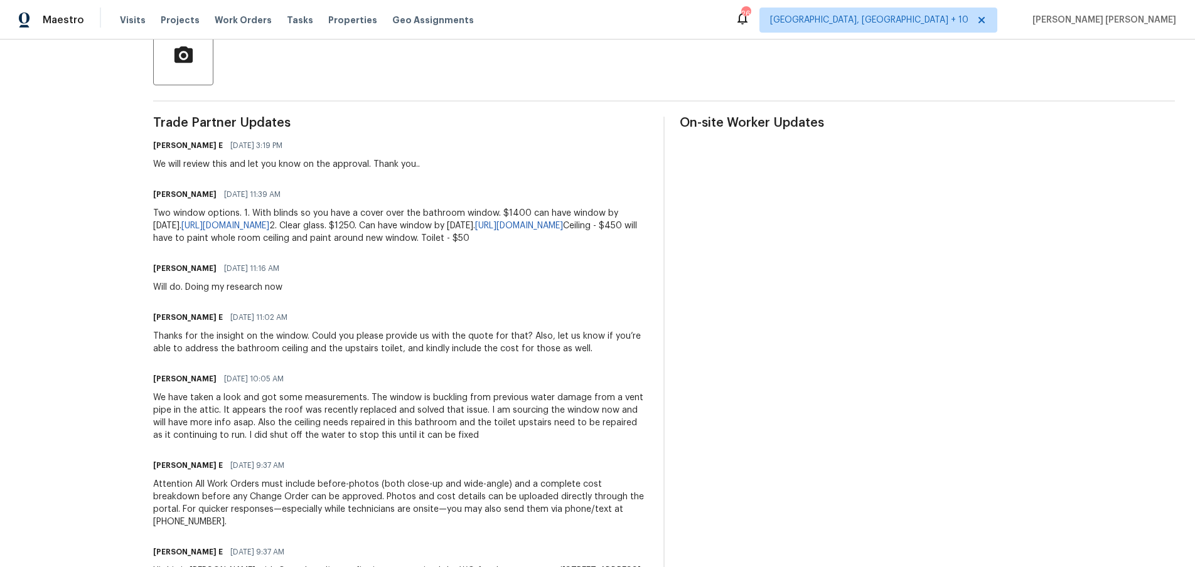
scroll to position [316, 0]
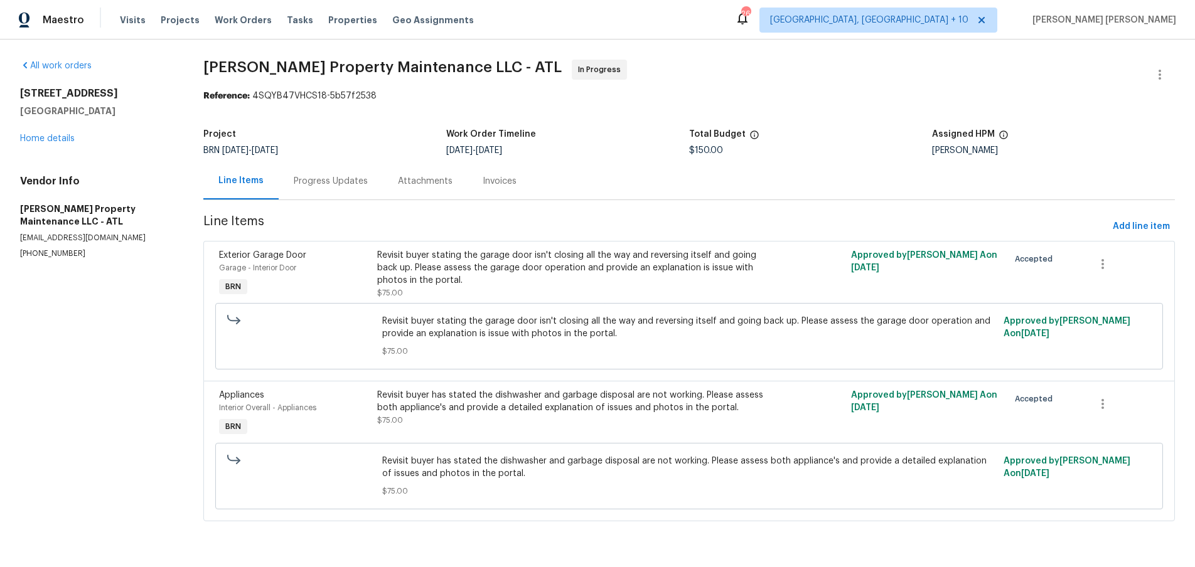
click at [343, 184] on div "Progress Updates" at bounding box center [331, 181] width 74 height 13
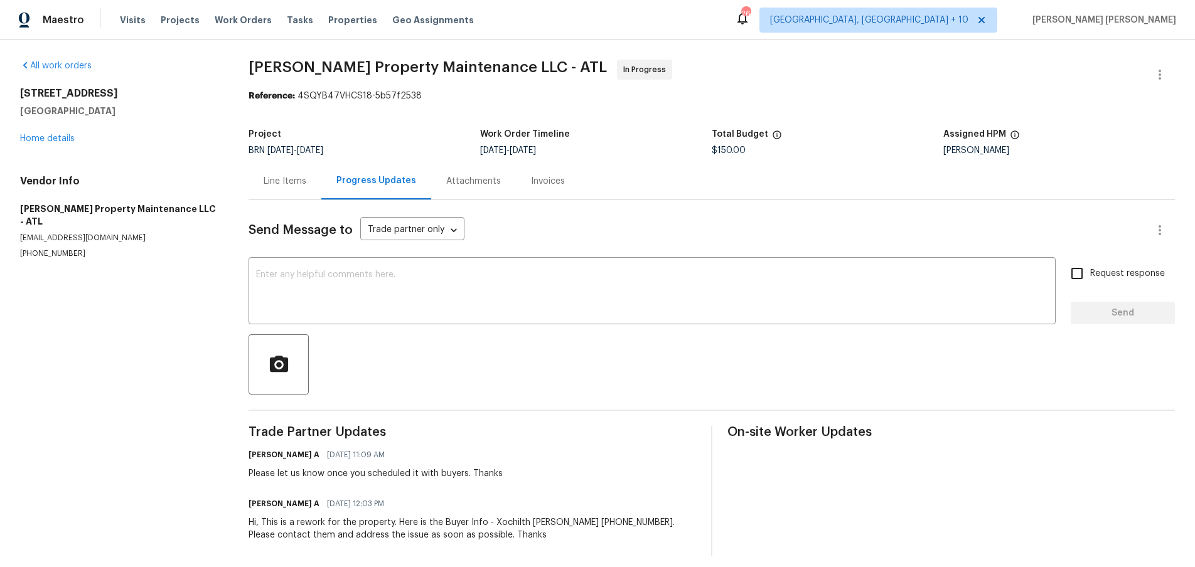
scroll to position [10, 0]
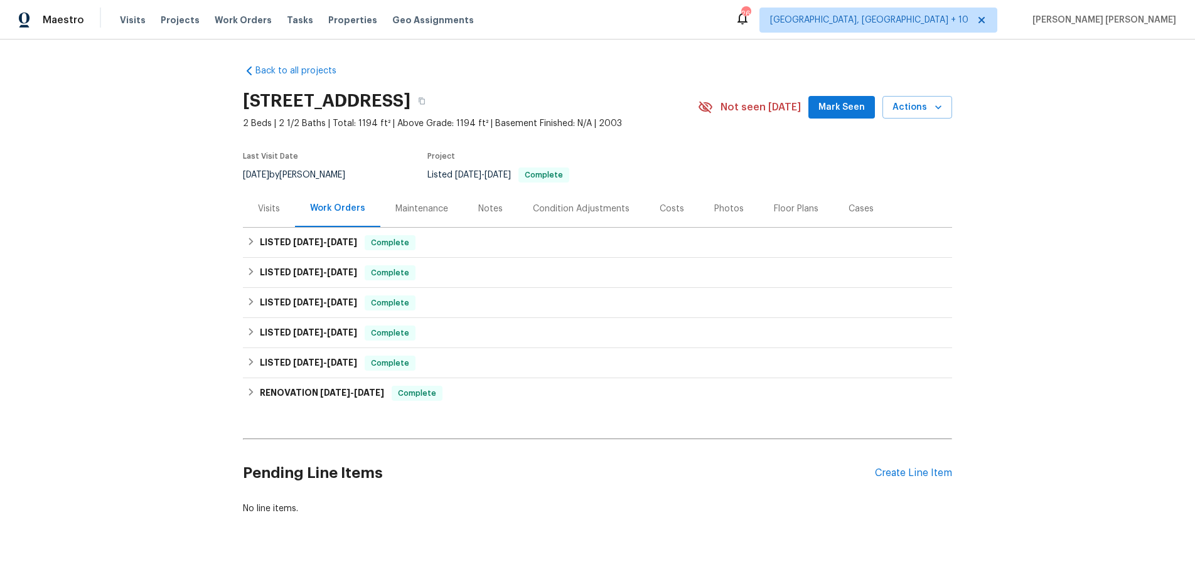
click at [259, 209] on div "Visits" at bounding box center [269, 208] width 52 height 37
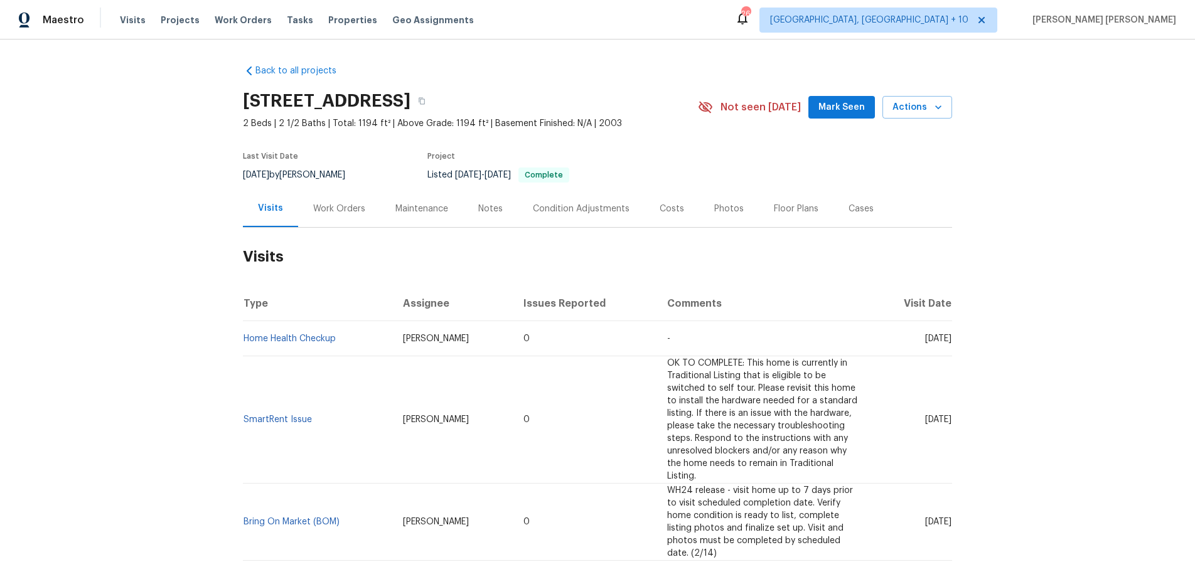
click at [255, 343] on td "Home Health Checkup" at bounding box center [318, 338] width 150 height 35
drag, startPoint x: 269, startPoint y: 339, endPoint x: 294, endPoint y: 344, distance: 25.6
click at [269, 339] on link "Home Health Checkup" at bounding box center [290, 339] width 92 height 9
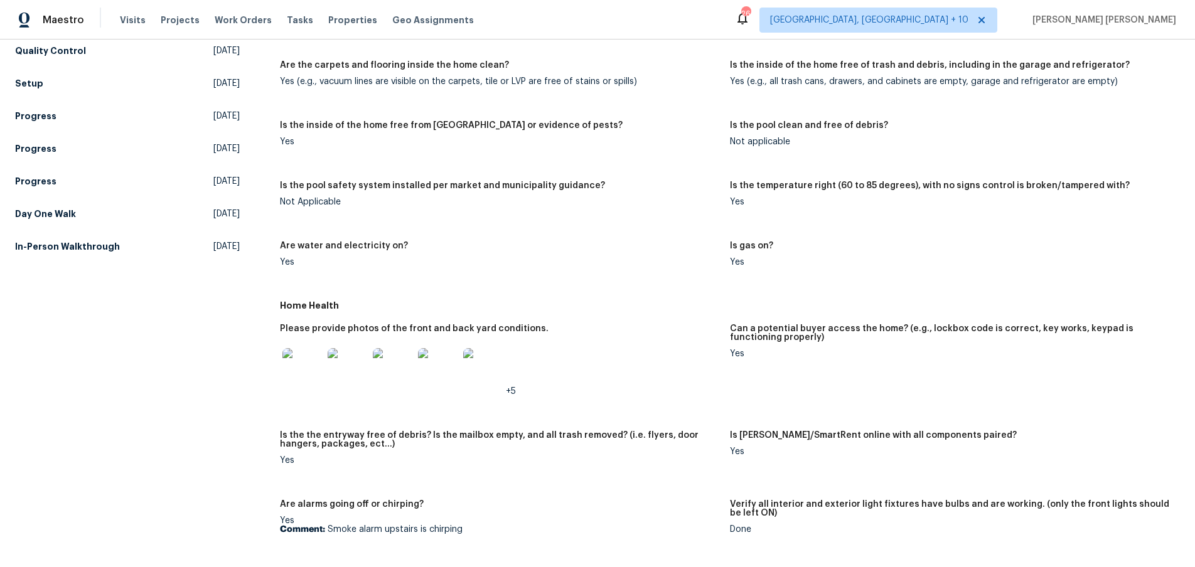
scroll to position [306, 0]
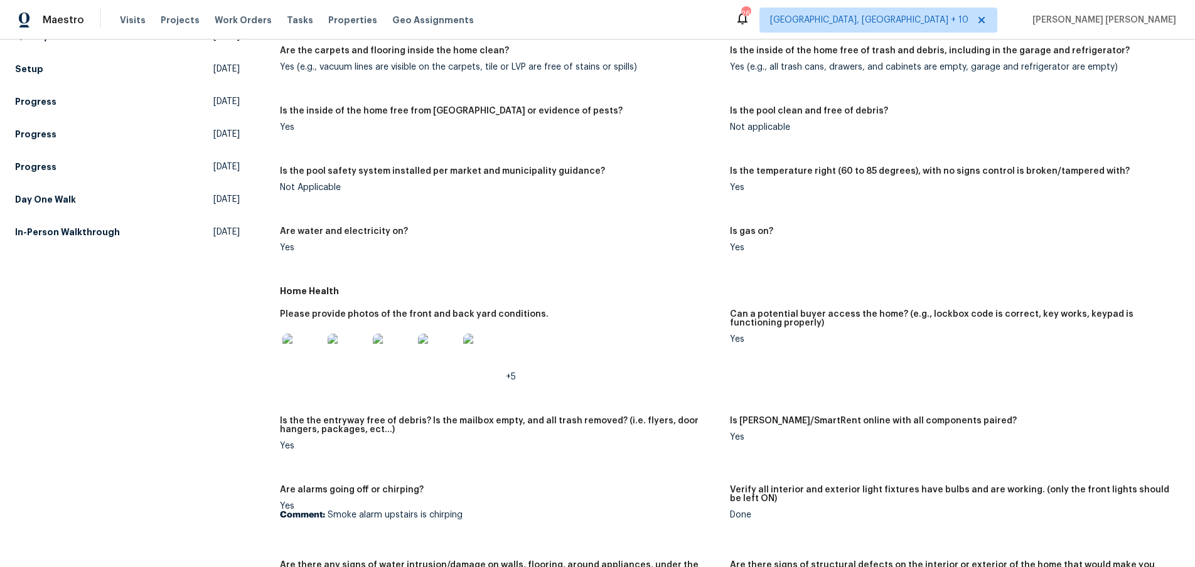
click at [314, 358] on img at bounding box center [302, 354] width 40 height 40
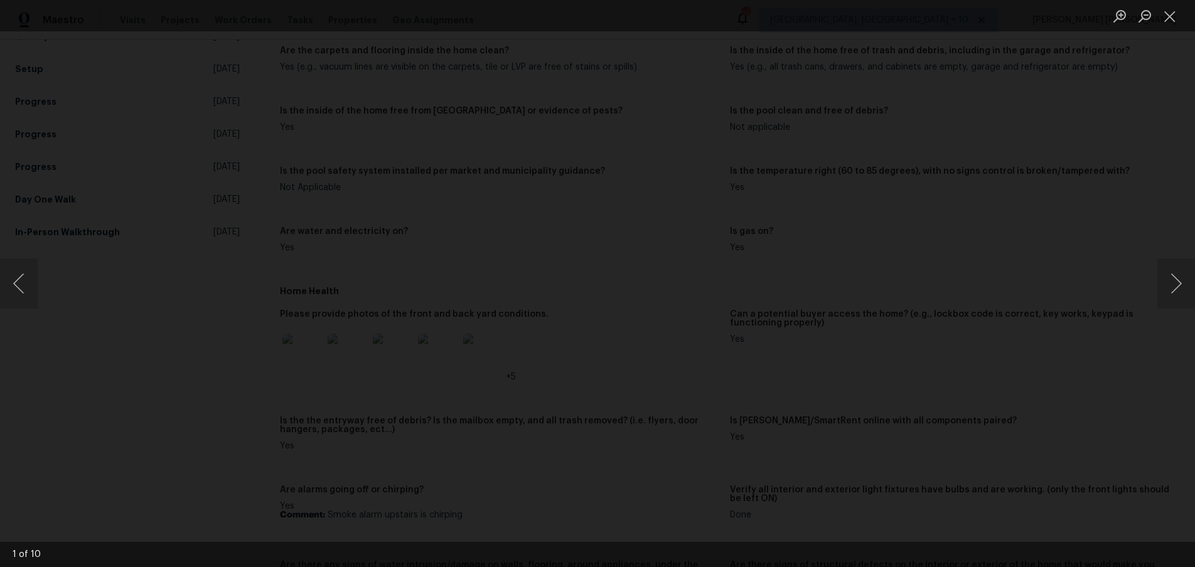
click at [1184, 296] on button "Next image" at bounding box center [1177, 284] width 38 height 50
click at [1180, 294] on button "Next image" at bounding box center [1177, 284] width 38 height 50
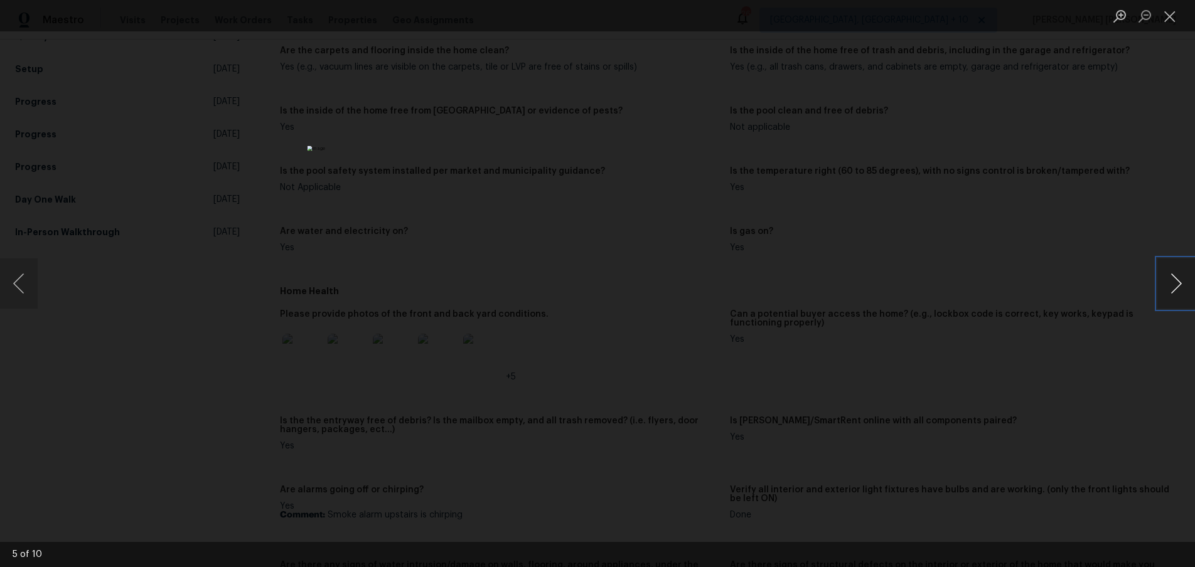
click at [1180, 294] on button "Next image" at bounding box center [1177, 284] width 38 height 50
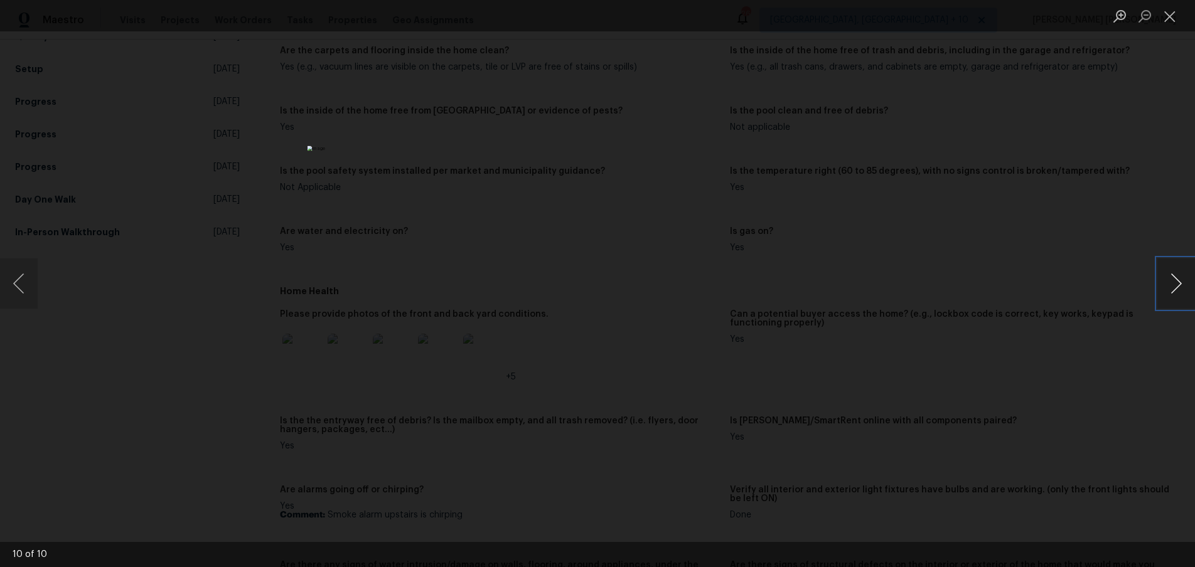
click at [1180, 294] on button "Next image" at bounding box center [1177, 284] width 38 height 50
click at [1149, 357] on div "Lightbox" at bounding box center [597, 283] width 1195 height 567
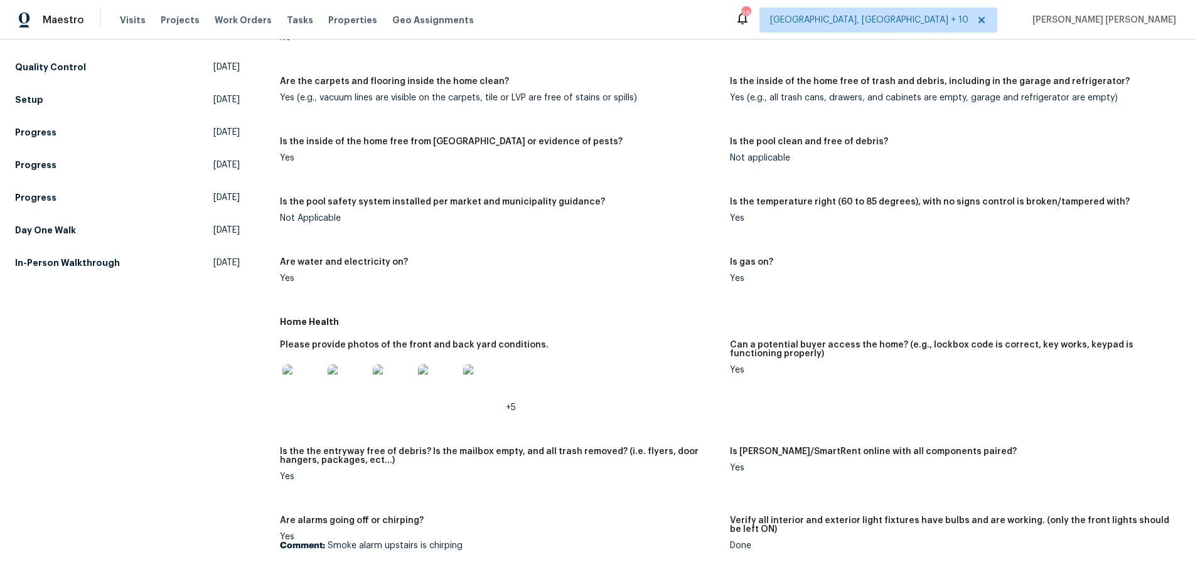
scroll to position [360, 0]
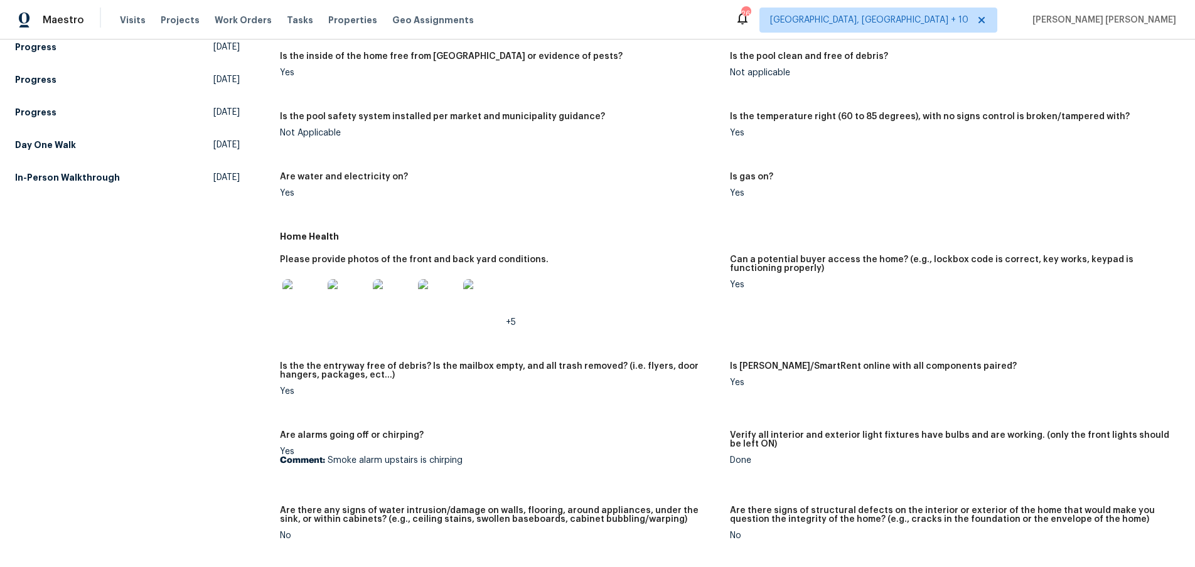
click at [312, 305] on img at bounding box center [302, 299] width 40 height 40
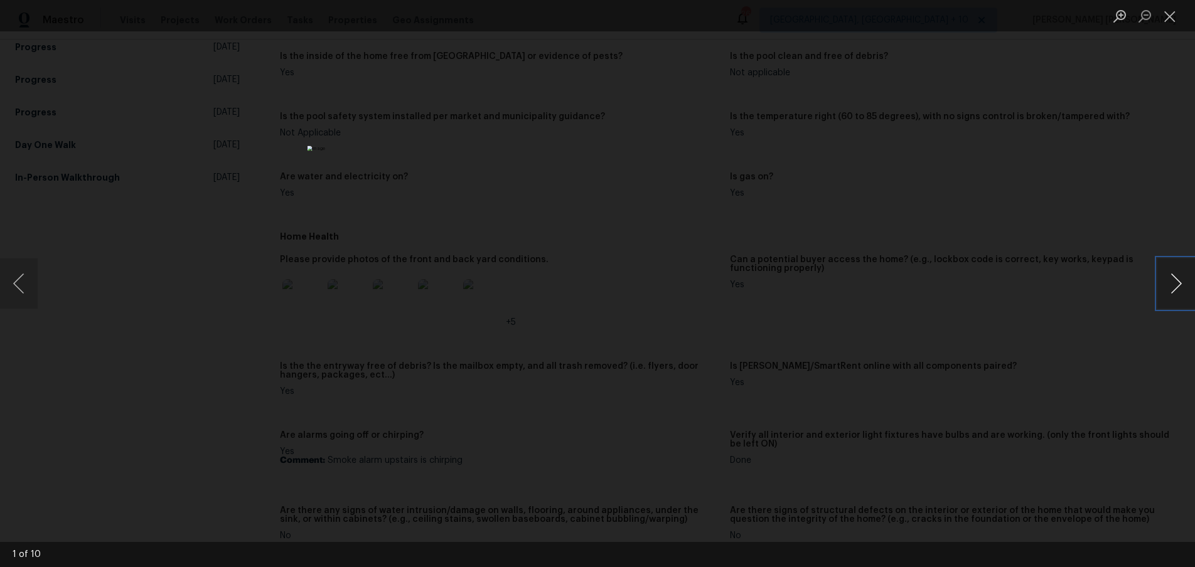
click at [1180, 283] on button "Next image" at bounding box center [1177, 284] width 38 height 50
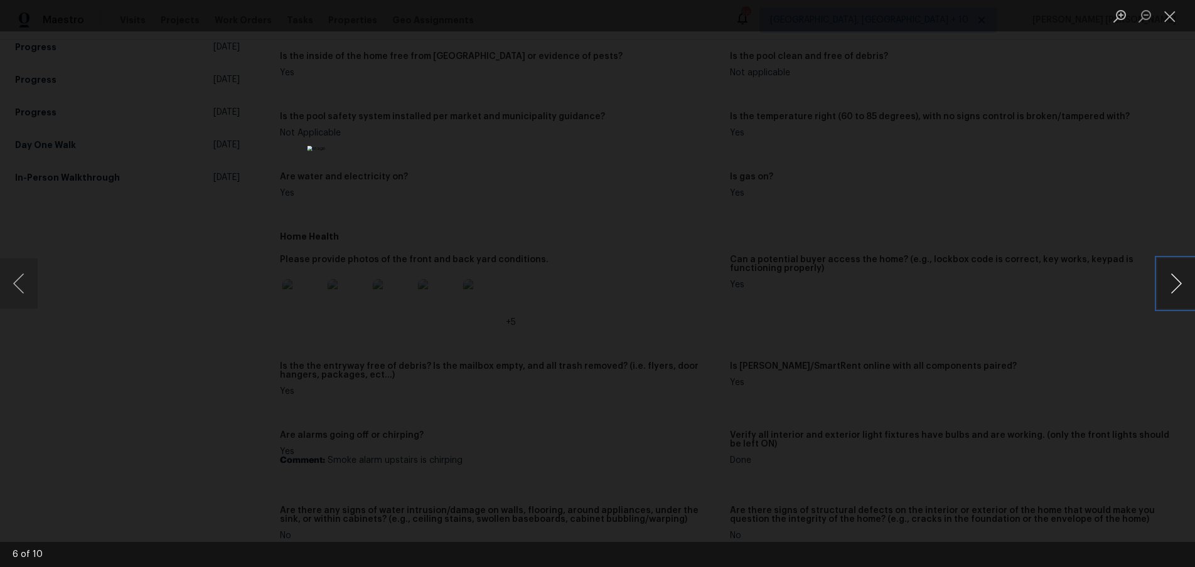
click at [1180, 283] on button "Next image" at bounding box center [1177, 284] width 38 height 50
drag, startPoint x: 1115, startPoint y: 331, endPoint x: 1070, endPoint y: 313, distance: 49.5
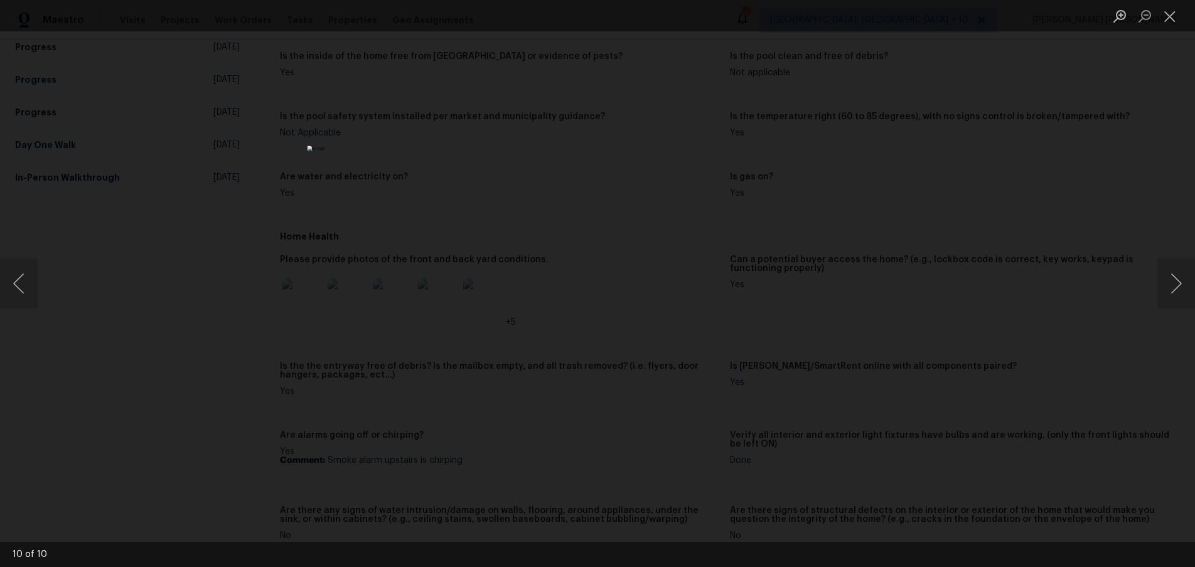
click at [1109, 330] on div "Lightbox" at bounding box center [597, 283] width 1195 height 567
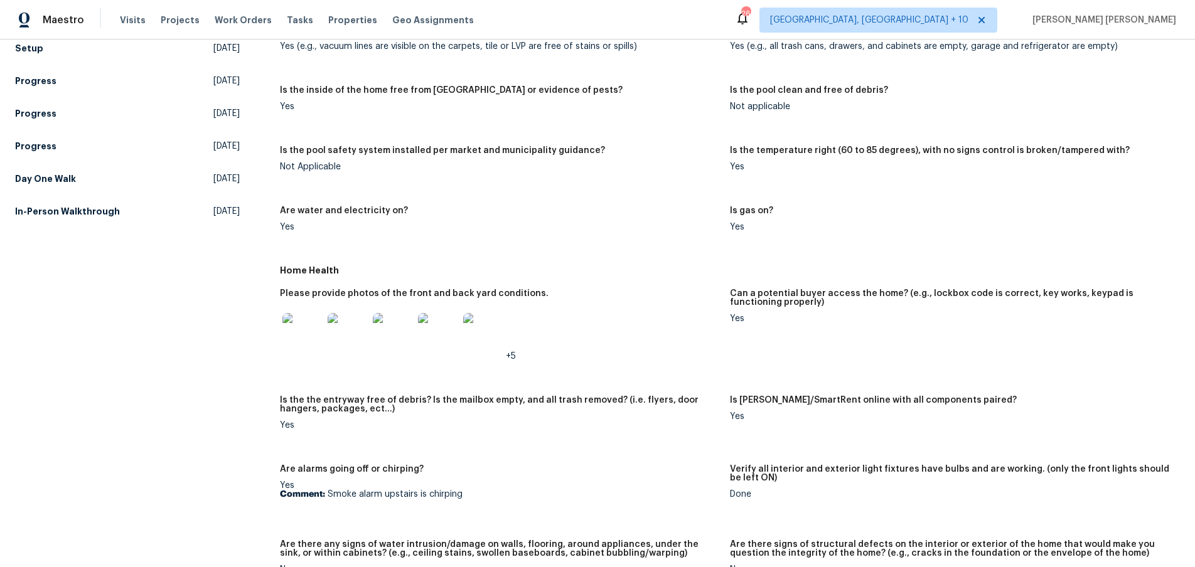
scroll to position [513, 0]
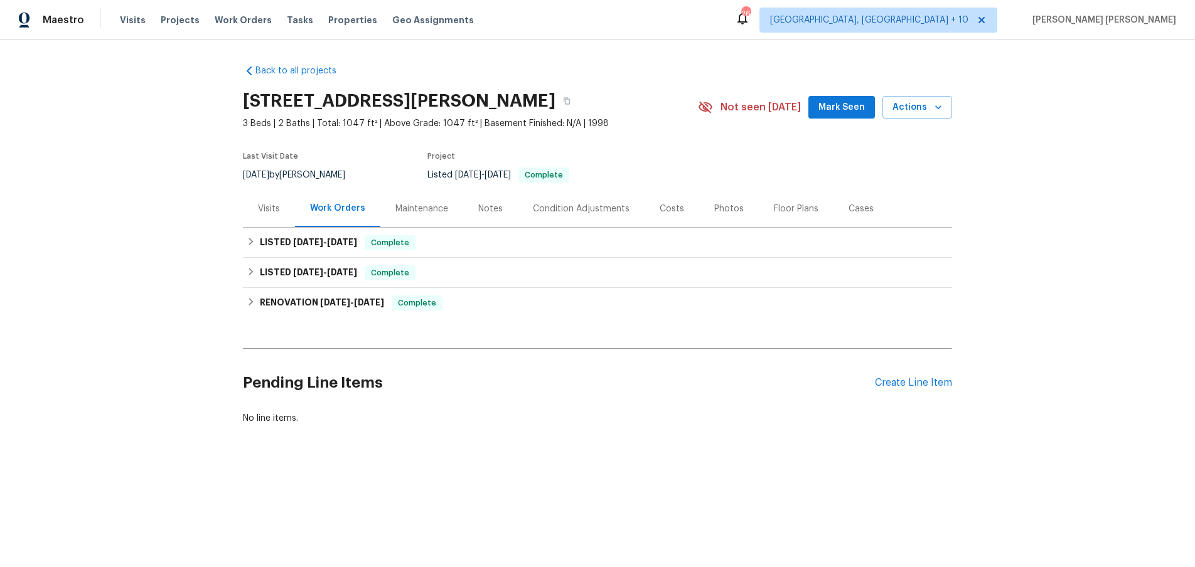
click at [284, 210] on div "Visits" at bounding box center [269, 208] width 52 height 37
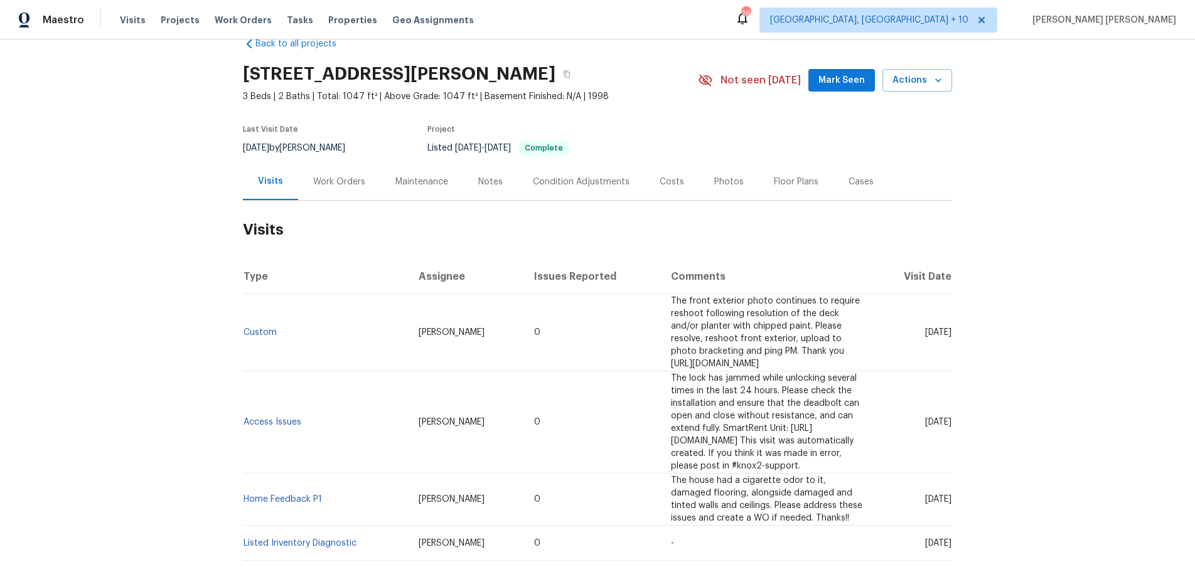
scroll to position [25, 0]
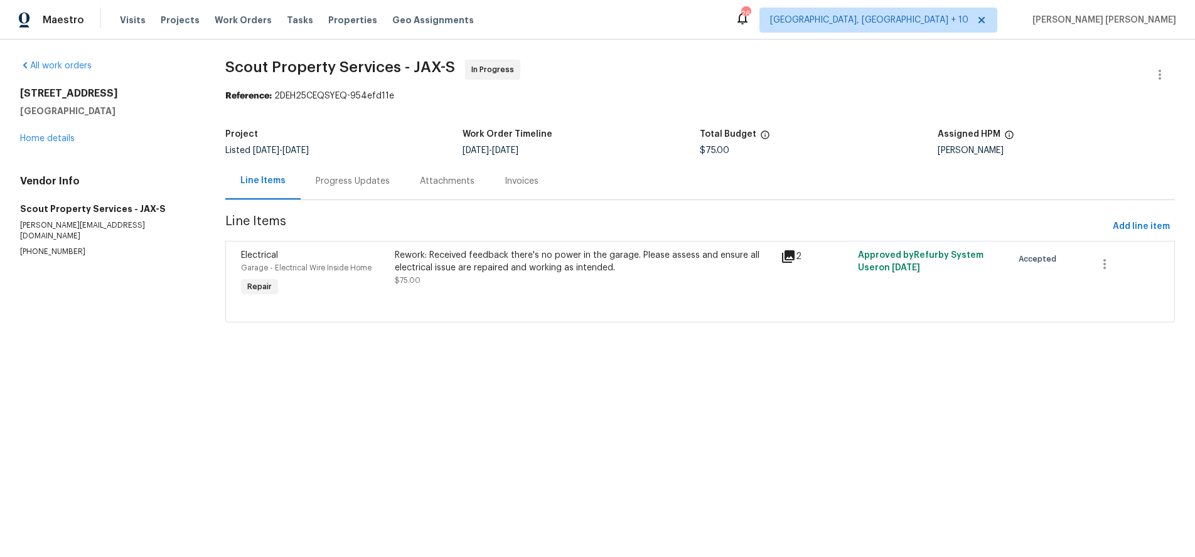
click at [786, 257] on icon at bounding box center [788, 256] width 13 height 13
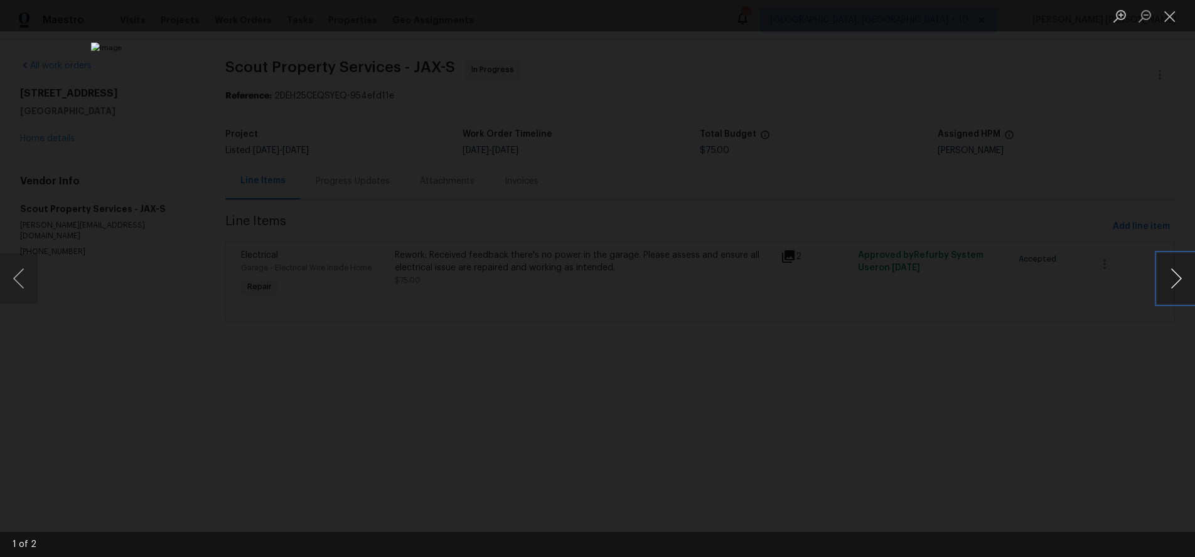
click at [1166, 284] on button "Next image" at bounding box center [1177, 279] width 38 height 50
drag, startPoint x: 1008, startPoint y: 372, endPoint x: 1006, endPoint y: 365, distance: 6.6
click at [1004, 370] on div "Lightbox" at bounding box center [597, 278] width 1195 height 557
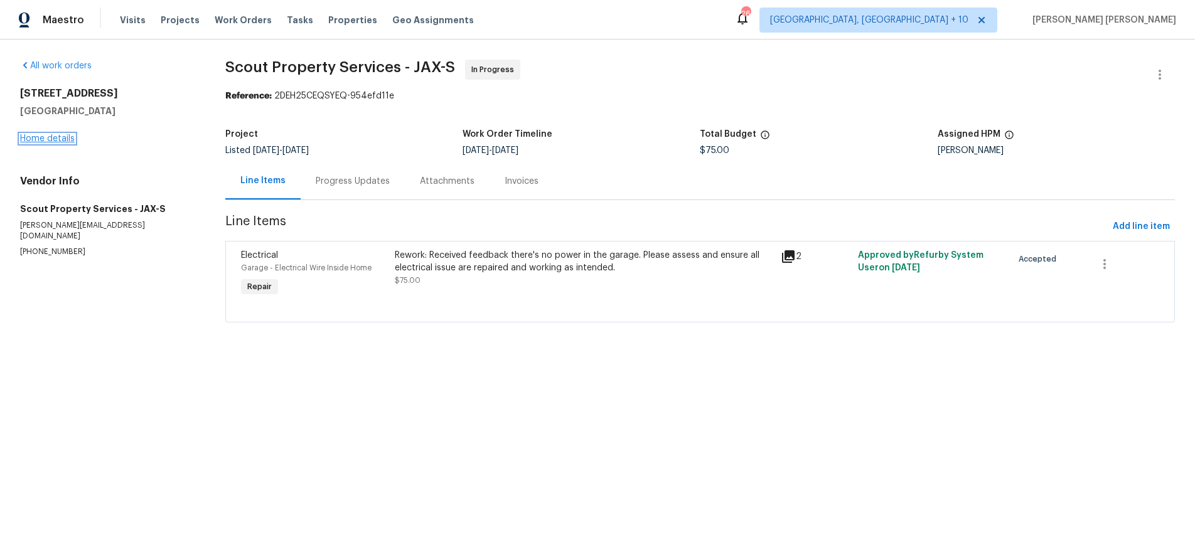
click at [60, 137] on link "Home details" at bounding box center [47, 138] width 55 height 9
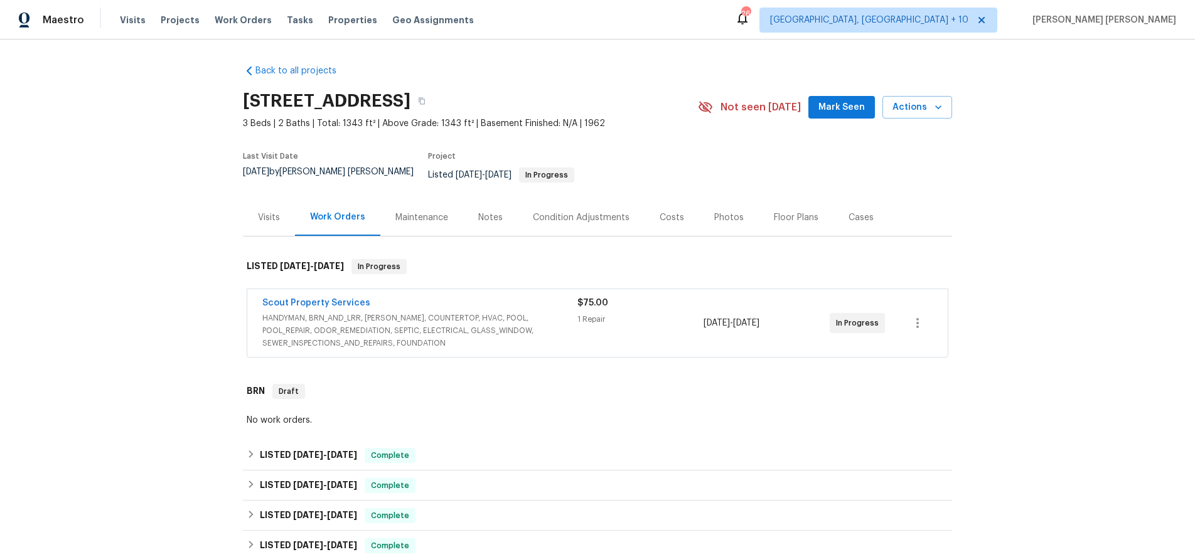
click at [479, 302] on div "Scout Property Services" at bounding box center [419, 304] width 315 height 15
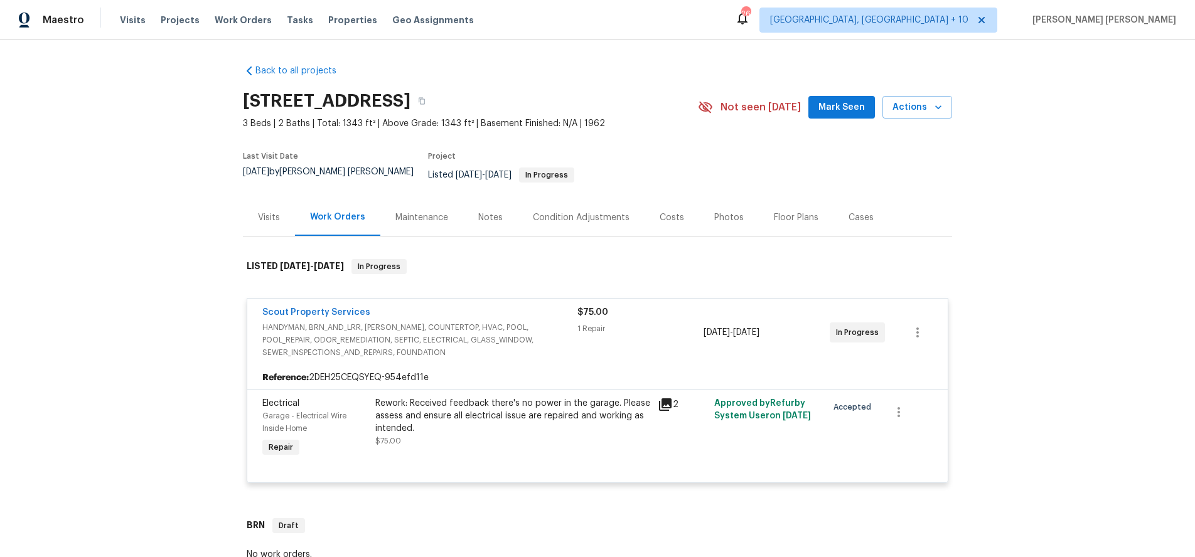
click at [662, 399] on icon at bounding box center [665, 405] width 13 height 13
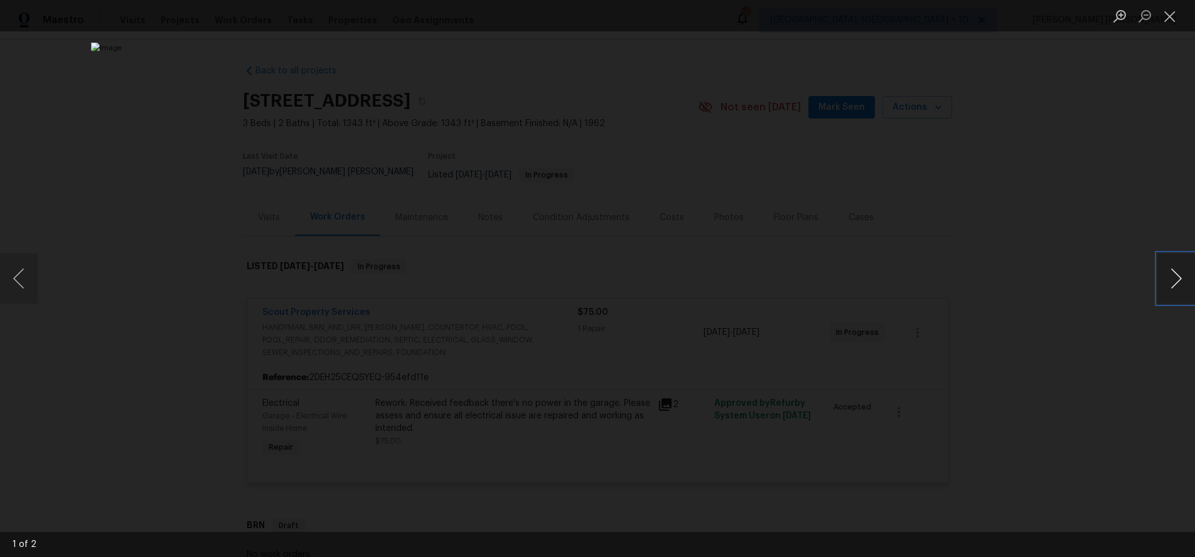
click at [1169, 293] on button "Next image" at bounding box center [1177, 279] width 38 height 50
click at [110, 169] on div "Lightbox" at bounding box center [597, 278] width 1195 height 557
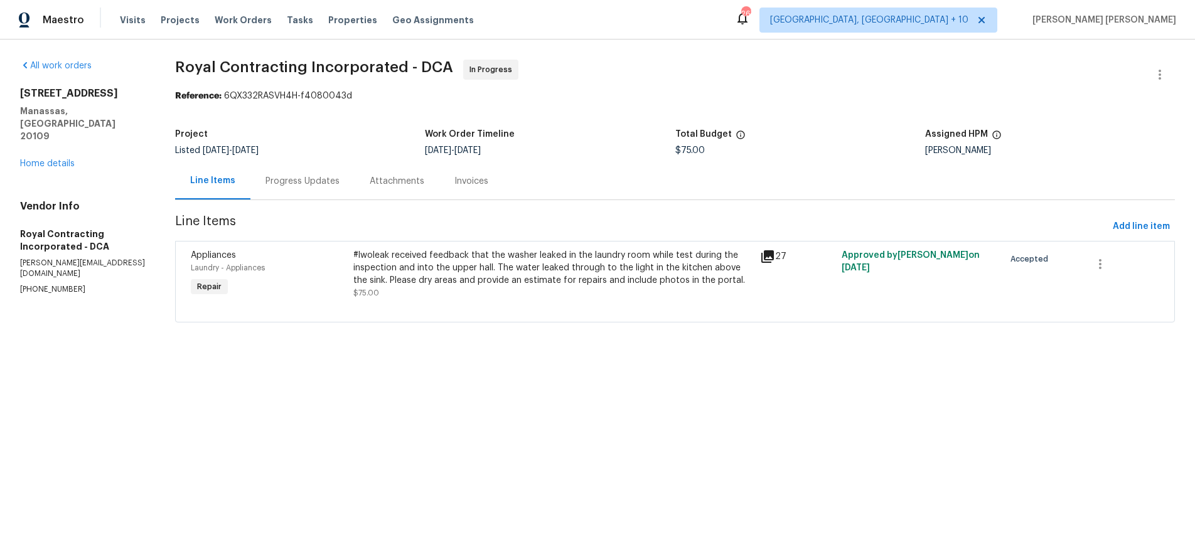
click at [771, 261] on icon at bounding box center [767, 256] width 13 height 13
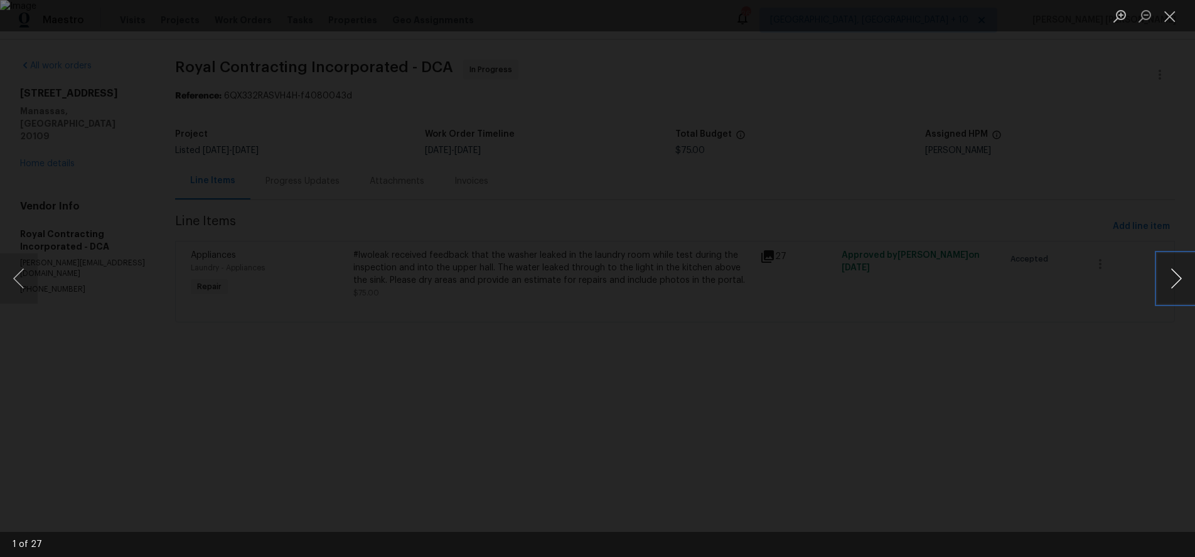
click at [1171, 293] on button "Next image" at bounding box center [1177, 279] width 38 height 50
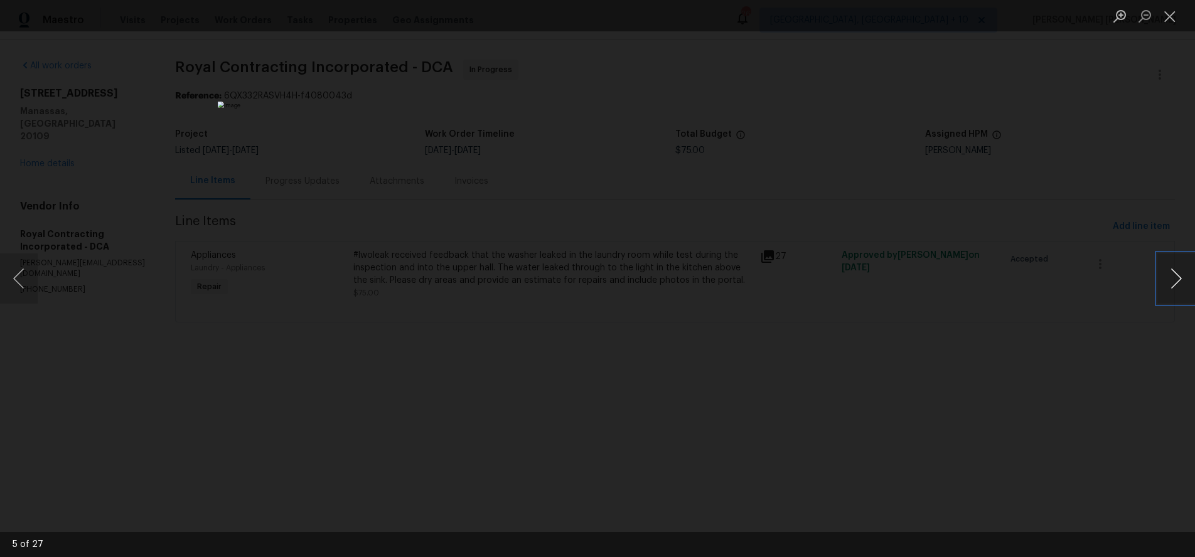
click at [1171, 293] on button "Next image" at bounding box center [1177, 279] width 38 height 50
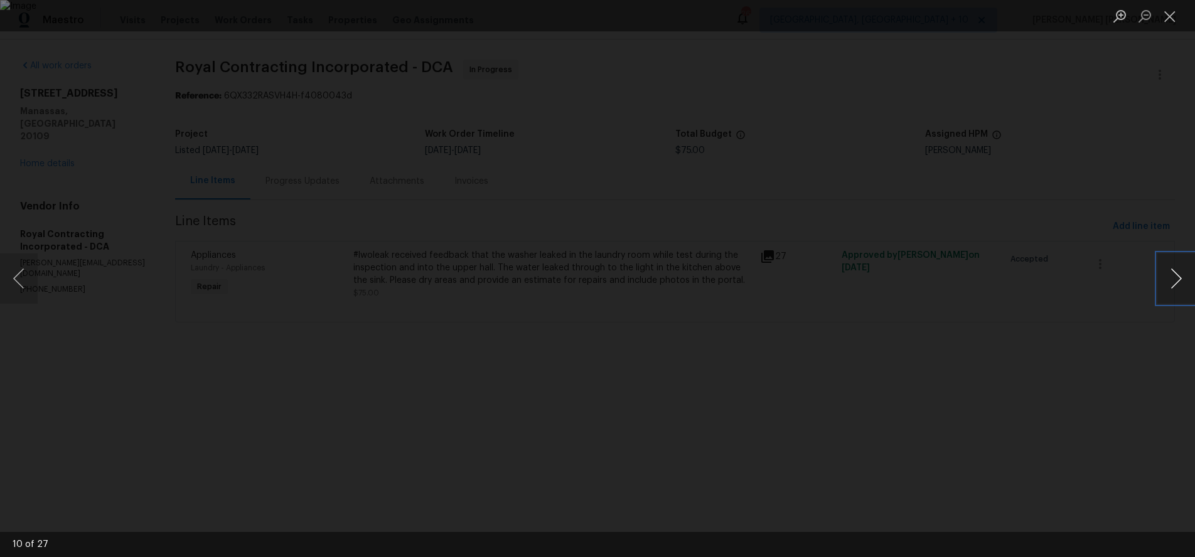
click at [1171, 293] on button "Next image" at bounding box center [1177, 279] width 38 height 50
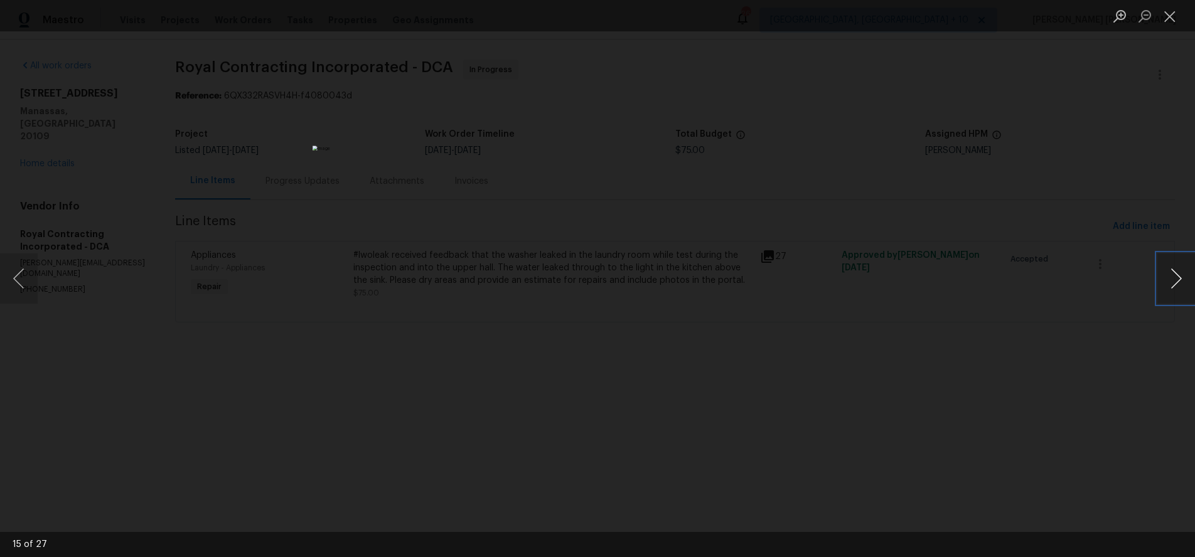
click at [1171, 293] on button "Next image" at bounding box center [1177, 279] width 38 height 50
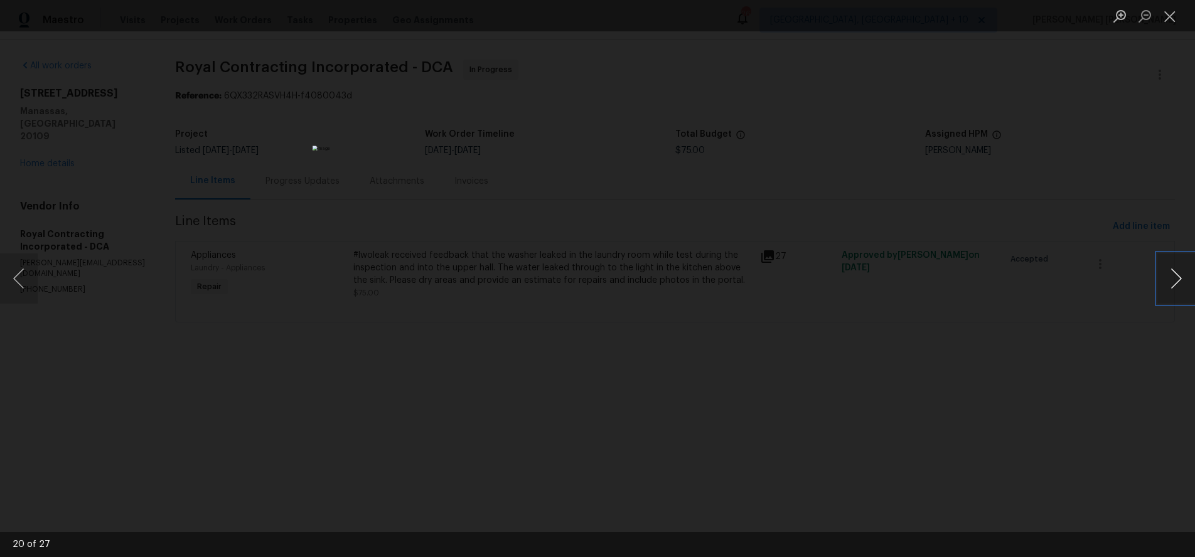
click at [1171, 293] on button "Next image" at bounding box center [1177, 279] width 38 height 50
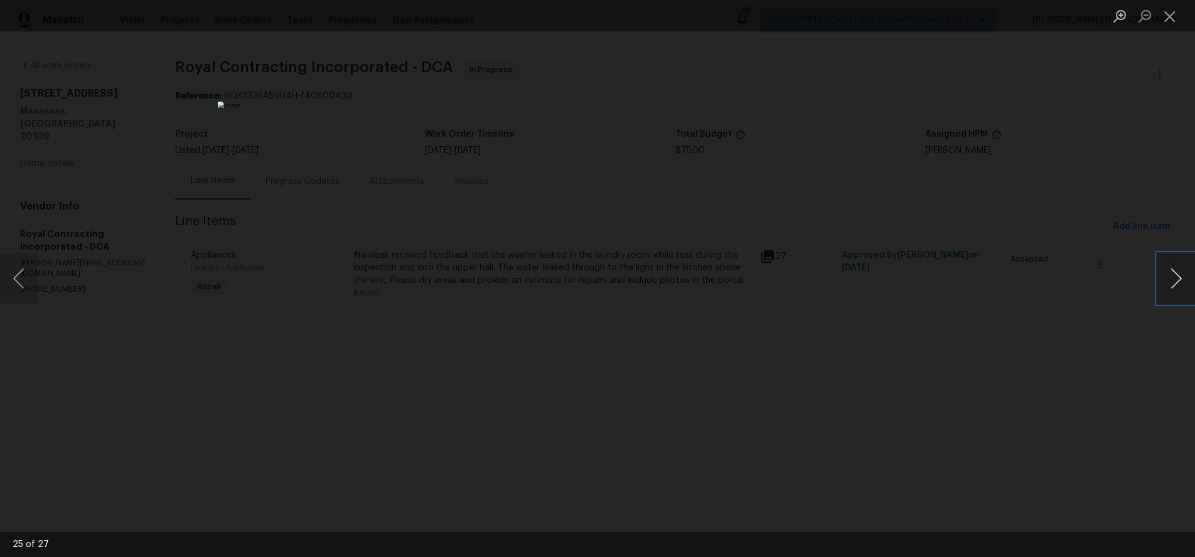
click at [1171, 293] on button "Next image" at bounding box center [1177, 279] width 38 height 50
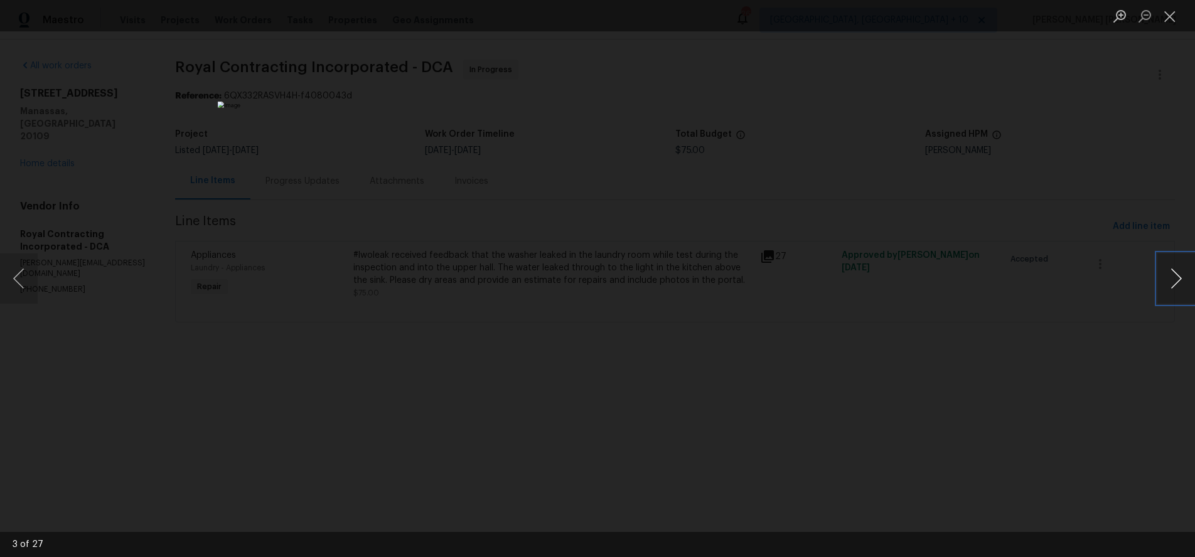
click at [1171, 293] on button "Next image" at bounding box center [1177, 279] width 38 height 50
click at [146, 152] on div "Lightbox" at bounding box center [597, 278] width 1195 height 557
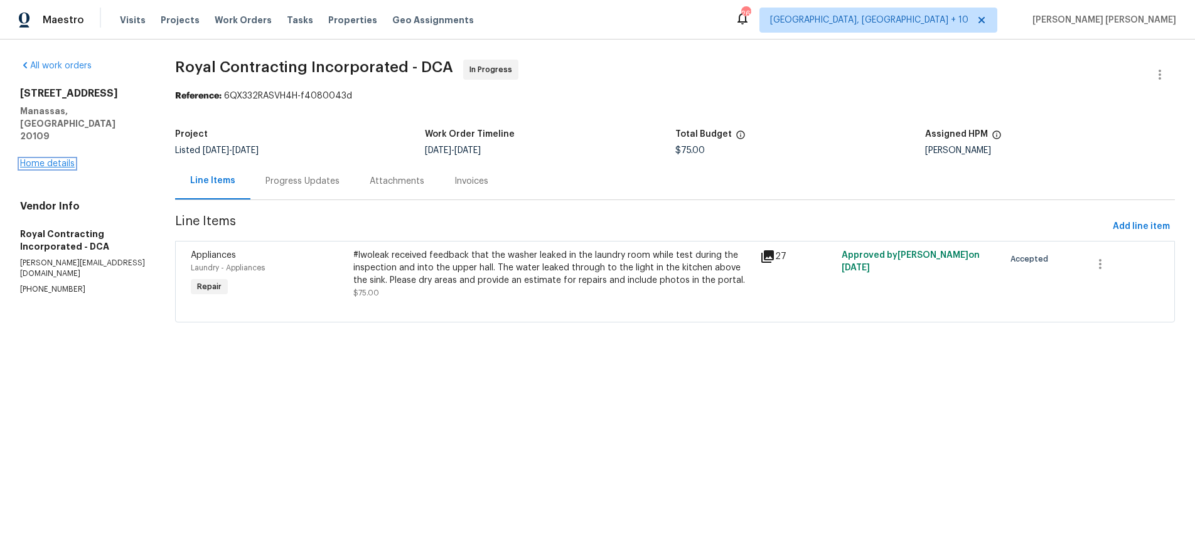
click at [56, 159] on link "Home details" at bounding box center [47, 163] width 55 height 9
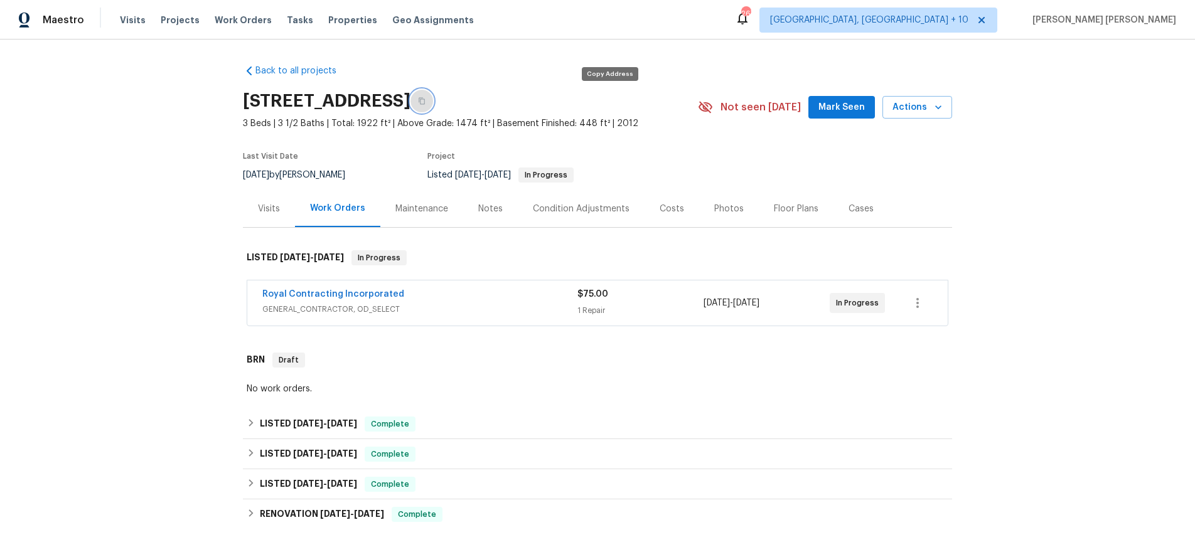
click at [433, 105] on button "button" at bounding box center [422, 101] width 23 height 23
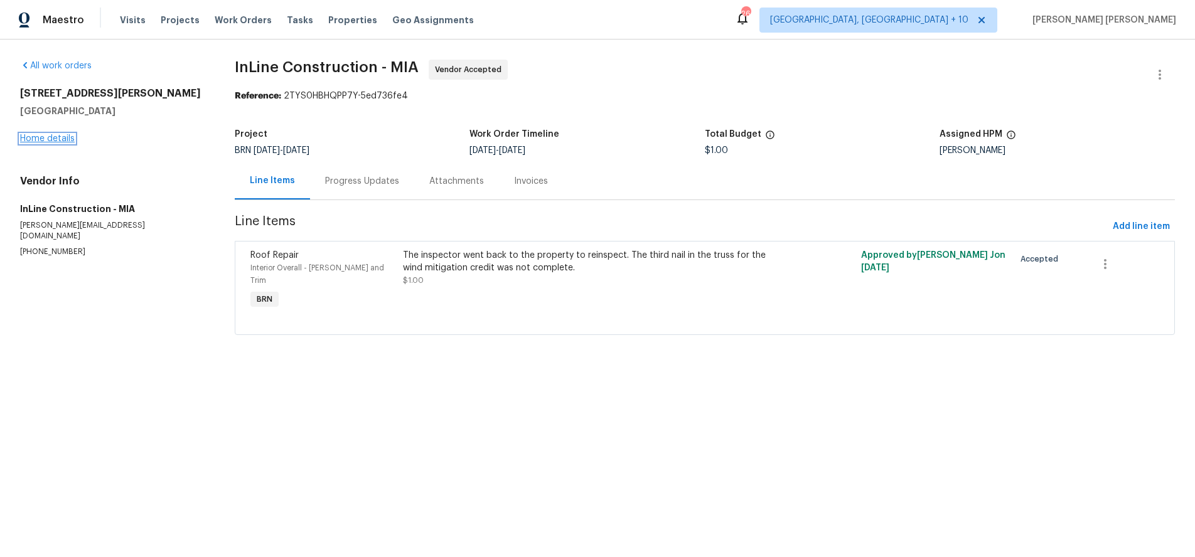
click at [62, 137] on link "Home details" at bounding box center [47, 138] width 55 height 9
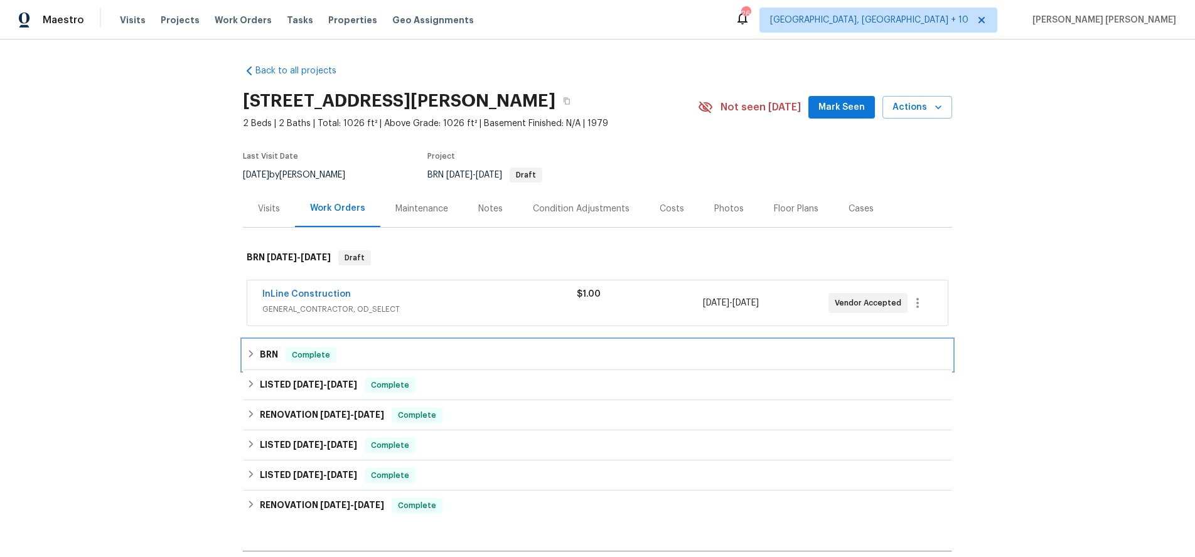
drag, startPoint x: 254, startPoint y: 355, endPoint x: 314, endPoint y: 343, distance: 61.4
click at [260, 351] on div "BRN Complete" at bounding box center [598, 355] width 702 height 15
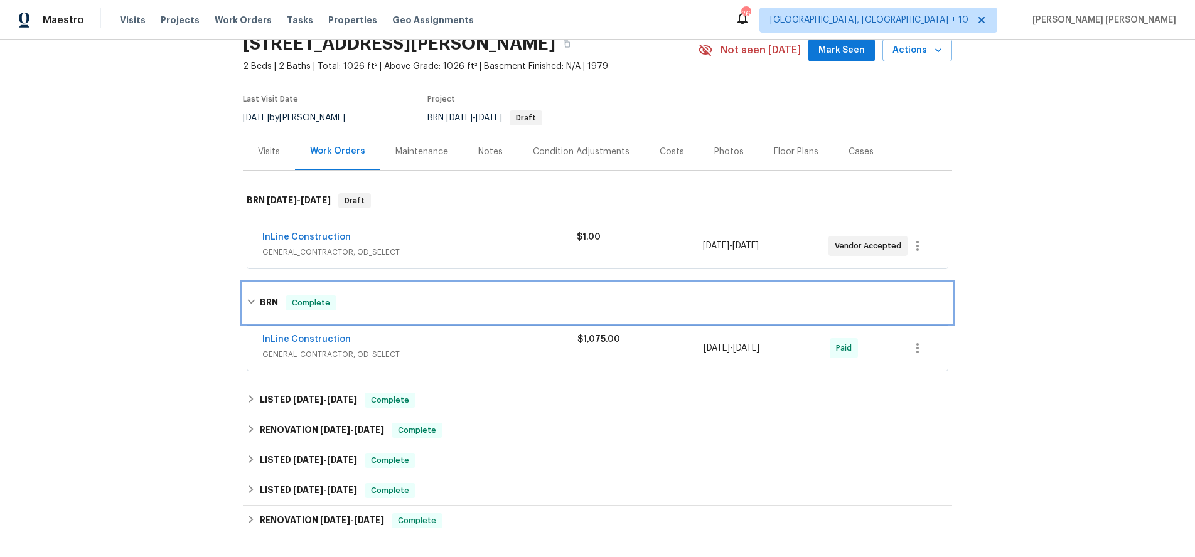
scroll to position [72, 0]
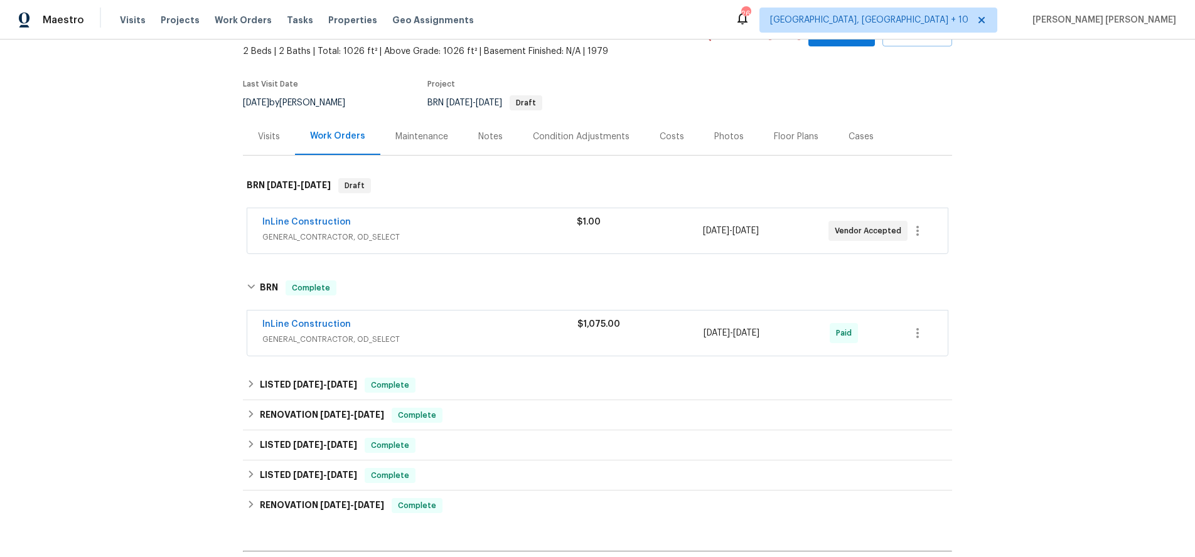
click at [493, 331] on div "InLine Construction" at bounding box center [419, 325] width 315 height 15
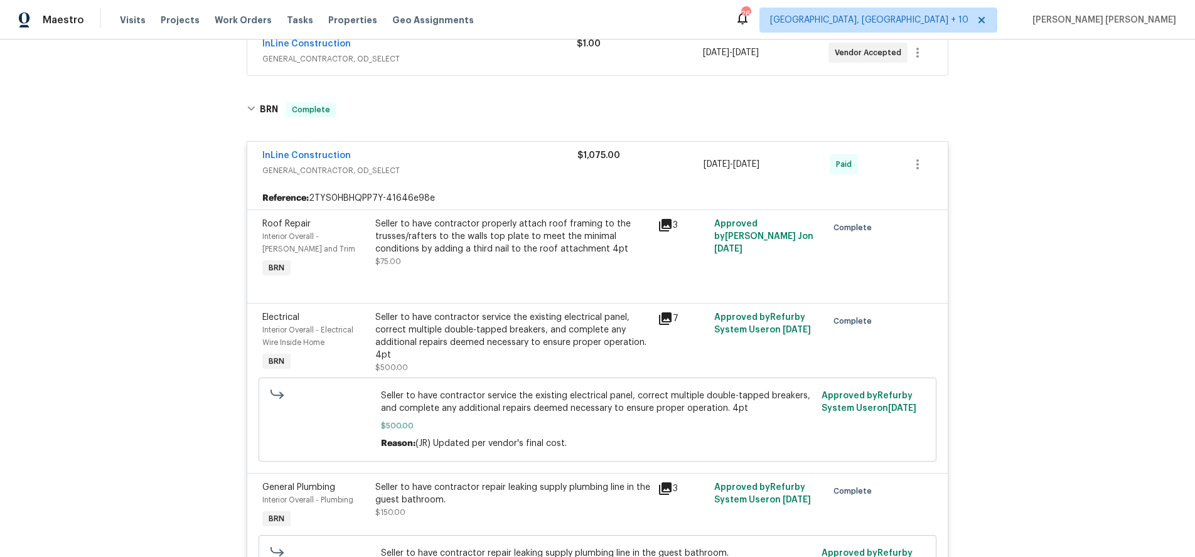
scroll to position [249, 0]
click at [667, 228] on icon at bounding box center [665, 227] width 15 height 15
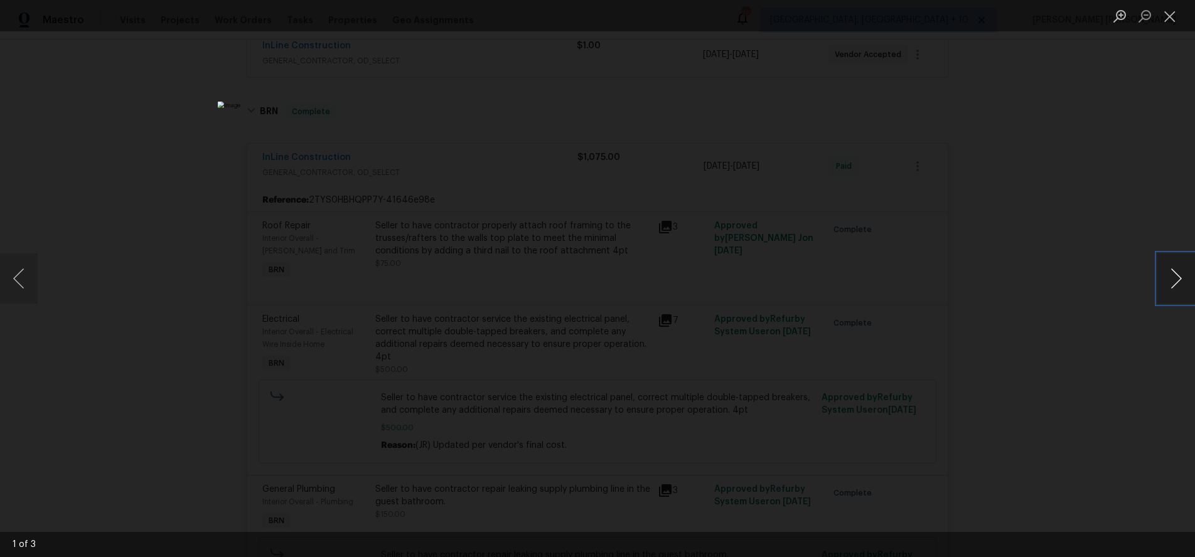
click at [1177, 286] on button "Next image" at bounding box center [1177, 279] width 38 height 50
click at [1169, 289] on button "Next image" at bounding box center [1177, 279] width 38 height 50
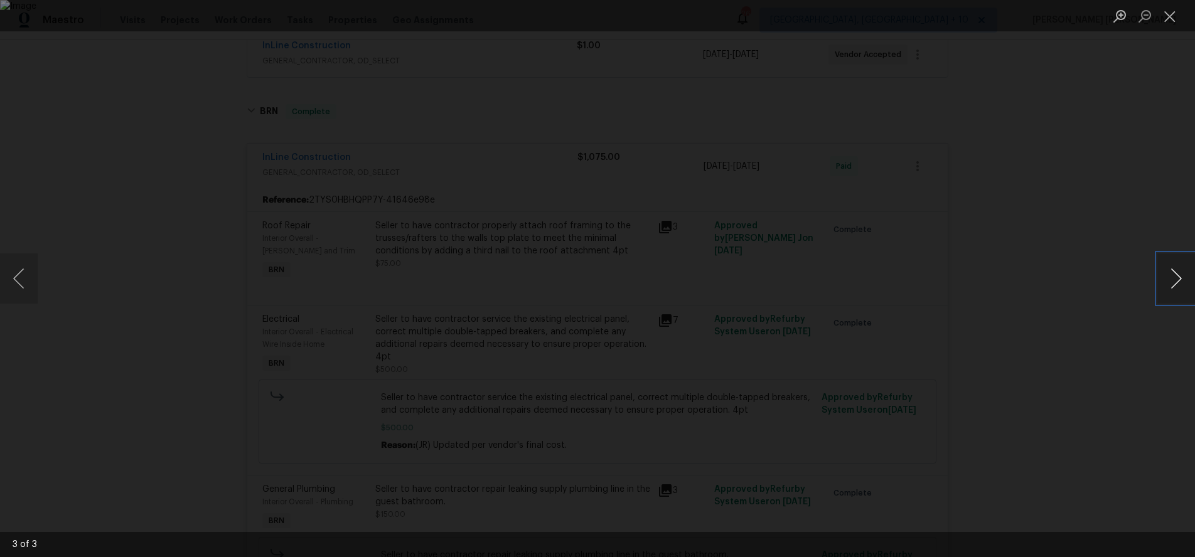
click at [1169, 289] on button "Next image" at bounding box center [1177, 279] width 38 height 50
click at [1168, 289] on button "Next image" at bounding box center [1177, 279] width 38 height 50
click at [1167, 290] on button "Next image" at bounding box center [1177, 279] width 38 height 50
click at [1131, 349] on div "Lightbox" at bounding box center [597, 278] width 1195 height 557
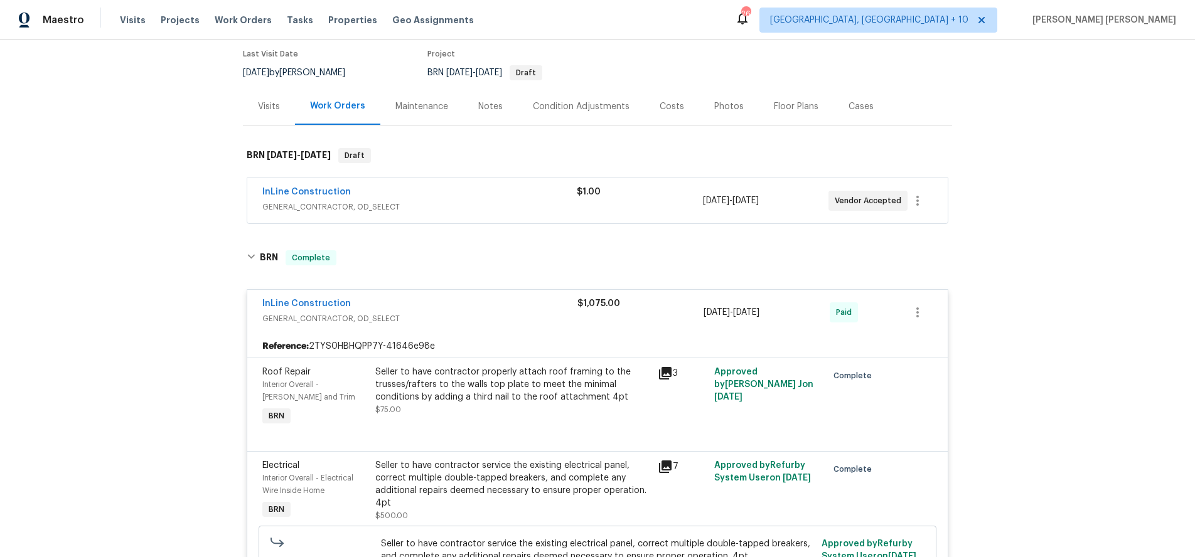
scroll to position [0, 0]
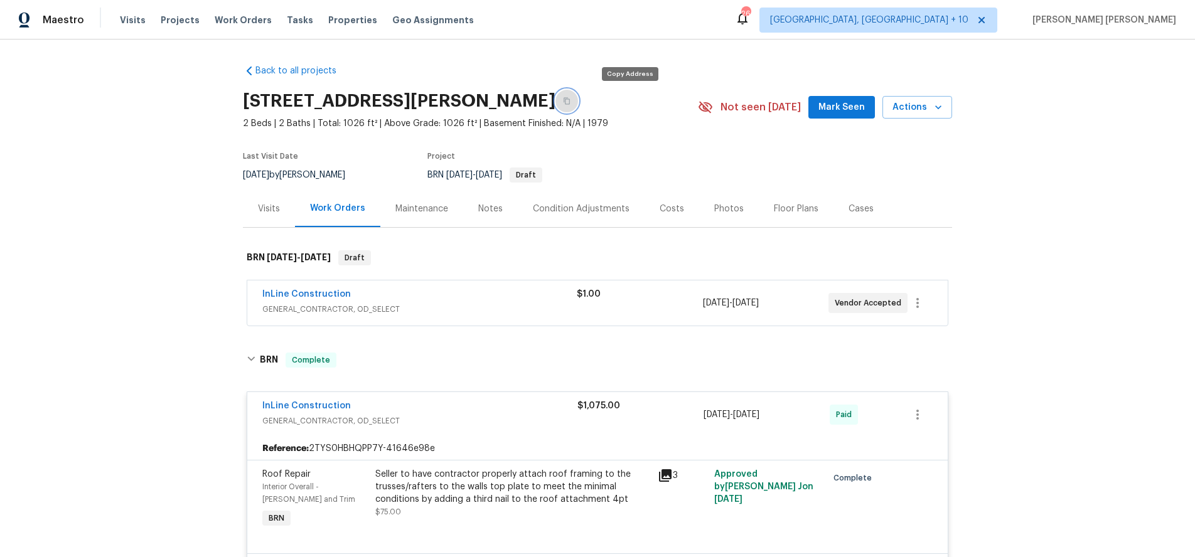
click at [578, 104] on button "button" at bounding box center [567, 101] width 23 height 23
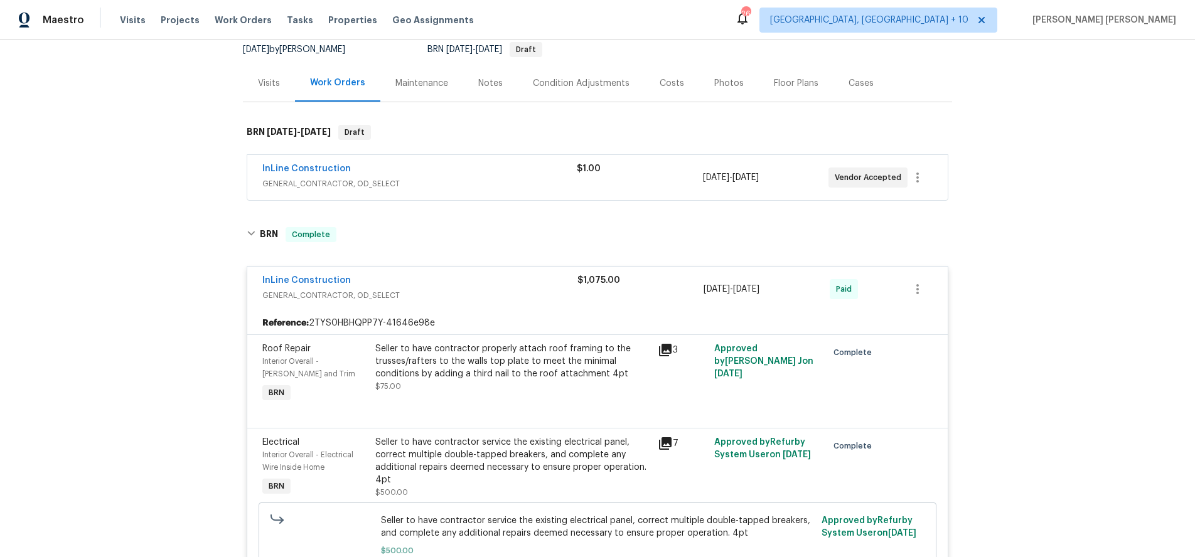
scroll to position [152, 0]
